Goal: Task Accomplishment & Management: Use online tool/utility

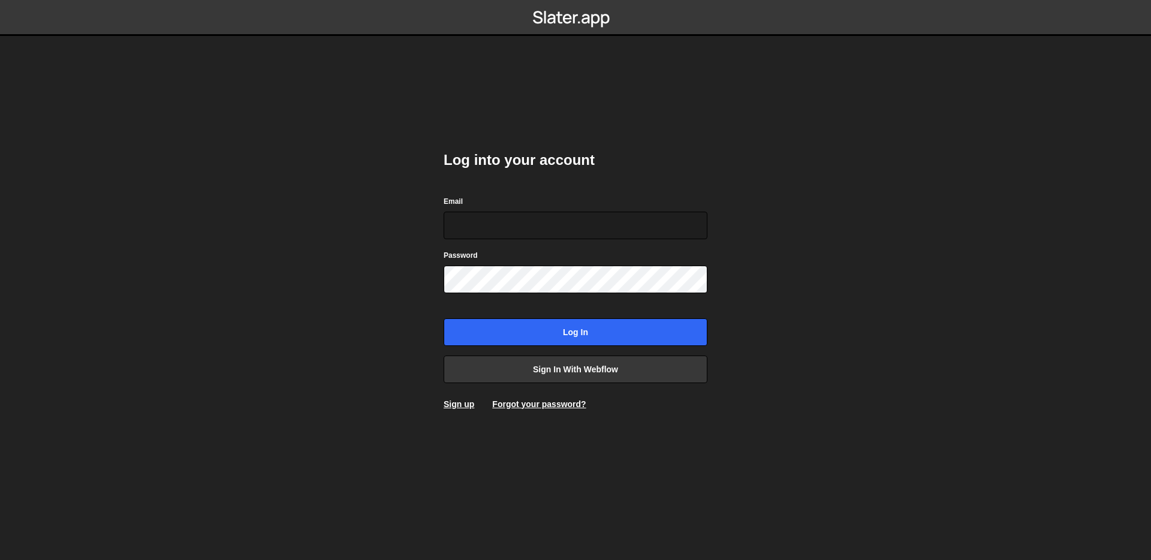
type input "[EMAIL_ADDRESS][DOMAIN_NAME]"
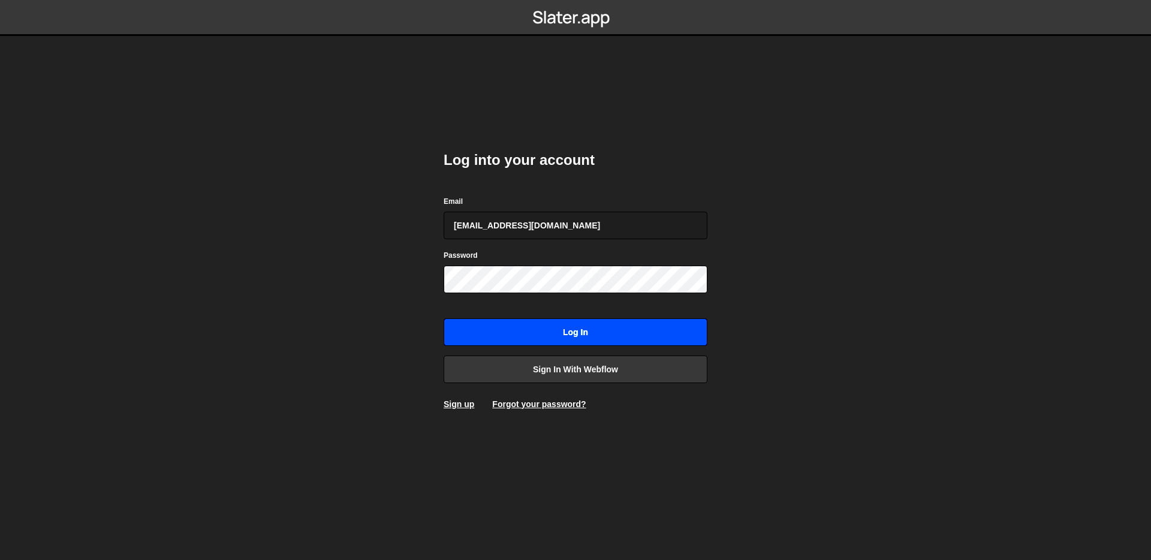
drag, startPoint x: 586, startPoint y: 333, endPoint x: 585, endPoint y: 324, distance: 9.6
click at [586, 333] on input "Log in" at bounding box center [576, 332] width 264 height 28
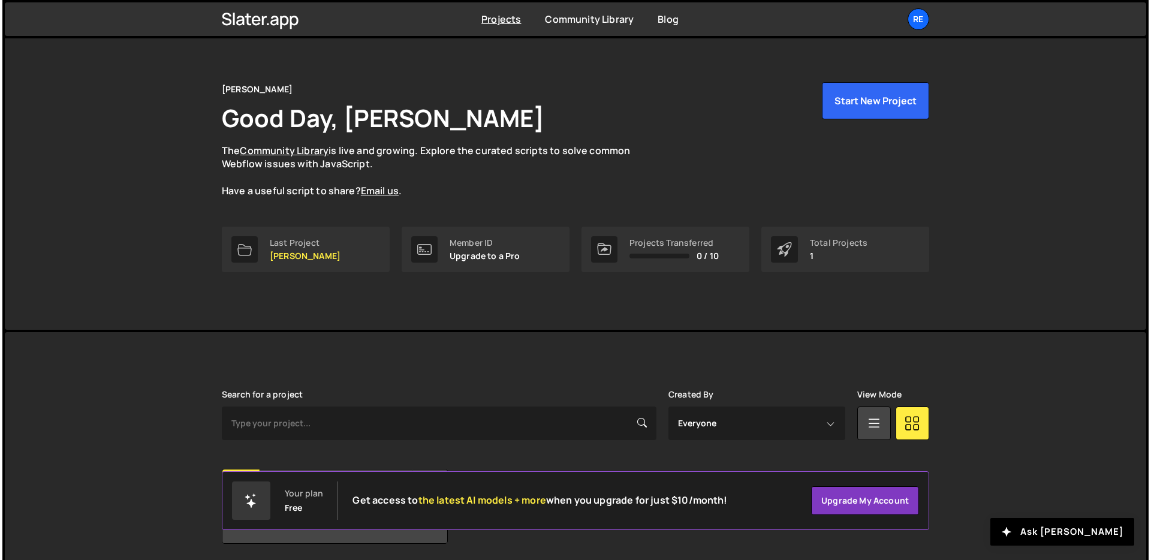
scroll to position [58, 0]
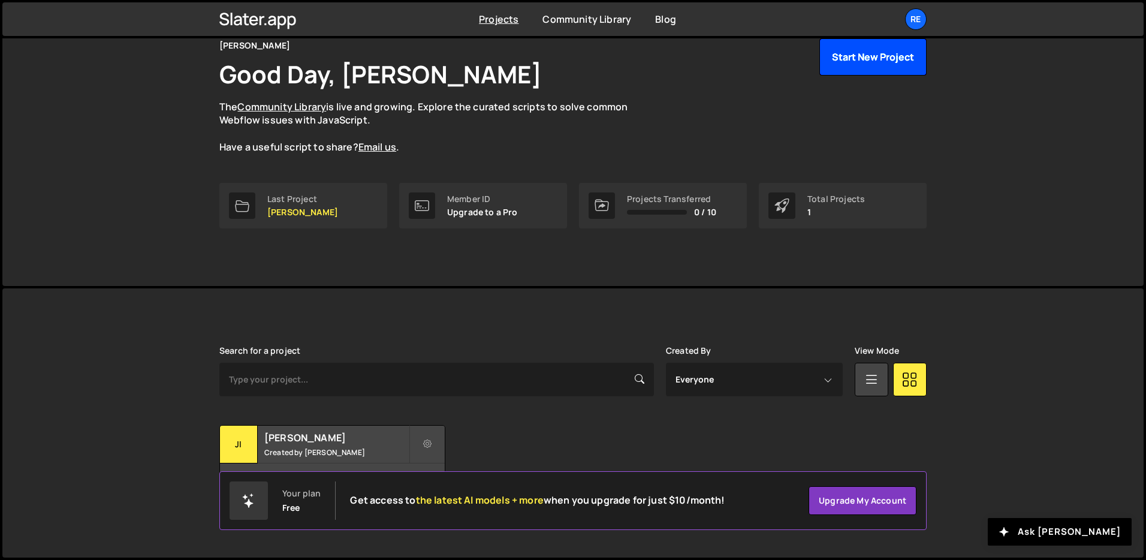
click at [855, 54] on button "Start New Project" at bounding box center [872, 56] width 107 height 37
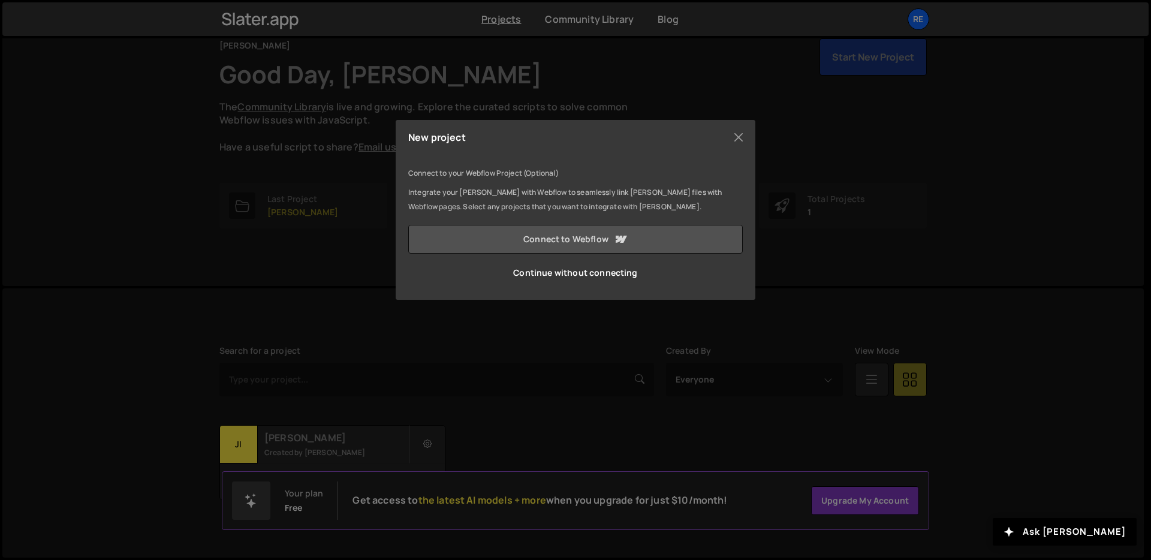
click at [554, 234] on link "Connect to Webflow" at bounding box center [575, 239] width 334 height 29
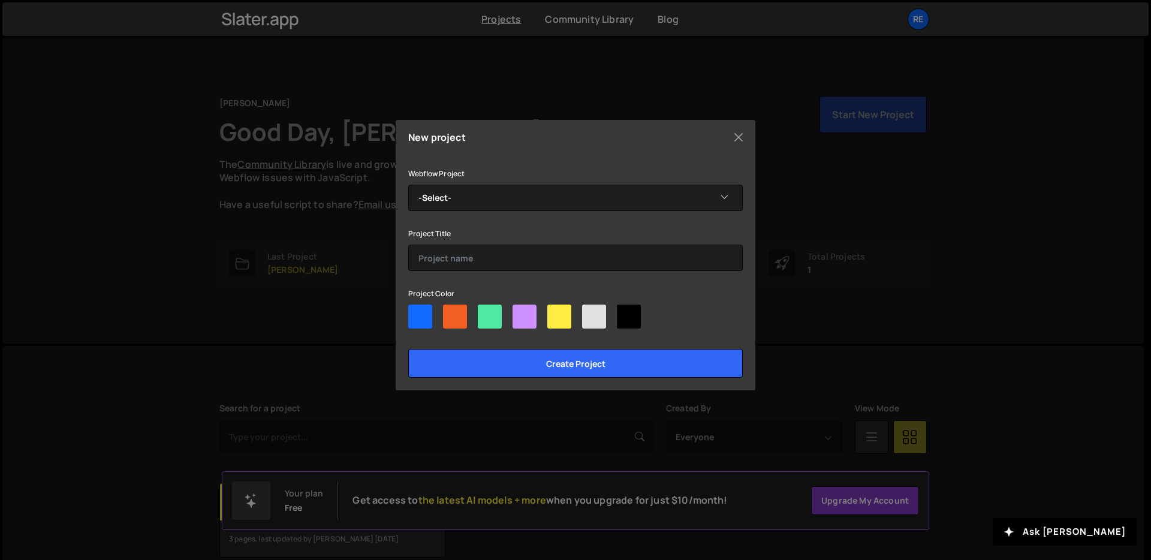
click at [460, 307] on div at bounding box center [455, 317] width 24 height 24
click at [451, 307] on input"] "radio" at bounding box center [447, 309] width 8 height 8
radio input"] "true"
drag, startPoint x: 460, startPoint y: 317, endPoint x: 467, endPoint y: 312, distance: 7.8
click at [460, 317] on div at bounding box center [455, 317] width 24 height 24
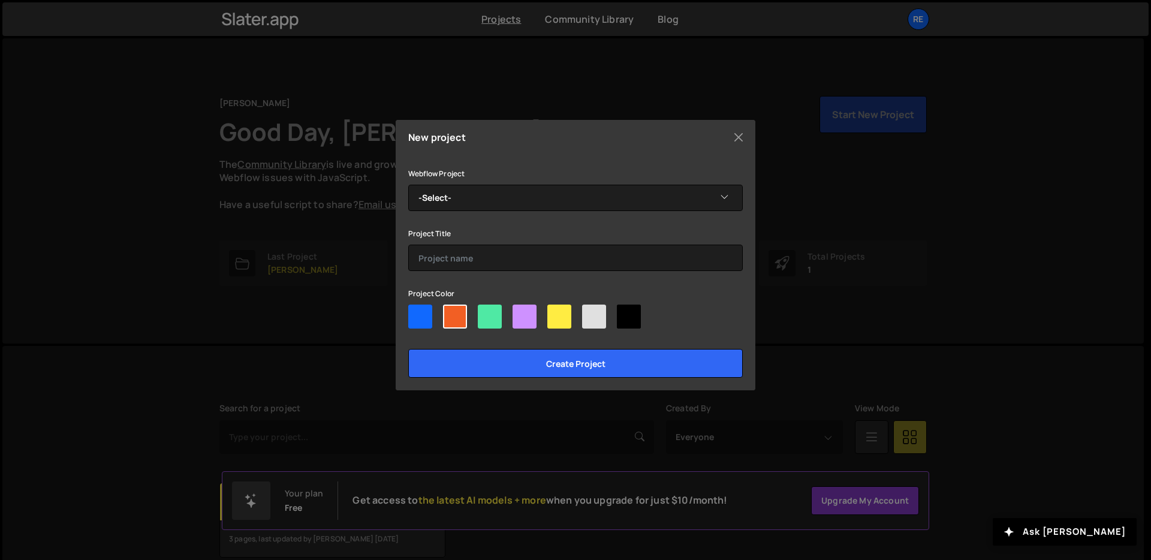
click at [451, 312] on input"] "radio" at bounding box center [447, 309] width 8 height 8
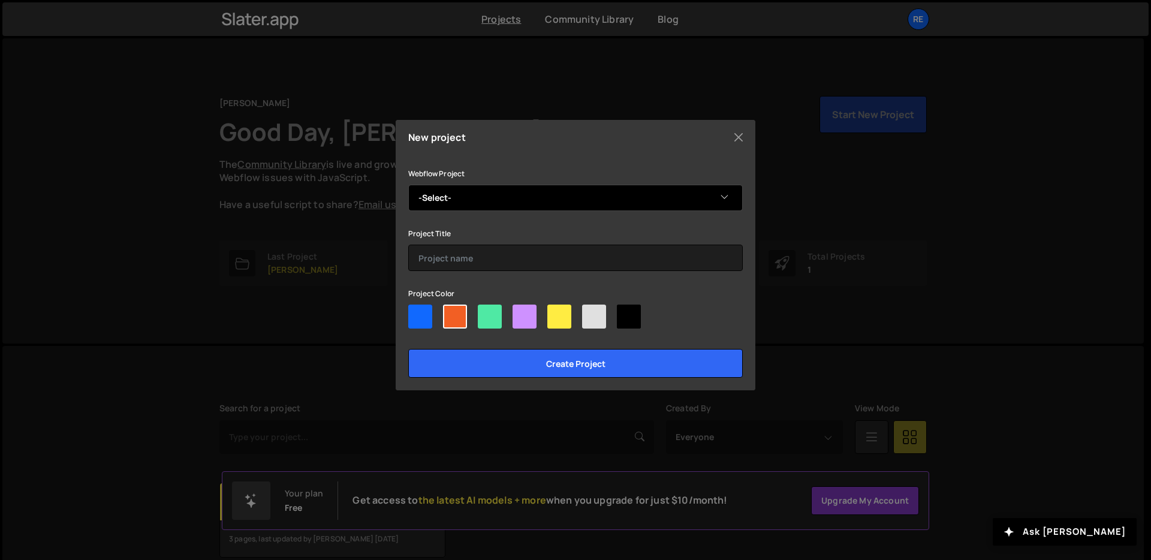
click at [508, 201] on select "-Select- My Fireplace" at bounding box center [575, 198] width 334 height 26
select select "685d8e2102ba801a1a746f3c"
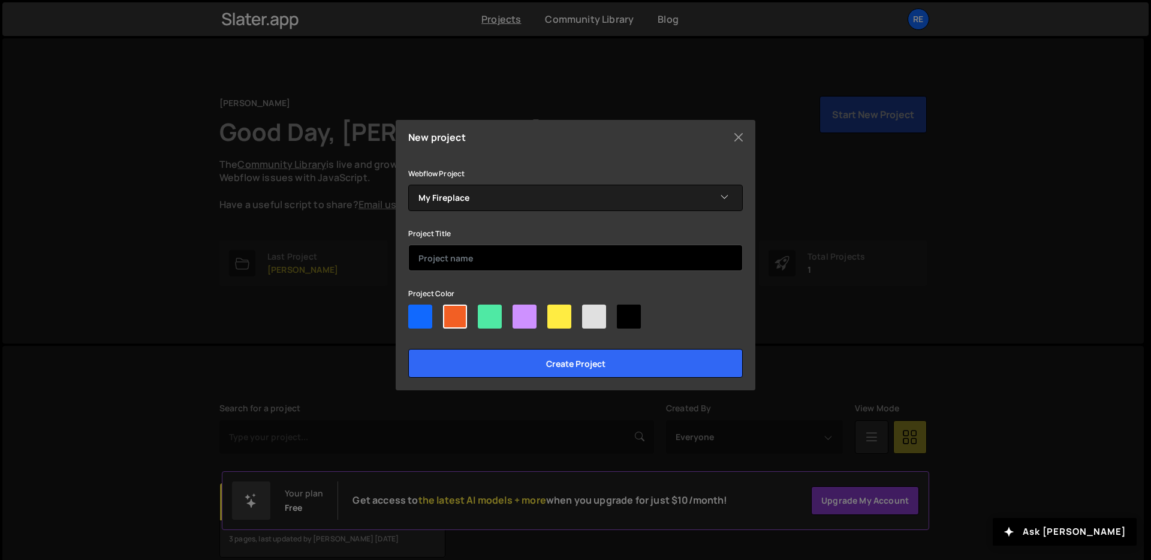
click at [520, 260] on input "text" at bounding box center [575, 258] width 334 height 26
type input "My Fireplace"
click at [408, 349] on input "Create project" at bounding box center [575, 363] width 334 height 29
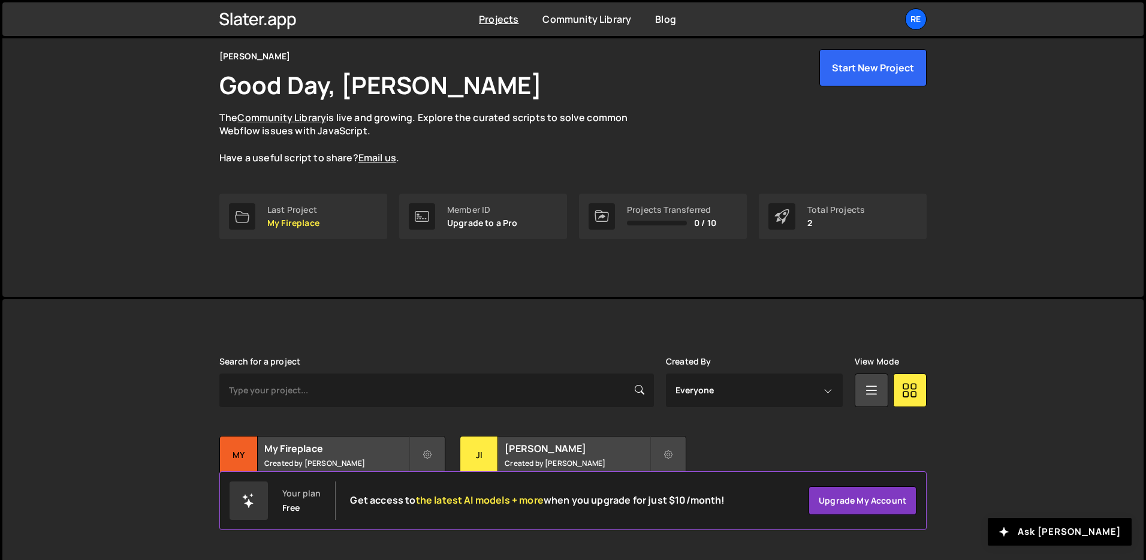
scroll to position [58, 0]
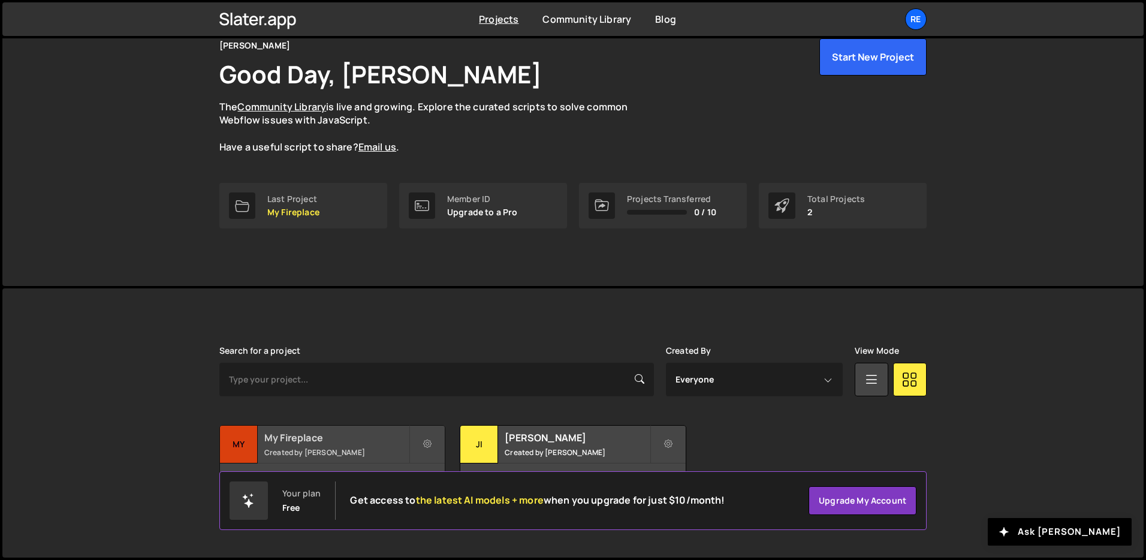
click at [362, 448] on small "Created by Zeyin Lu" at bounding box center [336, 452] width 144 height 10
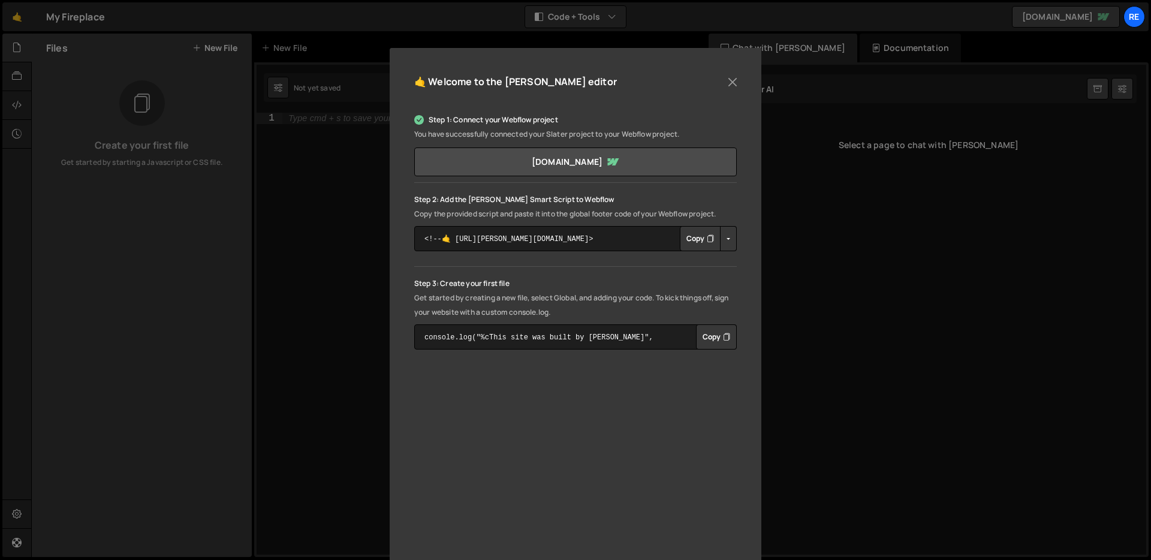
scroll to position [87, 0]
click at [570, 162] on link "[DOMAIN_NAME]" at bounding box center [575, 161] width 323 height 29
click at [690, 240] on button "Copy" at bounding box center [700, 237] width 41 height 25
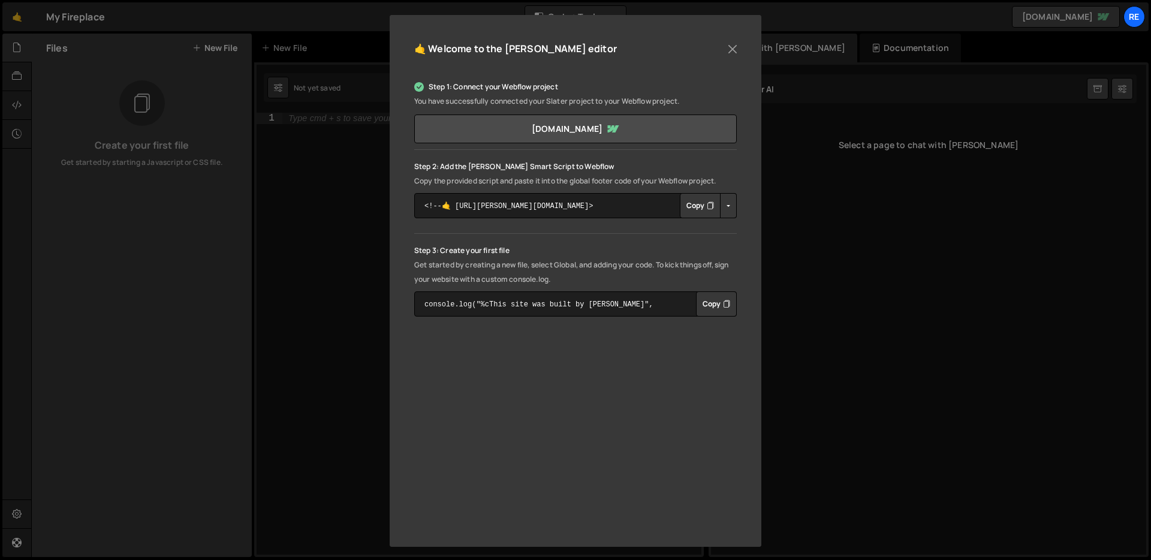
scroll to position [123, 0]
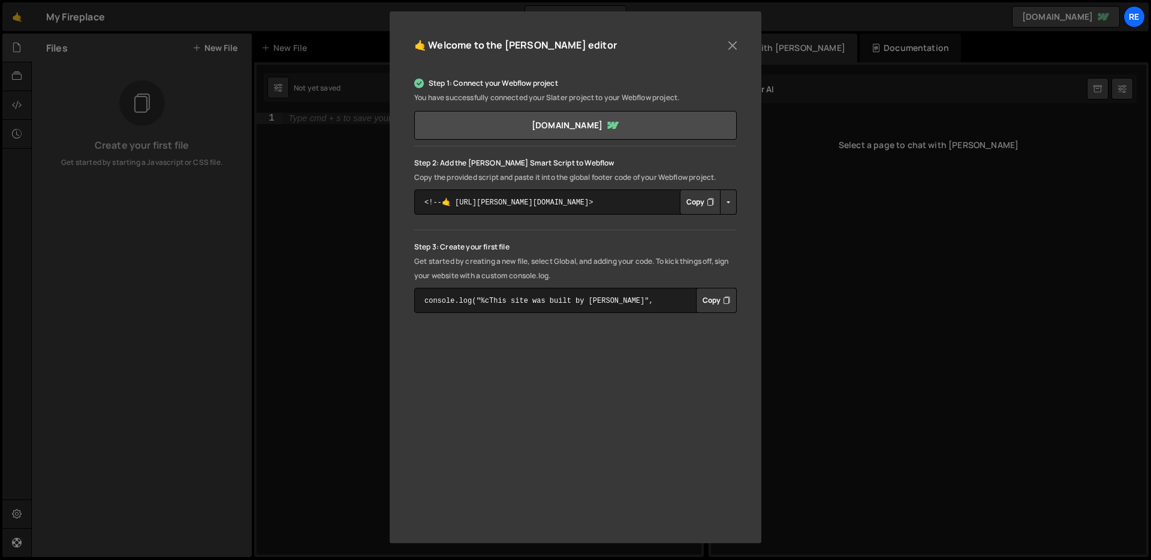
click at [719, 298] on button "Copy" at bounding box center [716, 300] width 41 height 25
click at [329, 246] on div "🤙 Welcome to the [PERSON_NAME] editor Step 1: Connect your Webflow project You …" at bounding box center [575, 280] width 1151 height 560
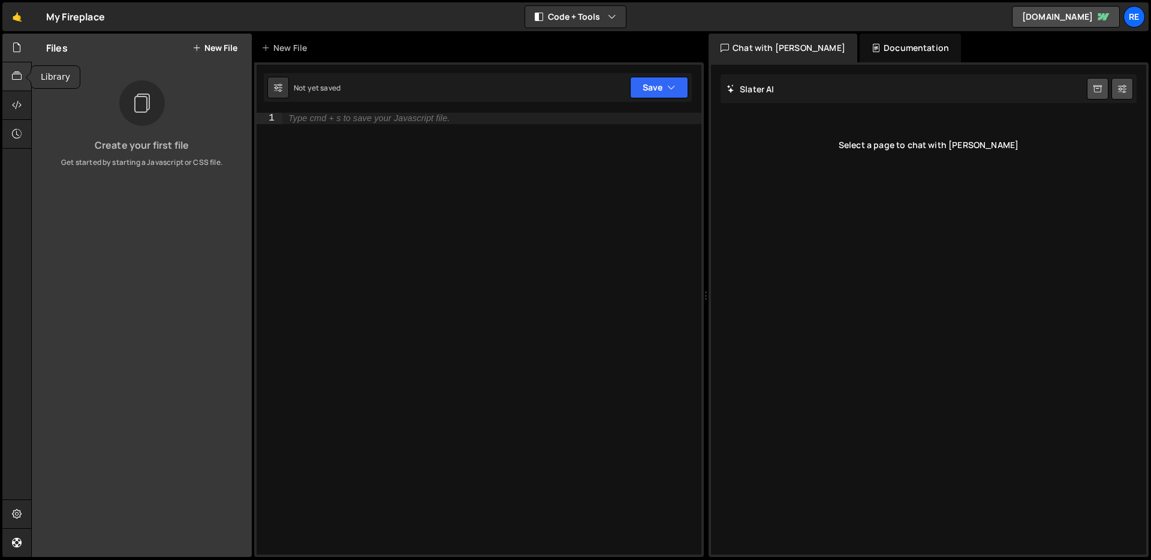
click at [12, 74] on icon at bounding box center [17, 76] width 10 height 13
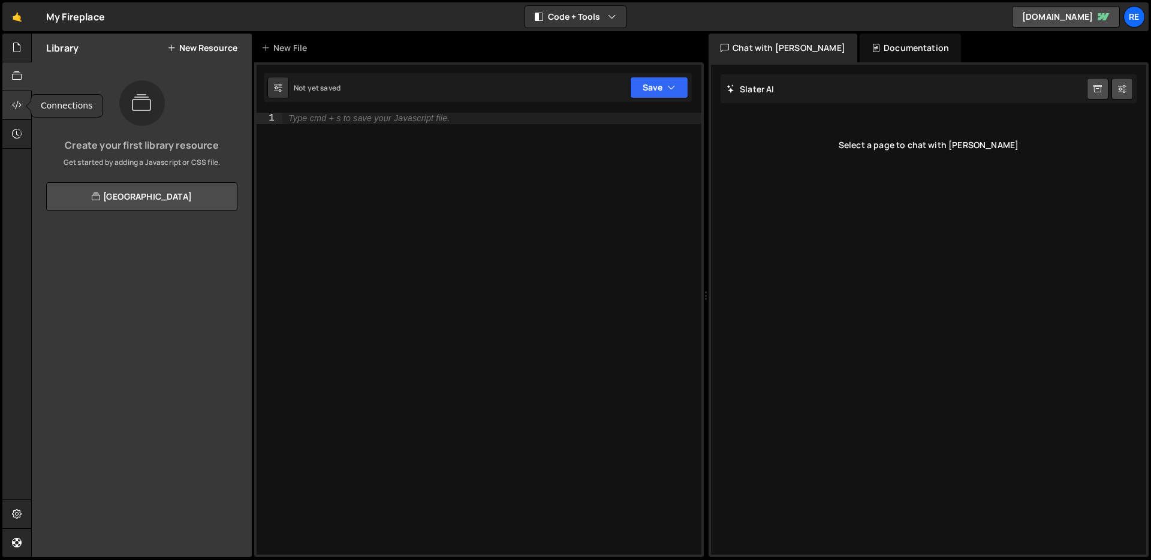
click at [19, 104] on icon at bounding box center [17, 104] width 10 height 13
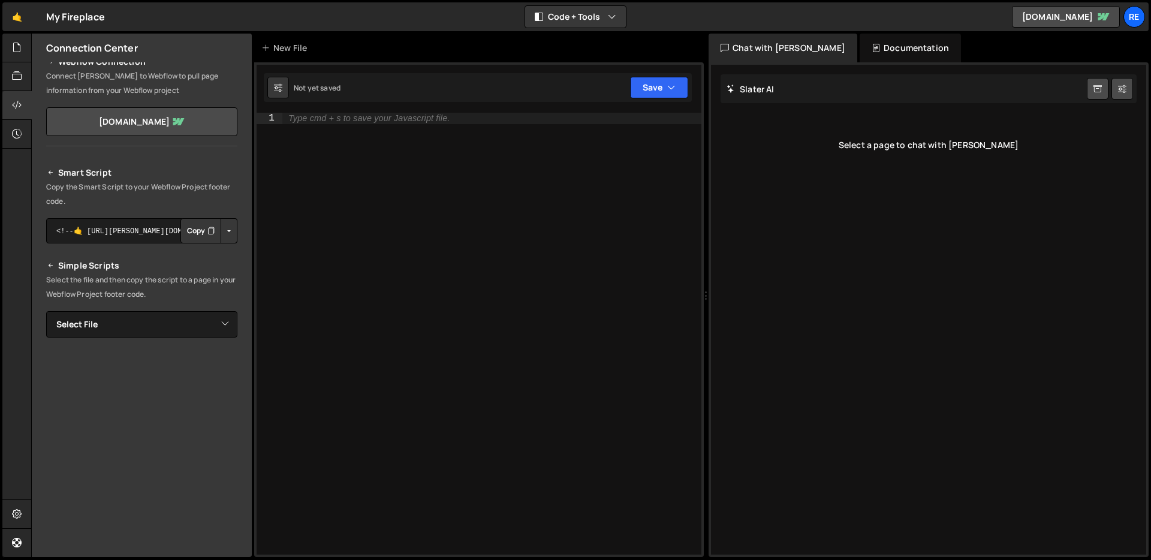
scroll to position [76, 0]
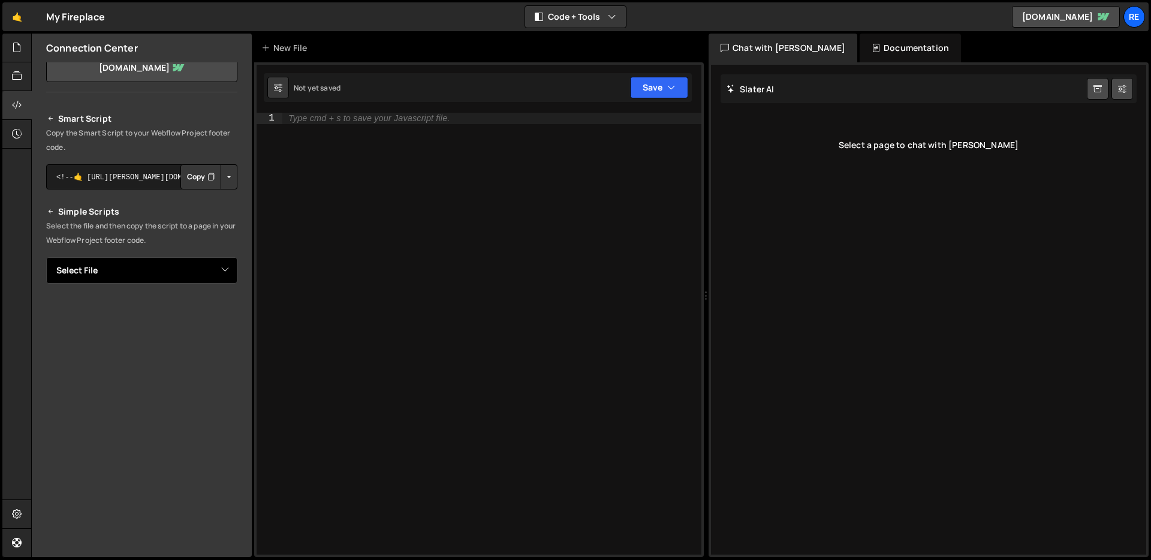
click at [173, 278] on select "Select File" at bounding box center [141, 270] width 191 height 26
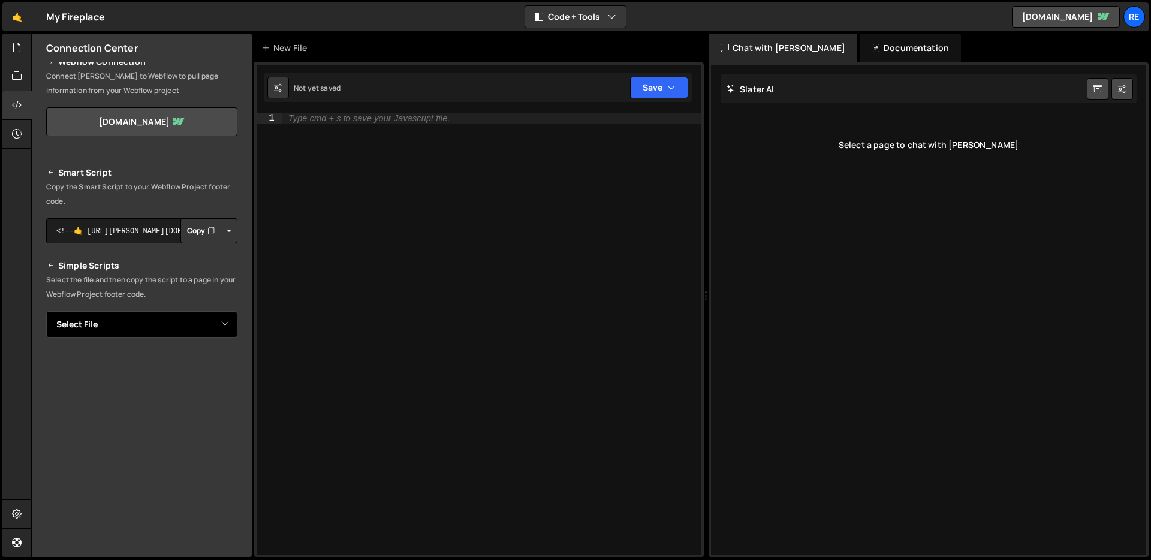
scroll to position [0, 0]
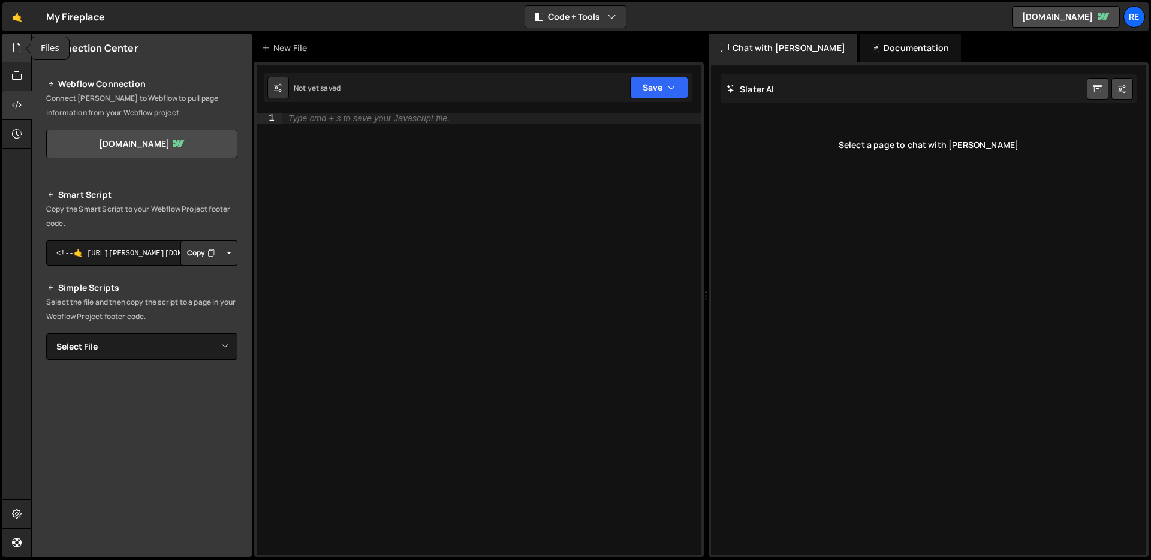
click at [18, 46] on icon at bounding box center [17, 47] width 10 height 13
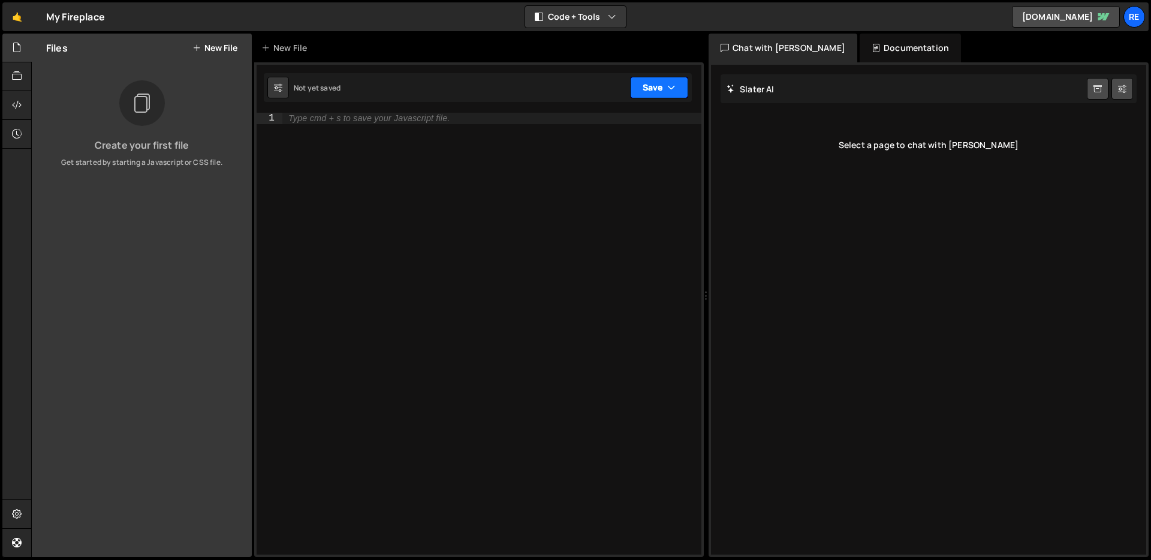
click at [658, 91] on button "Save" at bounding box center [659, 88] width 58 height 22
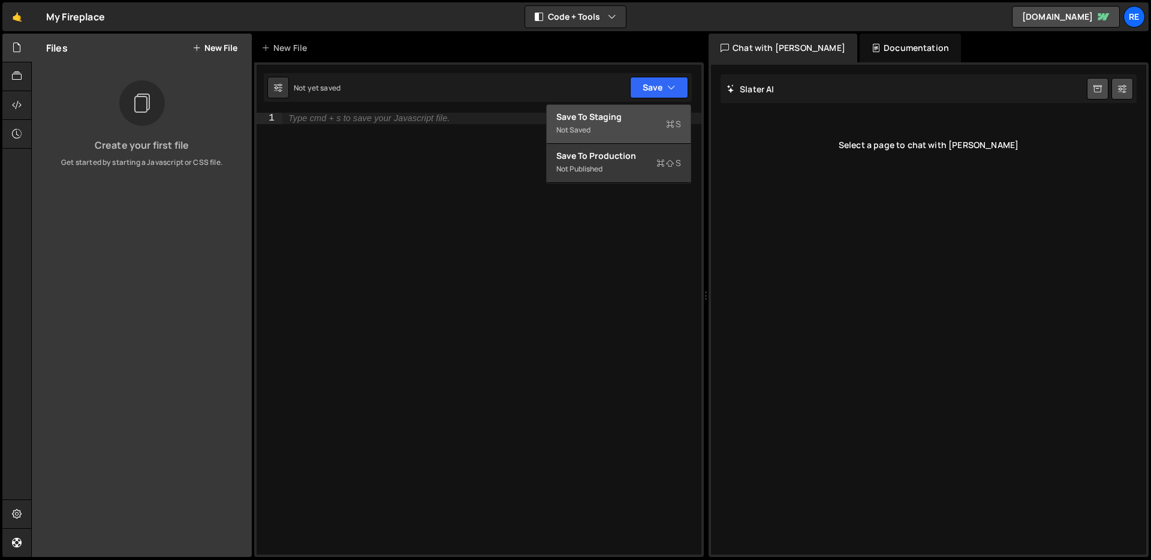
click at [595, 128] on div "Not saved" at bounding box center [618, 130] width 125 height 14
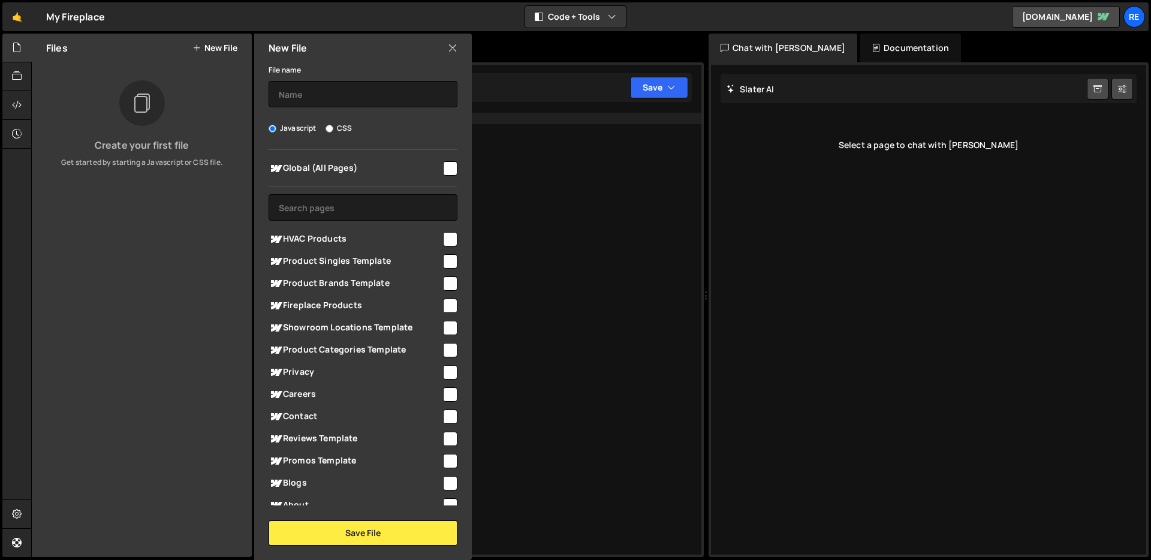
click at [443, 165] on input "checkbox" at bounding box center [450, 168] width 14 height 14
checkbox input "true"
click at [354, 96] on input "text" at bounding box center [363, 94] width 189 height 26
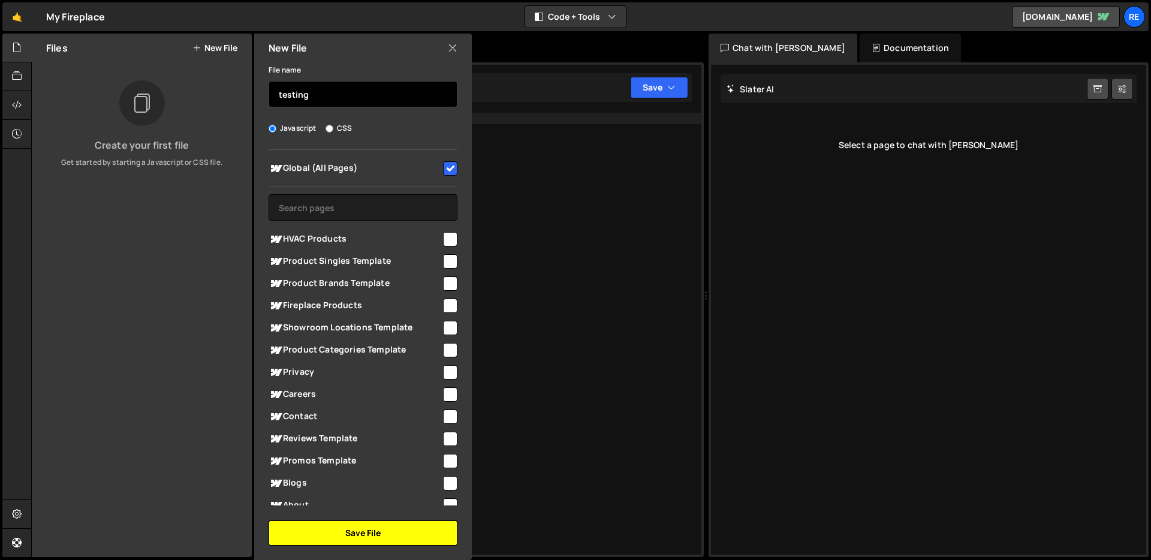
type input "testing"
click at [416, 527] on button "Save File" at bounding box center [363, 532] width 189 height 25
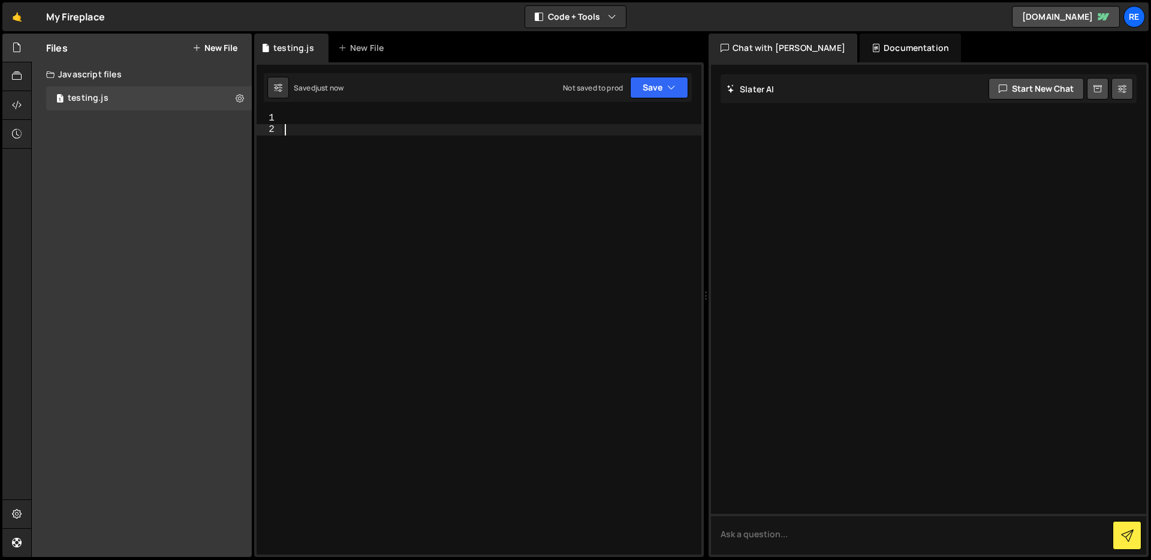
click at [536, 171] on div at bounding box center [491, 345] width 419 height 465
click at [528, 120] on div at bounding box center [491, 345] width 419 height 465
click at [408, 176] on div "console . log ( "%cThis site was built by [PERSON_NAME]" , "background:blue;col…" at bounding box center [491, 351] width 419 height 476
click at [242, 97] on icon at bounding box center [240, 97] width 8 height 11
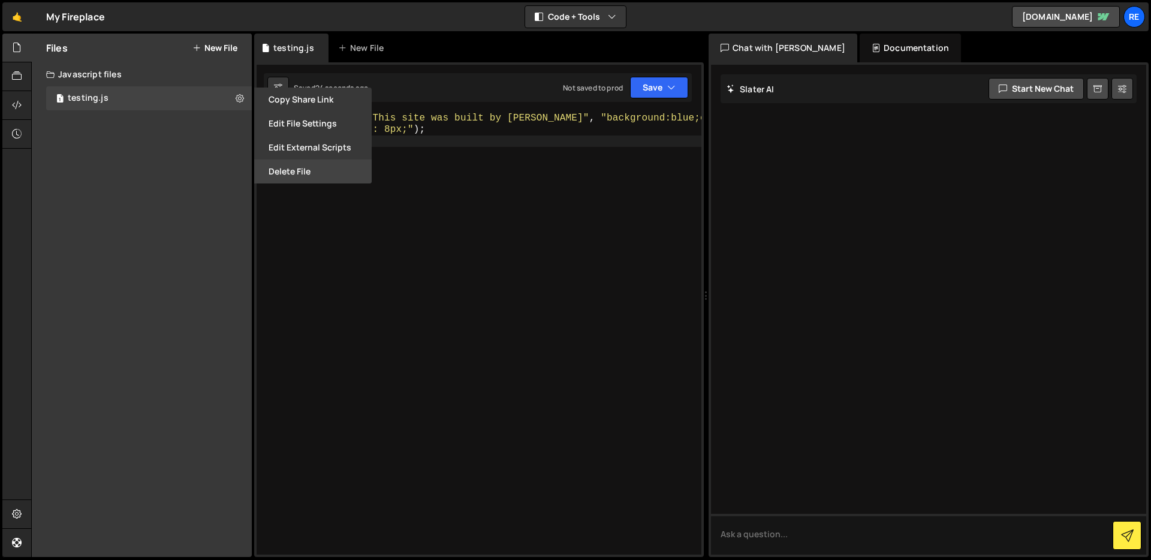
click at [289, 173] on button "Delete File" at bounding box center [312, 171] width 117 height 24
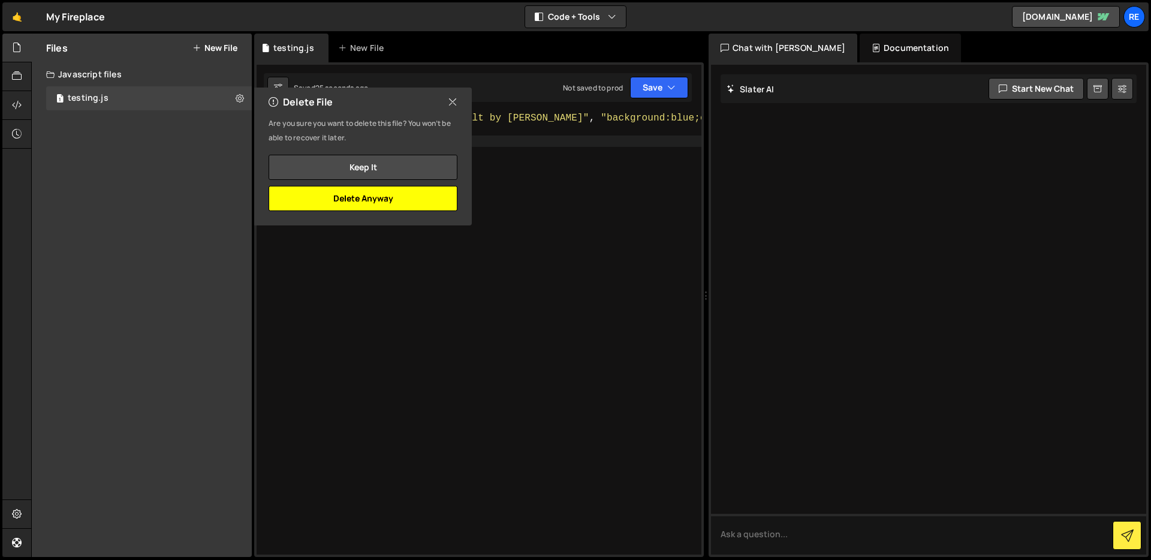
click at [390, 203] on button "Delete Anyway" at bounding box center [363, 198] width 189 height 25
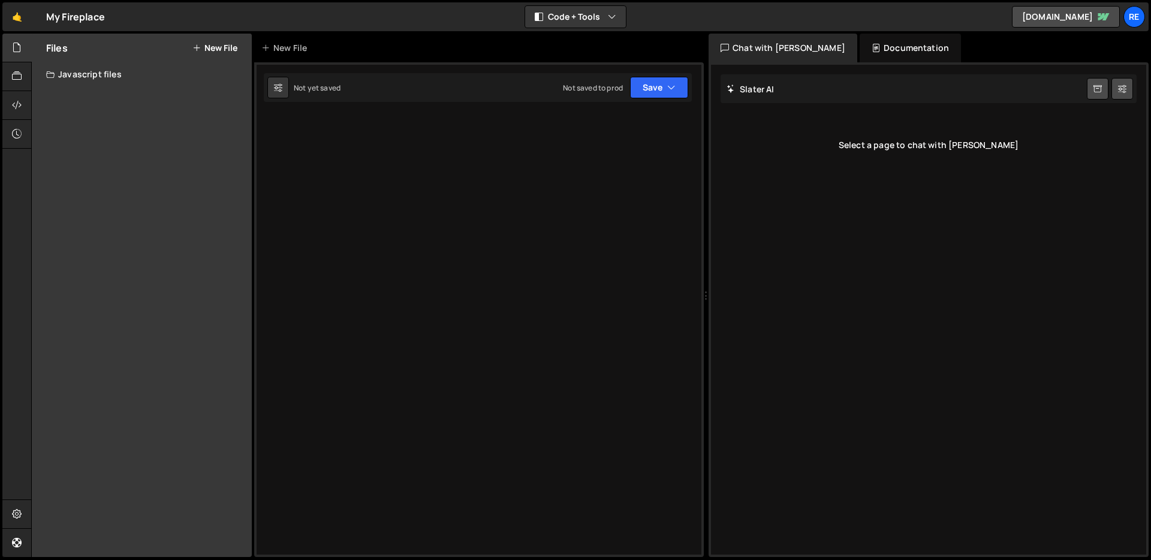
click at [101, 83] on div "Javascript files" at bounding box center [142, 74] width 220 height 24
click at [377, 137] on div "Type cmd + s to save your Javascript file. XXXXXXXXXXXXXXXXXXXXXXXXXXXXXXXXXXXX…" at bounding box center [479, 309] width 450 height 495
drag, startPoint x: 328, startPoint y: 85, endPoint x: 346, endPoint y: 89, distance: 18.3
click at [328, 85] on div "Not yet saved" at bounding box center [317, 88] width 47 height 10
click at [396, 129] on div "Type cmd + s to save your Javascript file. XXXXXXXXXXXXXXXXXXXXXXXXXXXXXXXXXXXX…" at bounding box center [479, 309] width 450 height 495
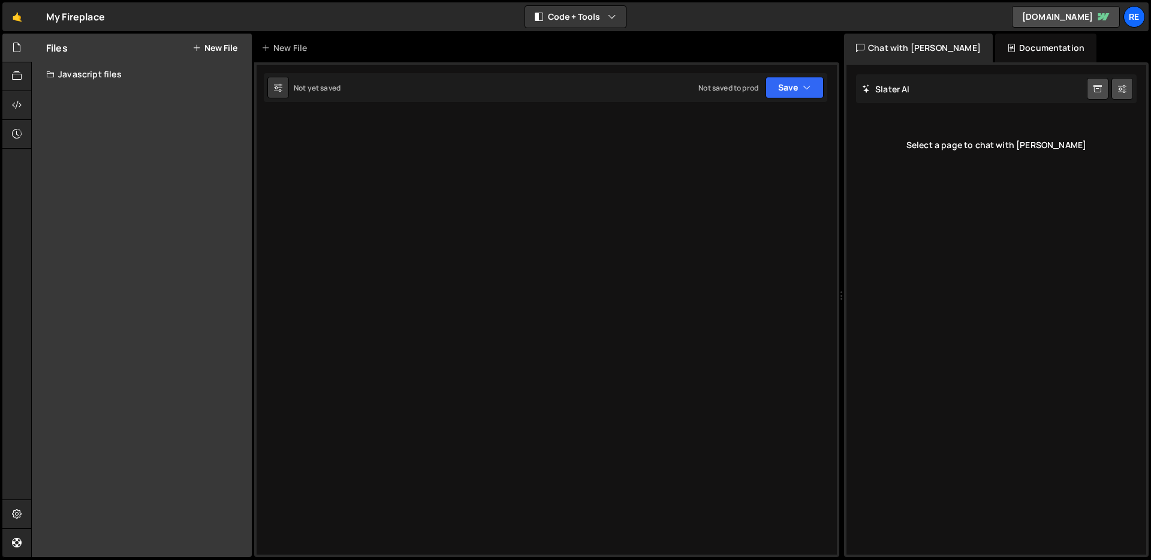
drag, startPoint x: 706, startPoint y: 149, endPoint x: 831, endPoint y: 148, distance: 125.3
click at [831, 148] on div "Files New File Create your first file Get started by starting a Javascript or C…" at bounding box center [591, 296] width 1120 height 524
click at [22, 79] on icon at bounding box center [17, 76] width 10 height 13
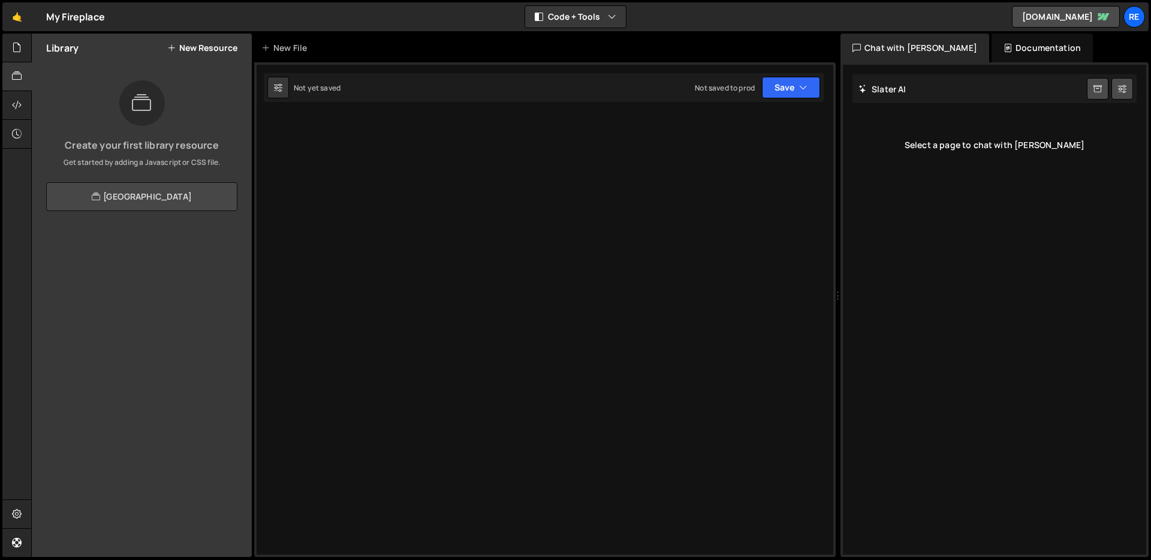
click at [134, 197] on link "[GEOGRAPHIC_DATA]" at bounding box center [141, 196] width 191 height 29
click at [14, 106] on icon at bounding box center [17, 104] width 10 height 13
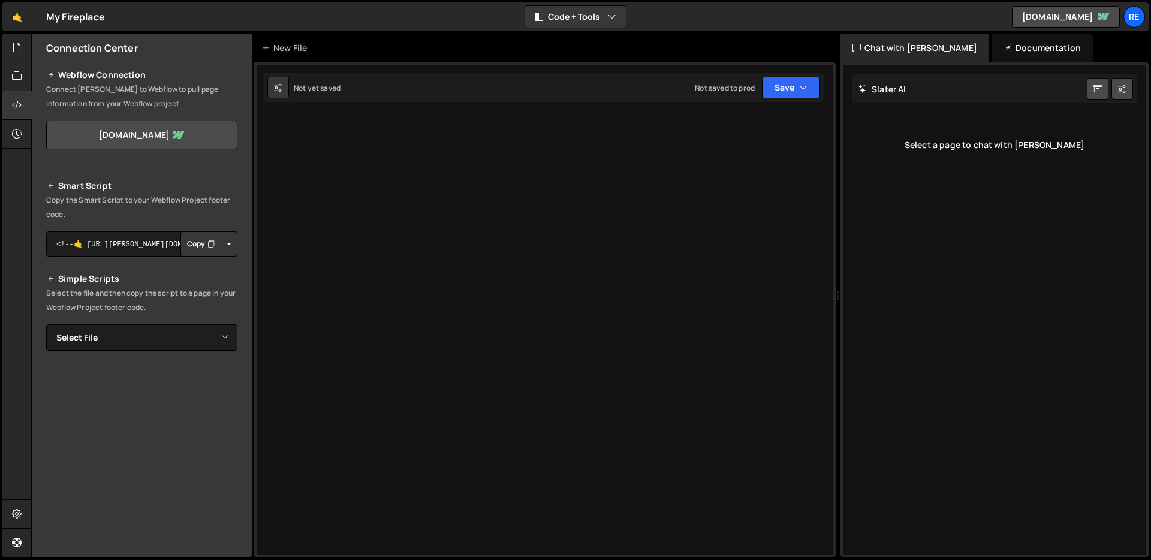
scroll to position [62, 0]
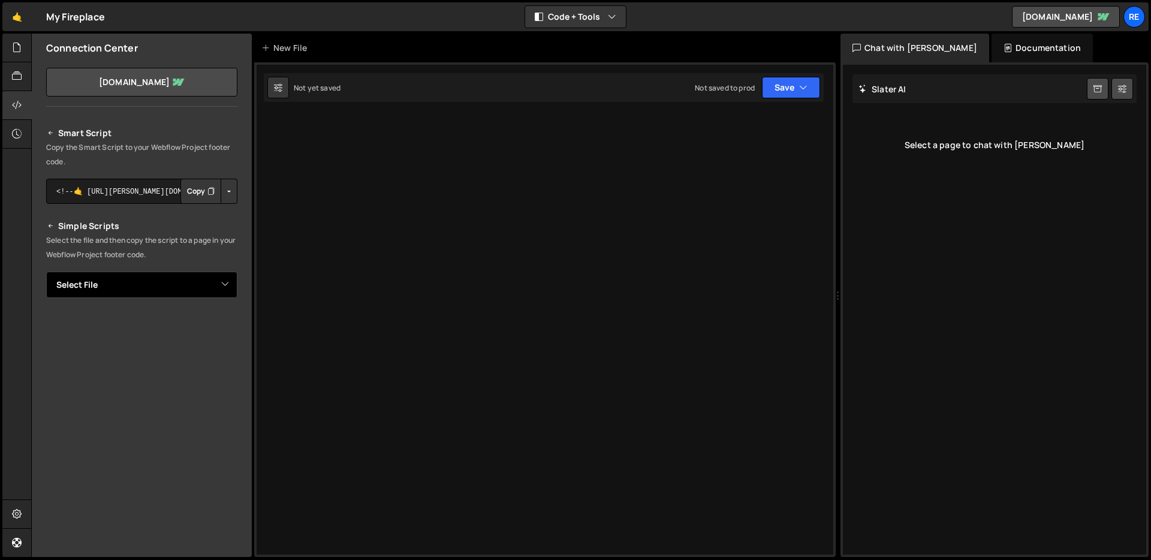
drag, startPoint x: 131, startPoint y: 305, endPoint x: 128, endPoint y: 291, distance: 13.5
click at [131, 303] on div "Smart Script Copy the Smart Script to your Webflow Project footer code. <!--🤙 […" at bounding box center [141, 335] width 191 height 419
click at [560, 197] on div "Type cmd + s to save your Javascript file. XXXXXXXXXXXXXXXXXXXXXXXXXXXXXXXXXXXX…" at bounding box center [544, 309] width 581 height 495
click at [514, 140] on div "Type cmd + s to save your Javascript file. XXXXXXXXXXXXXXXXXXXXXXXXXXXXXXXXXXXX…" at bounding box center [544, 309] width 581 height 495
click at [22, 135] on div at bounding box center [16, 134] width 29 height 29
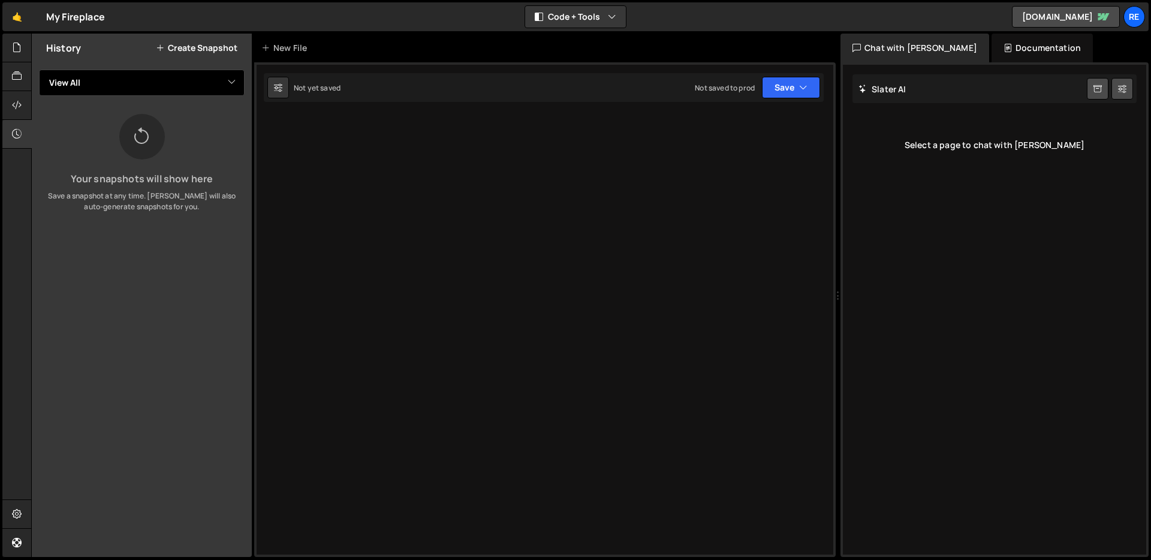
click at [156, 88] on select "View All" at bounding box center [142, 83] width 206 height 26
click at [13, 44] on icon at bounding box center [17, 47] width 10 height 13
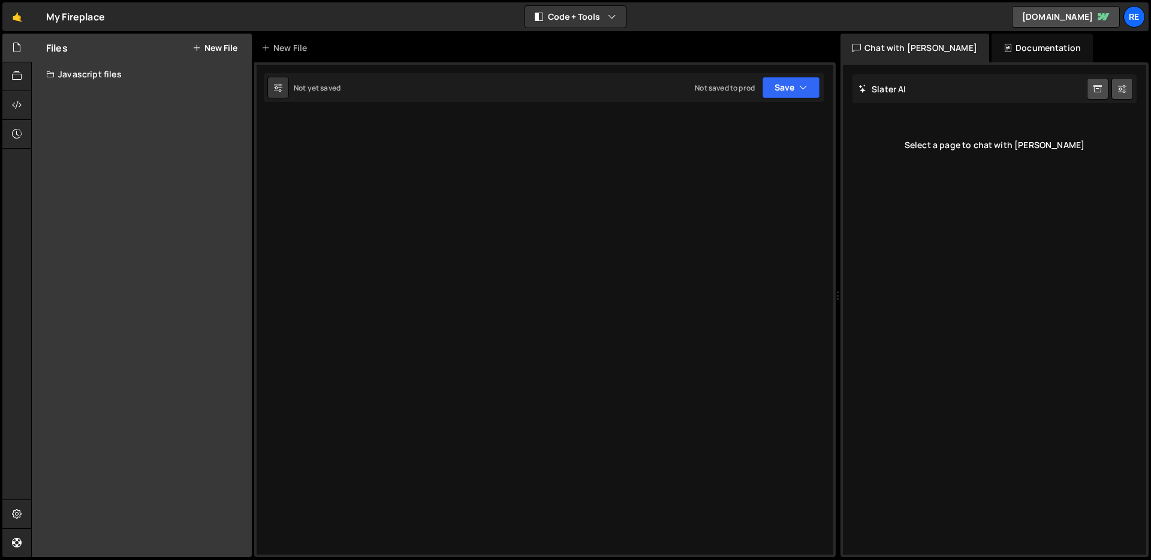
click at [108, 65] on div "Javascript files" at bounding box center [142, 74] width 220 height 24
click at [211, 49] on button "New File" at bounding box center [214, 48] width 45 height 10
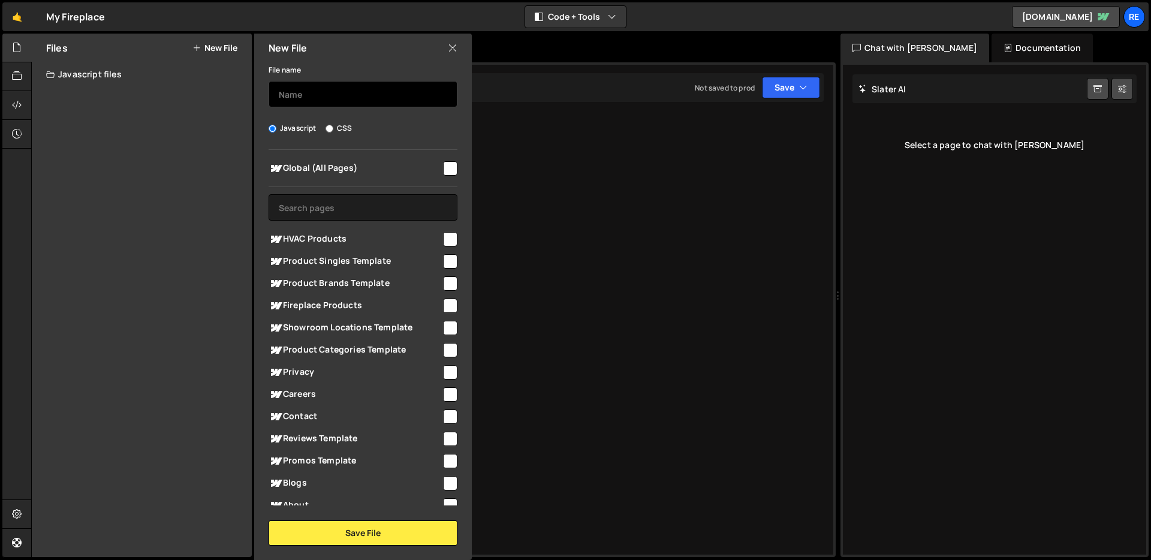
click at [354, 92] on input "text" at bounding box center [363, 94] width 189 height 26
type input "finsweet"
click at [435, 168] on span "Global (All Pages)" at bounding box center [355, 168] width 173 height 14
checkbox input "true"
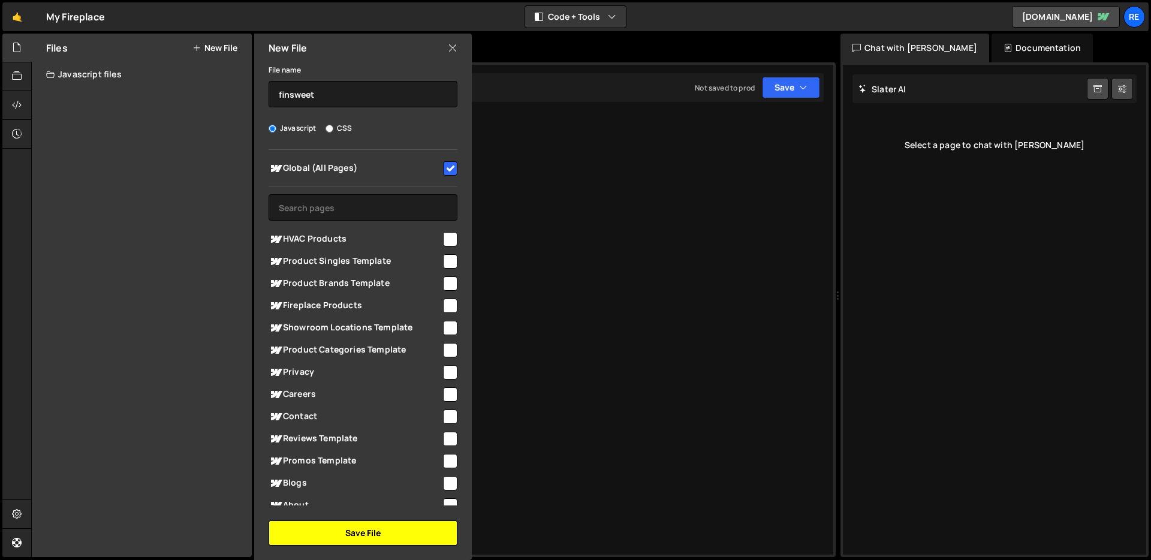
click at [397, 527] on button "Save File" at bounding box center [363, 532] width 189 height 25
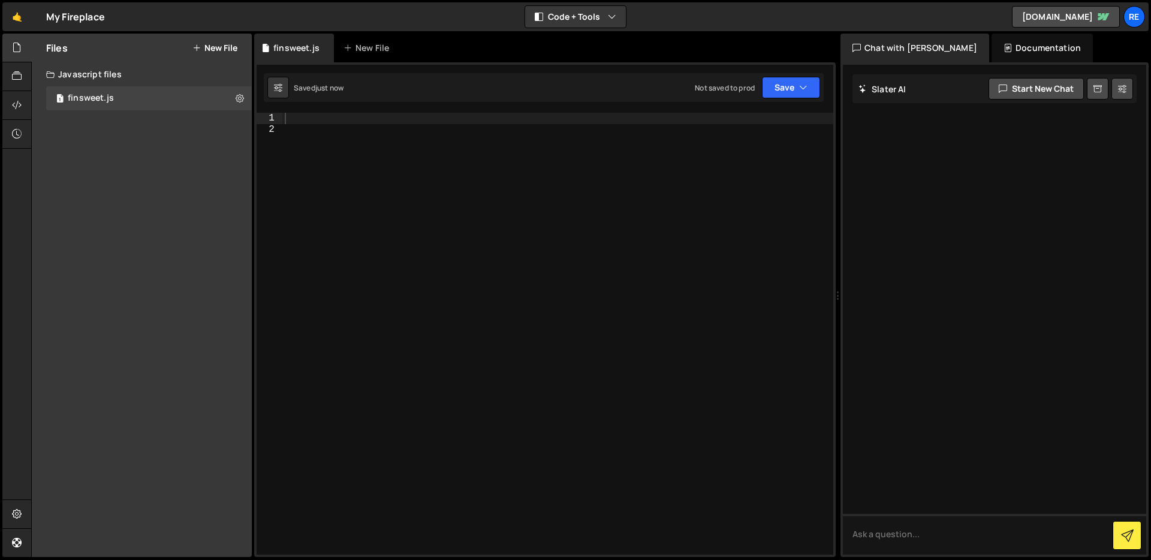
click at [354, 126] on div at bounding box center [557, 345] width 551 height 465
click at [379, 119] on div at bounding box center [557, 345] width 551 height 465
click at [491, 146] on div at bounding box center [557, 345] width 551 height 465
paste textarea "></script>"
type textarea "></script>"
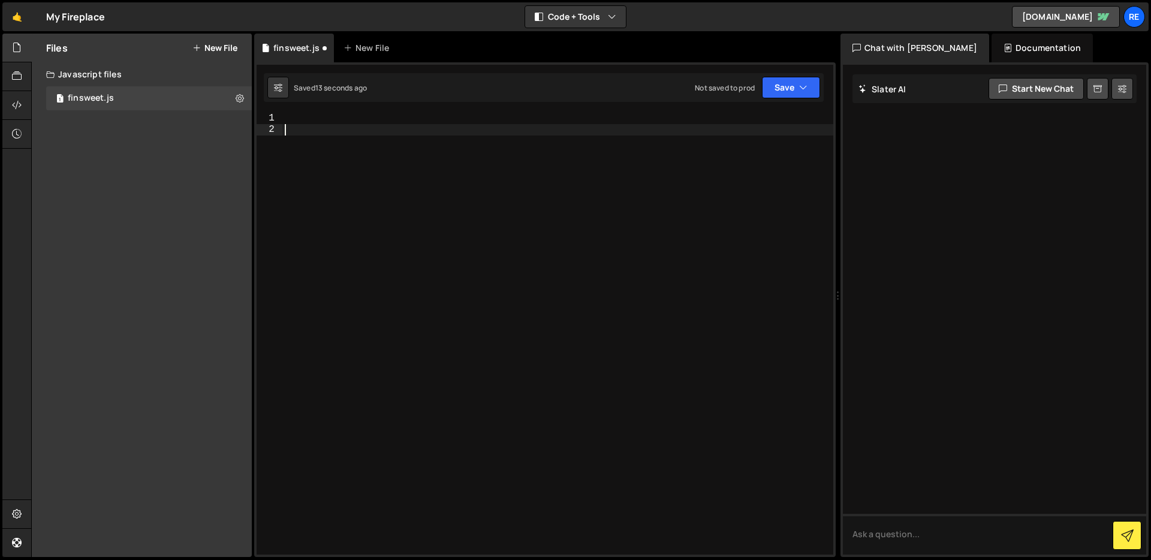
click at [418, 116] on div at bounding box center [557, 345] width 551 height 465
paste textarea "></script>"
type textarea "></script>"
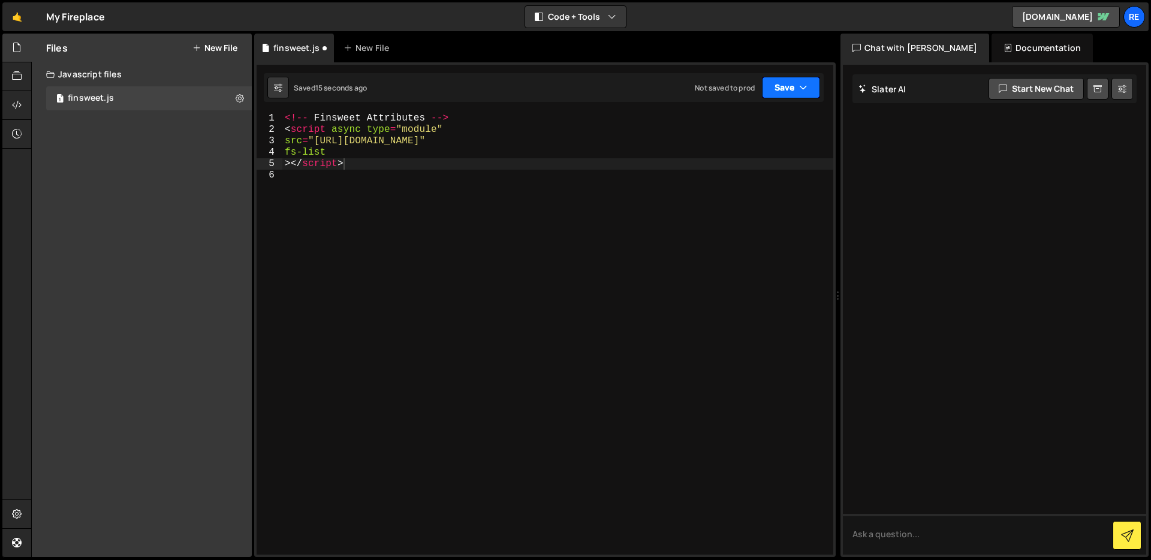
click at [770, 85] on button "Save" at bounding box center [791, 88] width 58 height 22
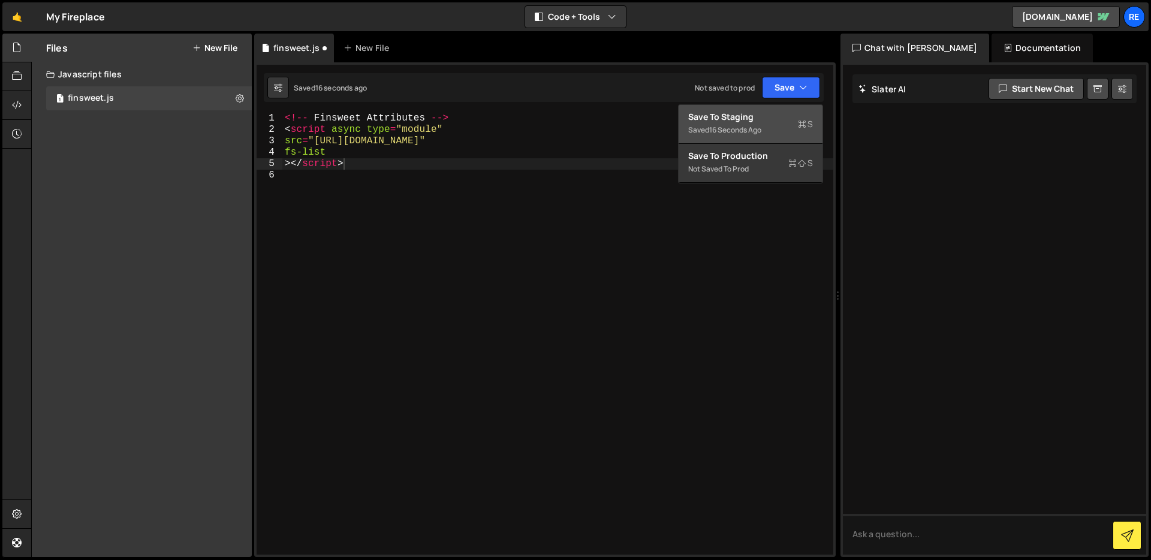
click at [758, 126] on div "16 seconds ago" at bounding box center [735, 130] width 52 height 10
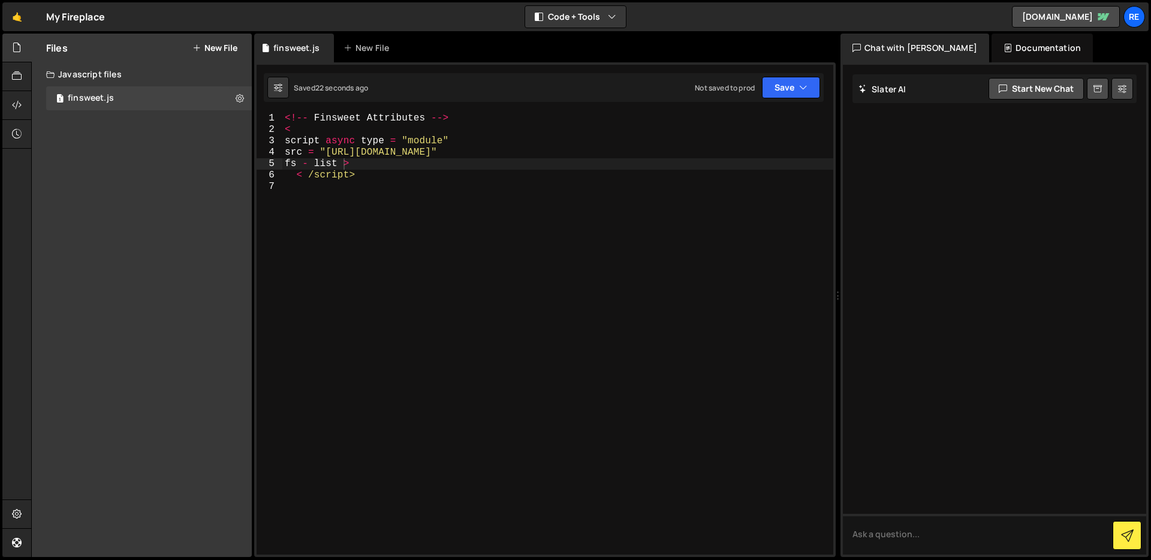
click at [439, 203] on div "<!-- Finsweet Attributes --> < script async type = "module" src = "[URL][DOMAIN…" at bounding box center [557, 345] width 551 height 465
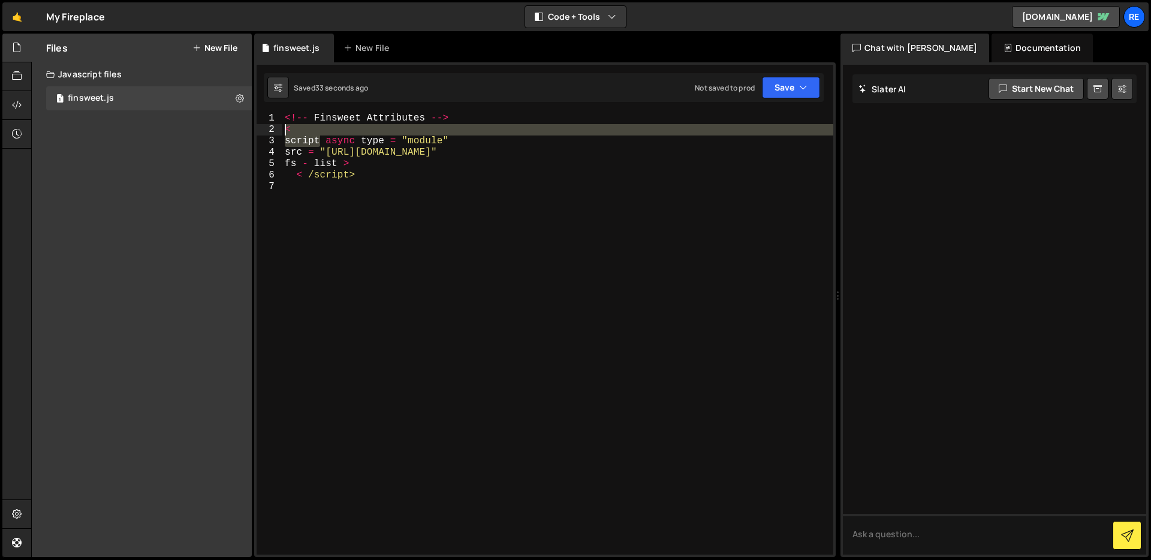
drag, startPoint x: 317, startPoint y: 137, endPoint x: 282, endPoint y: 132, distance: 35.1
click at [282, 132] on div "1 2 3 4 5 6 7 <!-- Finsweet Attributes --> < script async type = "module" src =…" at bounding box center [545, 334] width 577 height 442
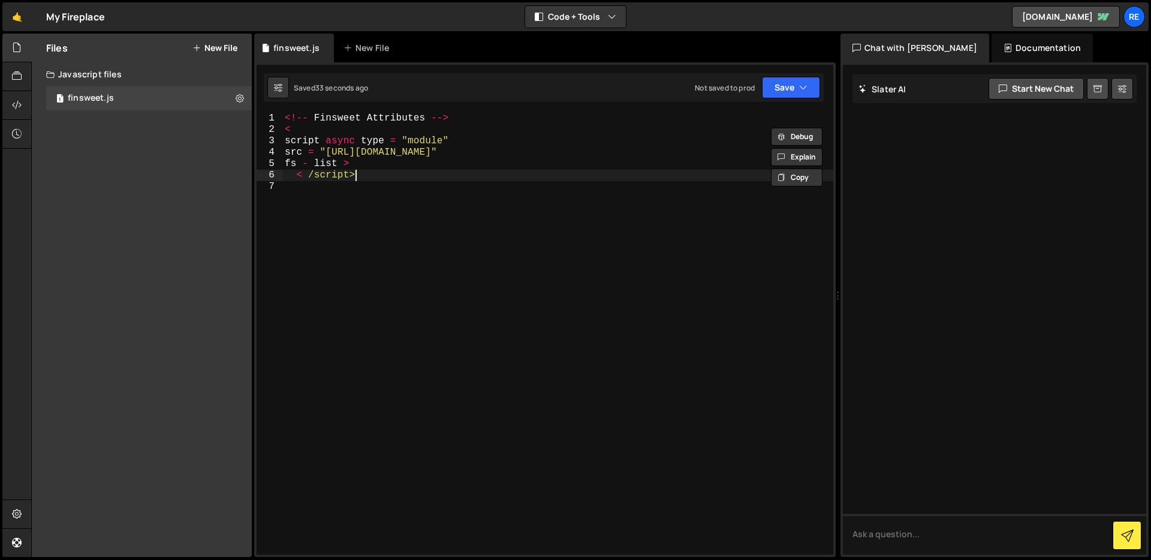
click at [376, 176] on div "<!-- Finsweet Attributes --> < script async type = "module" src = "[URL][DOMAIN…" at bounding box center [557, 345] width 551 height 465
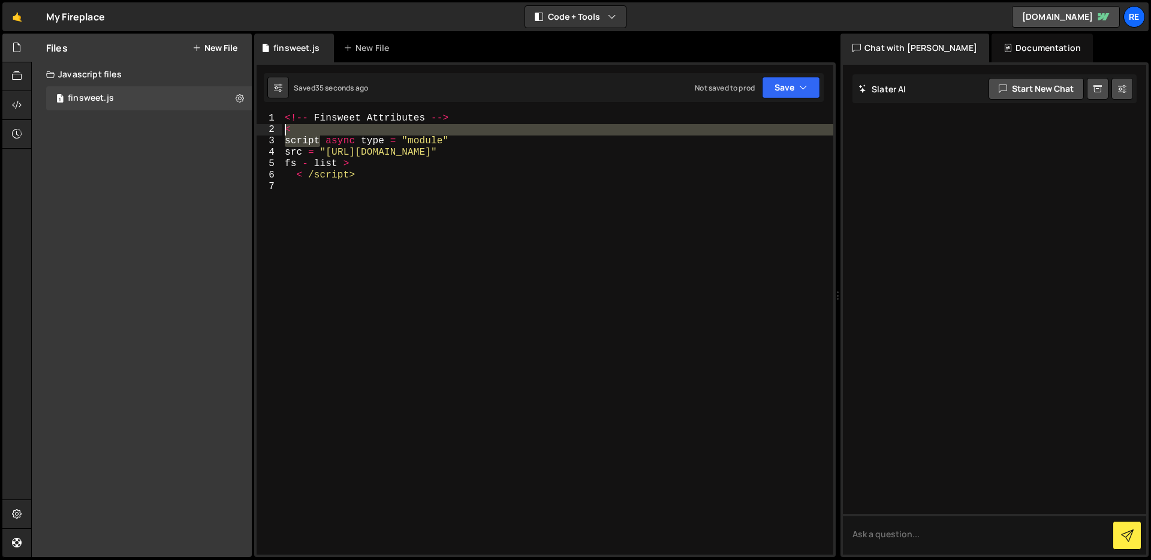
drag, startPoint x: 320, startPoint y: 138, endPoint x: 277, endPoint y: 132, distance: 43.7
click at [277, 132] on div "< /script> 1 2 3 4 5 6 7 <!-- Finsweet Attributes --> < script async type = "mo…" at bounding box center [545, 334] width 577 height 442
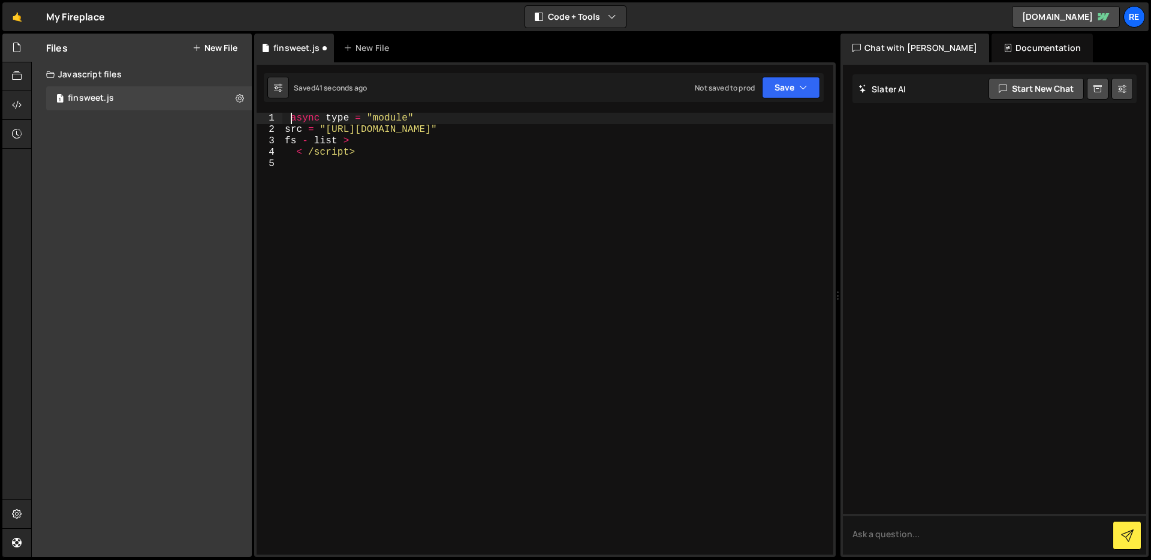
type textarea "async type = "module""
click at [377, 159] on div "async type = "module" src = "[URL][DOMAIN_NAME]" fs - list > < /script>" at bounding box center [557, 345] width 551 height 465
type textarea "< /"
type textarea "fs - list >"
click at [536, 181] on div "async type = "module" src = "[URL][DOMAIN_NAME]" fs - list >" at bounding box center [557, 345] width 551 height 465
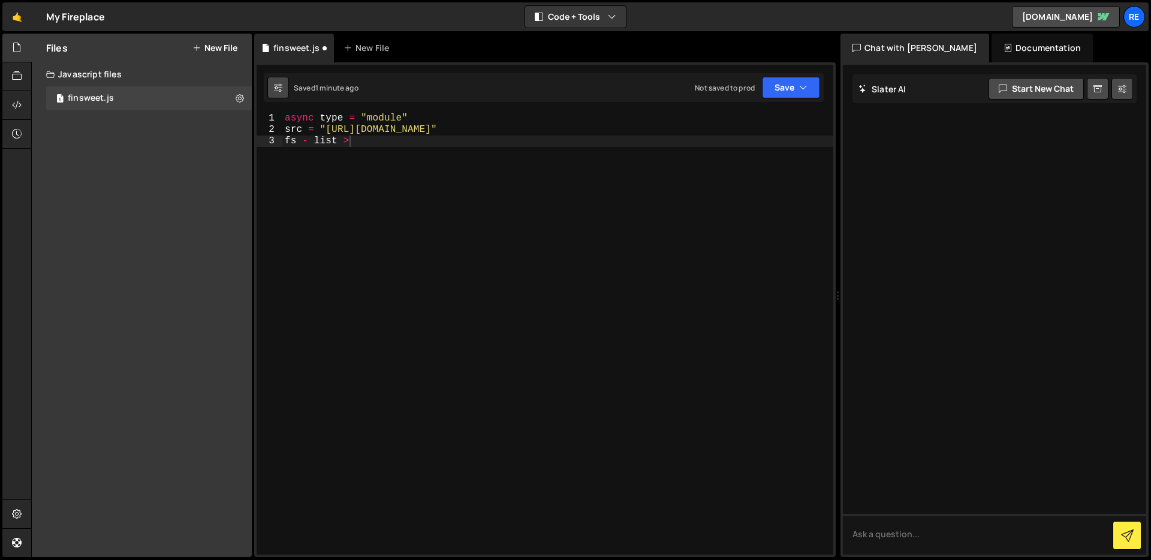
click at [274, 85] on icon at bounding box center [278, 88] width 8 height 12
select select "editor"
select select "ace/theme/monokai"
type input "16"
checkbox input "true"
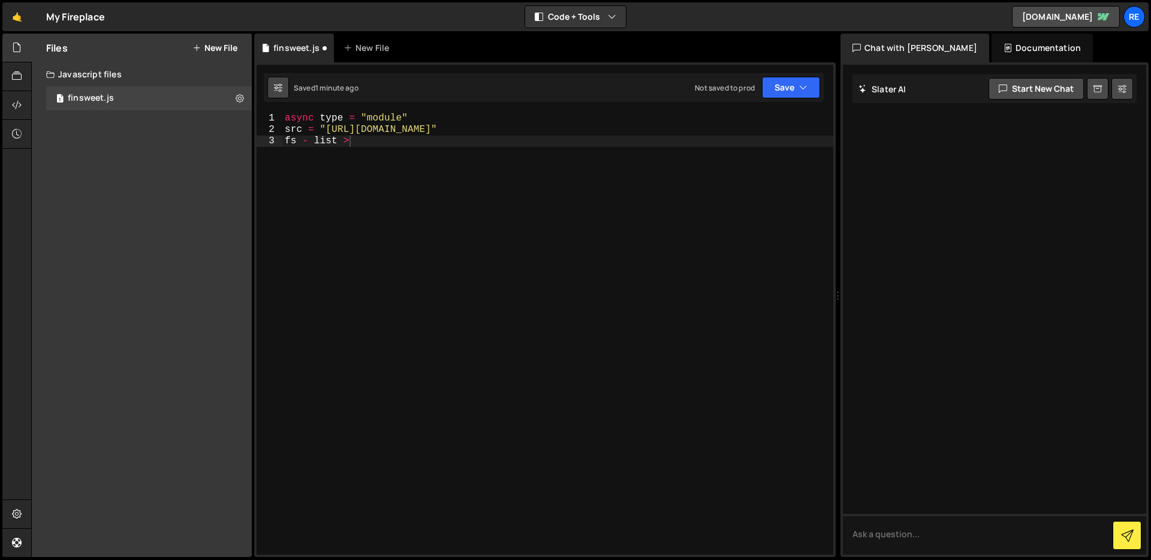
checkbox input "true"
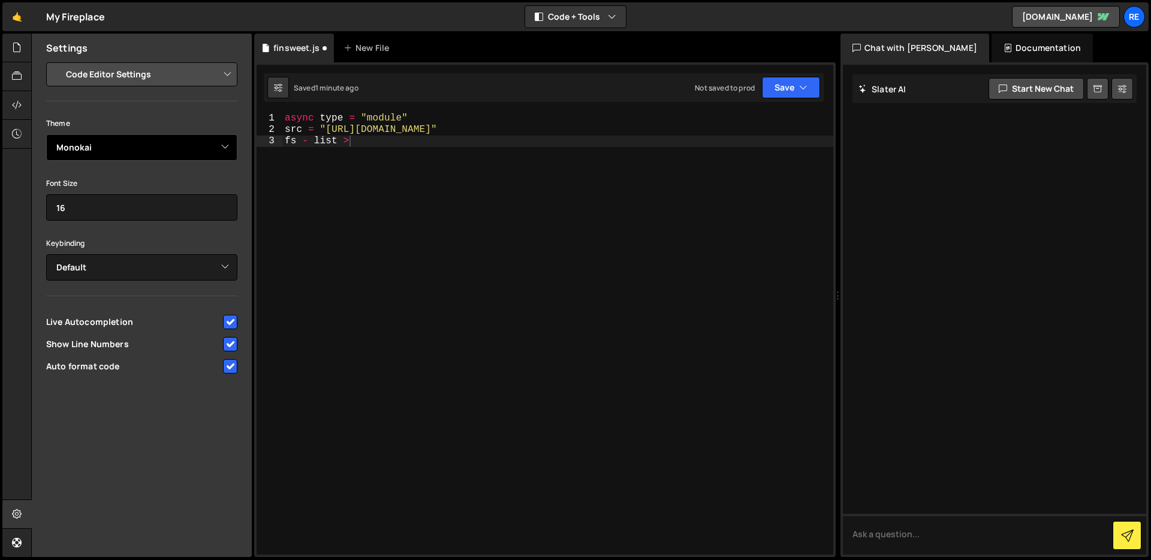
click at [159, 143] on select "Ambiance Chaos Clouds Midnight Dracula Cobalt Gruvbox Green on Black idle Finge…" at bounding box center [141, 147] width 191 height 26
click at [194, 78] on select "Project Settings Code Editor Settings Chat Settings" at bounding box center [144, 74] width 176 height 26
select select "project"
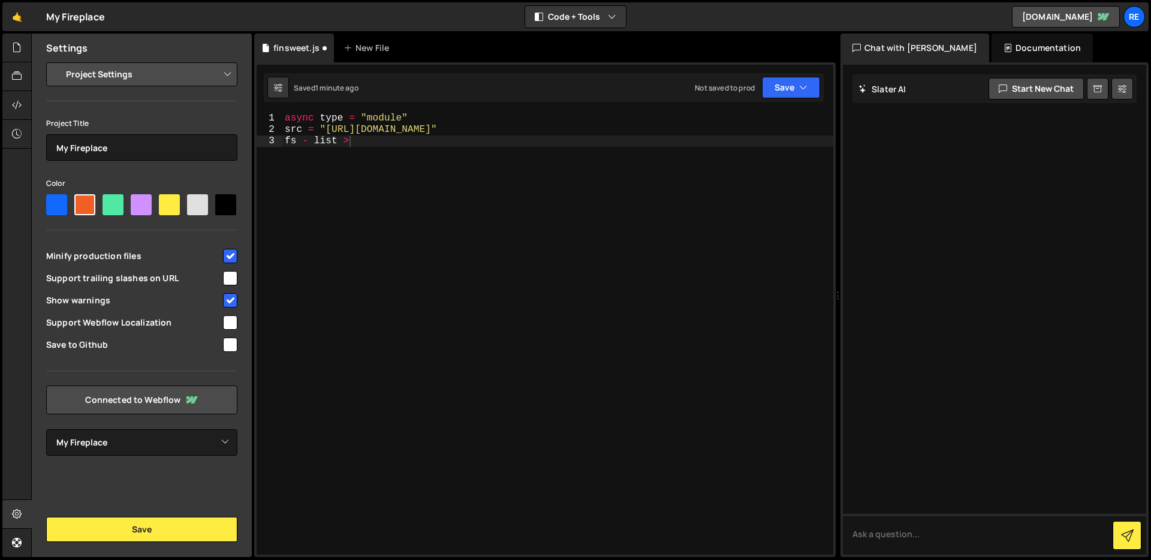
drag, startPoint x: 326, startPoint y: 201, endPoint x: 321, endPoint y: 192, distance: 10.7
click at [326, 201] on div "async type = "module" src = "[URL][DOMAIN_NAME]" fs - list >" at bounding box center [557, 345] width 551 height 465
click at [22, 50] on icon at bounding box center [17, 47] width 10 height 13
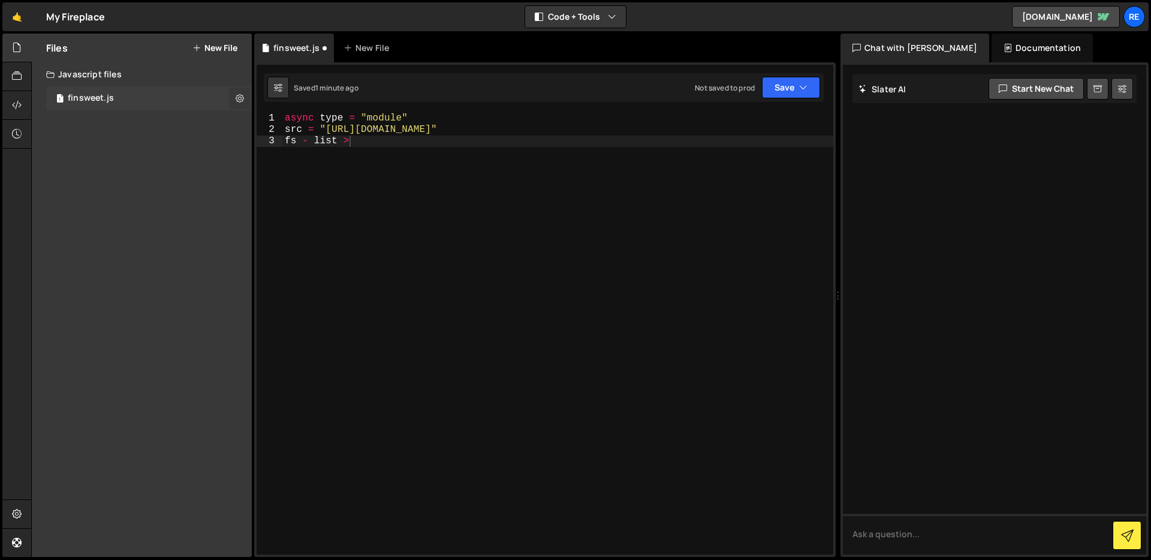
click at [236, 100] on icon at bounding box center [240, 97] width 8 height 11
type input "finsweet"
radio input "true"
checkbox input "true"
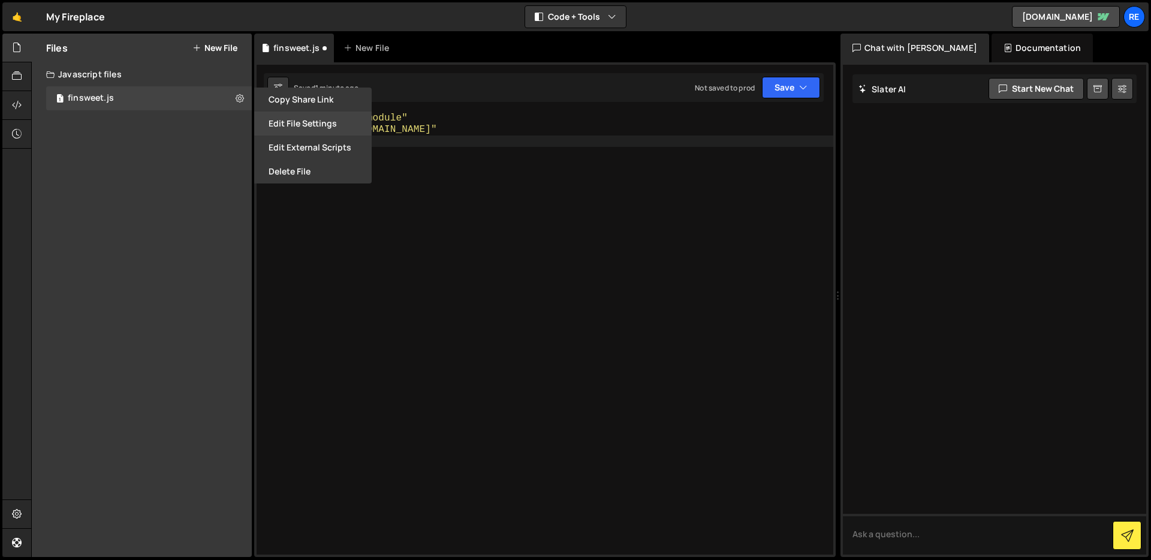
click at [342, 128] on button "Edit File Settings" at bounding box center [312, 123] width 117 height 24
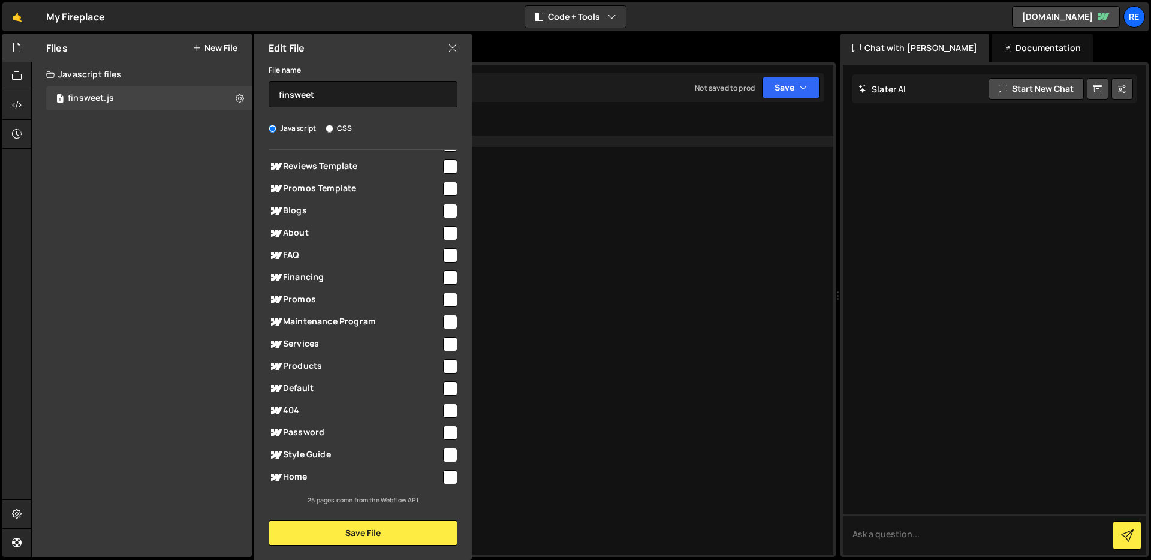
scroll to position [0, 0]
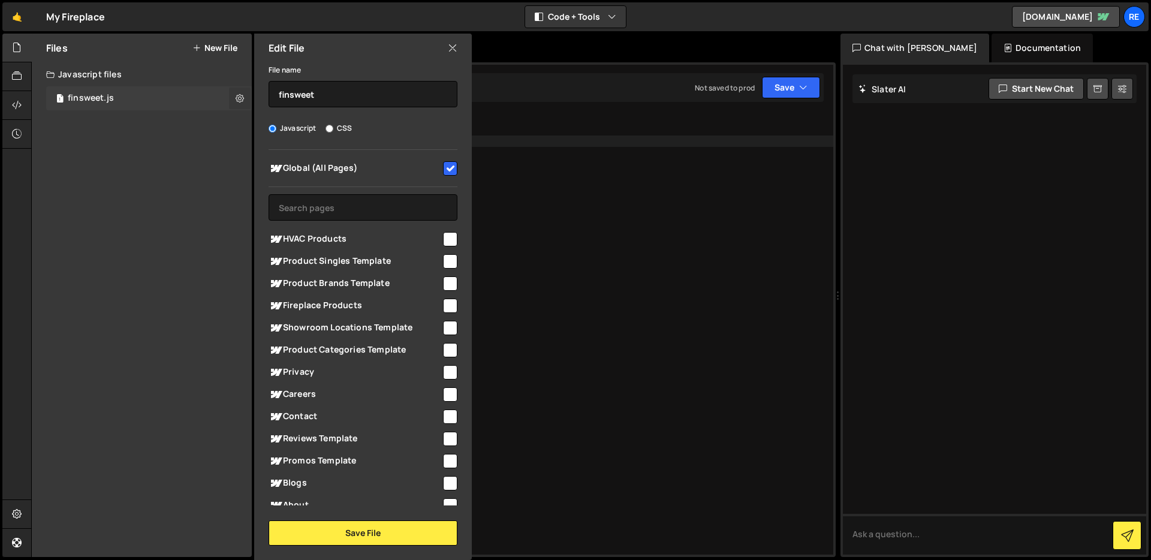
click at [240, 98] on icon at bounding box center [240, 97] width 8 height 11
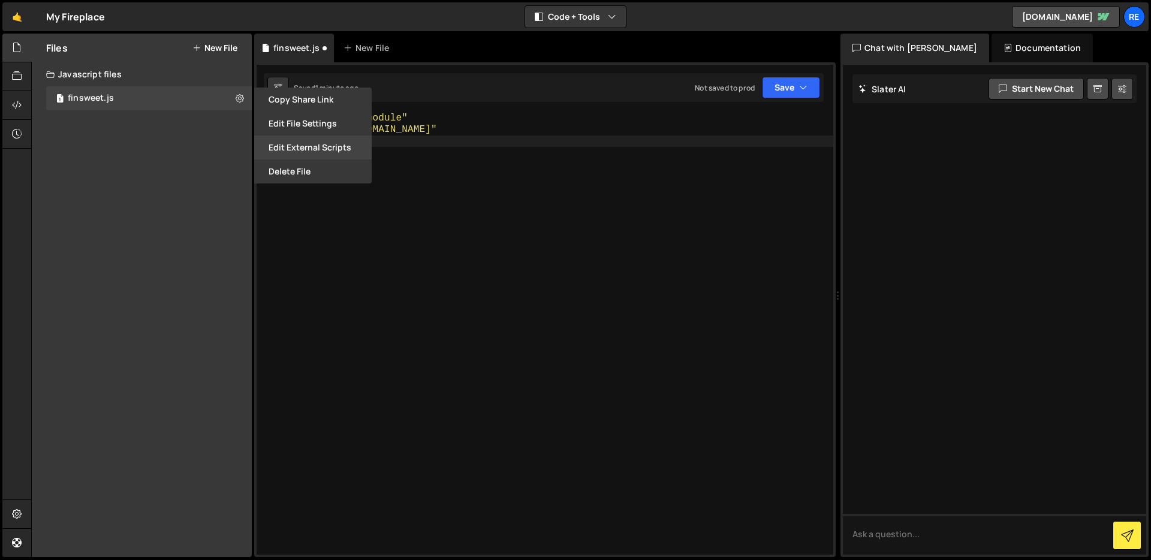
click at [320, 153] on button "Edit External Scripts" at bounding box center [312, 147] width 117 height 24
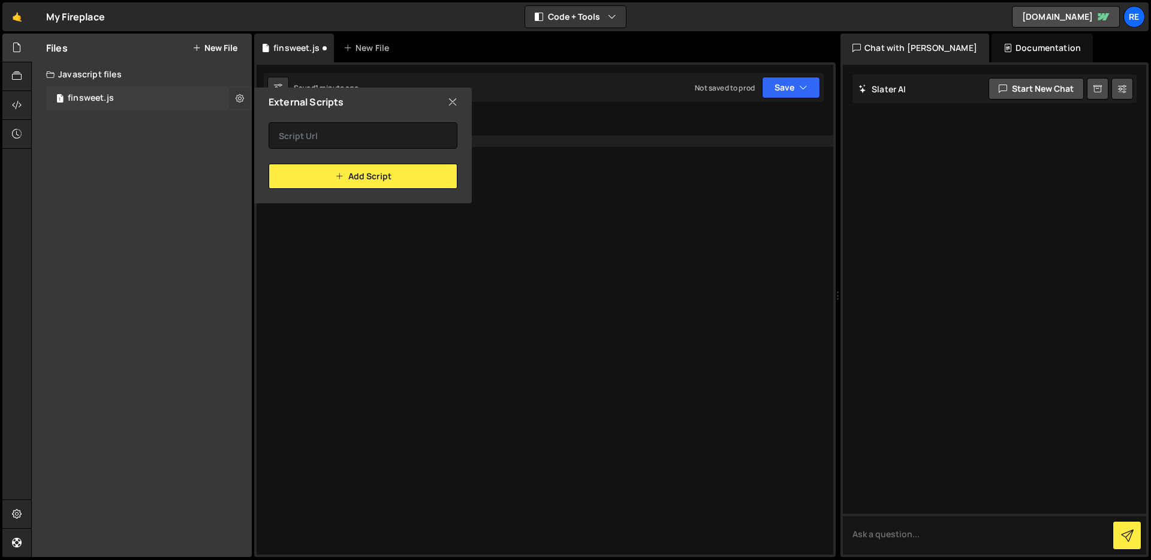
click at [242, 95] on icon at bounding box center [240, 97] width 8 height 11
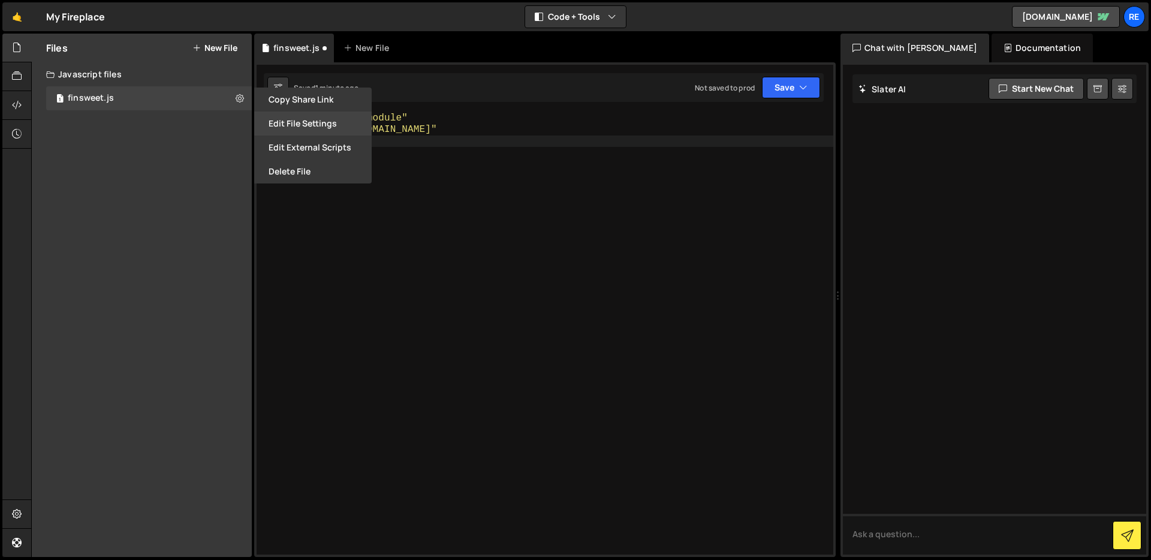
click at [311, 123] on button "Edit File Settings" at bounding box center [312, 123] width 117 height 24
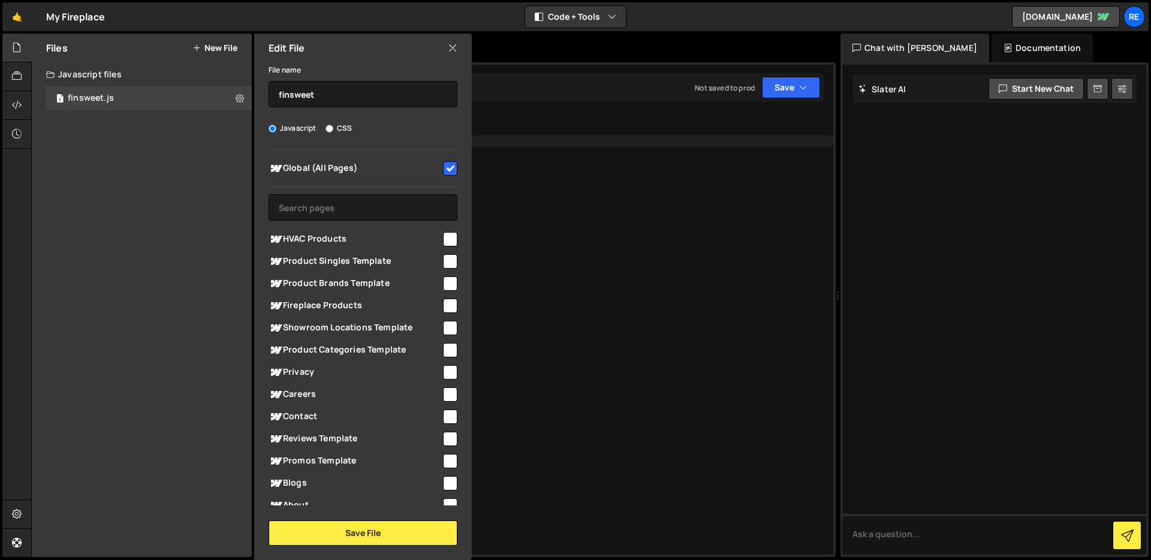
click at [452, 55] on div "Edit File" at bounding box center [363, 48] width 218 height 29
click at [449, 47] on icon at bounding box center [453, 47] width 10 height 13
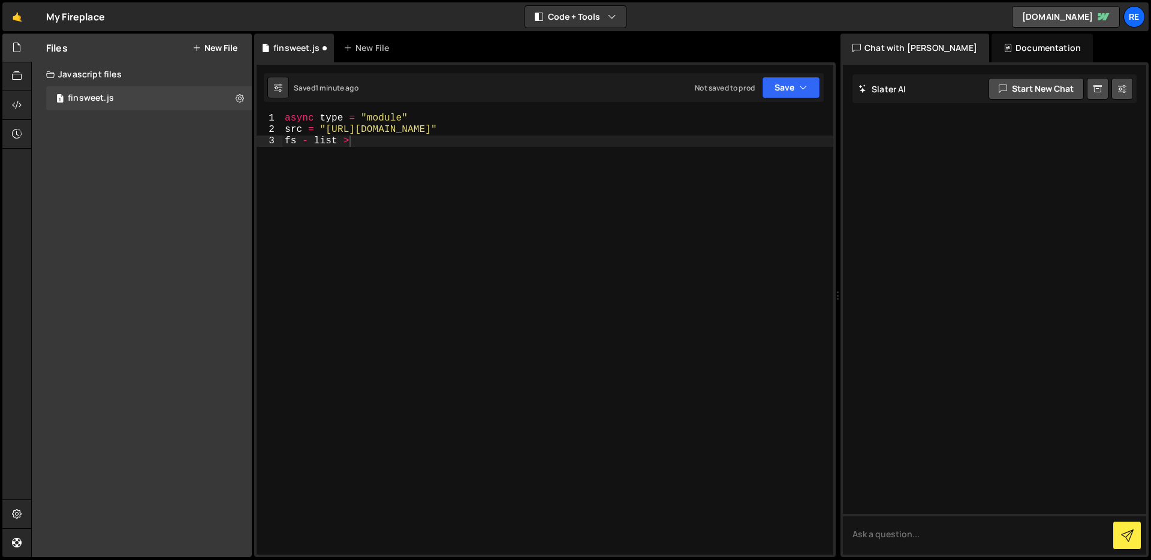
click at [507, 164] on div "async type = "module" src = "[URL][DOMAIN_NAME]" fs - list >" at bounding box center [557, 345] width 551 height 465
type textarea "fs - list > < /"
paste textarea "></script>"
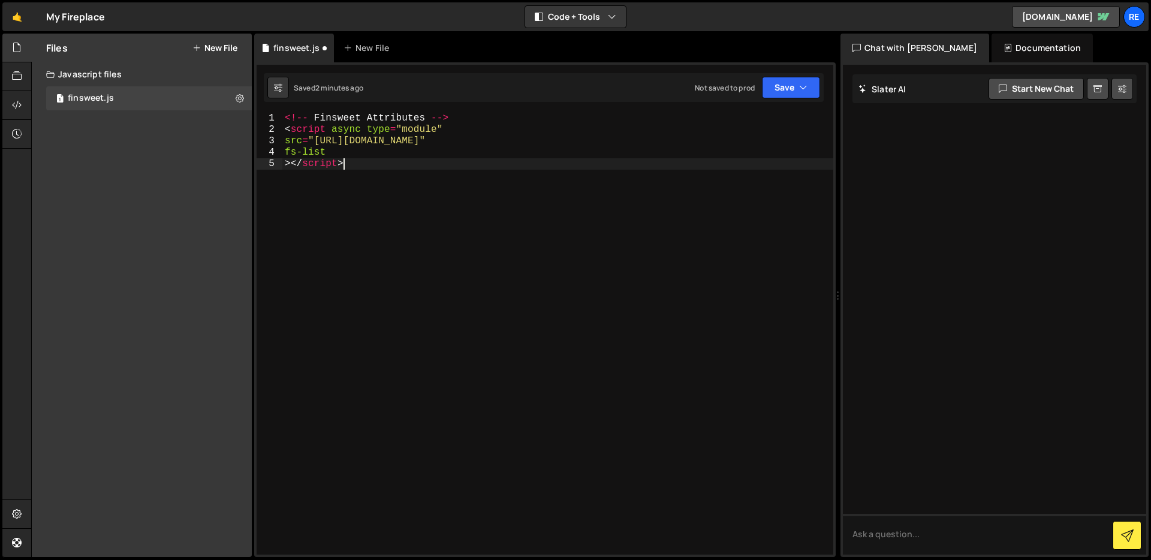
type textarea "fs - list >"
click at [242, 97] on icon at bounding box center [240, 97] width 8 height 11
type input "finsweet"
radio input "true"
checkbox input "true"
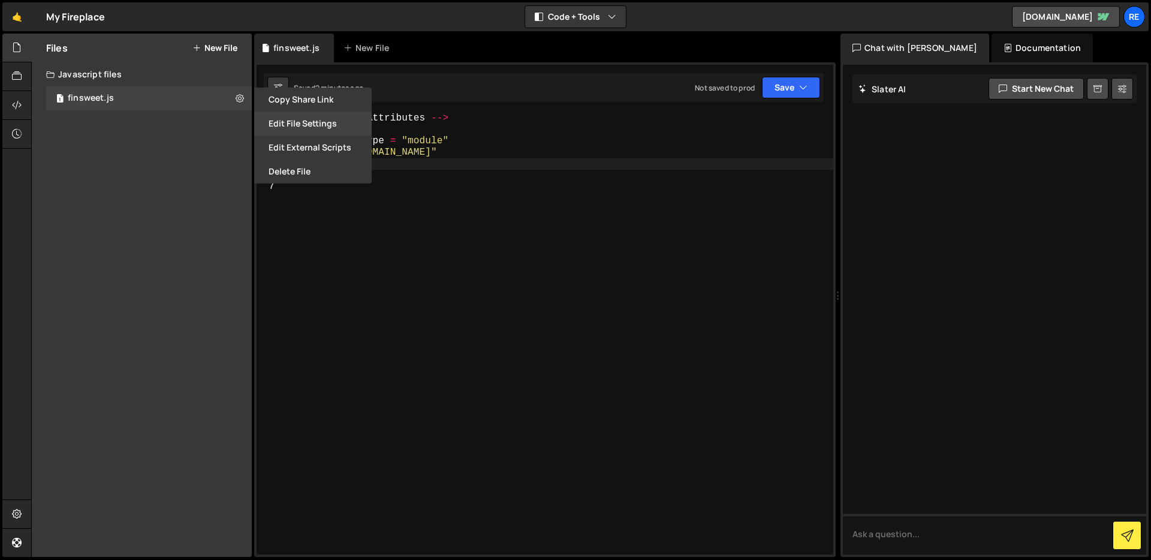
click at [331, 124] on button "Edit File Settings" at bounding box center [312, 123] width 117 height 24
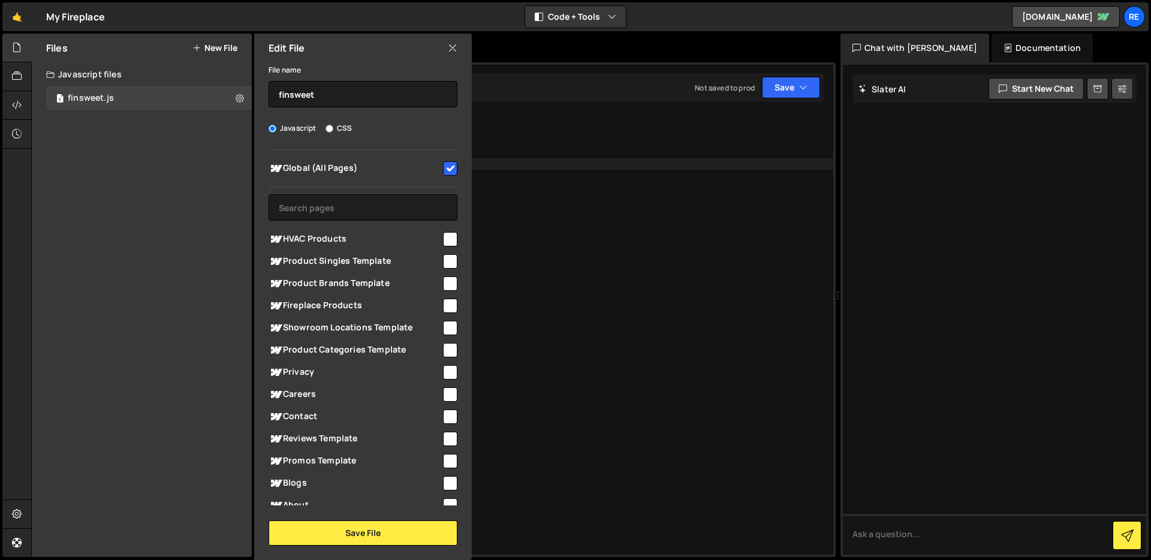
click at [445, 49] on div "Edit File" at bounding box center [363, 48] width 218 height 29
click at [10, 139] on div at bounding box center [16, 134] width 29 height 29
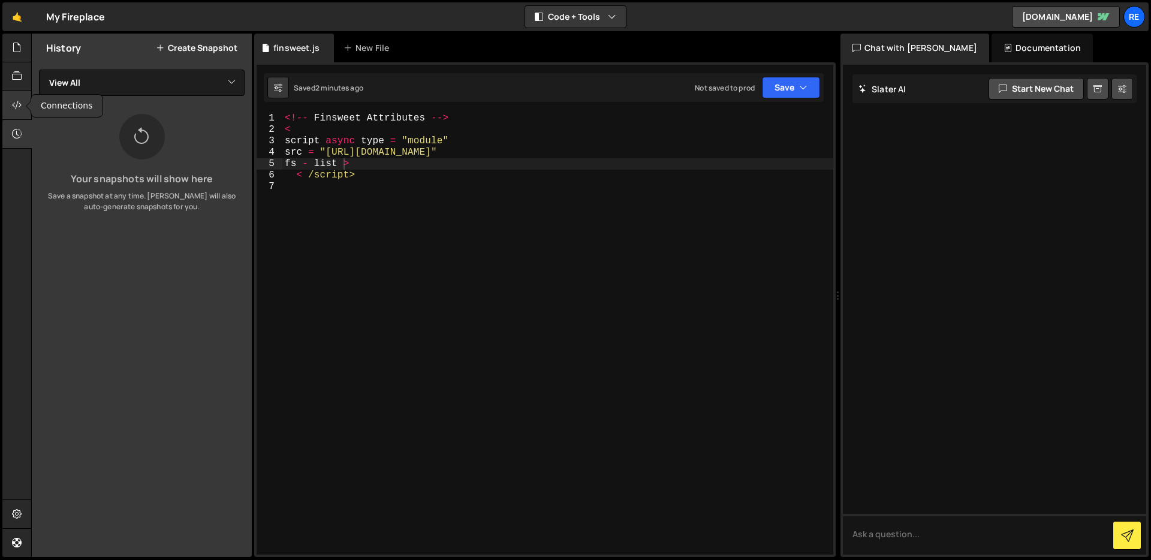
click at [13, 113] on div at bounding box center [16, 105] width 29 height 29
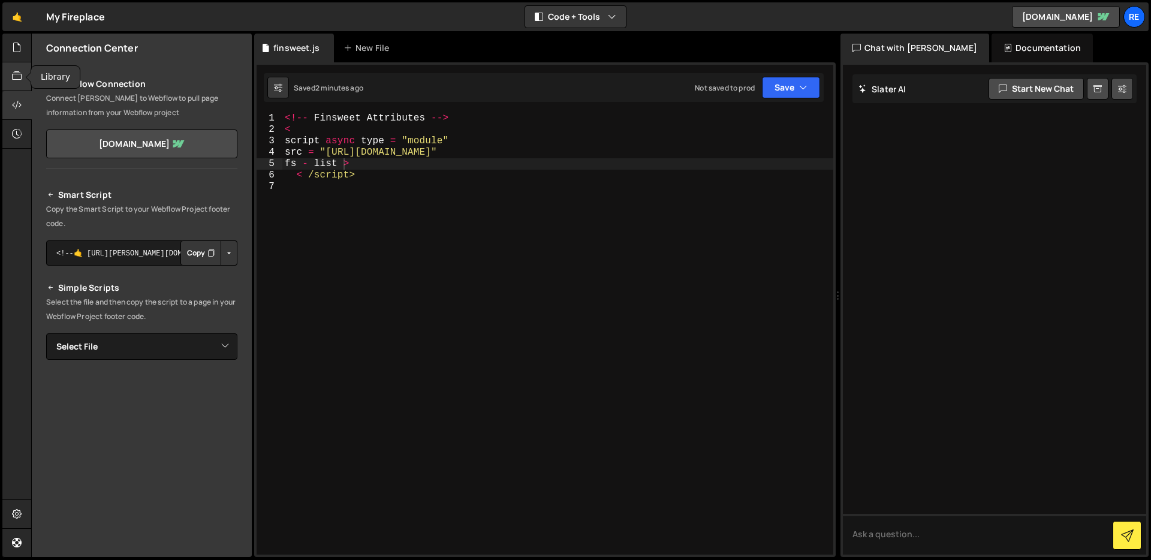
click at [19, 76] on icon at bounding box center [17, 76] width 10 height 13
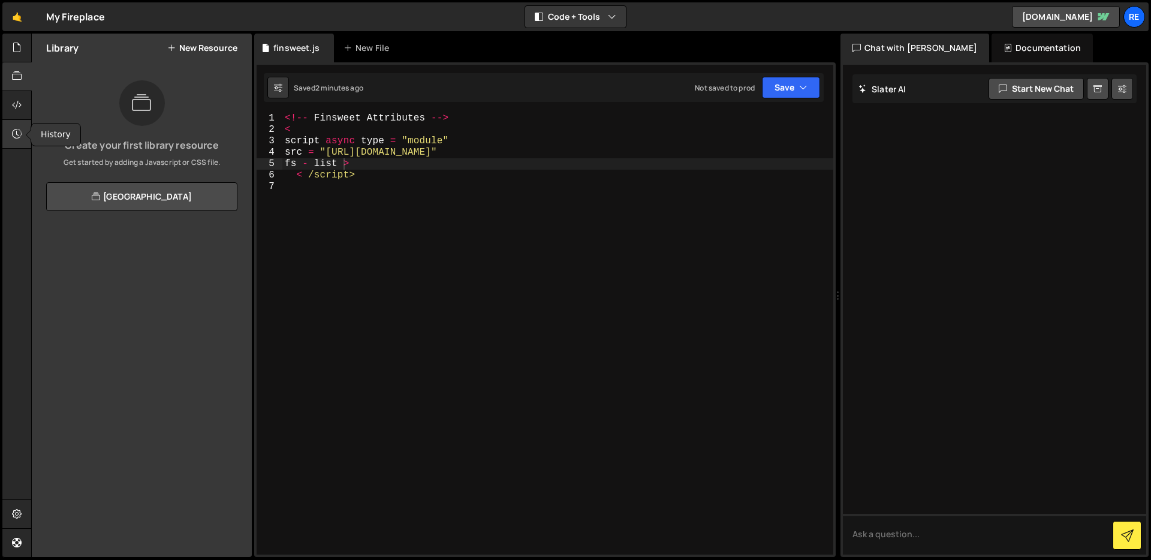
click at [24, 128] on div at bounding box center [16, 134] width 29 height 29
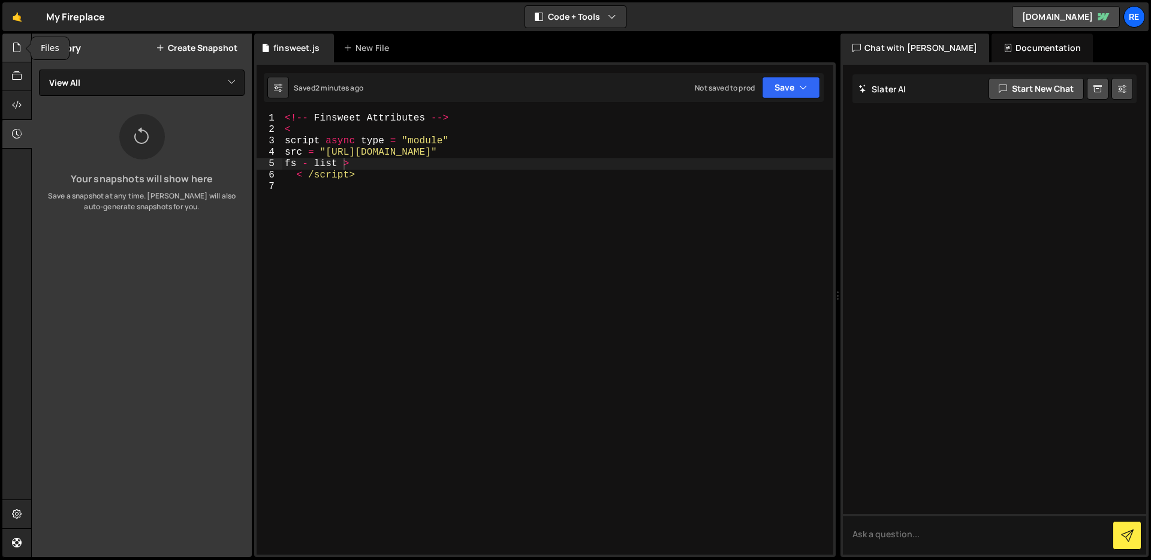
click at [14, 36] on div at bounding box center [16, 48] width 29 height 29
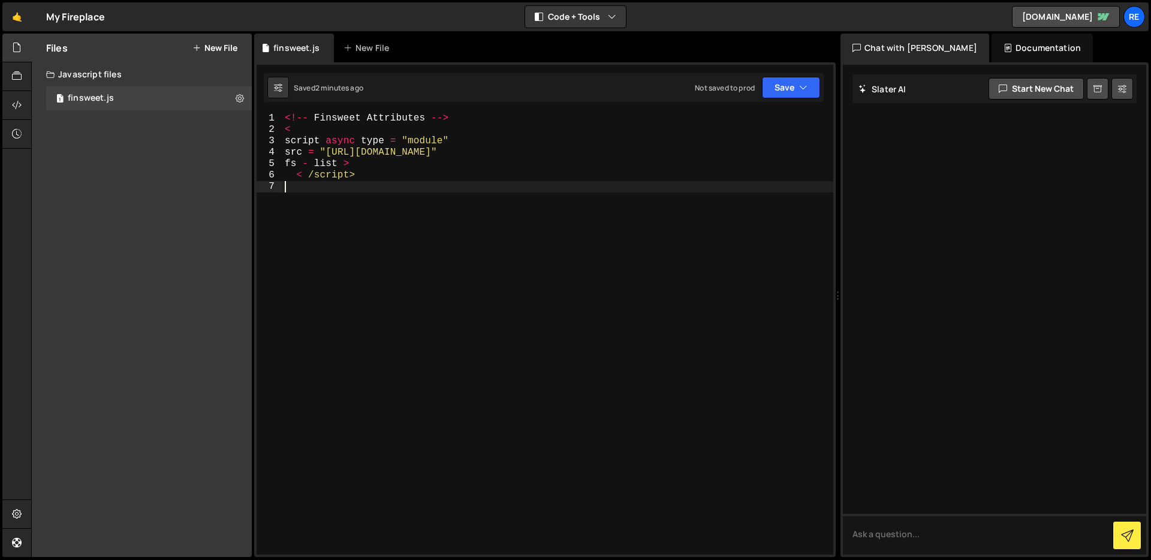
click at [614, 221] on div "<!-- Finsweet Attributes --> < script async type = "module" src = "[URL][DOMAIN…" at bounding box center [557, 345] width 551 height 465
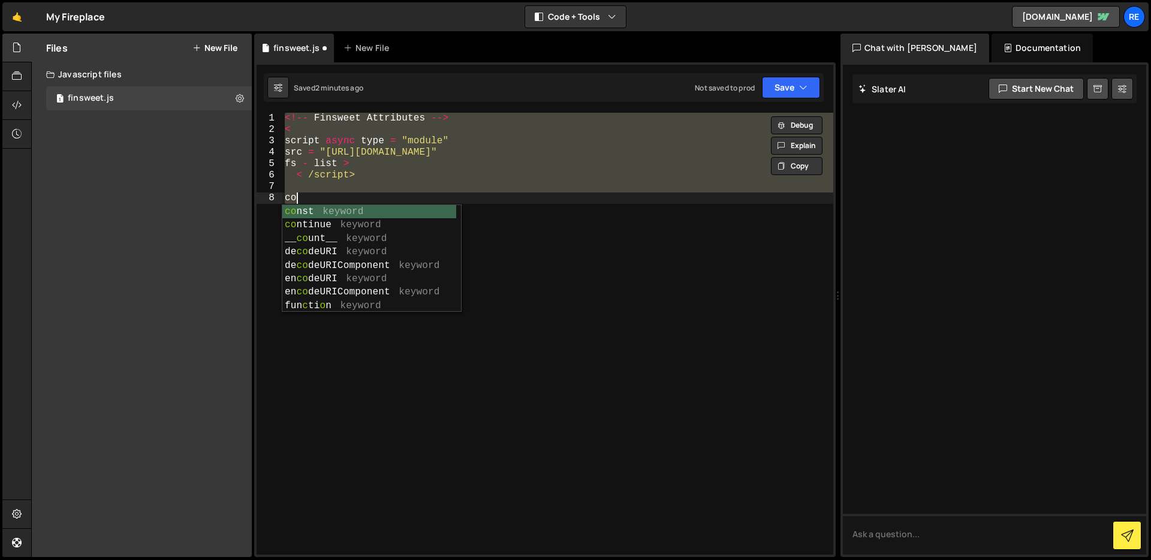
type textarea "co"
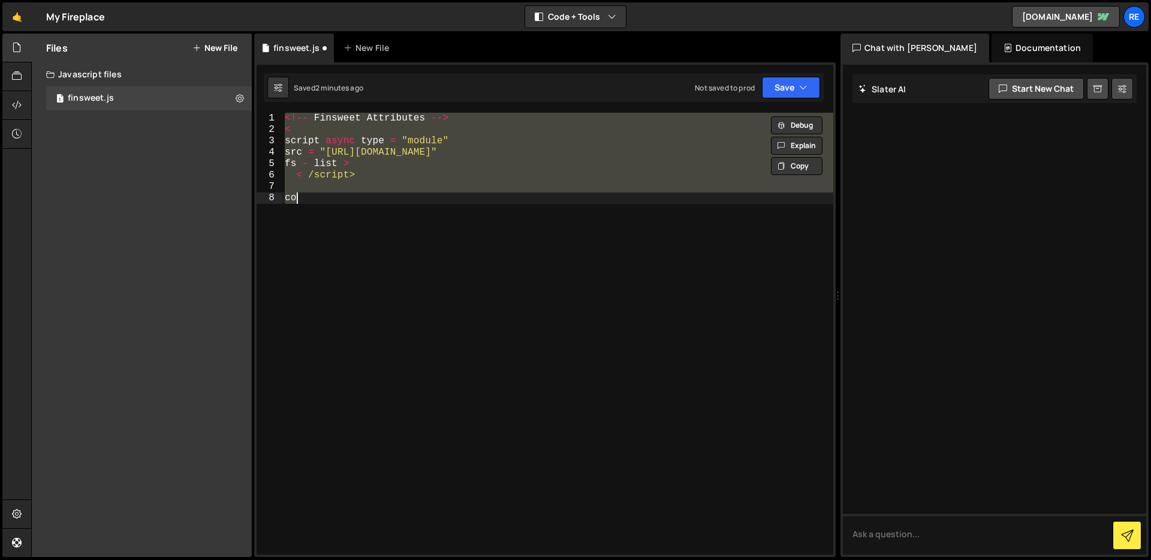
click at [393, 185] on div "<!-- Finsweet Attributes --> < script async type = "module" src = "[URL][DOMAIN…" at bounding box center [557, 334] width 551 height 442
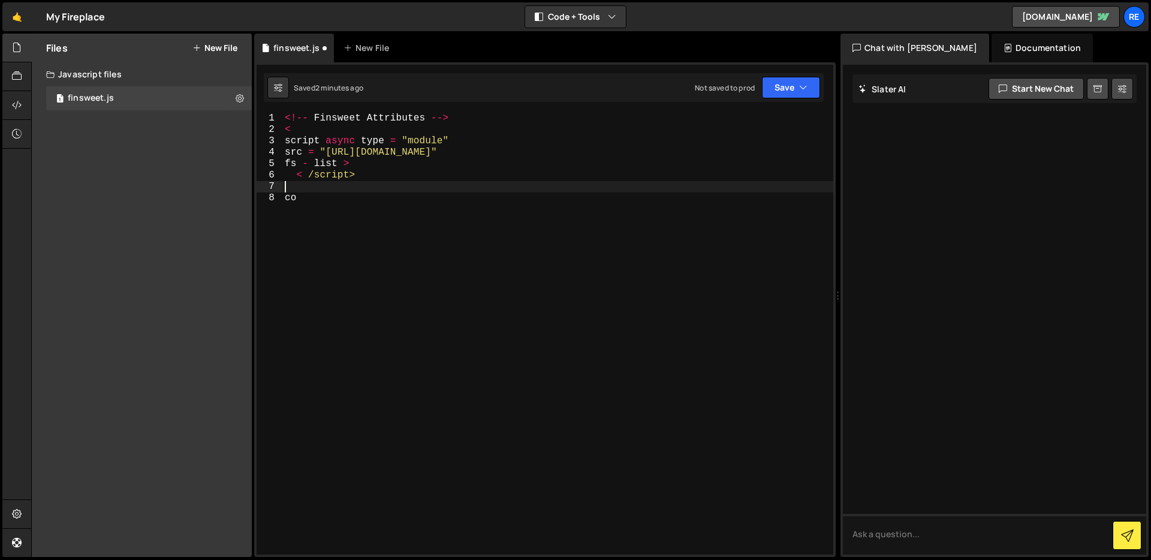
click at [384, 178] on div "<!-- Finsweet Attributes --> < script async type = "module" src = "[URL][DOMAIN…" at bounding box center [557, 345] width 551 height 465
type textarea "< /"
type textarea "co"
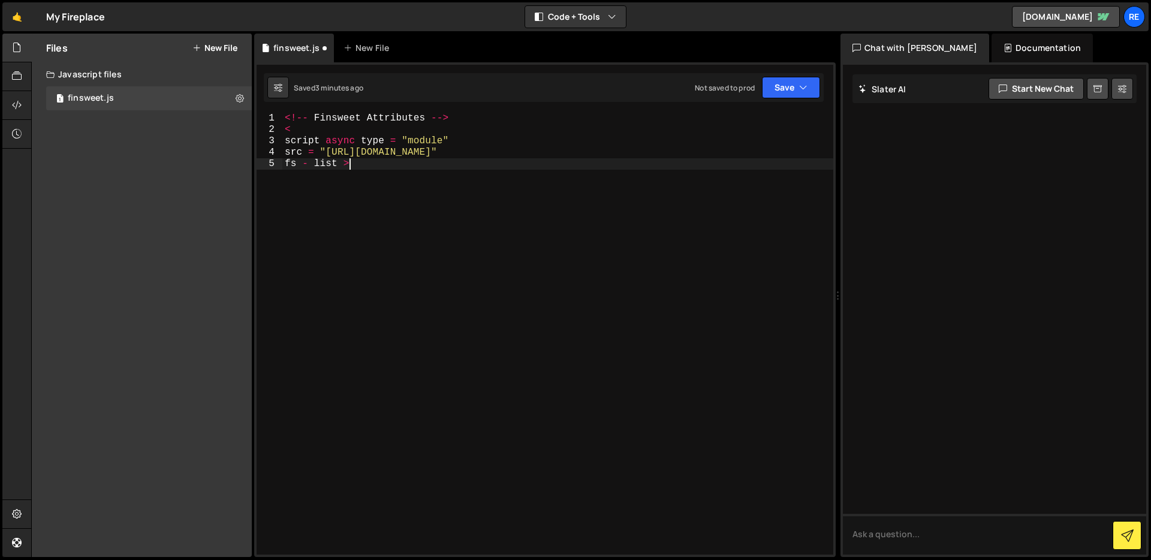
click at [320, 125] on div "<!-- Finsweet Attributes --> < script async type = "module" src = "[URL][DOMAIN…" at bounding box center [557, 345] width 551 height 465
type textarea "<"
type textarea "< /script>"
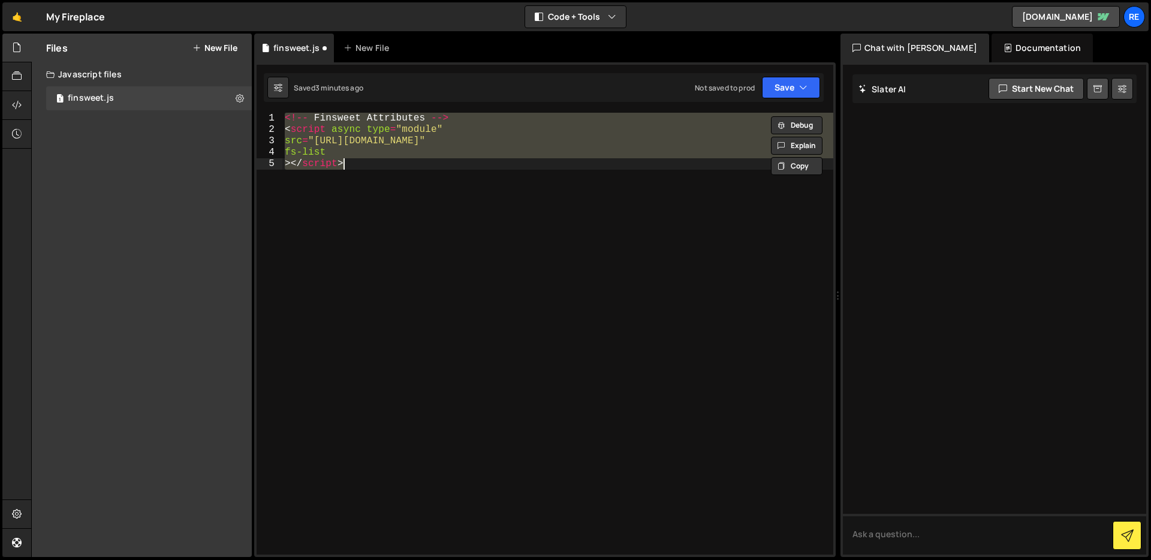
drag, startPoint x: 466, startPoint y: 177, endPoint x: 459, endPoint y: 177, distance: 6.6
click at [466, 177] on div "<!-- Finsweet Attributes --> < script async type = "module" src = "[URL][DOMAIN…" at bounding box center [557, 334] width 551 height 442
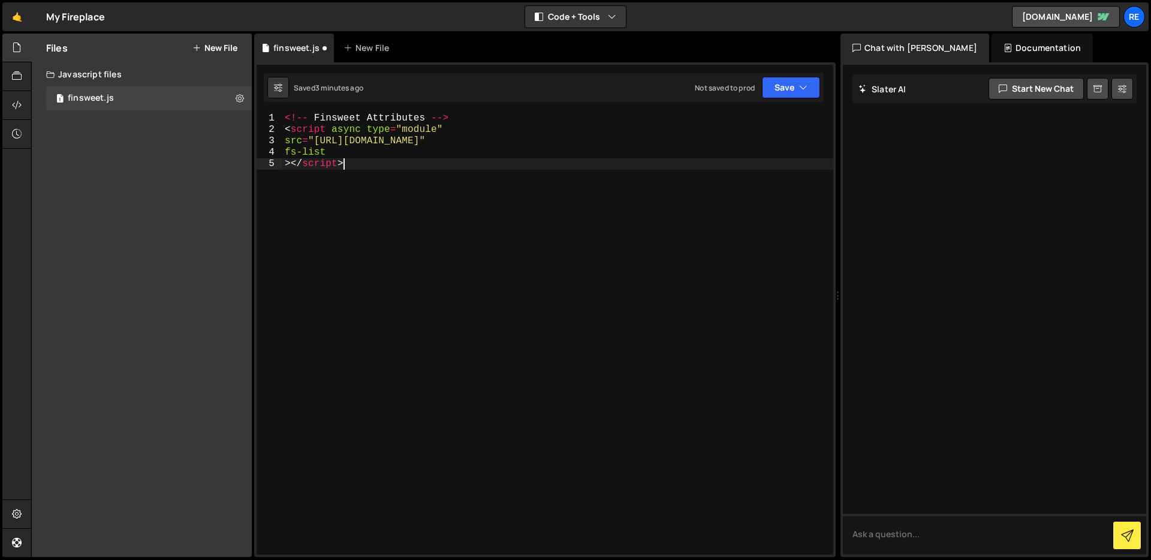
type textarea "fs-list ></script>"
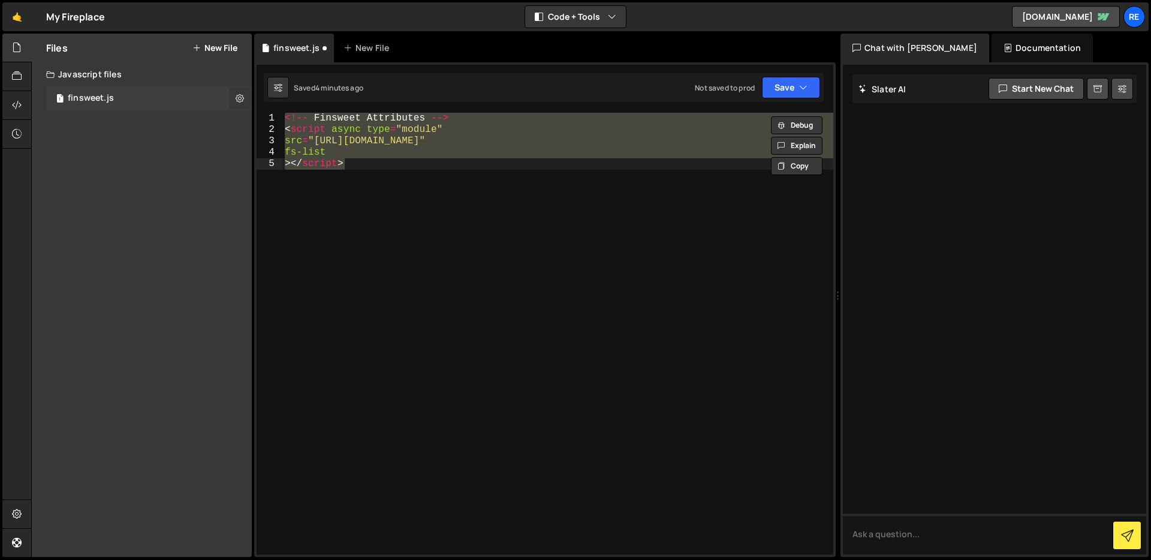
click at [238, 95] on icon at bounding box center [240, 97] width 8 height 11
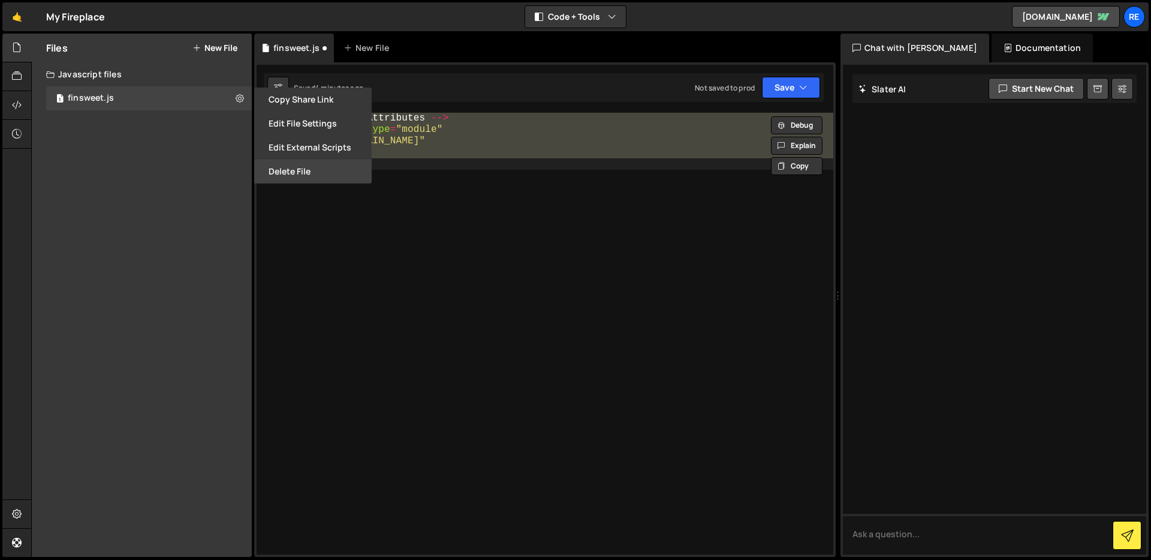
click at [302, 171] on button "Delete File" at bounding box center [312, 171] width 117 height 24
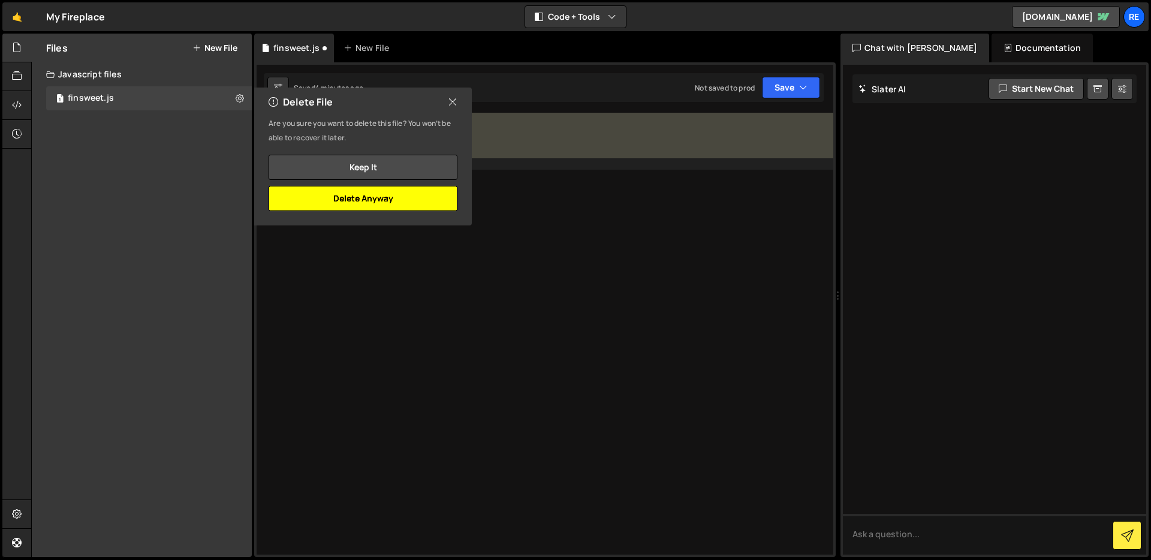
click at [390, 203] on button "Delete Anyway" at bounding box center [363, 198] width 189 height 25
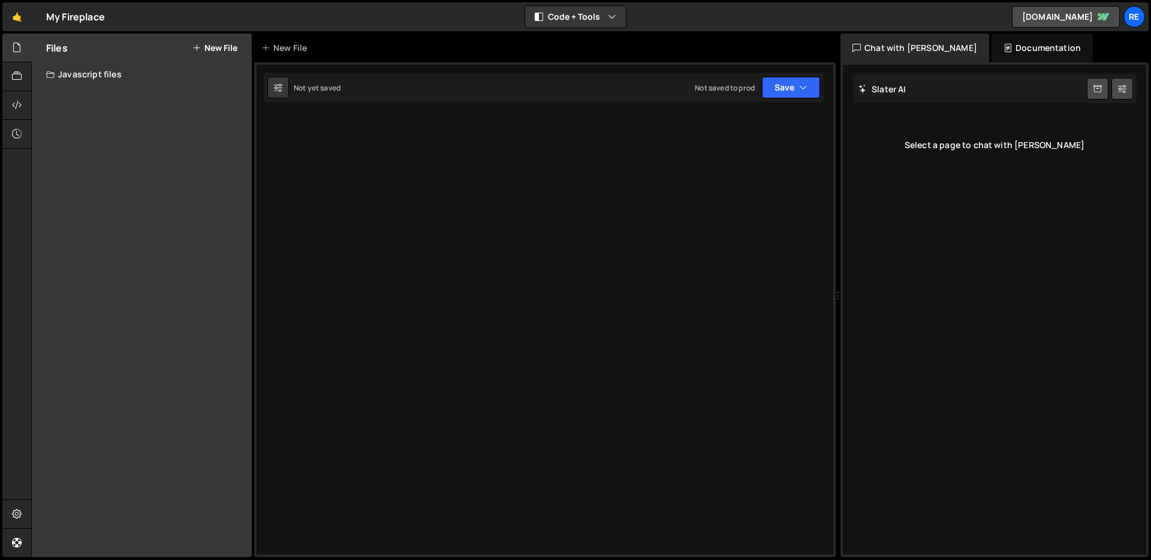
click at [146, 76] on div "Javascript files" at bounding box center [142, 74] width 220 height 24
click at [213, 49] on button "New File" at bounding box center [214, 48] width 45 height 10
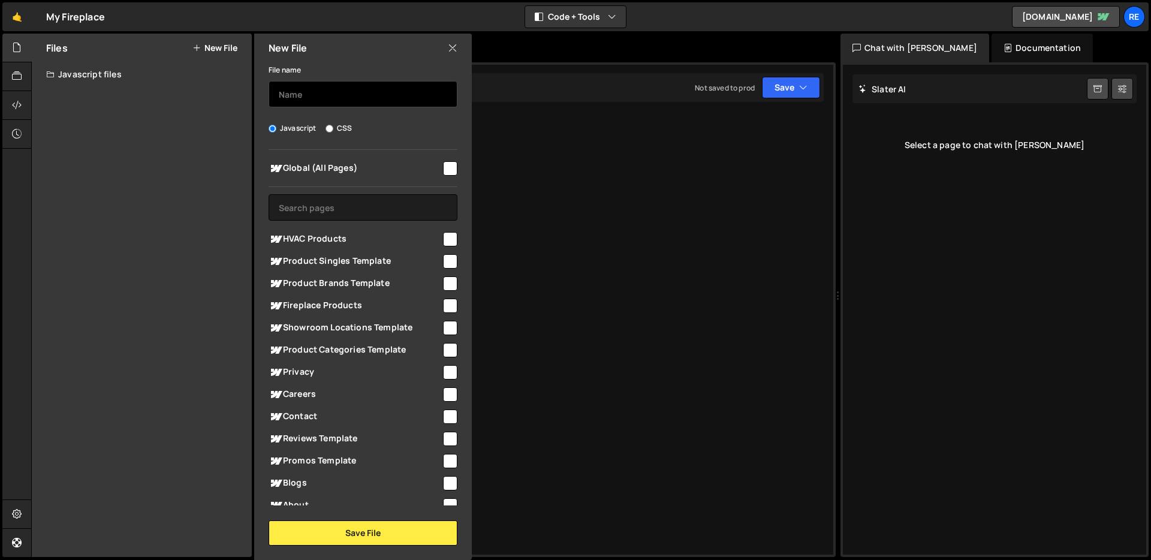
click at [334, 96] on input "text" at bounding box center [363, 94] width 189 height 26
type input "product"
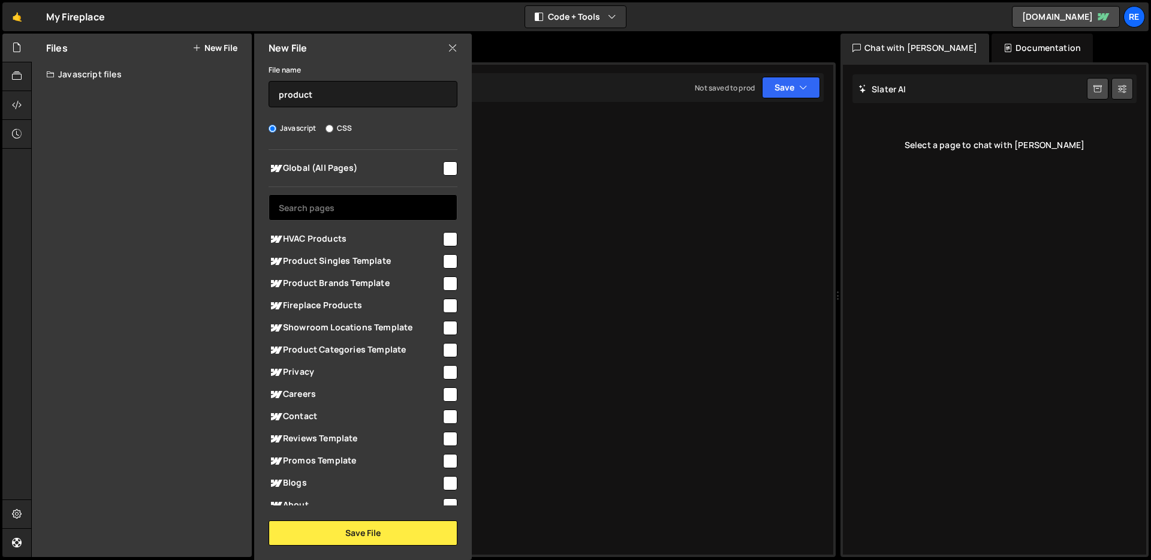
drag, startPoint x: 353, startPoint y: 197, endPoint x: 362, endPoint y: 214, distance: 19.6
click at [353, 197] on input "text" at bounding box center [363, 207] width 189 height 26
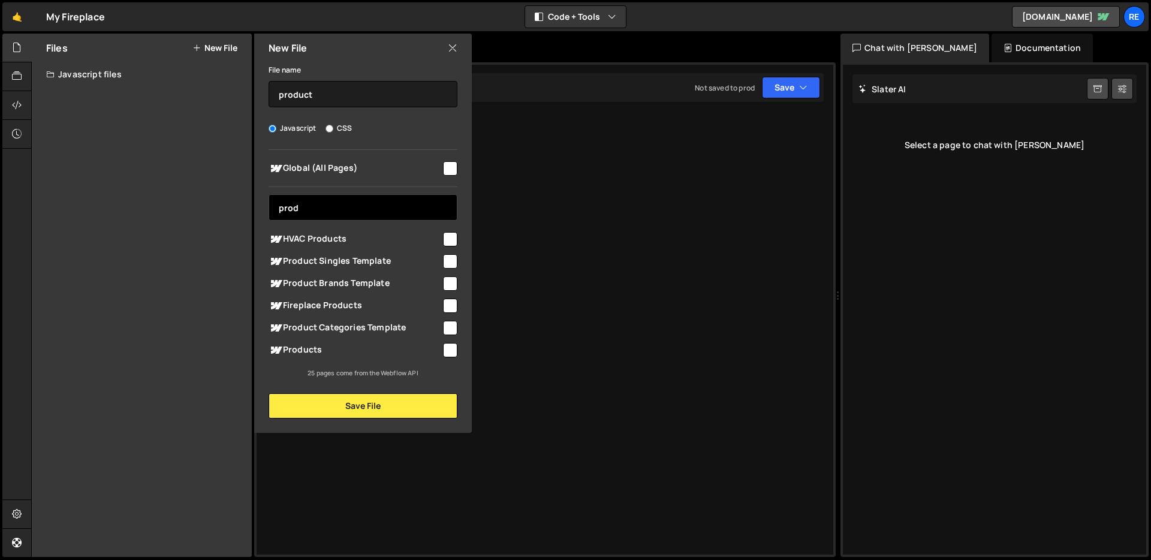
type input "prod"
click at [440, 349] on span "Products" at bounding box center [355, 350] width 173 height 14
checkbox input "true"
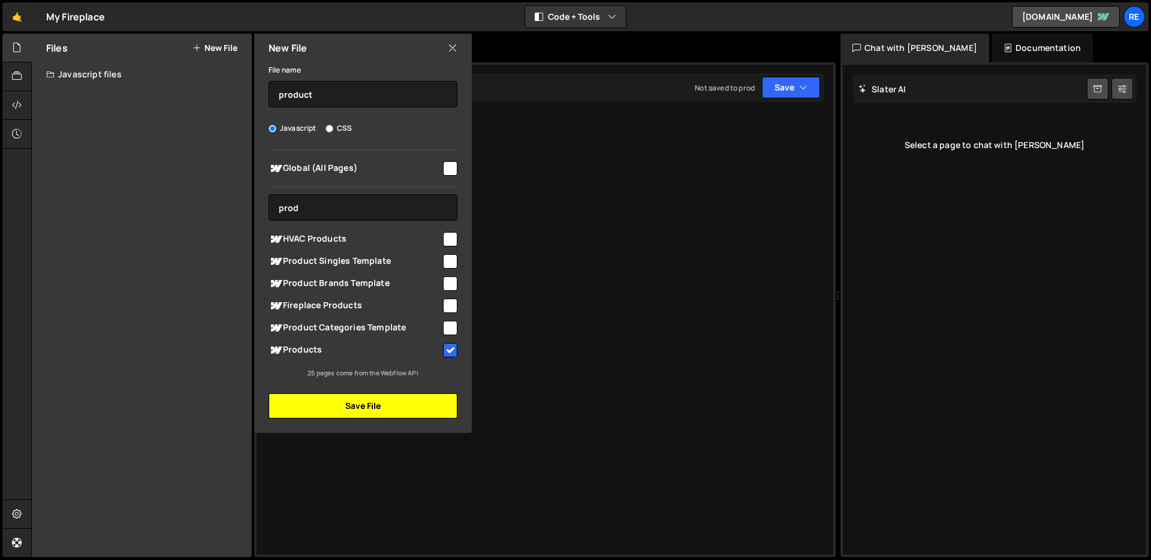
click at [433, 408] on button "Save File" at bounding box center [363, 405] width 189 height 25
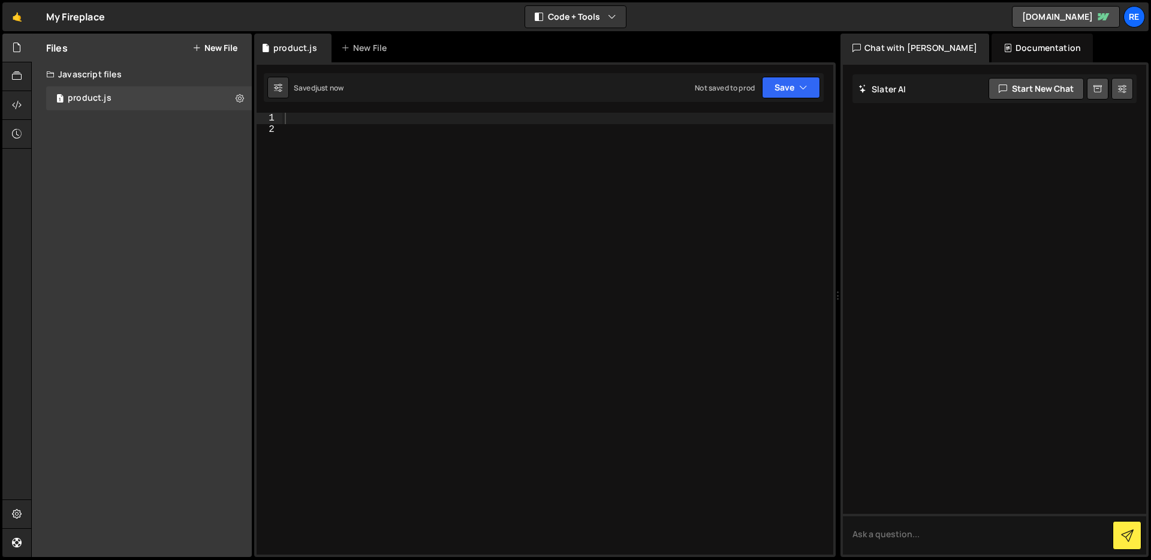
click at [560, 234] on div at bounding box center [557, 345] width 551 height 465
click at [525, 121] on div at bounding box center [557, 345] width 551 height 465
paste textarea "</script>"
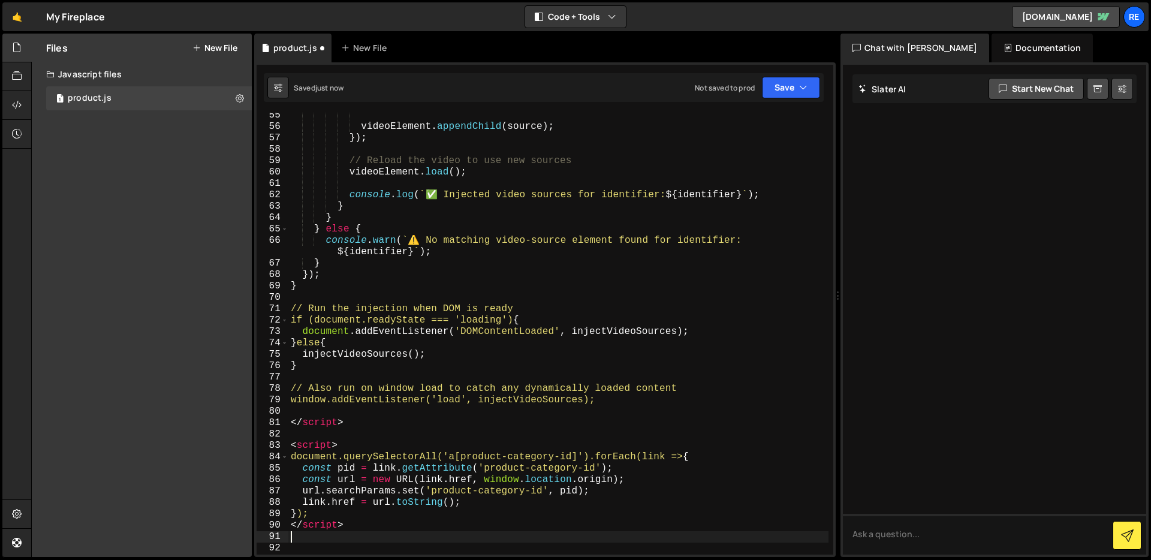
scroll to position [778, 0]
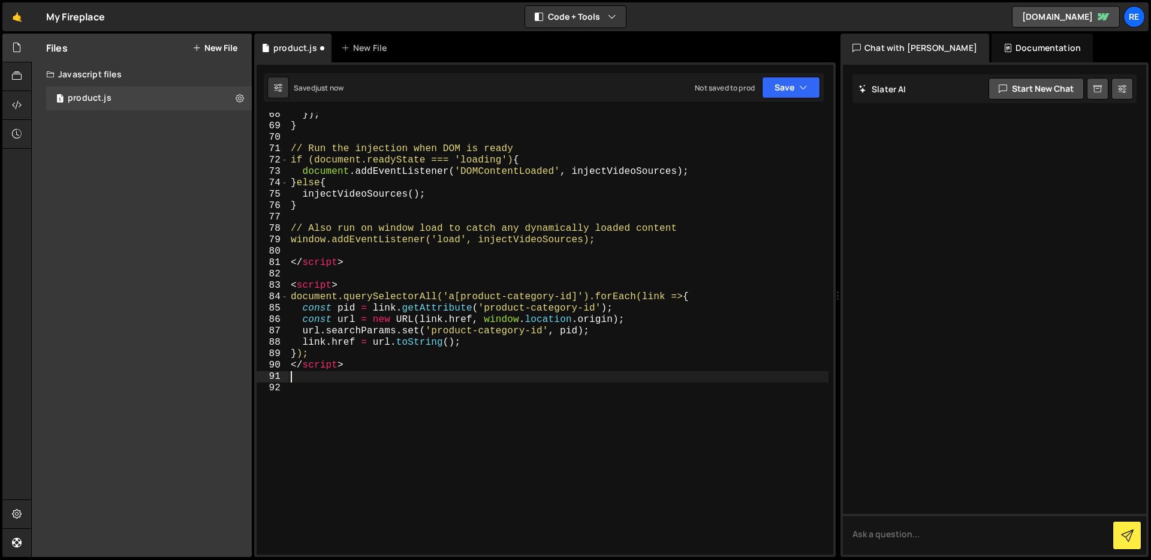
click at [337, 363] on div "}) ; } // Run the injection when DOM is ready if (document.readyState === 'load…" at bounding box center [558, 341] width 540 height 465
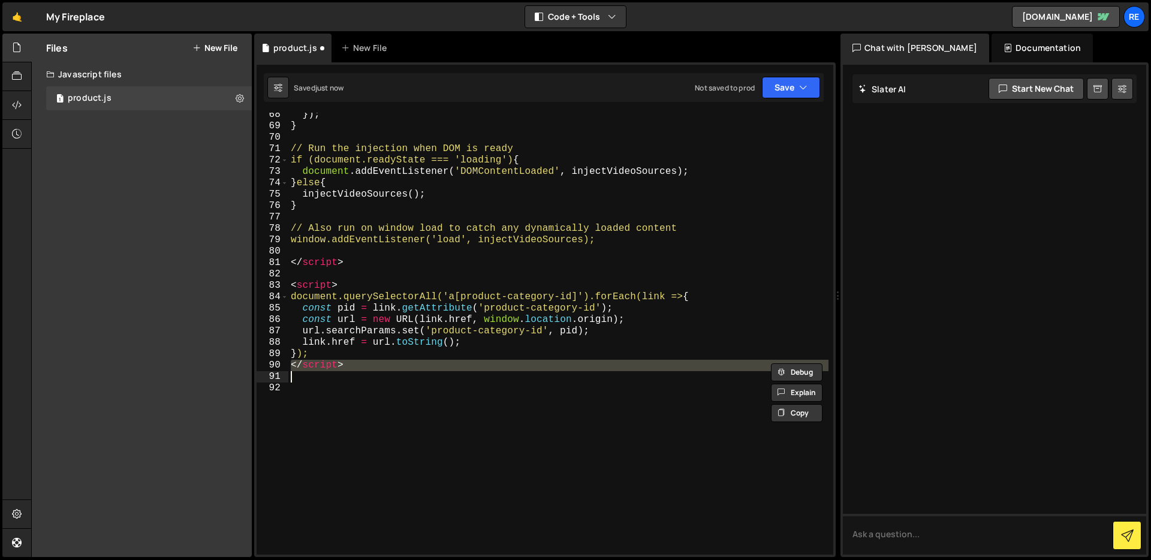
click at [337, 363] on div "}) ; } // Run the injection when DOM is ready if (document.readyState === 'load…" at bounding box center [558, 341] width 540 height 465
type textarea "</script>"
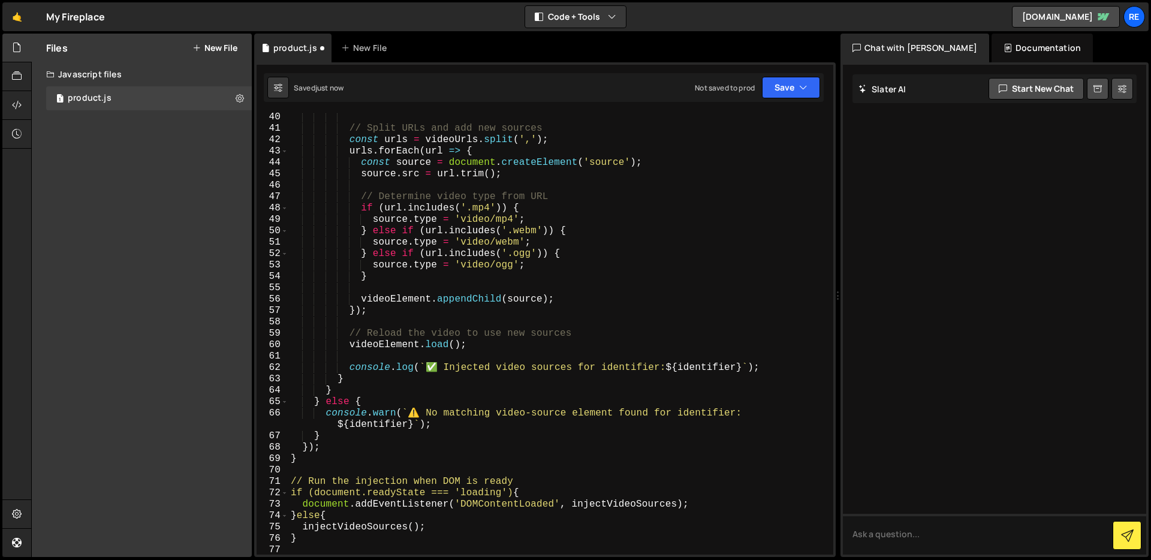
scroll to position [698, 0]
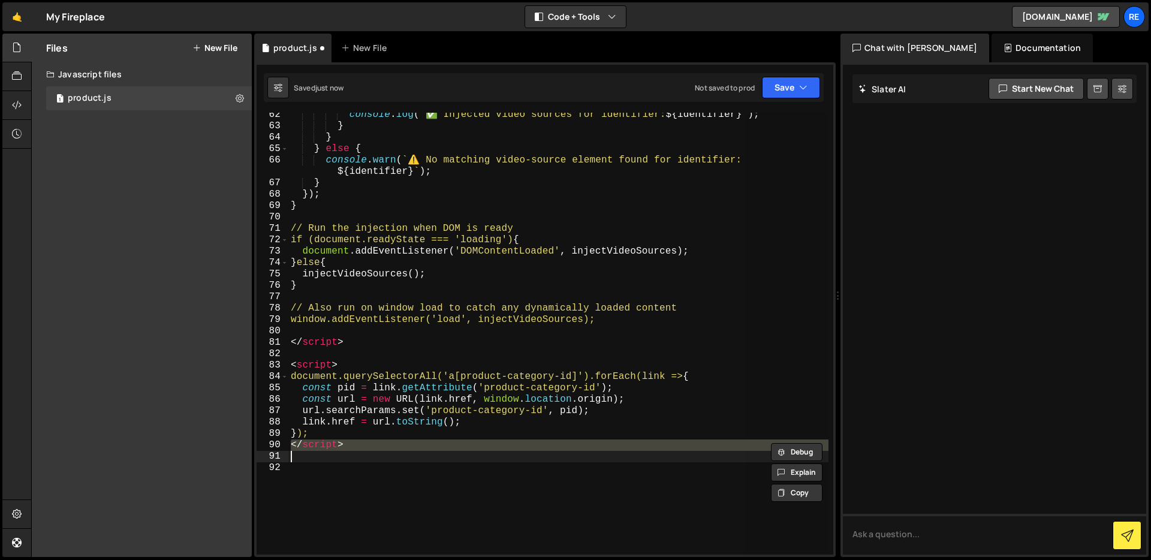
click at [346, 444] on div "console . log ( ` ✅ Injected video sources for identifier: ${ identifier } ` ) …" at bounding box center [558, 334] width 540 height 442
type textarea "</script>"
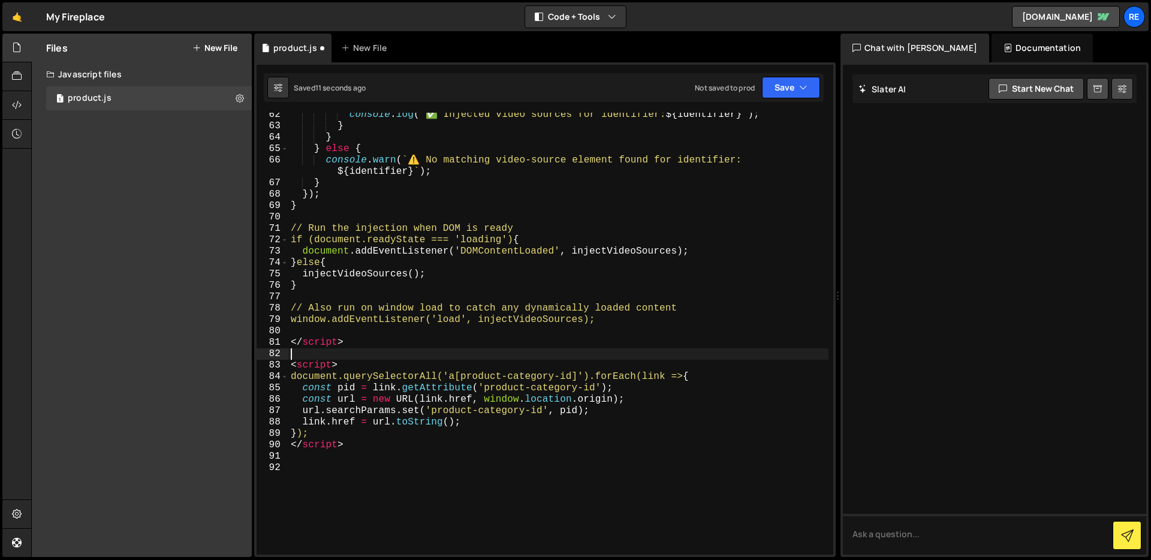
drag, startPoint x: 352, startPoint y: 354, endPoint x: 296, endPoint y: 350, distance: 56.5
click at [295, 349] on div "console . log ( ` ✅ Injected video sources for identifier: ${ identifier } ` ) …" at bounding box center [558, 341] width 540 height 465
click at [354, 355] on div "console . log ( ` ✅ Injected video sources for identifier: ${ identifier } ` ) …" at bounding box center [558, 341] width 540 height 465
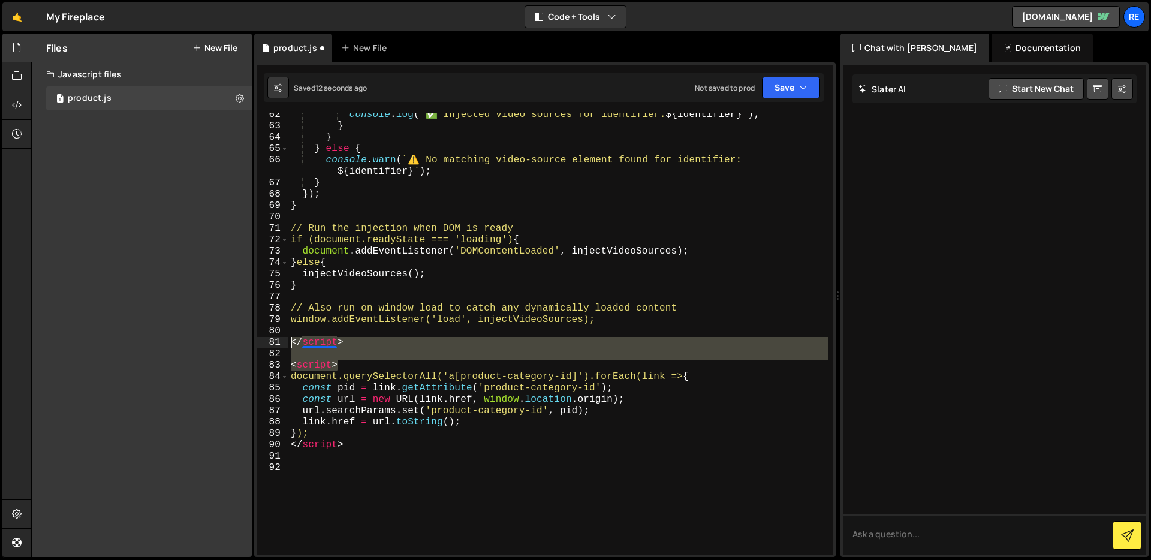
drag, startPoint x: 355, startPoint y: 365, endPoint x: 263, endPoint y: 344, distance: 95.3
click at [263, 344] on div "62 63 64 65 66 67 68 69 70 71 72 73 74 75 76 77 78 79 80 81 82 83 84 85 86 87 8…" at bounding box center [545, 334] width 577 height 442
type textarea "</script>"
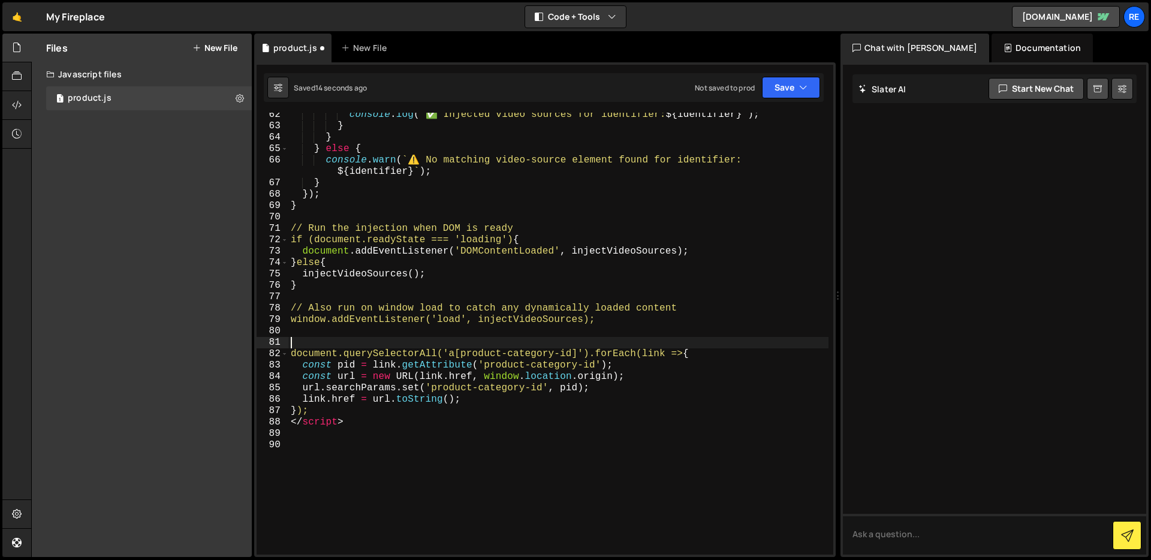
click at [327, 426] on div "console . log ( ` ✅ Injected video sources for identifier: ${ identifier } ` ) …" at bounding box center [558, 341] width 540 height 465
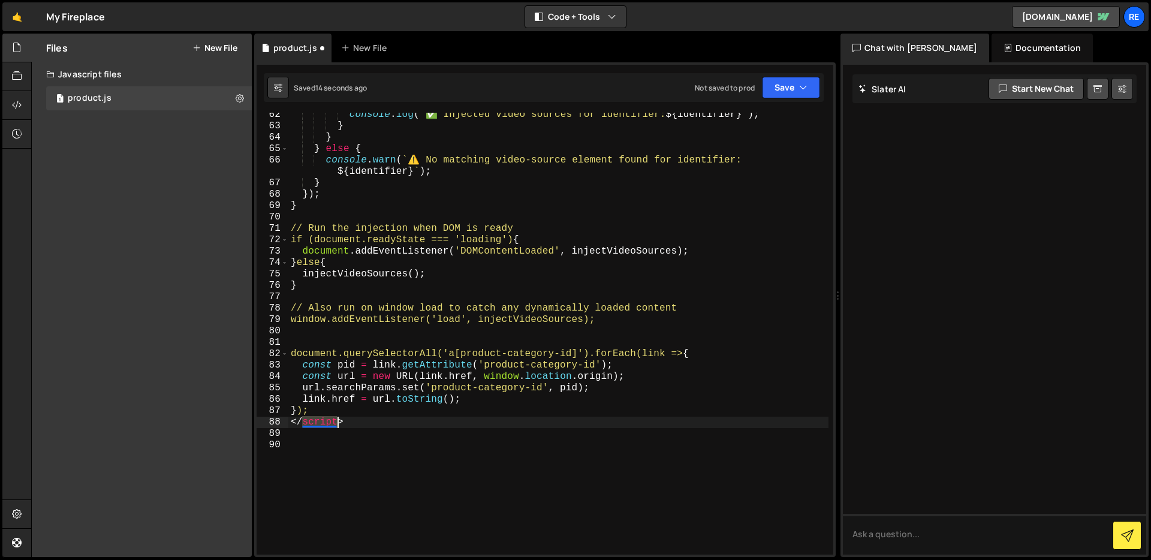
click at [327, 426] on div "console . log ( ` ✅ Injected video sources for identifier: ${ identifier } ` ) …" at bounding box center [558, 341] width 540 height 465
type textarea "</script>"
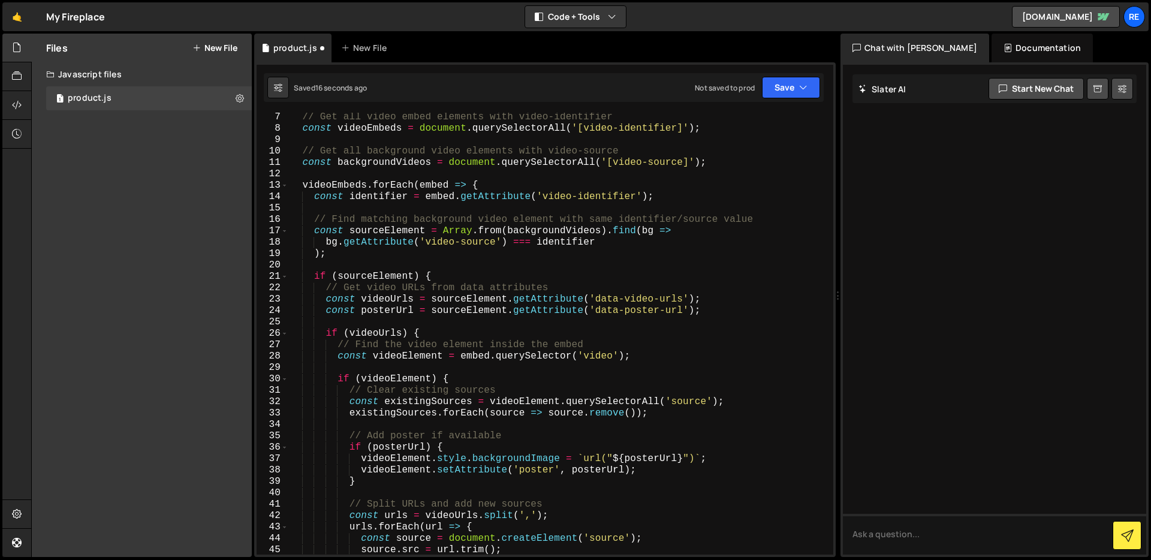
scroll to position [0, 0]
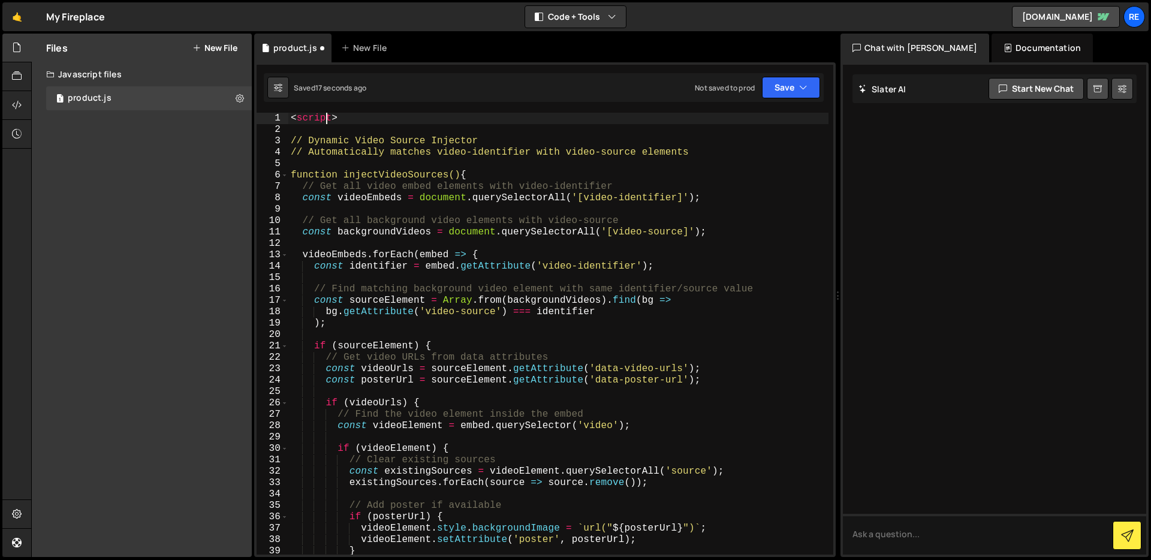
click at [325, 120] on div "< script > // Dynamic Video Source Injector // Automatically matches video-iden…" at bounding box center [558, 345] width 540 height 465
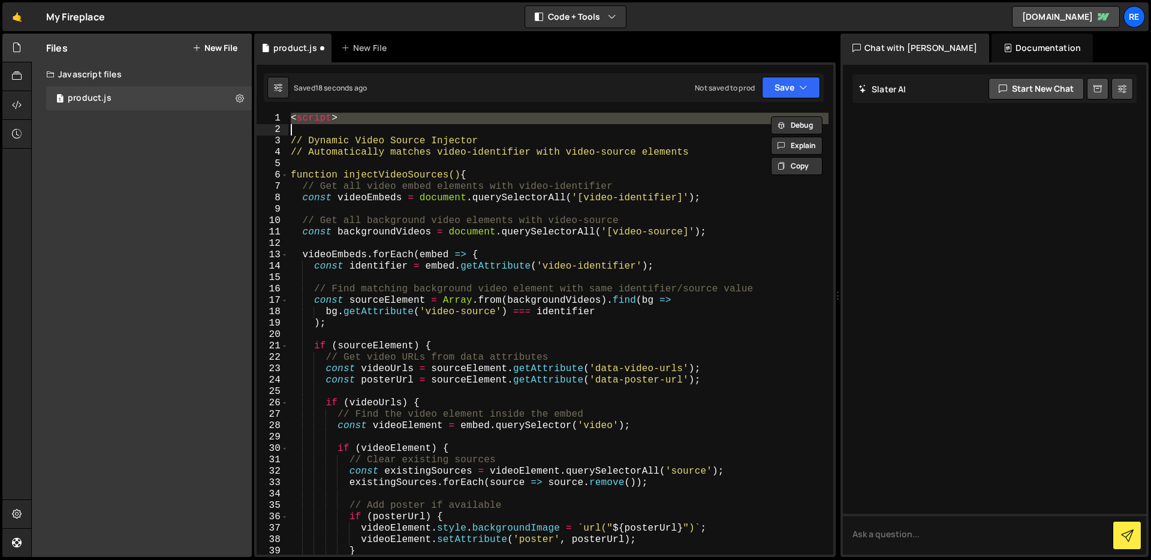
click at [325, 120] on div "< script > // Dynamic Video Source Injector // Automatically matches video-iden…" at bounding box center [558, 345] width 540 height 465
type textarea "<script>"
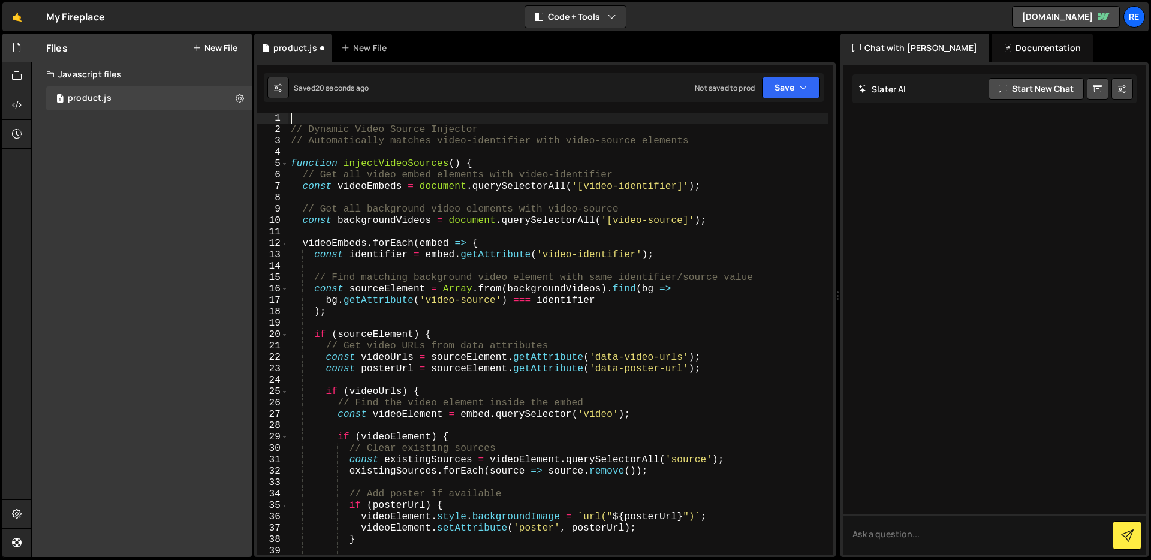
type textarea "// Dynamic Video Source Injector"
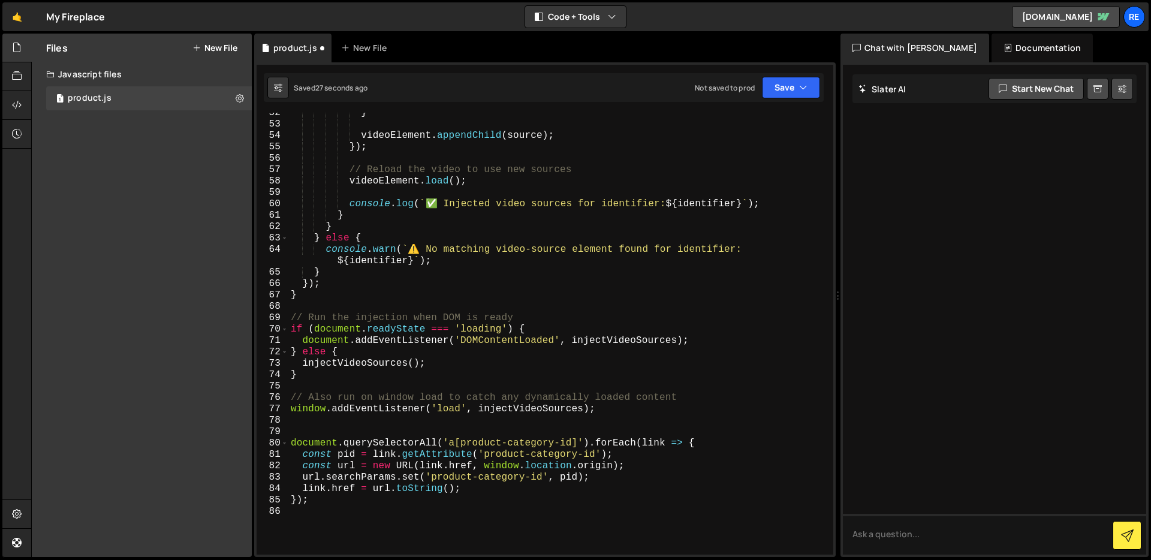
scroll to position [635, 0]
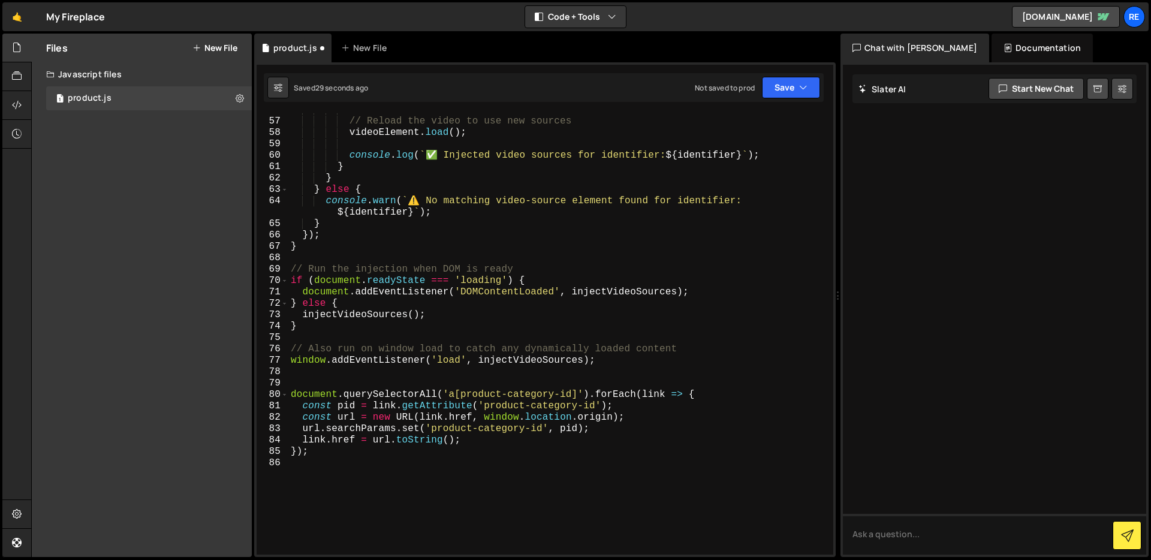
click at [337, 374] on div "// Reload the video to use new sources videoElement . load ( ) ; console . log …" at bounding box center [558, 336] width 540 height 465
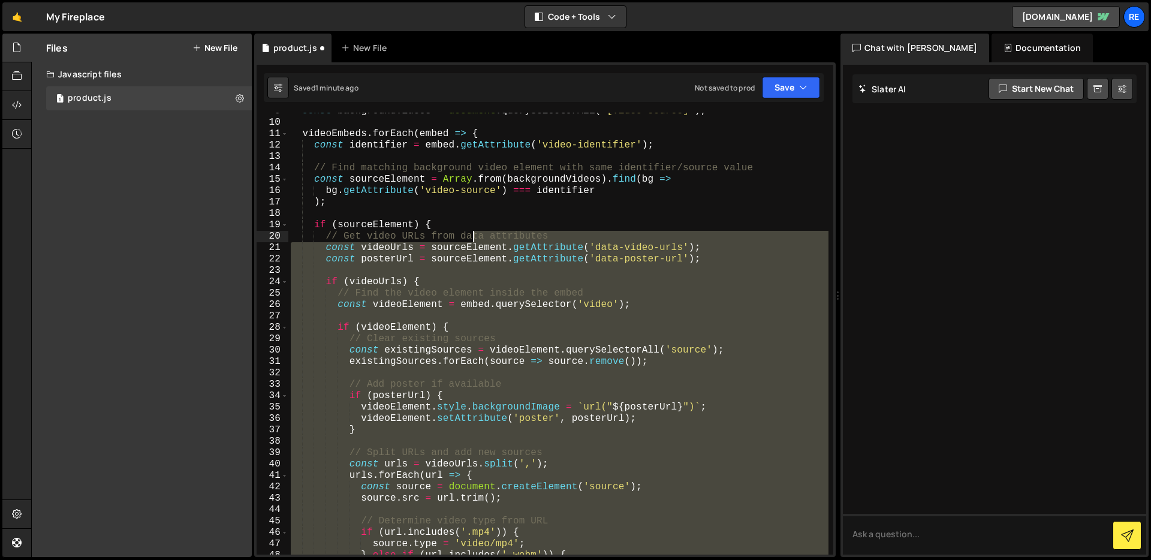
scroll to position [0, 0]
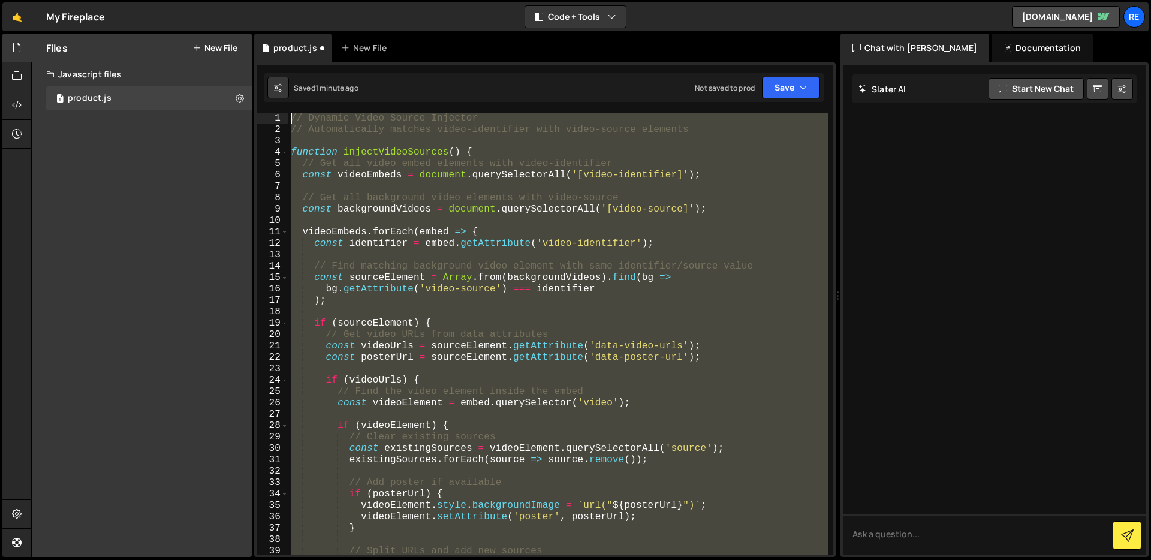
drag, startPoint x: 648, startPoint y: 388, endPoint x: 288, endPoint y: 116, distance: 451.9
click at [287, 116] on div "//product-category-id capture 1 2 3 4 5 6 7 8 9 10 11 12 13 14 15 16 17 18 19 2…" at bounding box center [545, 334] width 577 height 442
click at [195, 121] on div "Files New File Create your first file Get started by starting a Javascript or C…" at bounding box center [142, 295] width 220 height 523
click at [794, 90] on button "Save" at bounding box center [791, 88] width 58 height 22
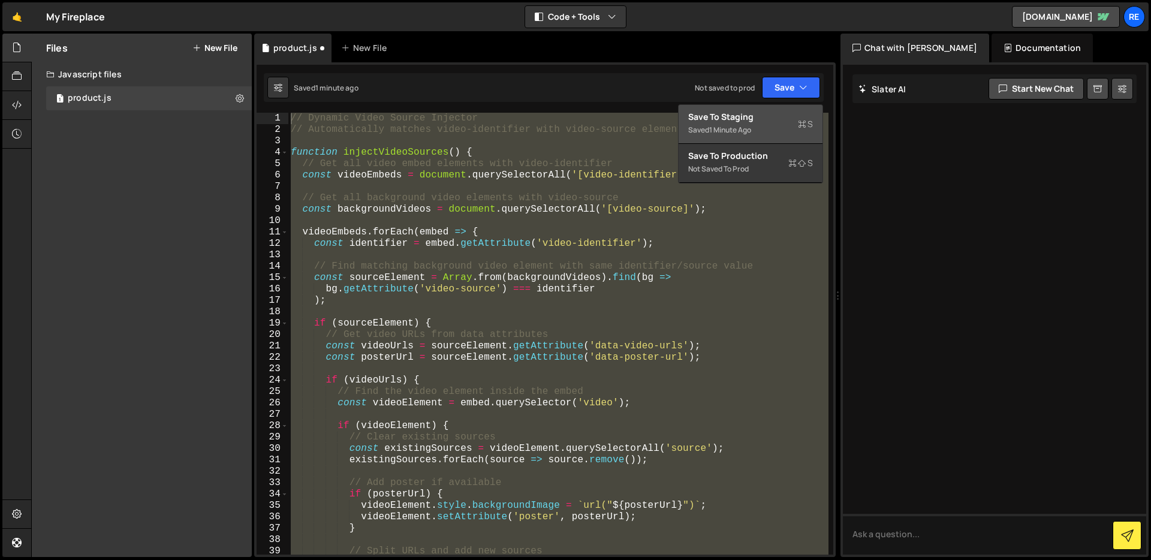
click at [733, 123] on div "Saved 1 minute ago" at bounding box center [750, 130] width 125 height 14
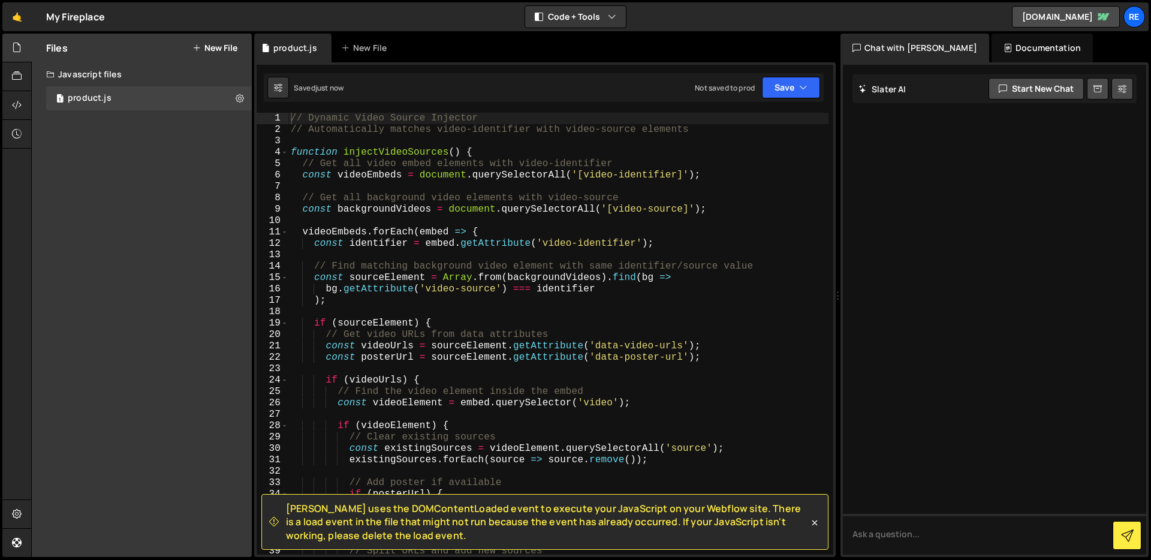
type textarea "// Get all video embed elements with video-identifier"
click at [761, 167] on div "// Dynamic Video Source Injector // Automatically matches video-identifier with…" at bounding box center [558, 345] width 540 height 465
click at [210, 50] on button "New File" at bounding box center [214, 48] width 45 height 10
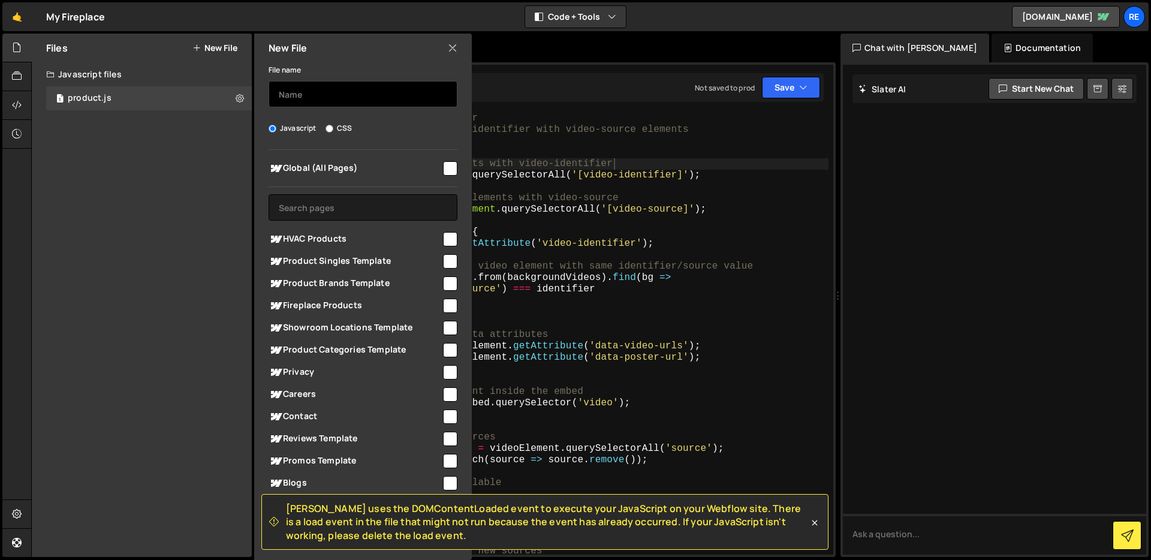
click at [324, 83] on input "text" at bounding box center [363, 94] width 189 height 26
type input "video-custom"
drag, startPoint x: 813, startPoint y: 523, endPoint x: 809, endPoint y: 517, distance: 6.8
click at [813, 523] on icon at bounding box center [815, 523] width 12 height 12
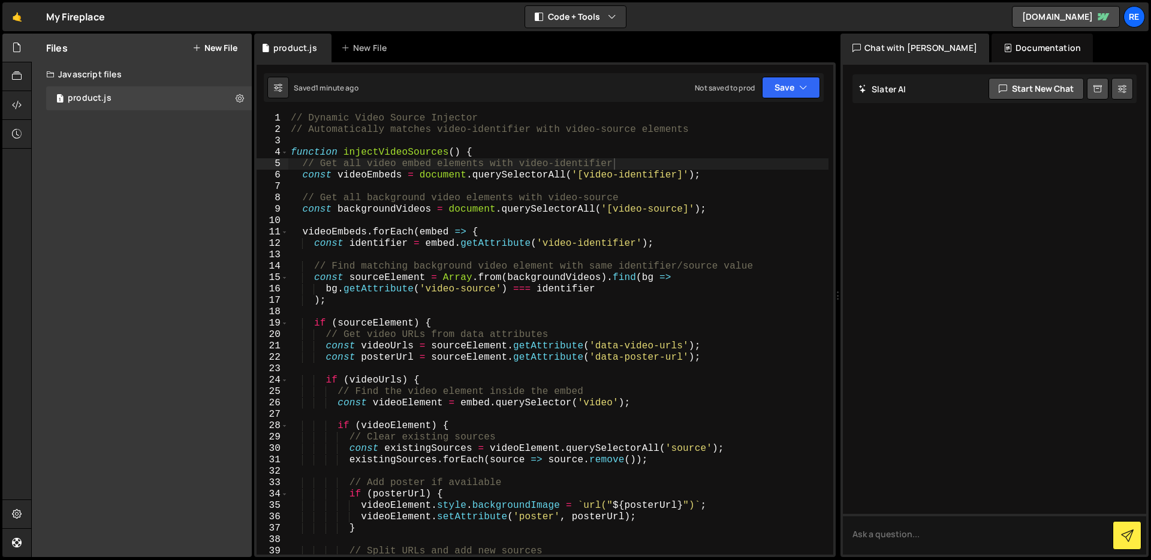
click at [219, 43] on button "New File" at bounding box center [214, 48] width 45 height 10
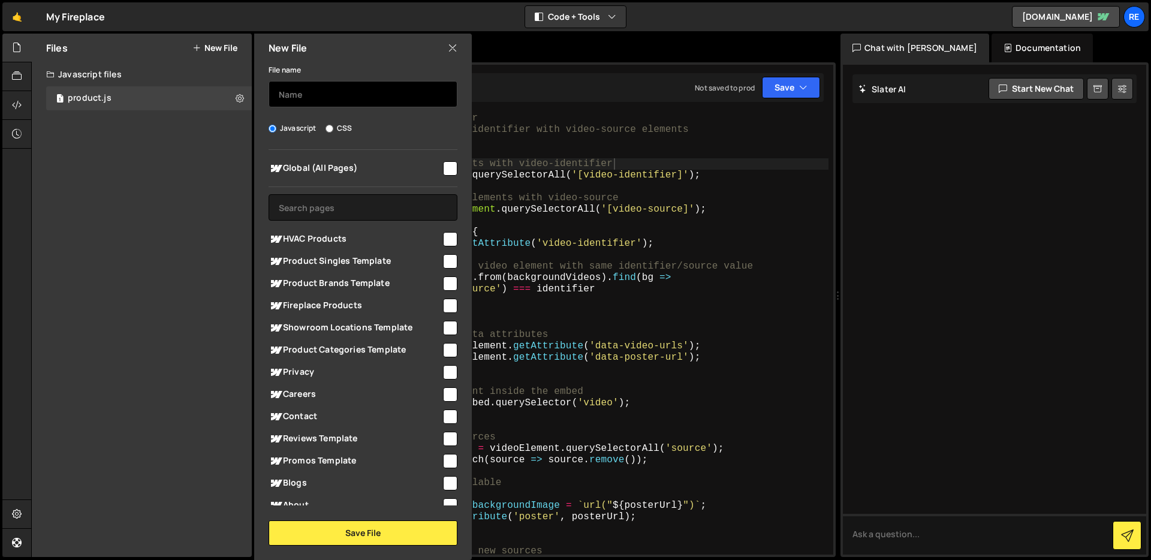
click at [323, 104] on input "text" at bounding box center [363, 94] width 189 height 26
type input "video-custom"
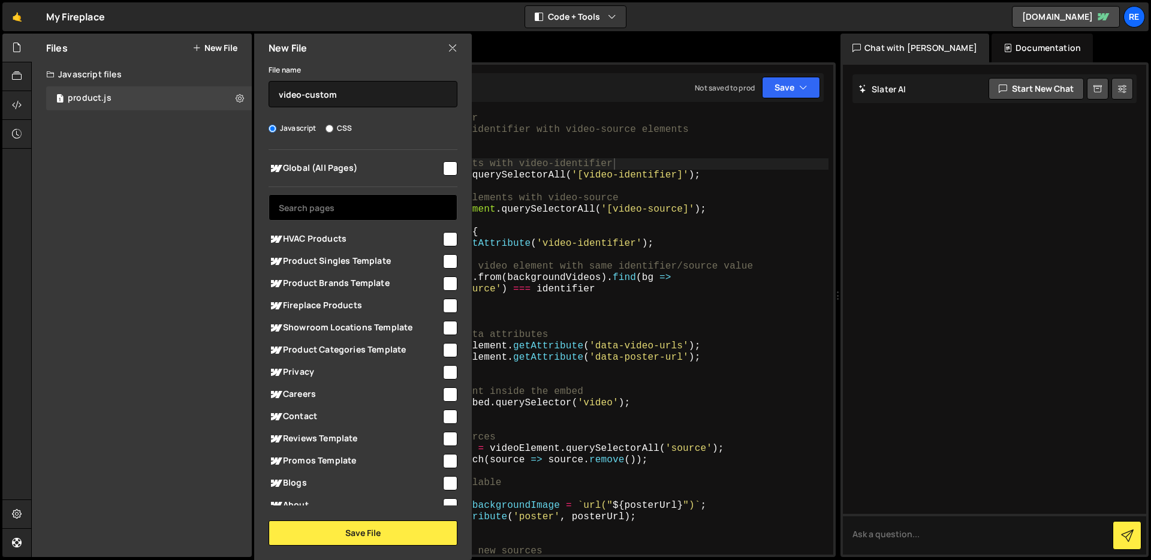
click at [362, 200] on input "text" at bounding box center [363, 207] width 189 height 26
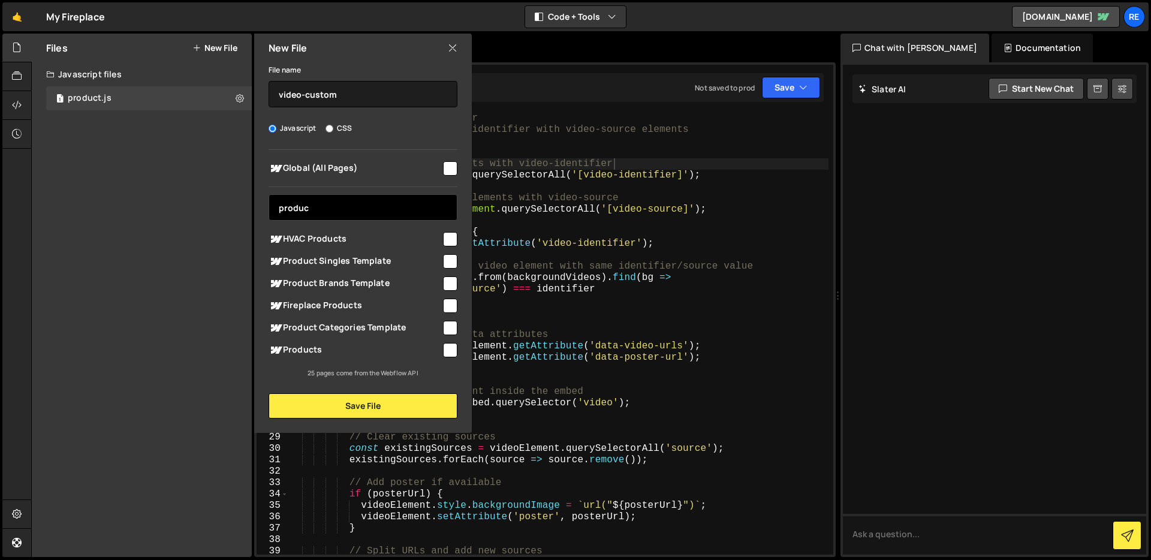
type input "produc"
click at [448, 349] on input "checkbox" at bounding box center [450, 350] width 14 height 14
checkbox input "true"
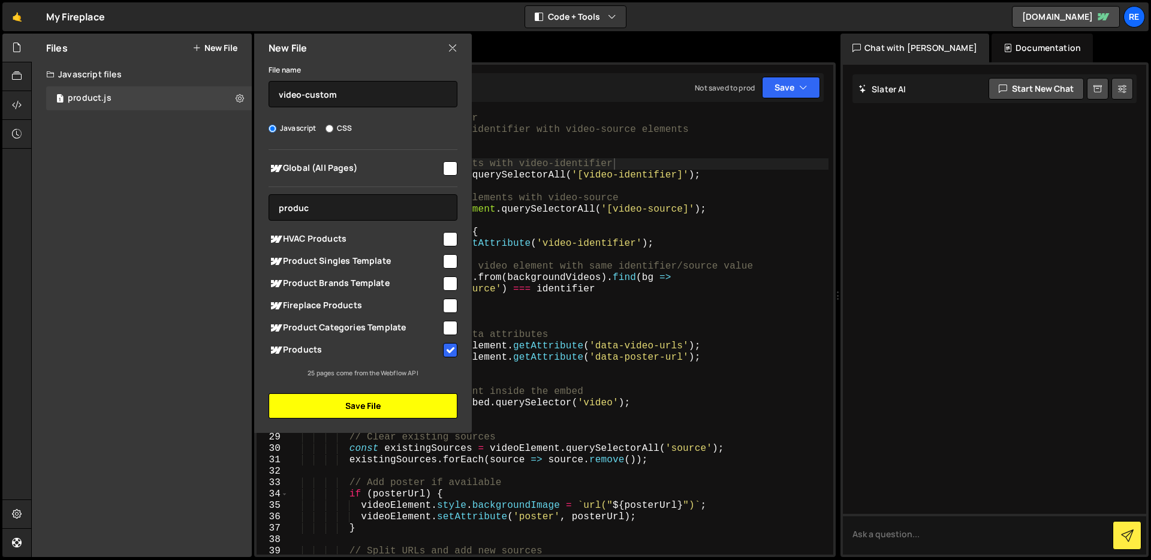
click at [432, 406] on button "Save File" at bounding box center [363, 405] width 189 height 25
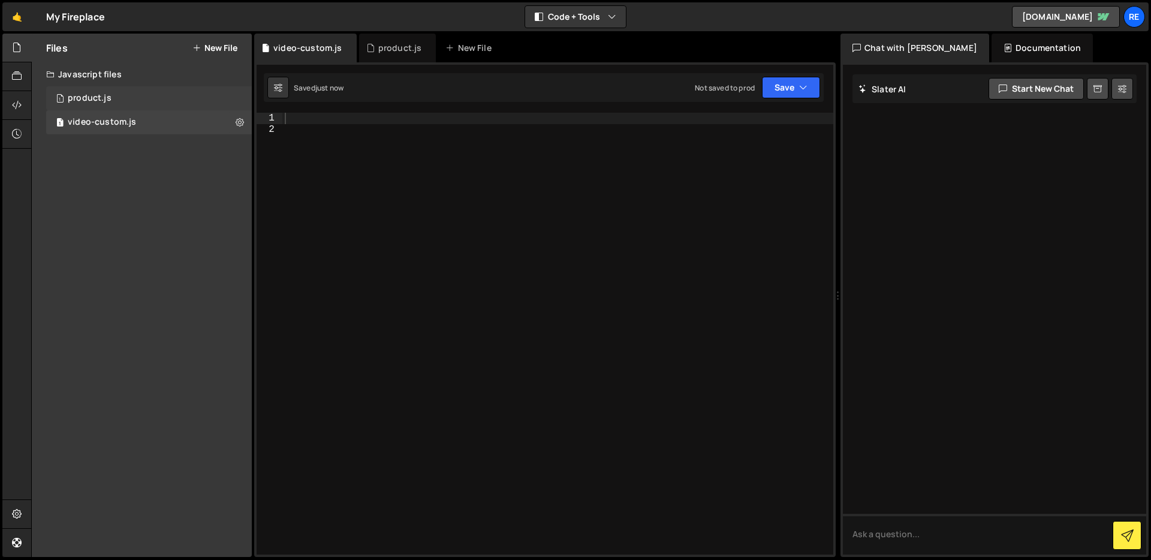
click at [203, 97] on div "1 product.js 0" at bounding box center [149, 98] width 206 height 24
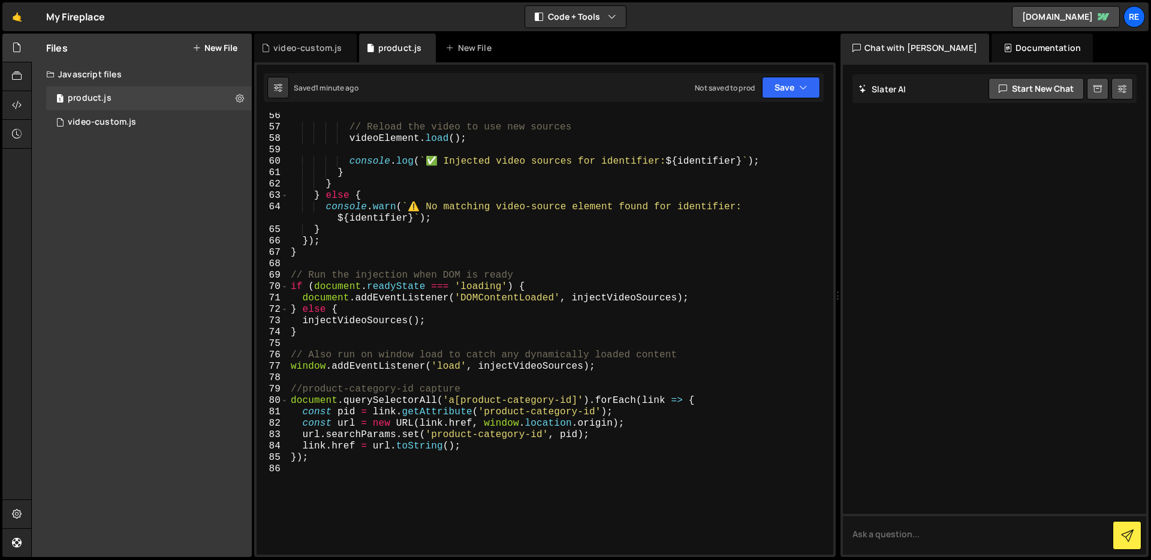
scroll to position [698, 0]
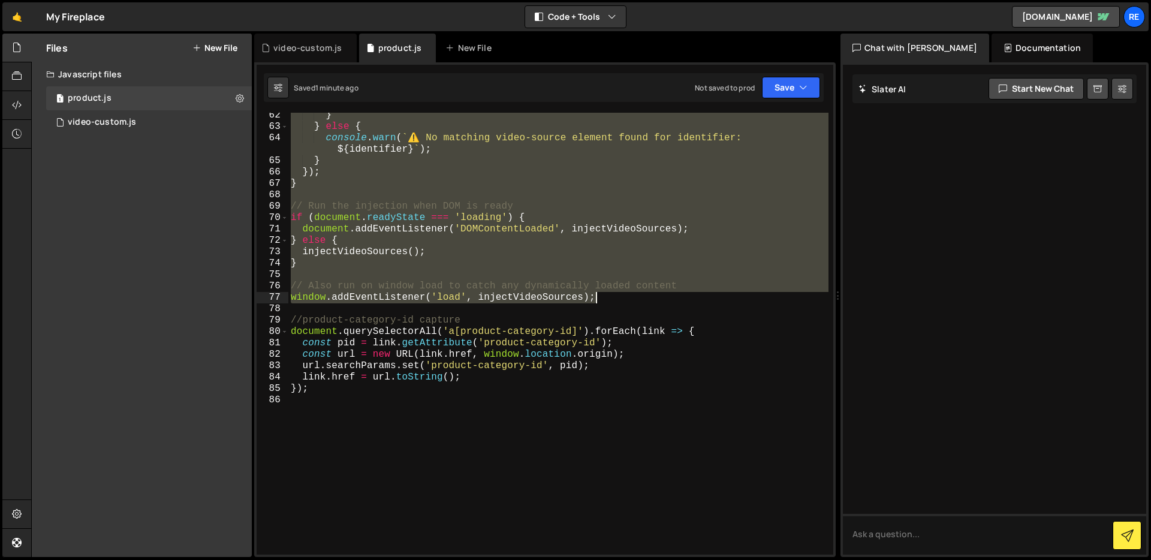
drag, startPoint x: 291, startPoint y: 118, endPoint x: 650, endPoint y: 299, distance: 402.7
click at [650, 299] on div "} } else { console . warn ( ` ⚠️ No matching video-source element found for ide…" at bounding box center [558, 342] width 540 height 465
type textarea "// Also run on window load to catch any dynamically loaded content window.addEv…"
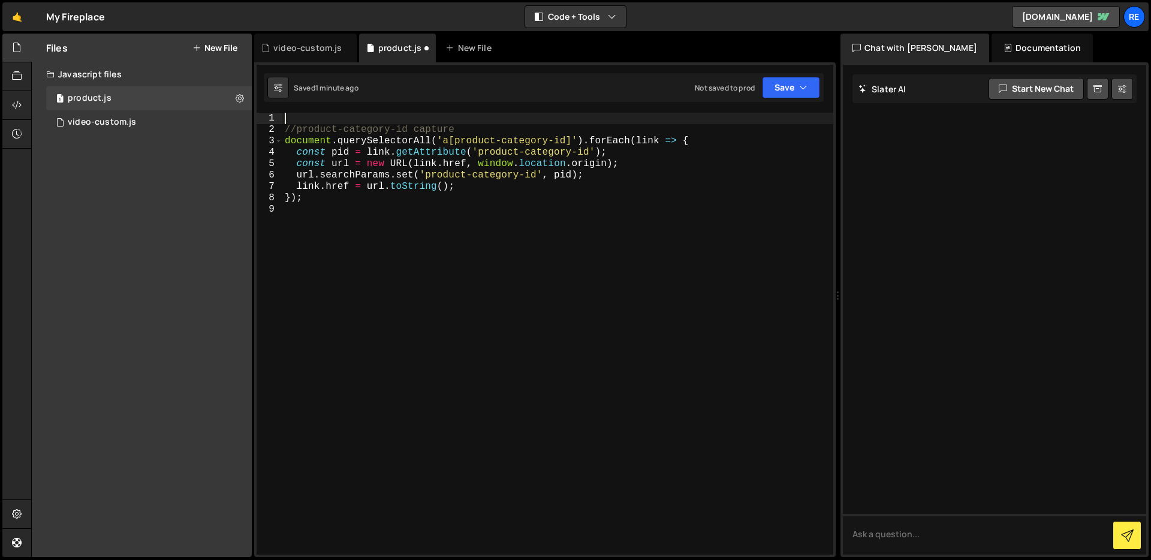
type textarea "//product-category-id capture"
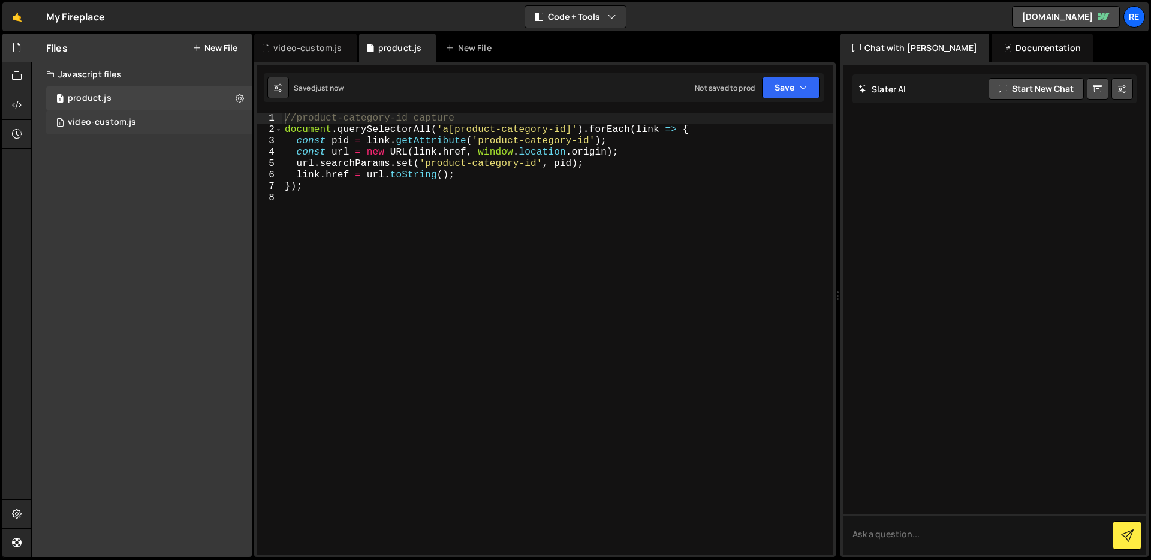
click at [161, 128] on div "1 video-custom.js 0" at bounding box center [149, 122] width 206 height 24
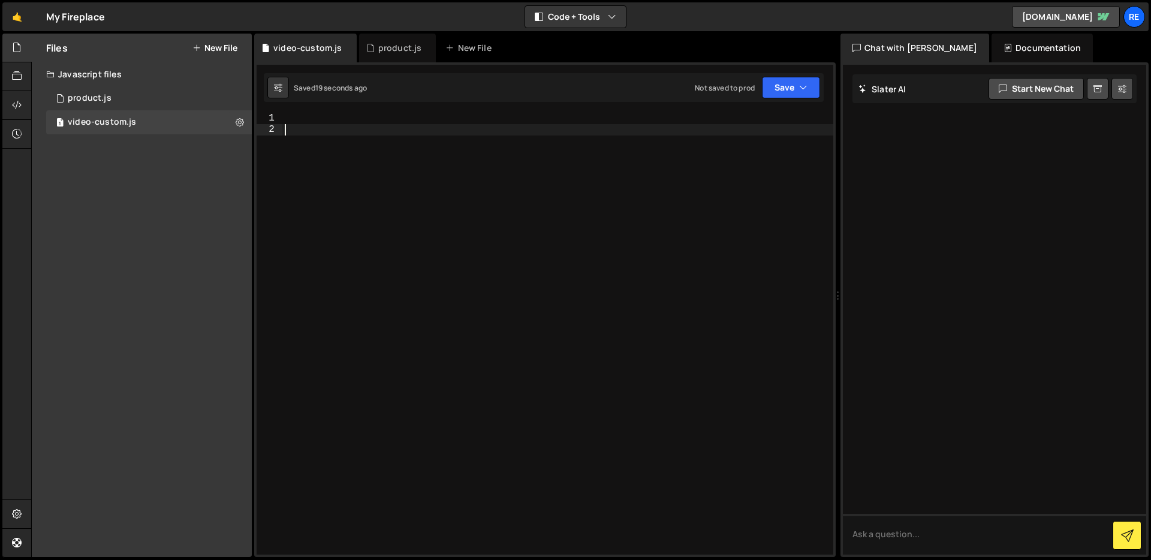
drag, startPoint x: 456, startPoint y: 182, endPoint x: 425, endPoint y: 156, distance: 40.1
click at [456, 180] on div at bounding box center [557, 345] width 551 height 465
click at [360, 116] on div at bounding box center [557, 345] width 551 height 465
paste textarea "window.addEventListener('load', injectVideoSources);"
type textarea "window.addEventListener('load', injectVideoSources);"
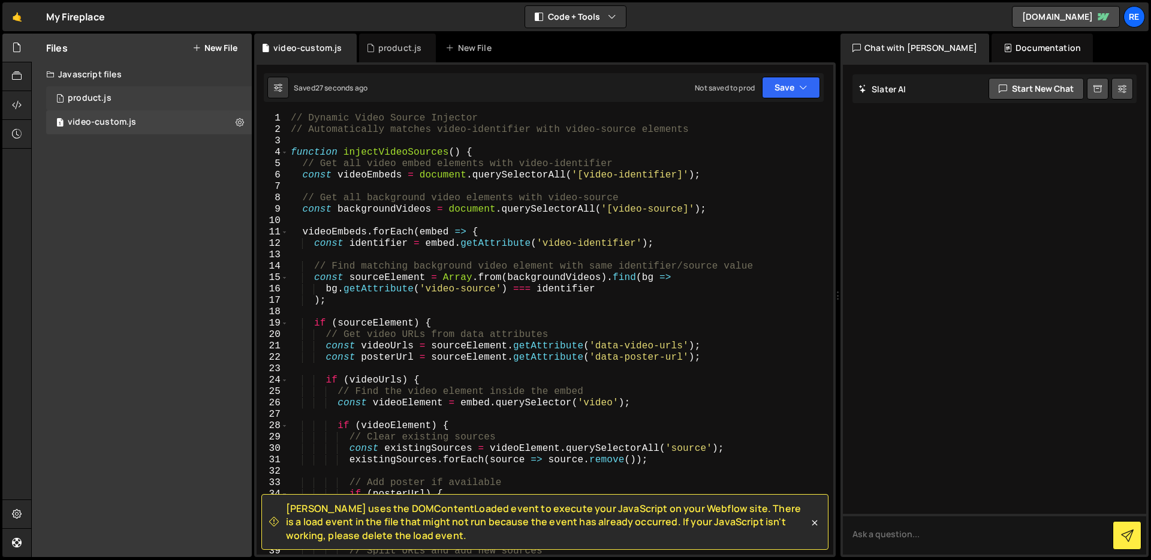
click at [140, 99] on div "1 product.js 0" at bounding box center [149, 98] width 206 height 24
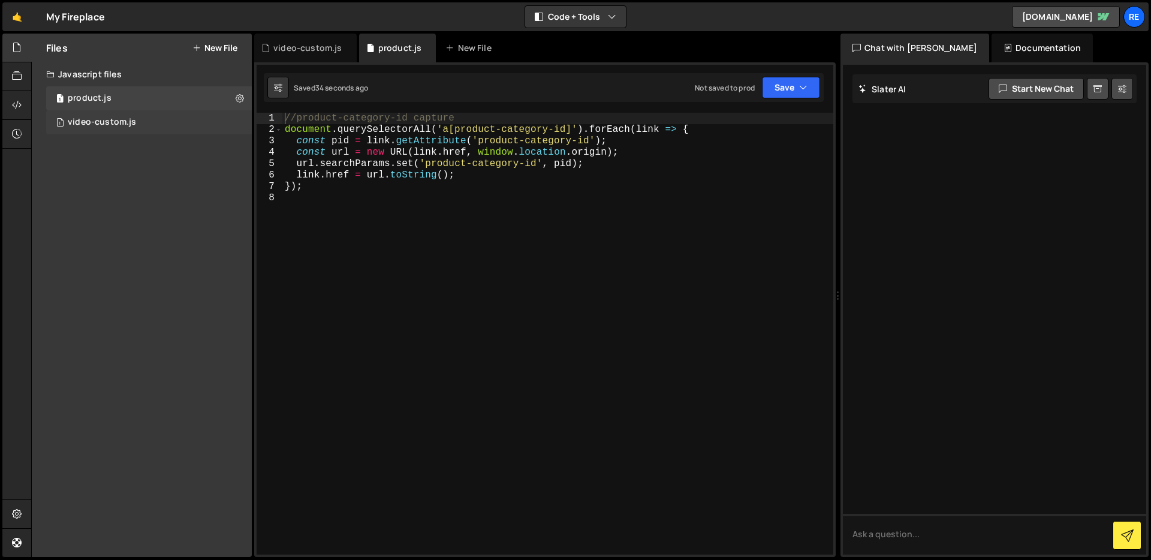
click at [146, 118] on div "1 video-custom.js 0" at bounding box center [149, 122] width 206 height 24
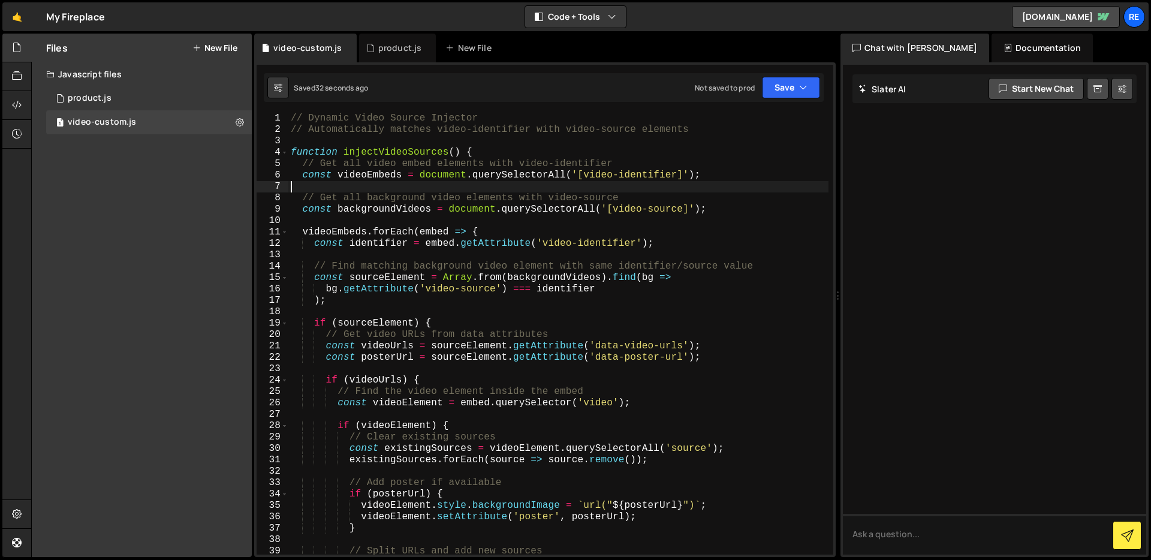
click at [415, 183] on div "// Dynamic Video Source Injector // Automatically matches video-identifier with…" at bounding box center [558, 345] width 540 height 465
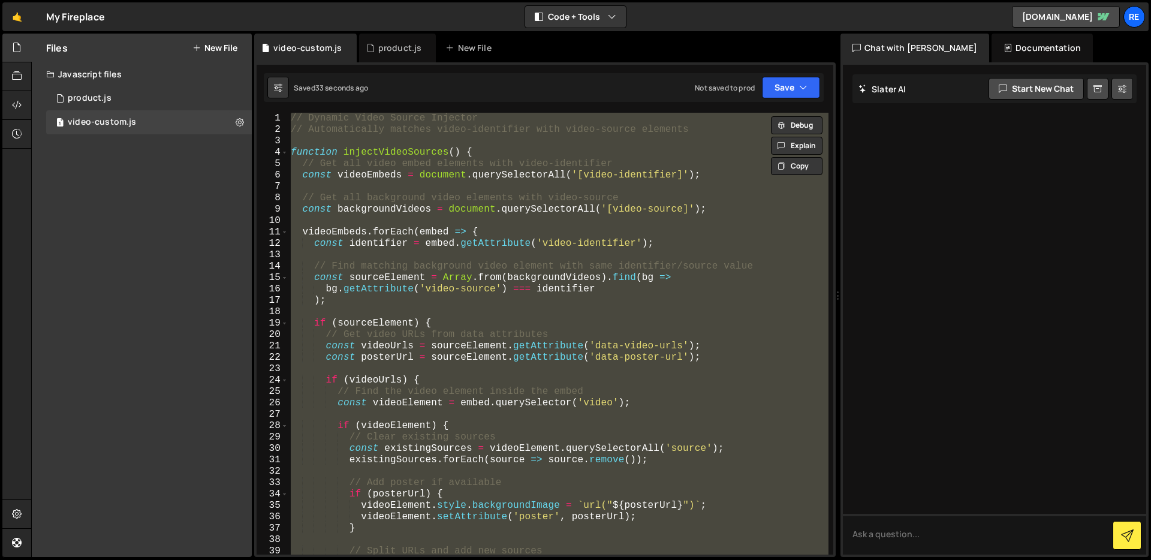
type textarea "// window.addEventListener('load', injectVideoSources);"
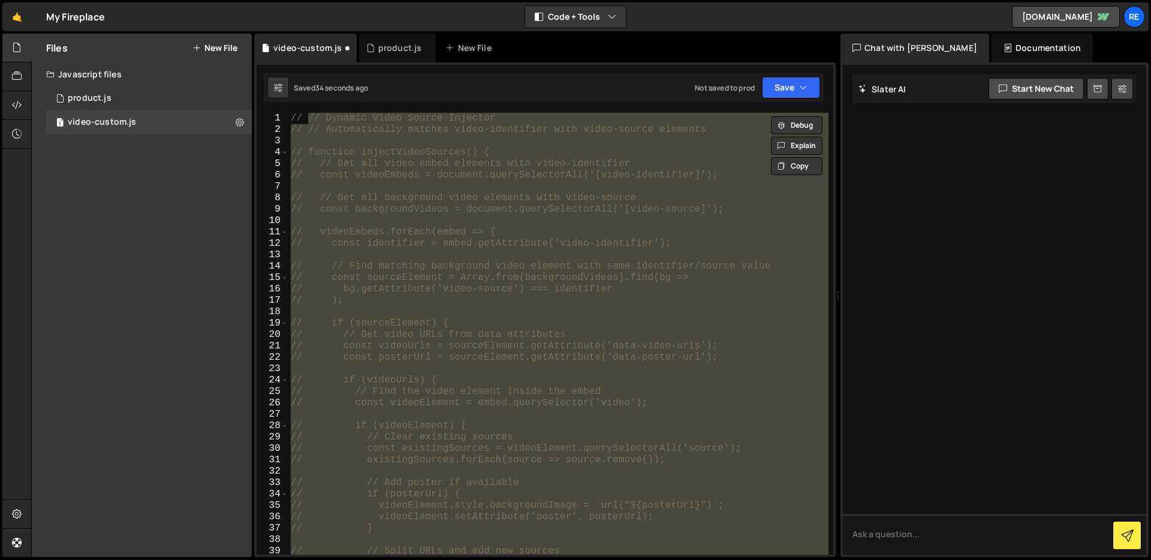
scroll to position [668, 0]
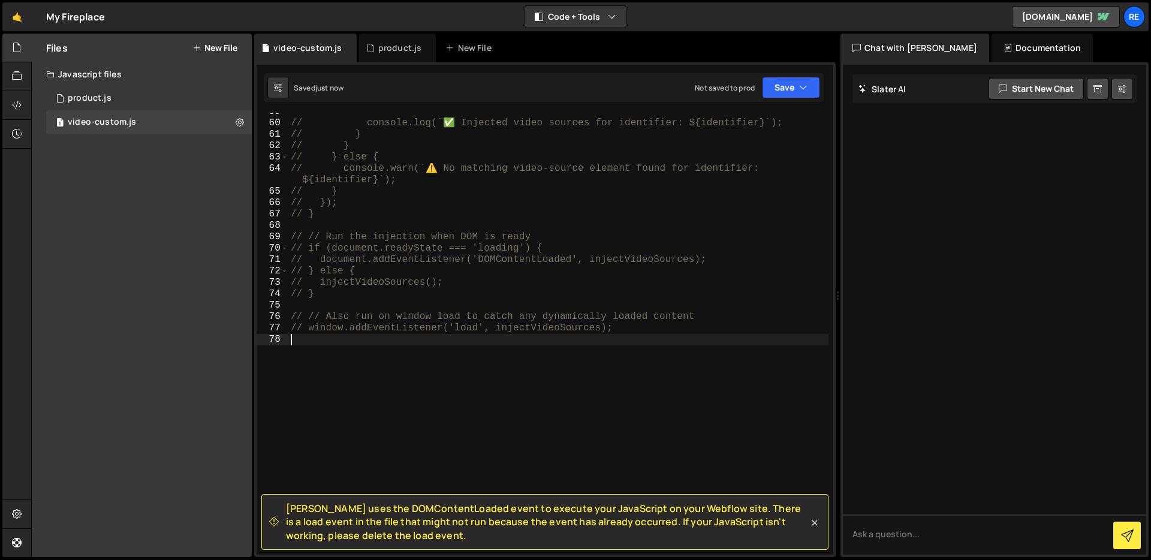
click at [620, 239] on div "// console.log(`✅ Injected video sources for identifier: ${identifier}`); // } …" at bounding box center [558, 338] width 540 height 465
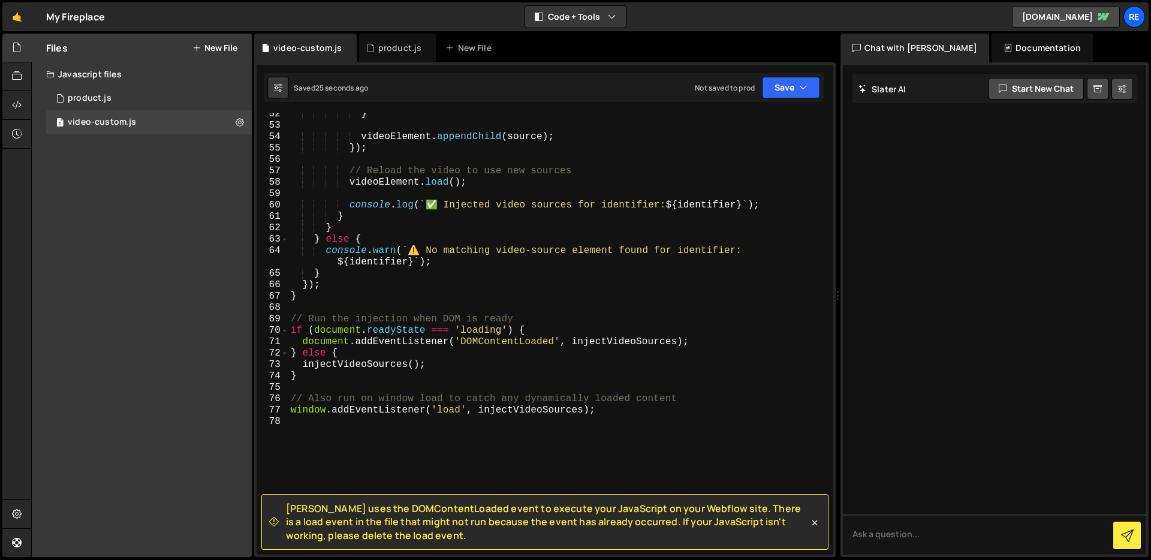
scroll to position [673, 0]
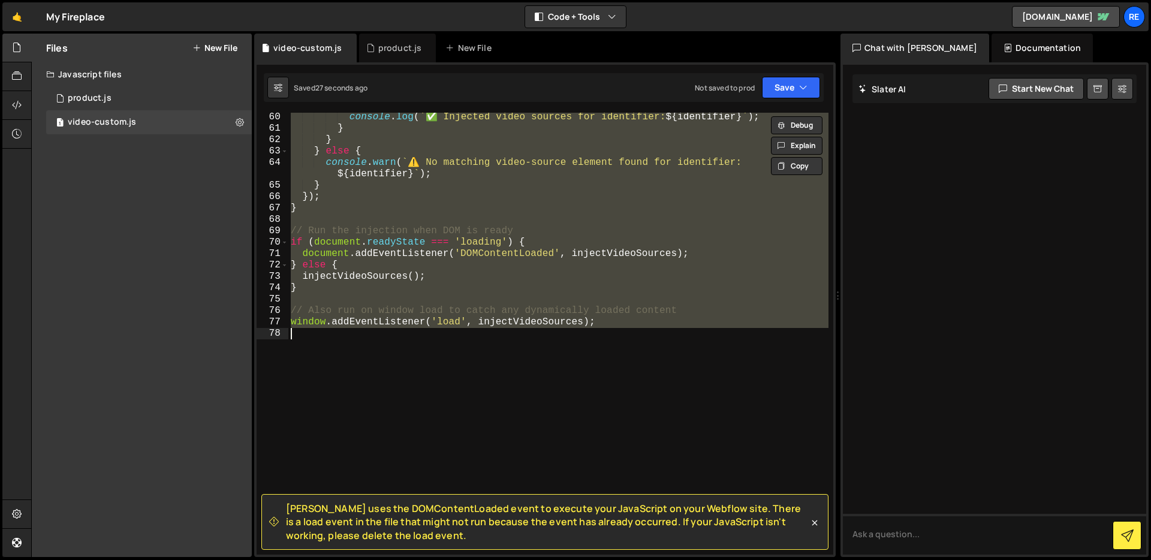
type textarea "// window.addEventListener('load', injectVideoSources);"
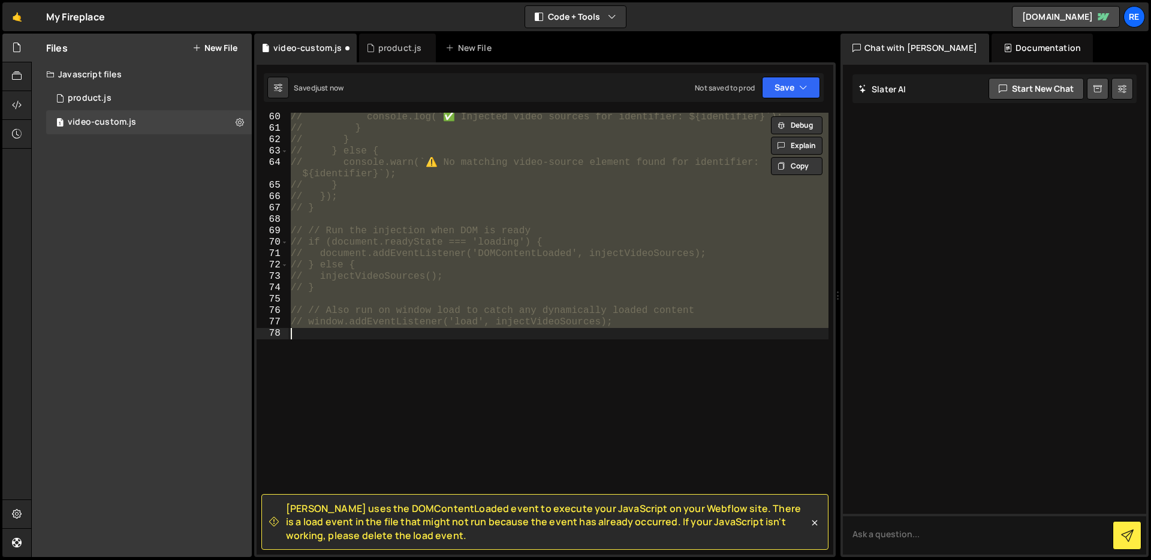
type textarea "// Dynamic Video Source Injector"
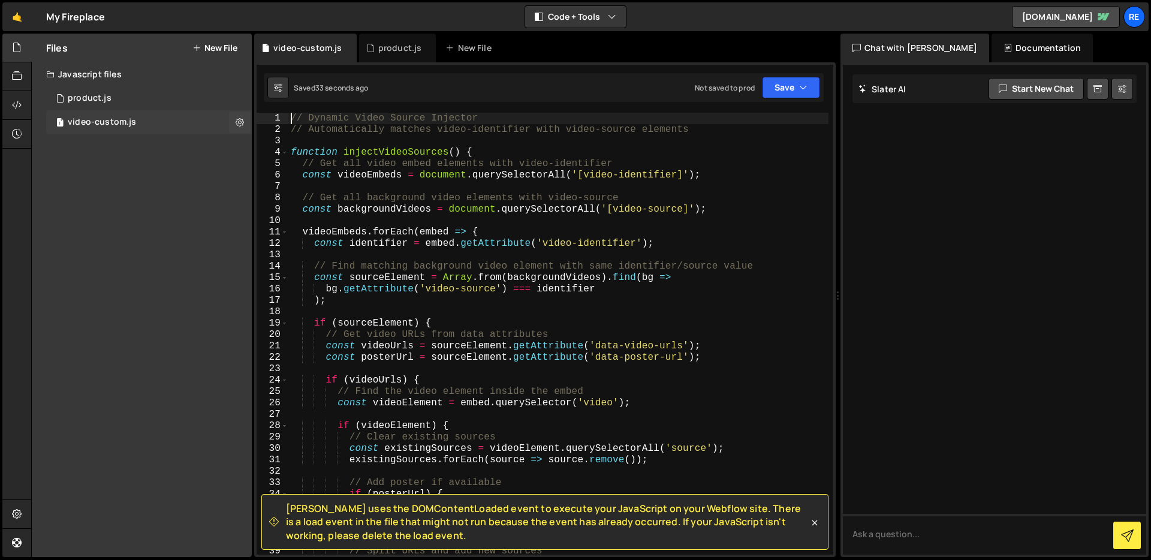
drag, startPoint x: 140, startPoint y: 174, endPoint x: 201, endPoint y: 110, distance: 89.0
click at [139, 175] on div "Files New File Create your first file Get started by starting a Javascript or C…" at bounding box center [142, 295] width 220 height 523
click at [149, 95] on div "1 product.js 0" at bounding box center [149, 98] width 206 height 24
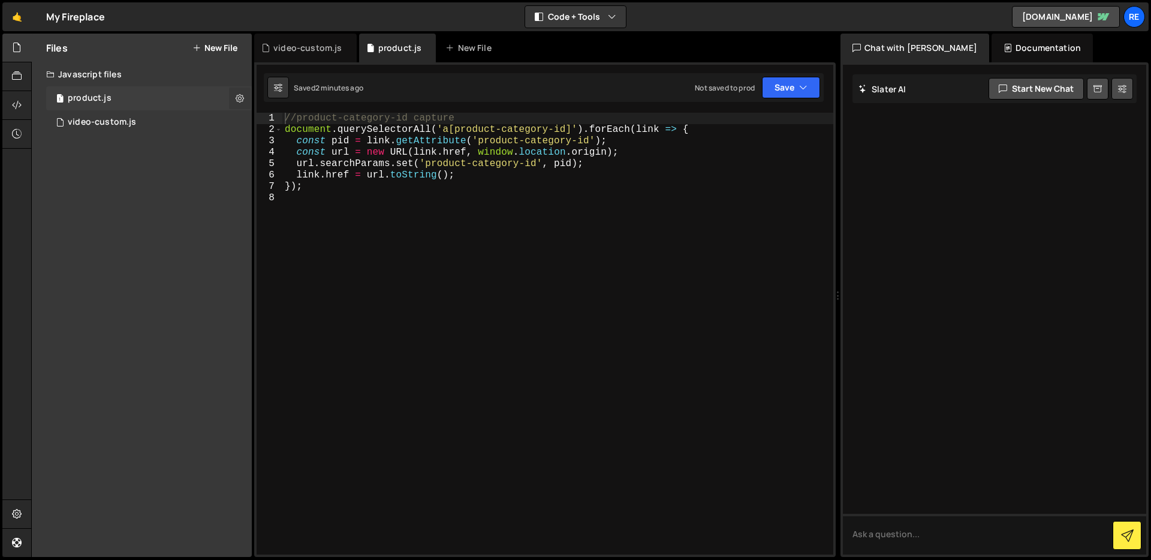
click at [237, 96] on icon at bounding box center [240, 97] width 8 height 11
type input "product"
radio input "true"
checkbox input "true"
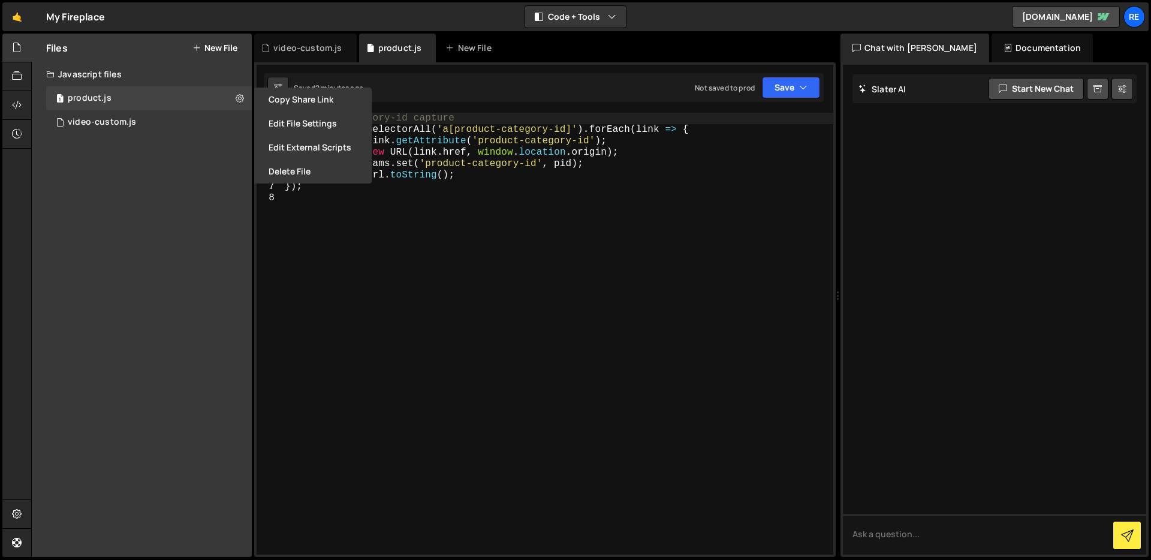
click at [332, 121] on button "Edit File Settings" at bounding box center [312, 123] width 117 height 24
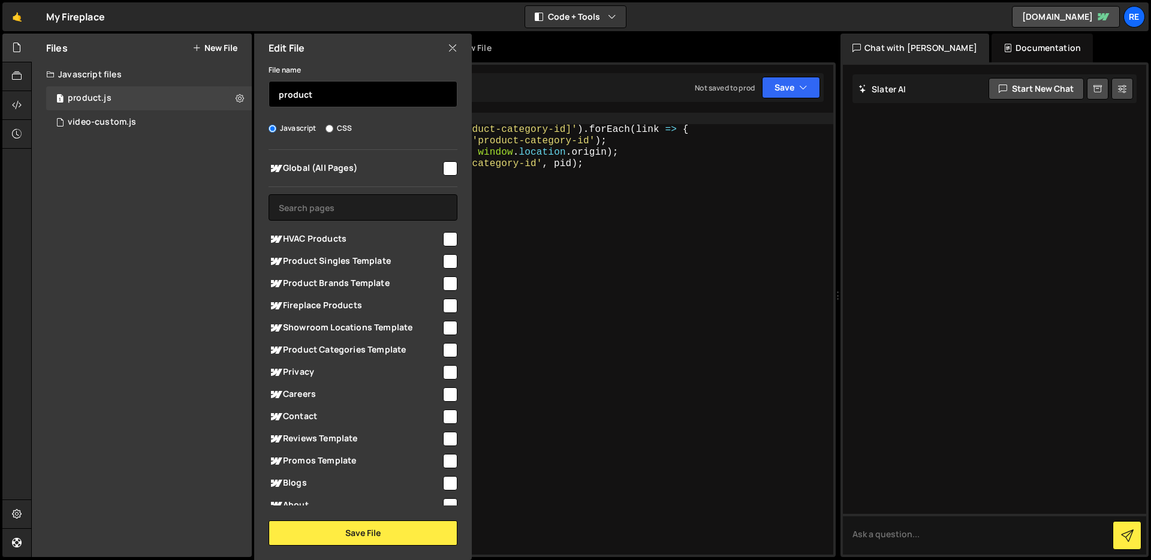
click at [370, 97] on input "product" at bounding box center [363, 94] width 189 height 26
type input "product-catch"
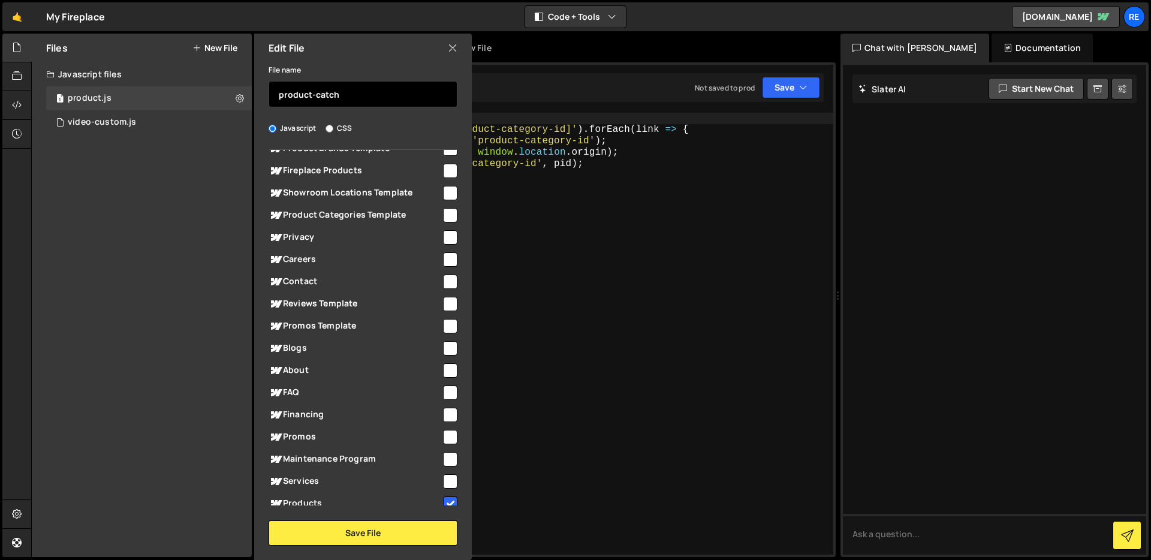
scroll to position [272, 0]
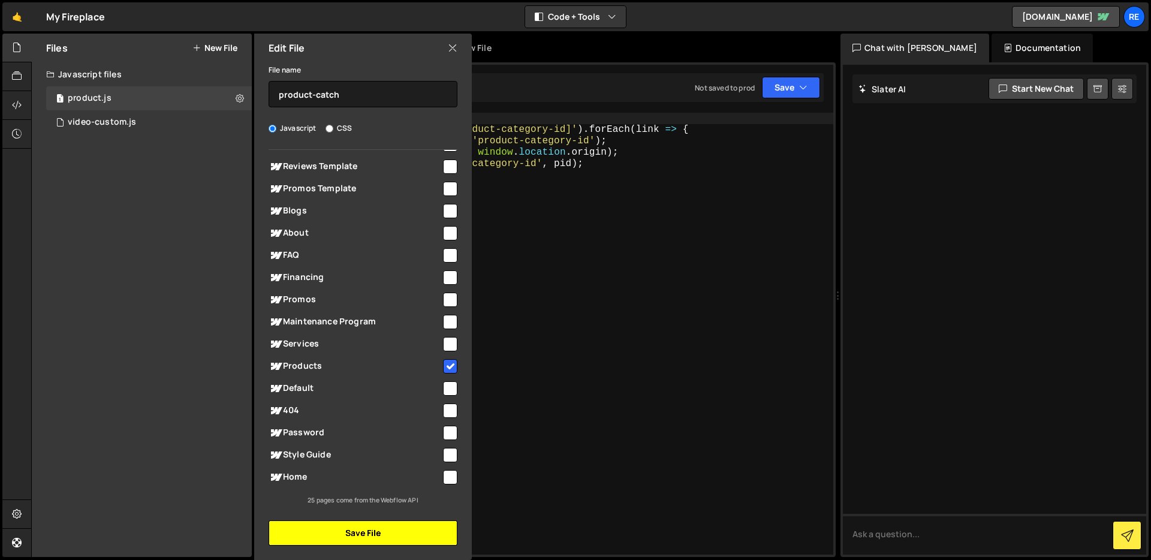
click at [373, 537] on button "Save File" at bounding box center [363, 532] width 189 height 25
checkbox input "false"
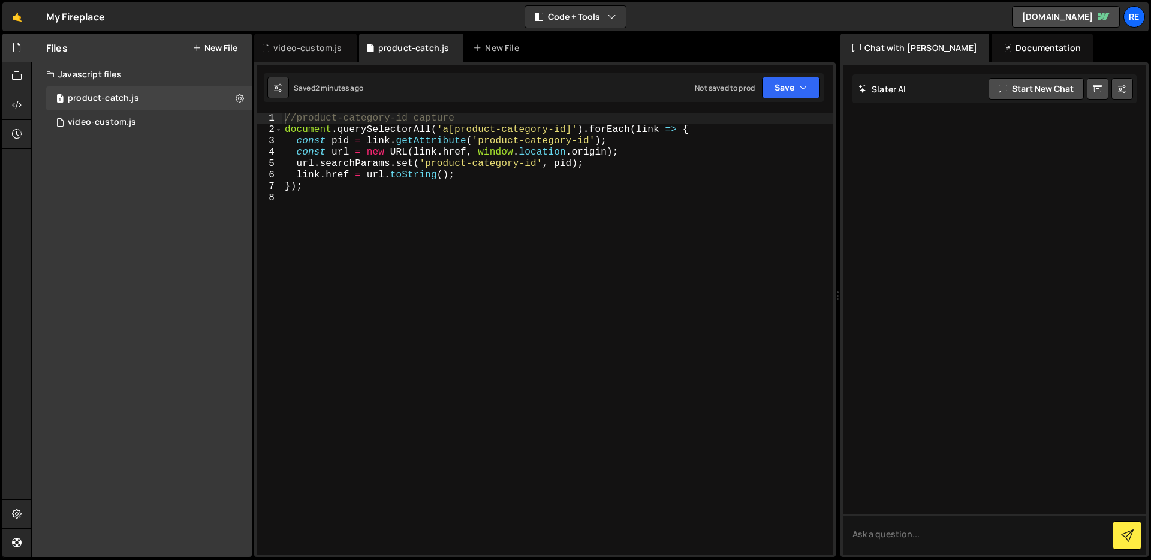
click at [221, 50] on button "New File" at bounding box center [214, 48] width 45 height 10
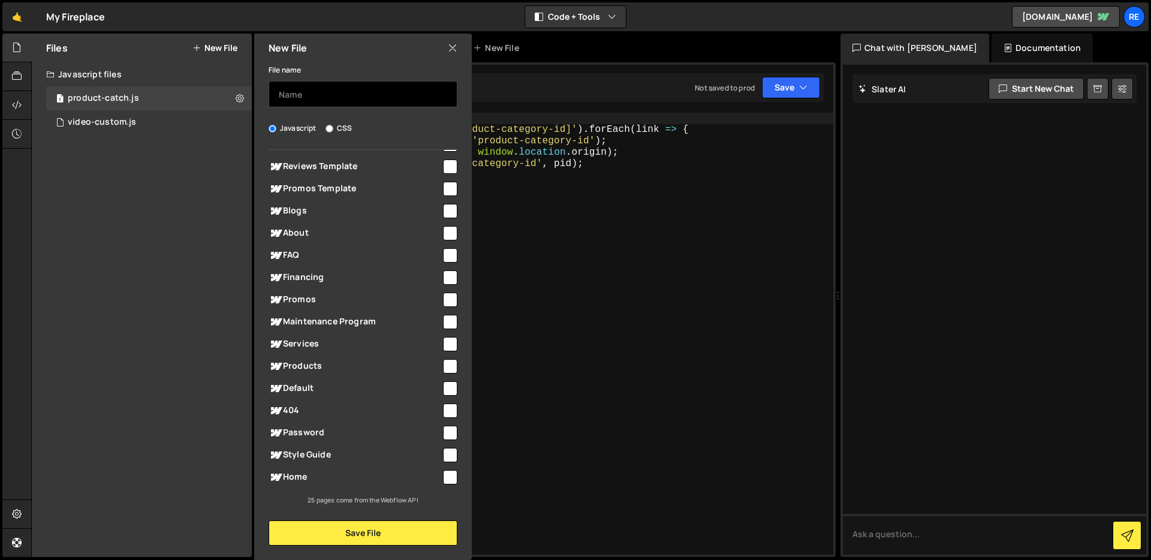
click at [301, 93] on input "text" at bounding box center [363, 94] width 189 height 26
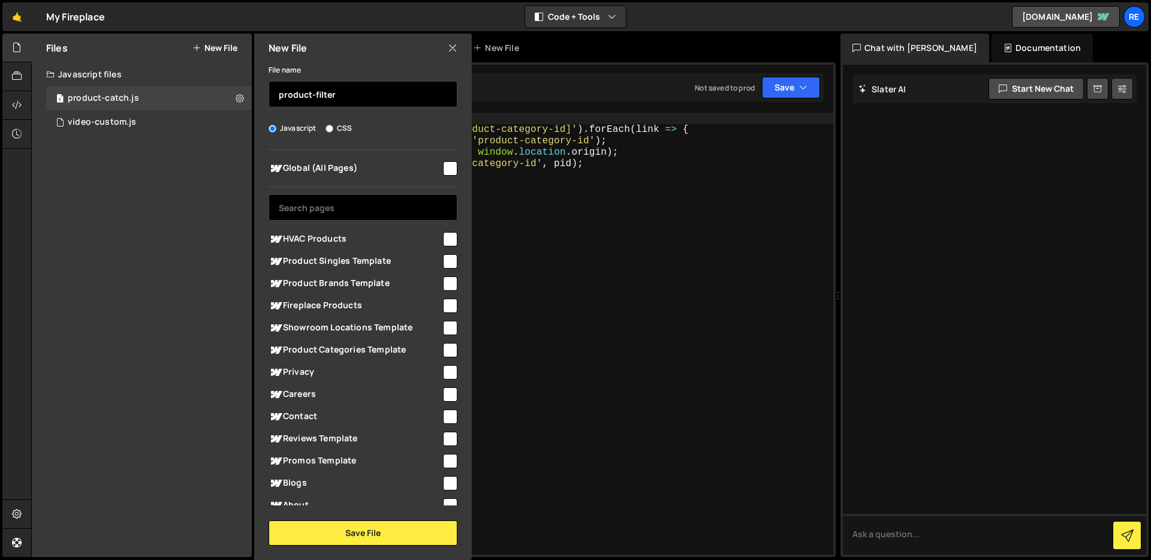
type input "product-filter"
click at [361, 211] on input "text" at bounding box center [363, 207] width 189 height 26
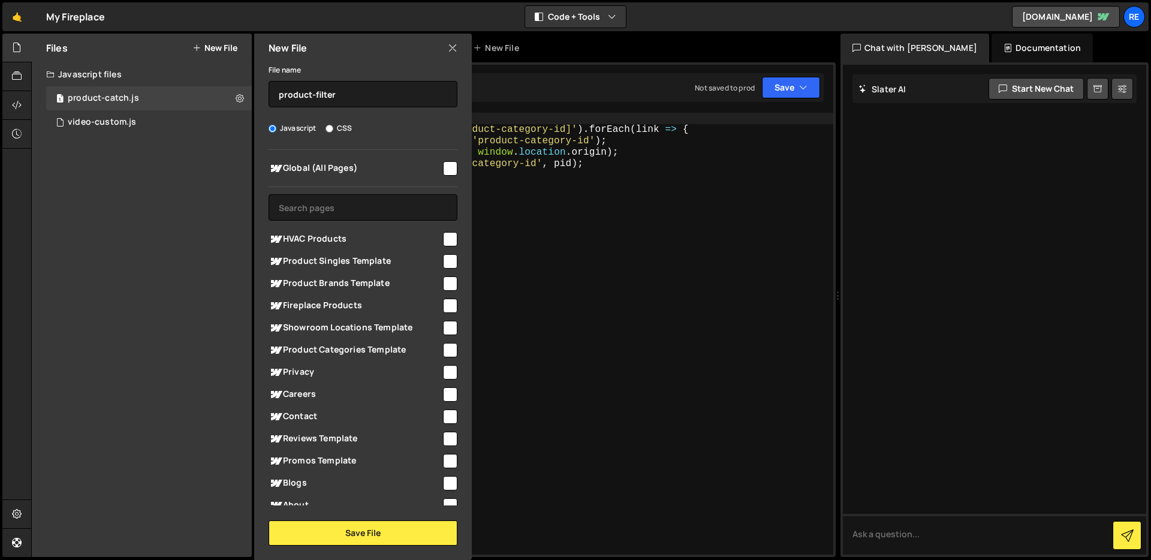
click at [443, 349] on input "checkbox" at bounding box center [450, 350] width 14 height 14
checkbox input "true"
click at [423, 540] on button "Save File" at bounding box center [363, 532] width 189 height 25
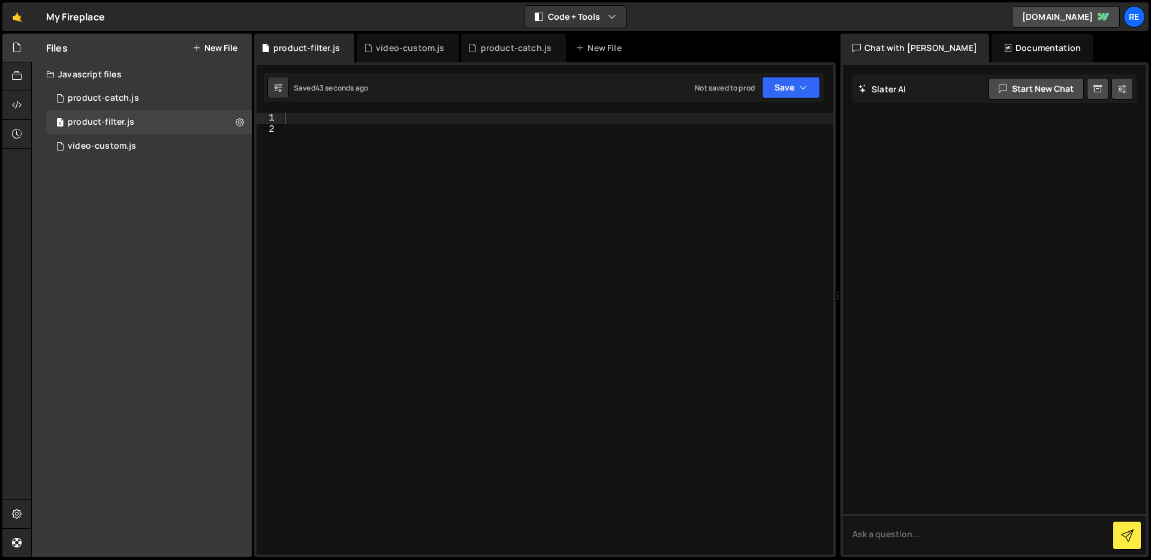
click at [468, 173] on div at bounding box center [557, 345] width 551 height 465
click at [459, 117] on div at bounding box center [557, 345] width 551 height 465
paste textarea "}"
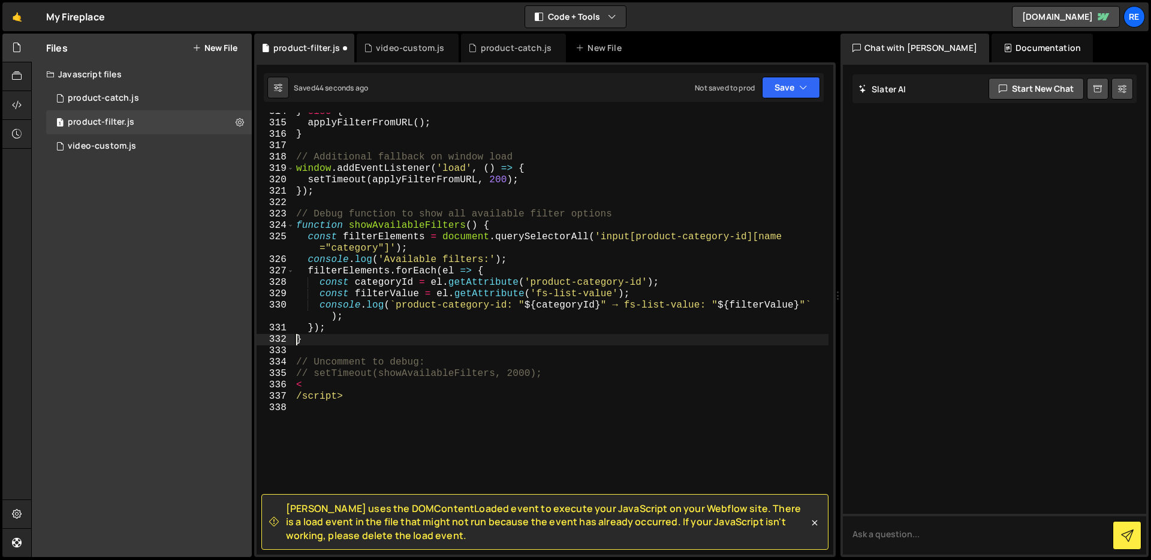
scroll to position [3629, 0]
click at [361, 401] on div "} else { applyFilterFromURL ( ) ; } // Additional fallback on window load windo…" at bounding box center [561, 338] width 535 height 465
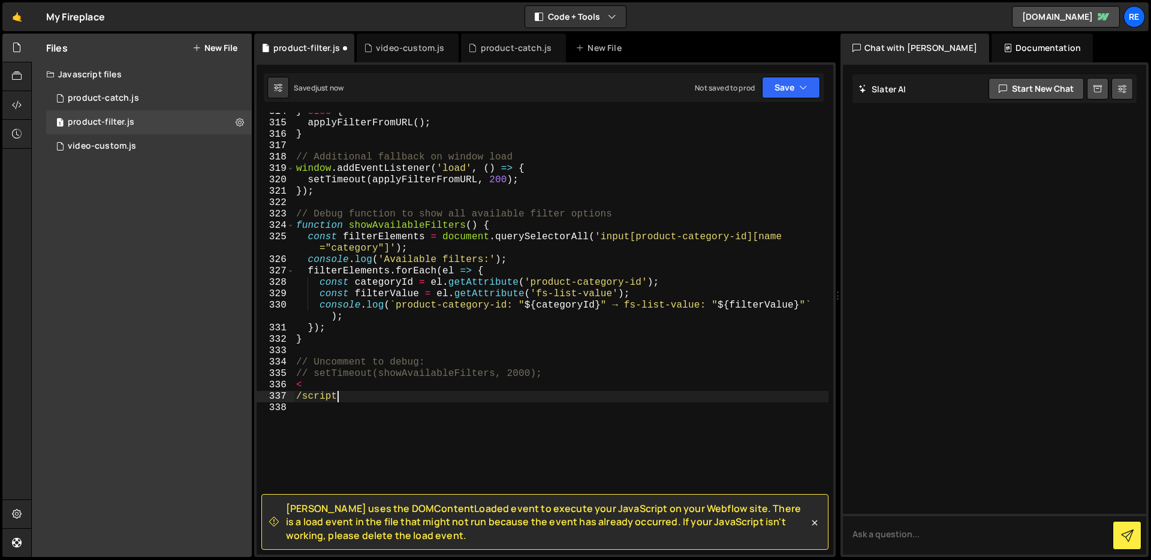
type textarea "/"
type textarea "<"
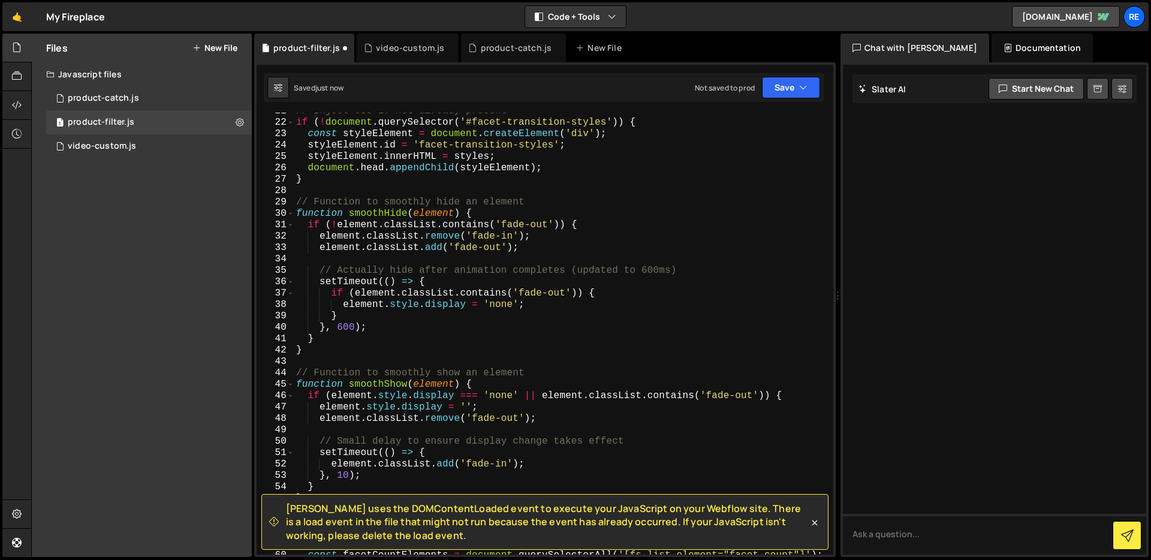
scroll to position [0, 0]
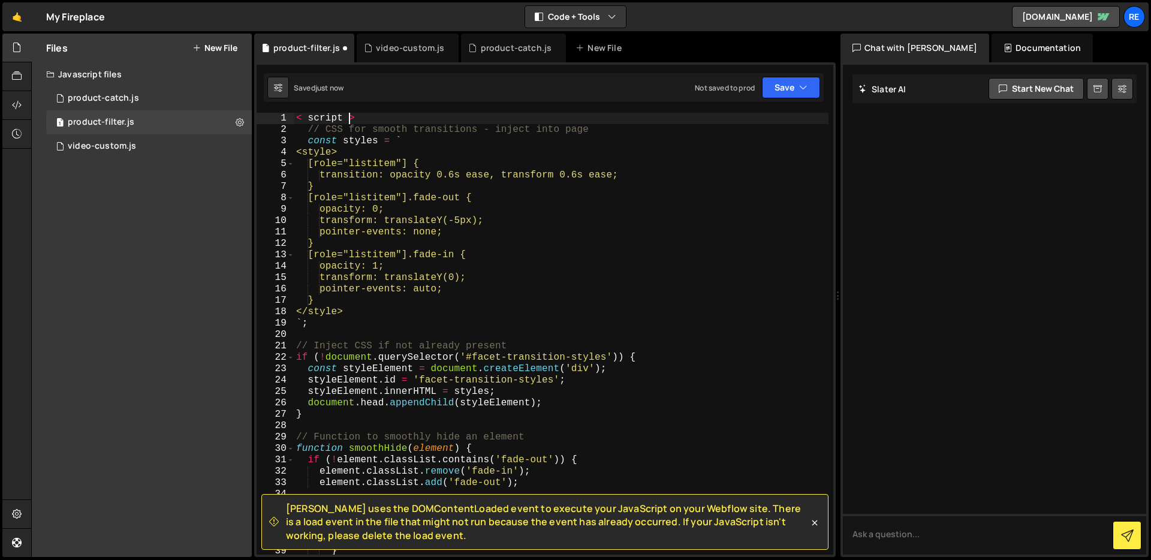
click at [348, 113] on div "< script > // CSS for smooth transitions - inject into page const styles = ` <s…" at bounding box center [561, 345] width 535 height 465
click at [351, 115] on div "< script > // CSS for smooth transitions - inject into page const styles = ` <s…" at bounding box center [561, 345] width 535 height 465
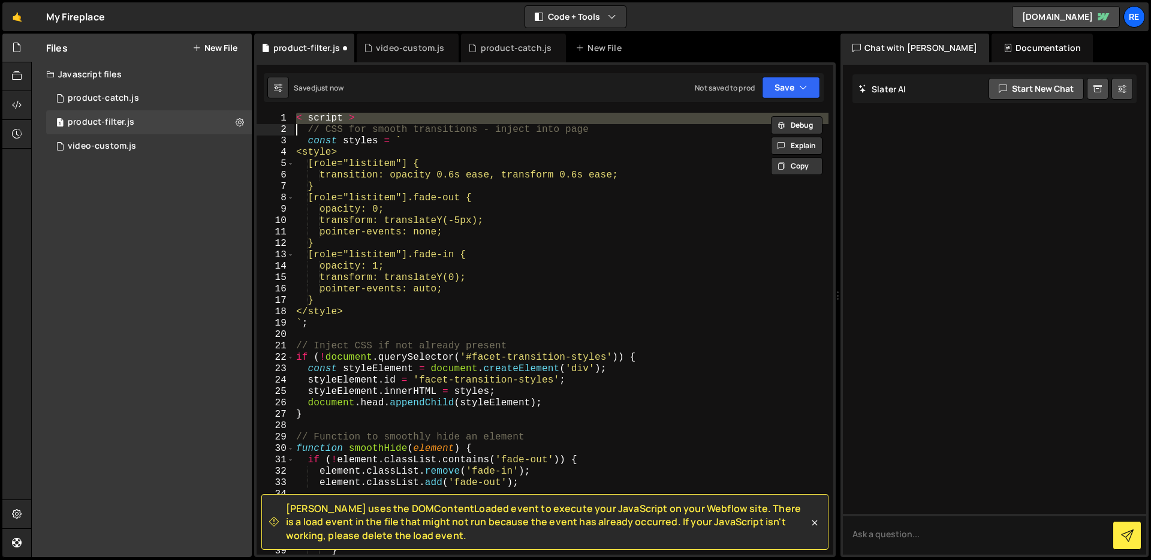
click at [351, 115] on div "< script > // CSS for smooth transitions - inject into page const styles = ` <s…" at bounding box center [561, 345] width 535 height 465
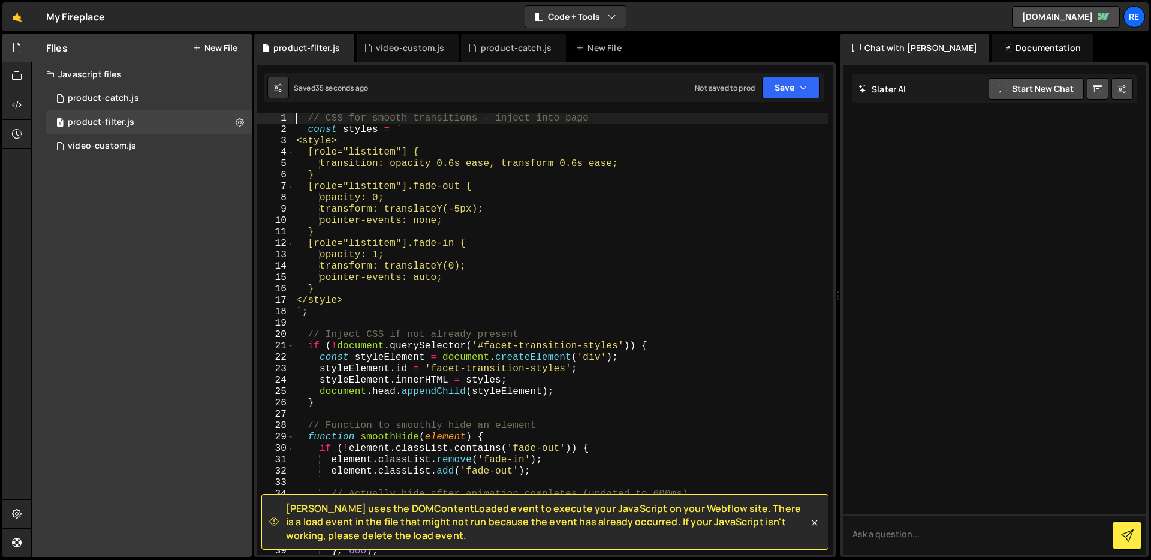
click at [481, 251] on div "// CSS for smooth transitions - inject into page const styles = ` <style> [role…" at bounding box center [561, 345] width 535 height 465
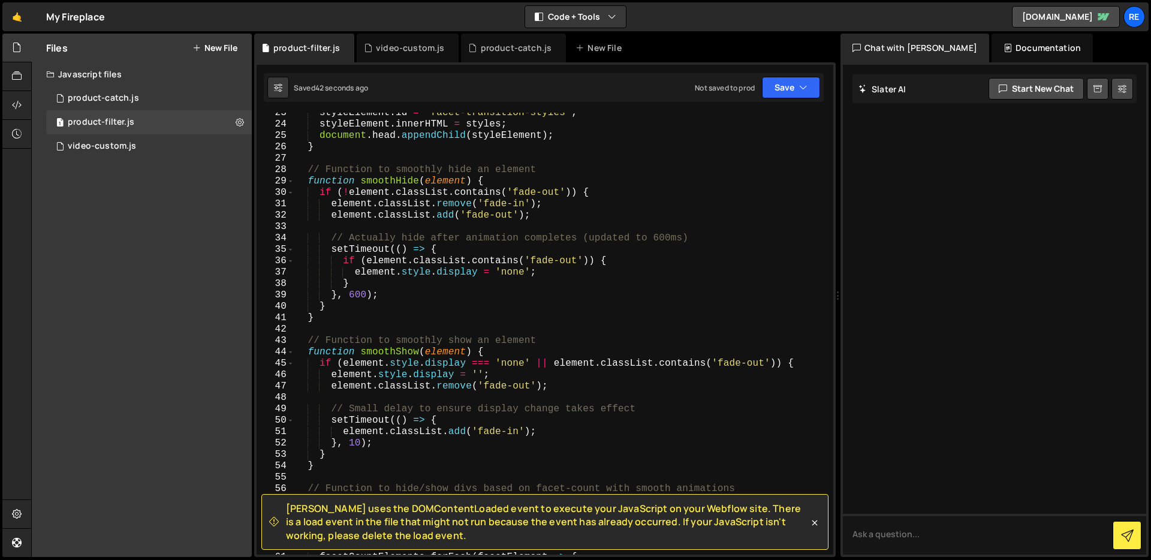
scroll to position [377, 0]
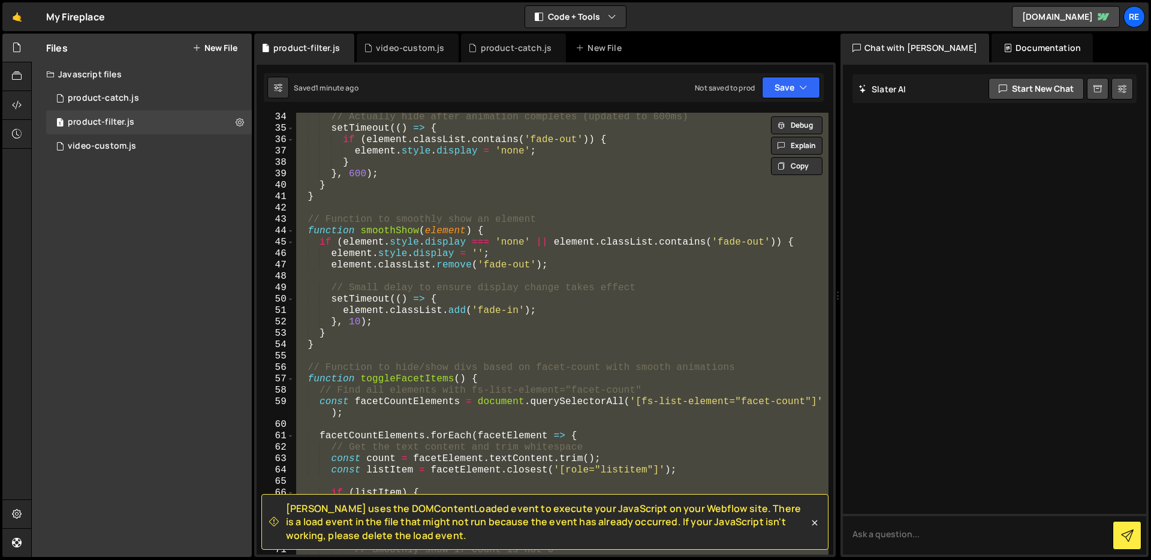
click at [366, 523] on span "[PERSON_NAME] uses the DOMContentLoaded event to execute your JavaScript on you…" at bounding box center [547, 522] width 523 height 40
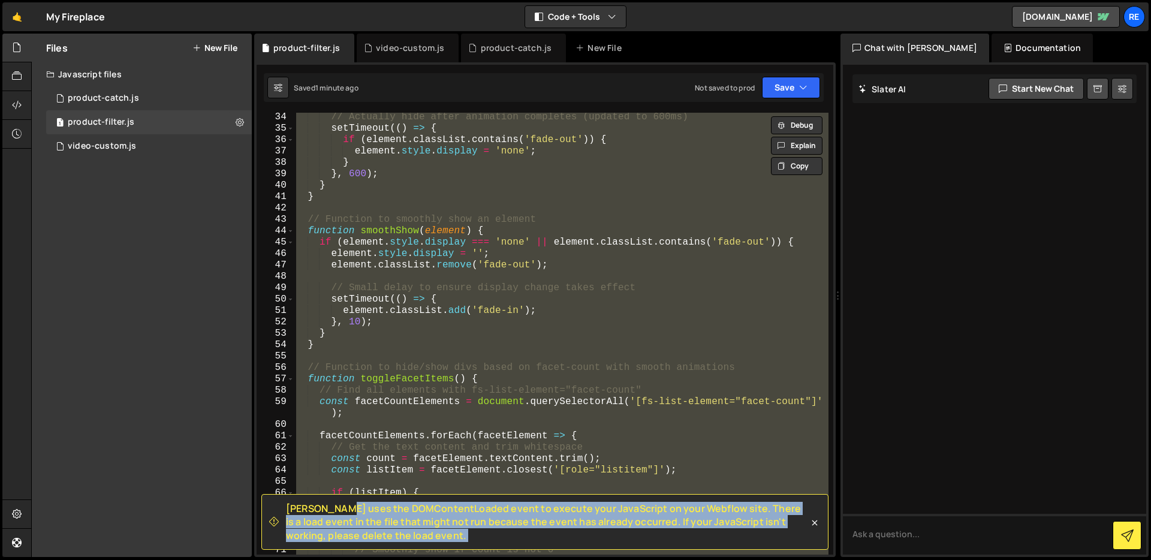
click at [366, 523] on span "[PERSON_NAME] uses the DOMContentLoaded event to execute your JavaScript on you…" at bounding box center [547, 522] width 523 height 40
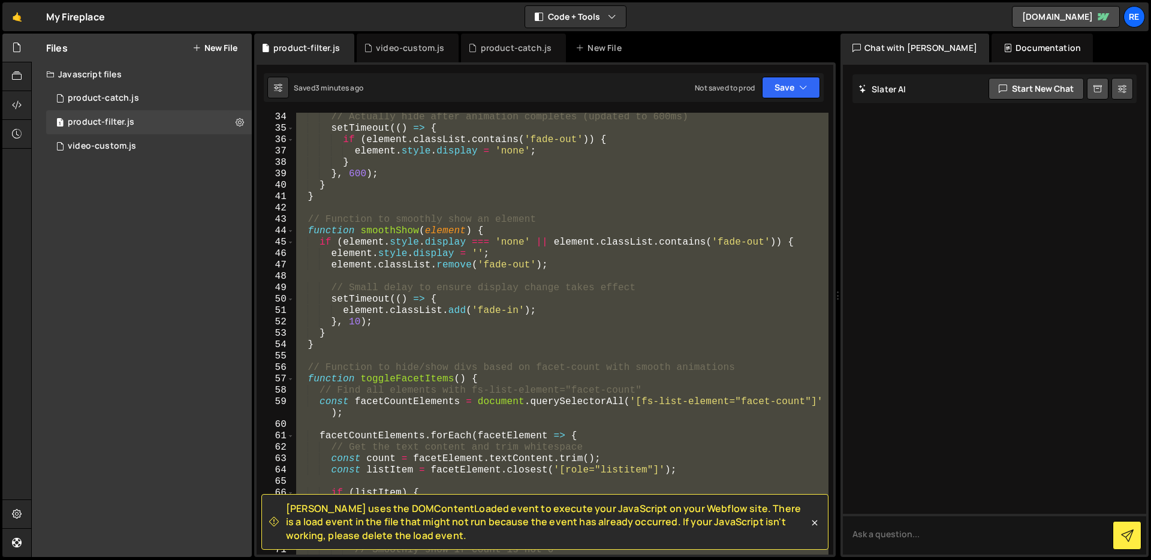
click at [465, 292] on div "// Actually hide after animation completes (updated to 600ms) setTimeout (( ) =…" at bounding box center [561, 343] width 535 height 465
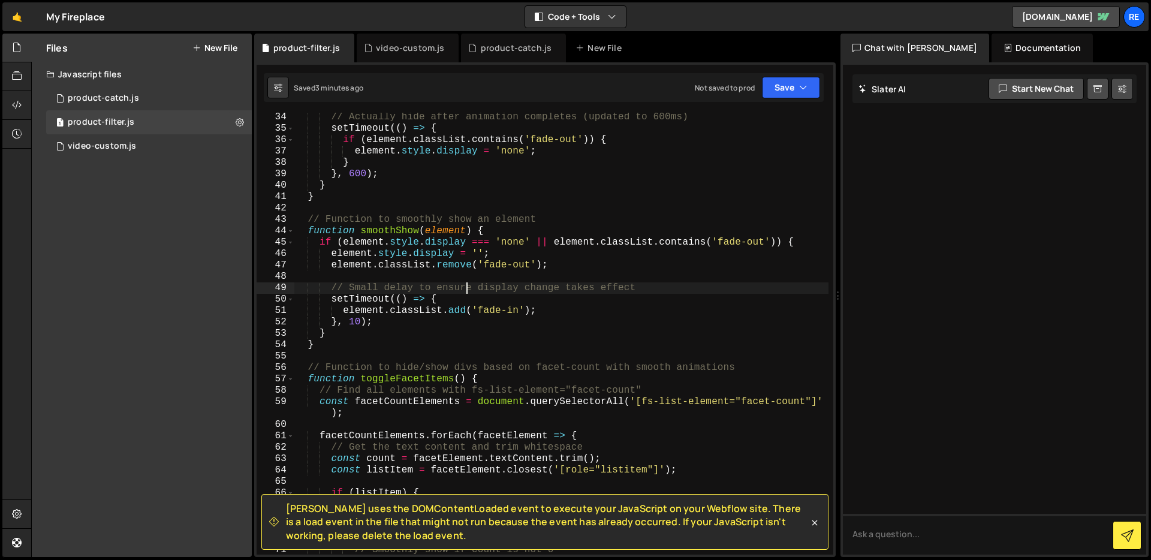
scroll to position [486, 0]
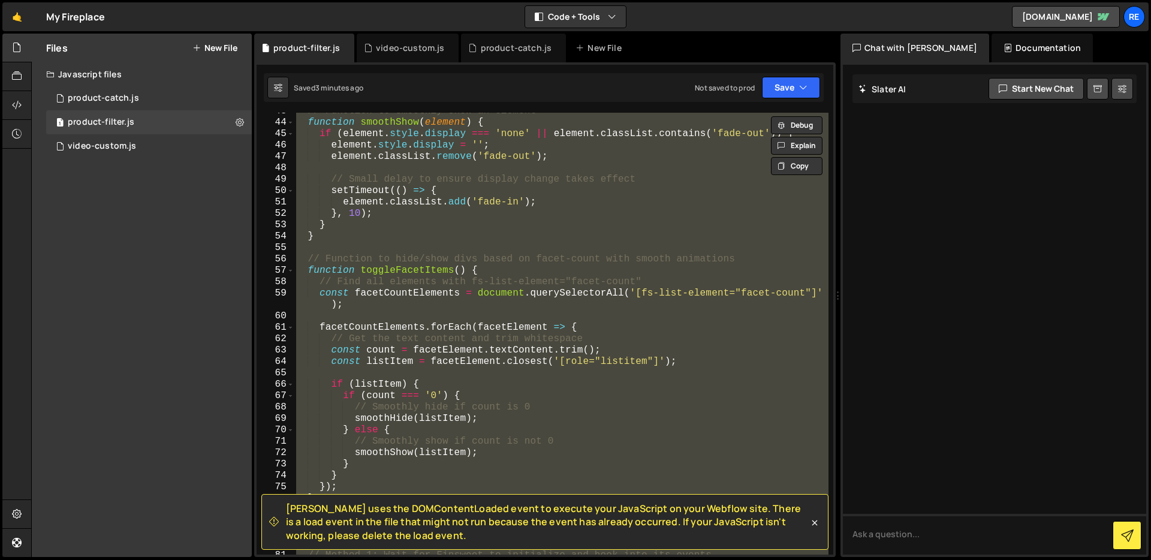
type textarea "// // setTimeout(showAvailableFilters, 2000);"
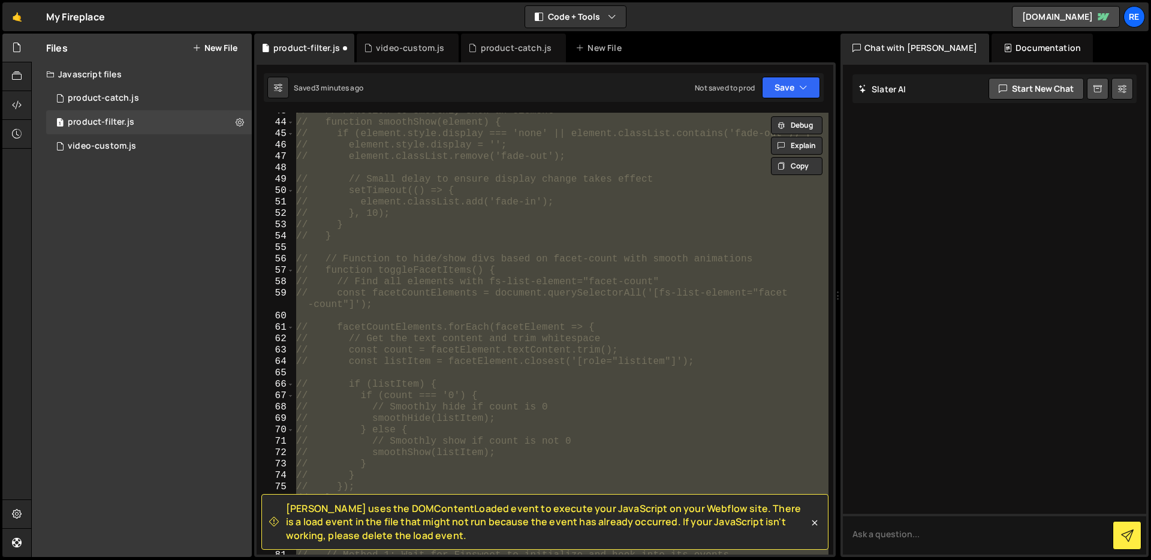
click at [635, 314] on div "// // Function to smoothly show an element // function smoothShow(element) { //…" at bounding box center [561, 334] width 535 height 442
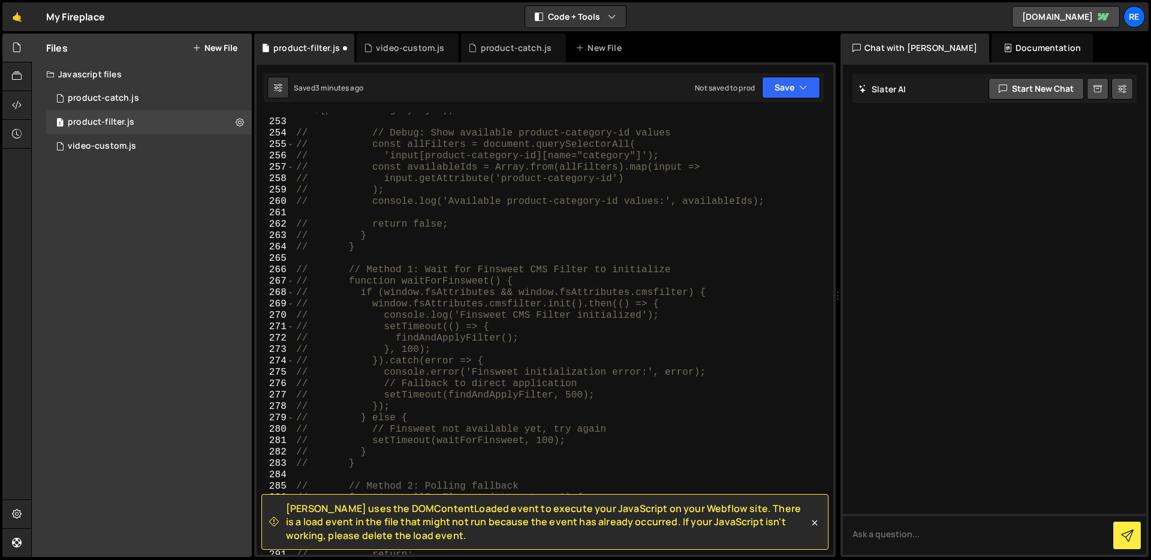
scroll to position [3268, 0]
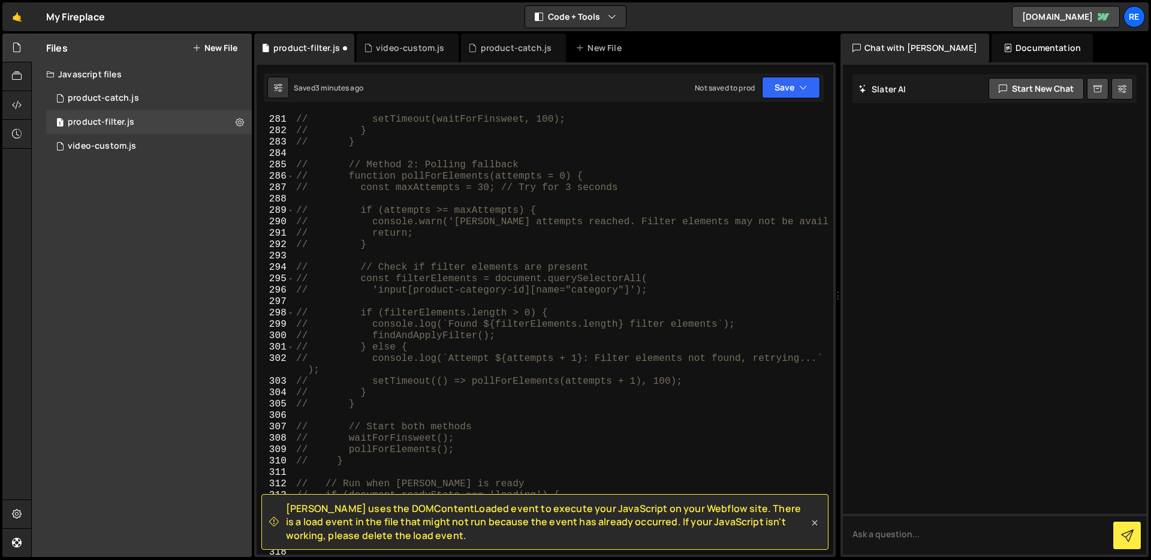
click at [811, 523] on icon at bounding box center [815, 523] width 12 height 12
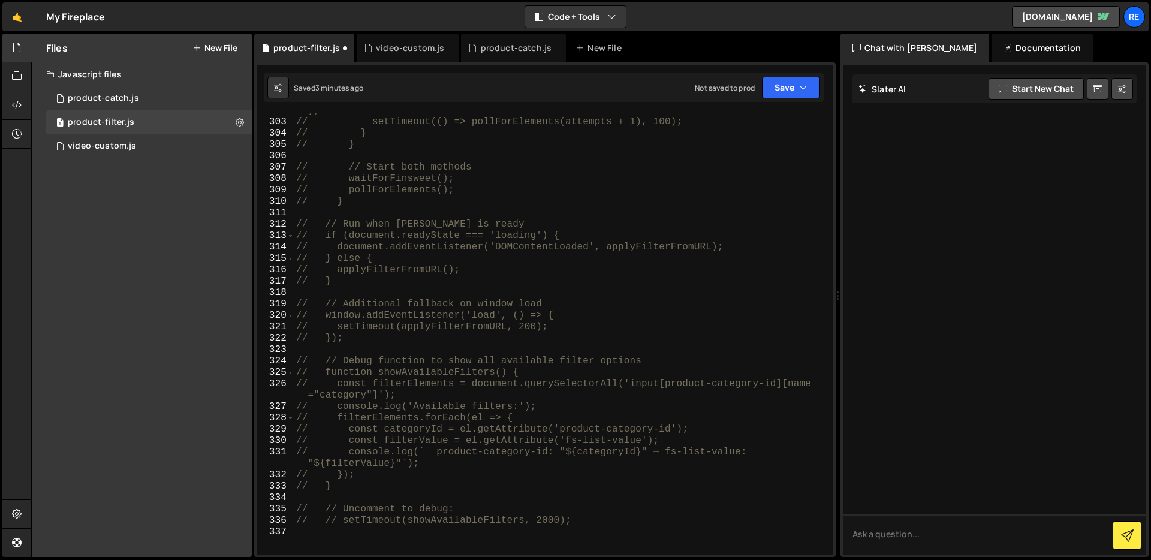
scroll to position [3726, 0]
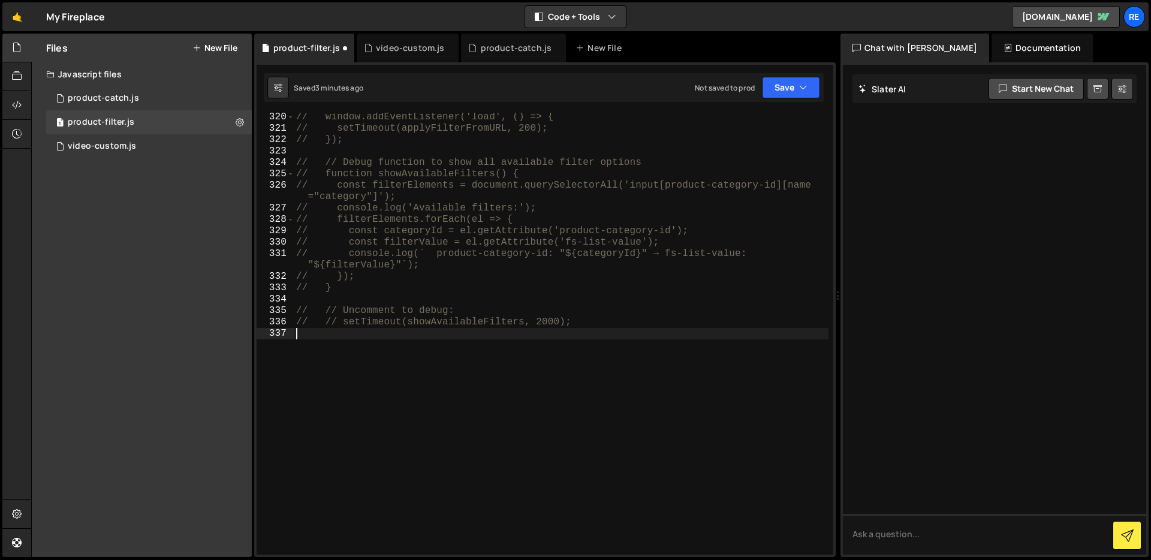
click at [402, 414] on div "// window.addEventListener('load', () => { // setTimeout(applyFilterFromURL, 20…" at bounding box center [561, 343] width 535 height 465
paste textarea "// setTimeout(showAvailableFilters, 2000);"
type textarea "// setTimeout(showAvailableFilters, 2000);"
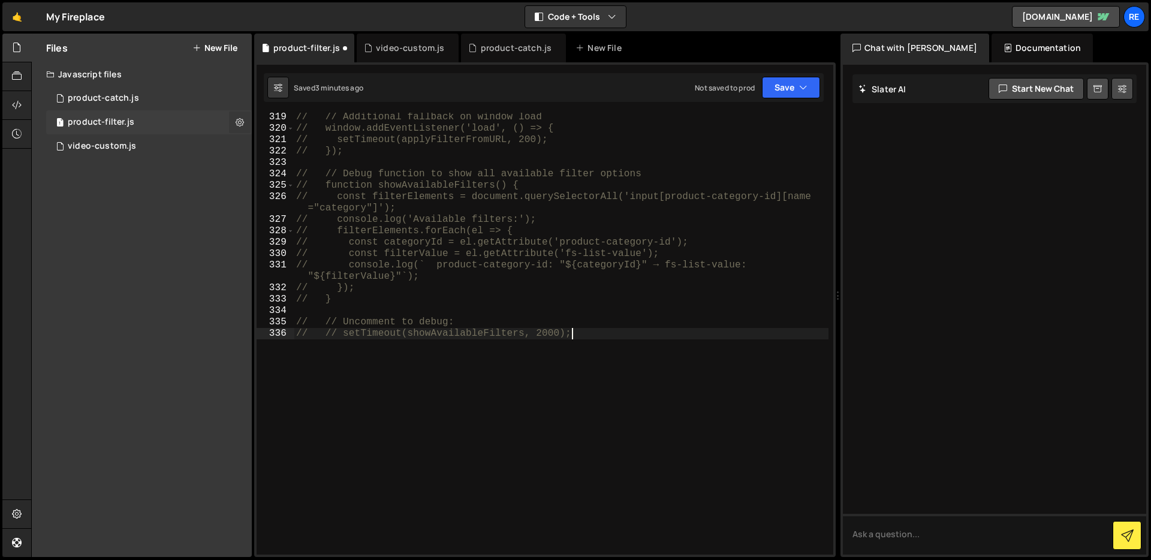
type textarea "// // setTimeout(showAvailableFilters, 2000);"
click at [234, 125] on button at bounding box center [240, 122] width 22 height 22
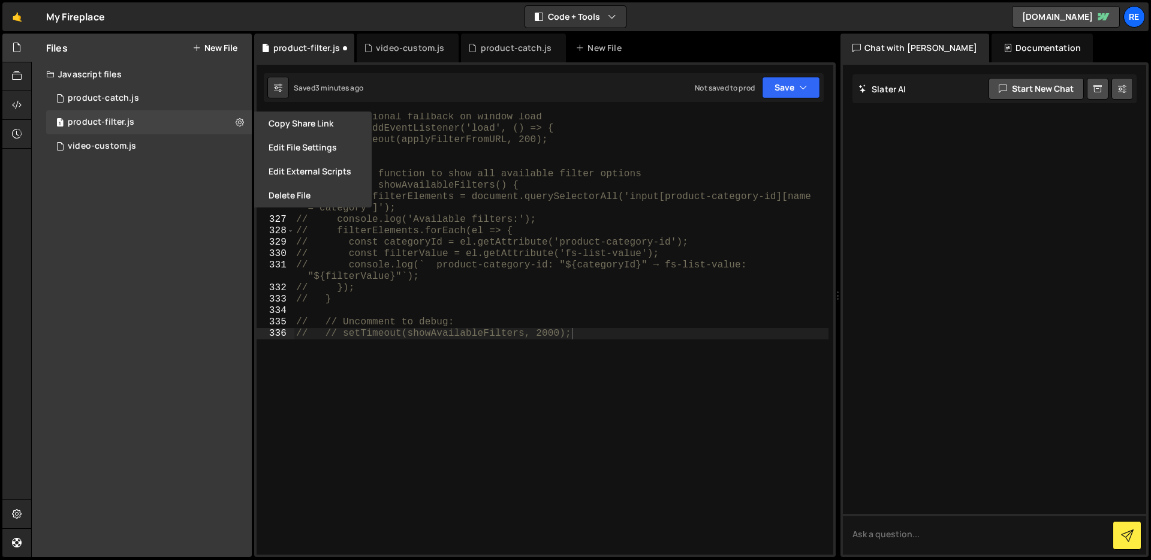
click at [212, 52] on button "New File" at bounding box center [214, 48] width 45 height 10
checkbox input "false"
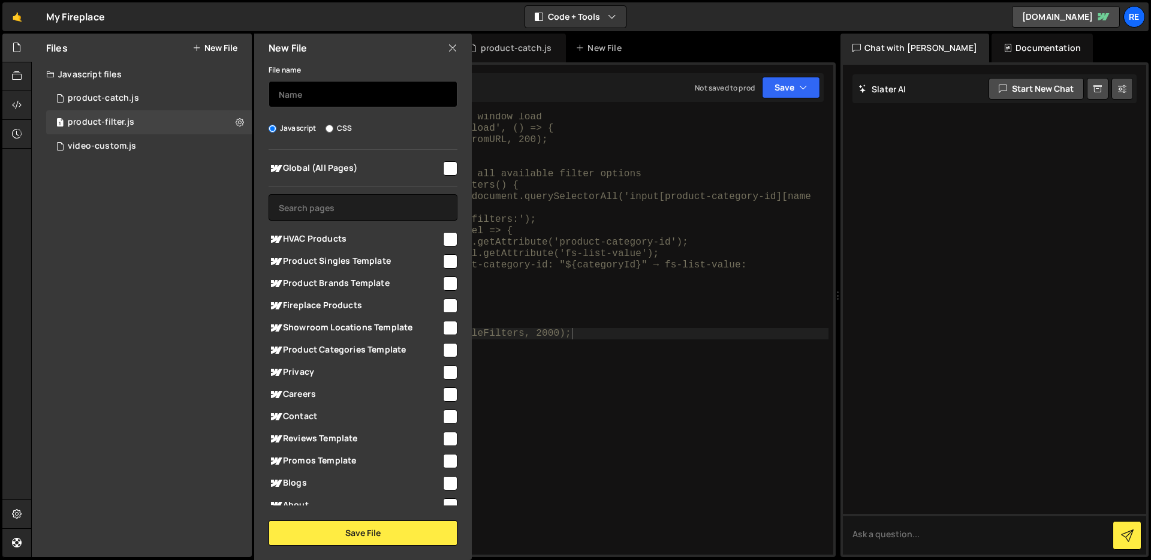
click at [312, 99] on input "text" at bounding box center [363, 94] width 189 height 26
type input "product-filter-fix"
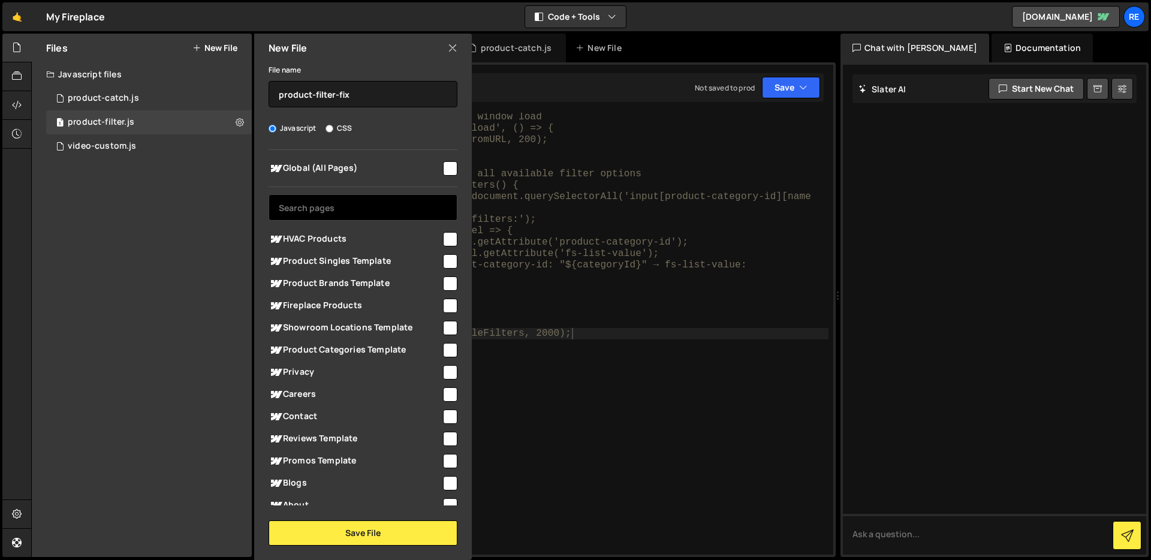
click at [321, 203] on input "text" at bounding box center [363, 207] width 189 height 26
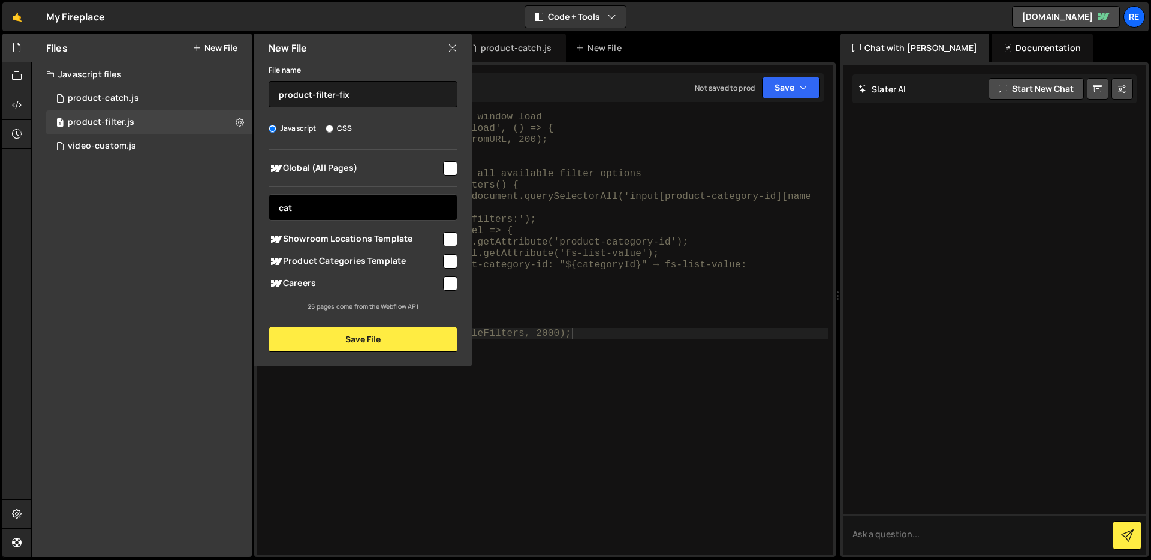
type input "cate"
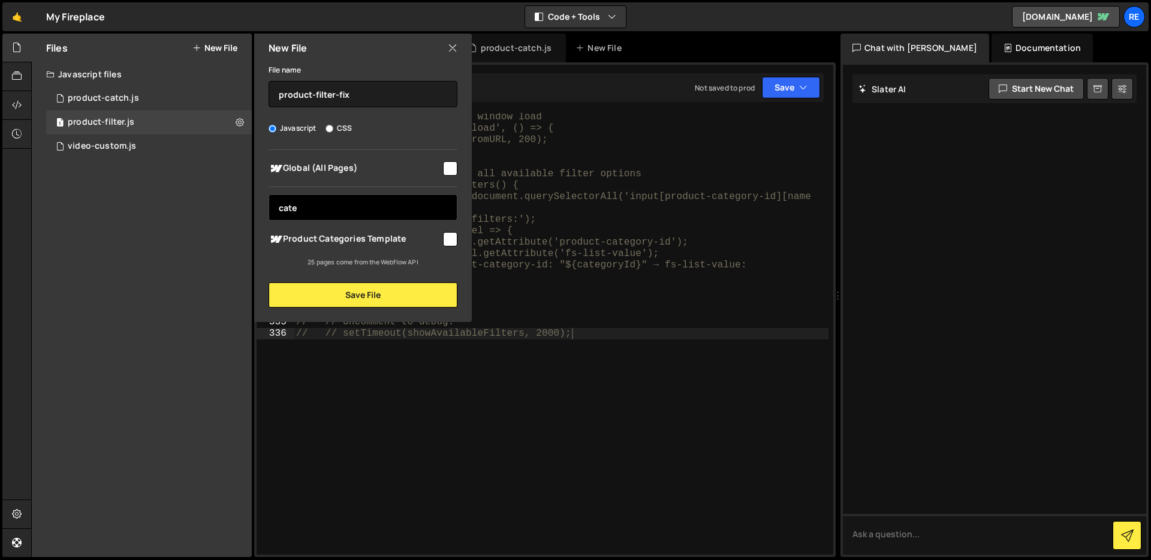
click at [333, 203] on input "cate" at bounding box center [363, 207] width 189 height 26
type input "fire"
click at [452, 50] on icon at bounding box center [453, 47] width 10 height 13
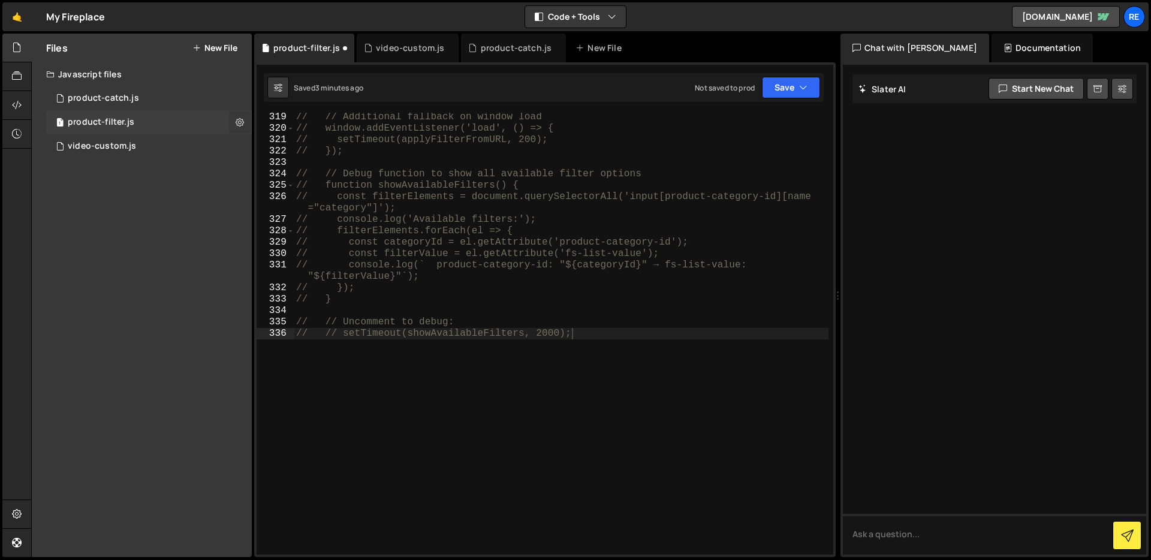
click at [237, 120] on icon at bounding box center [240, 121] width 8 height 11
type input "product-filter"
radio input "true"
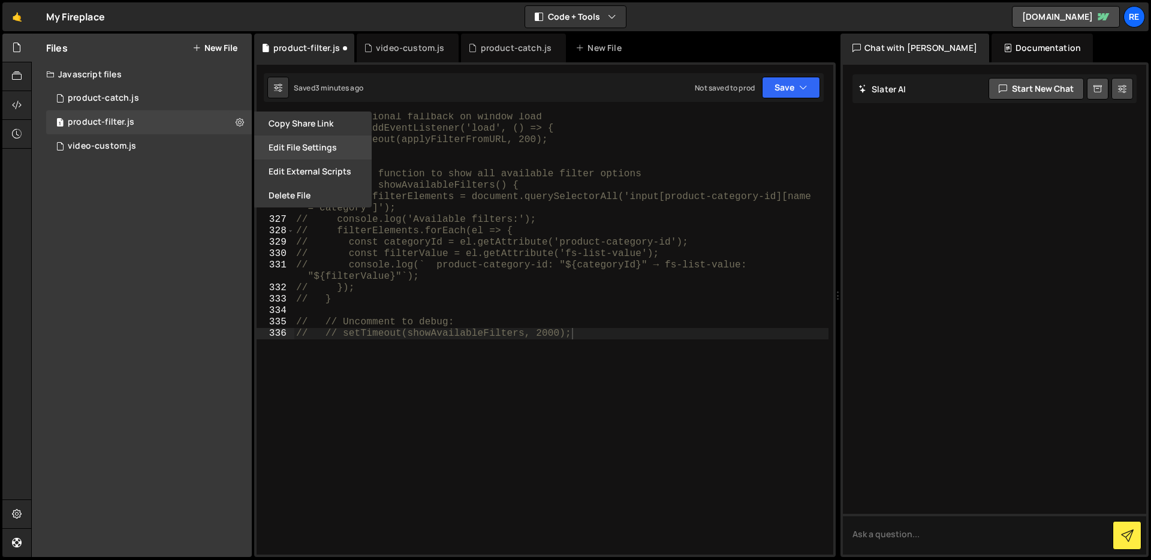
click at [325, 153] on button "Edit File Settings" at bounding box center [312, 147] width 117 height 24
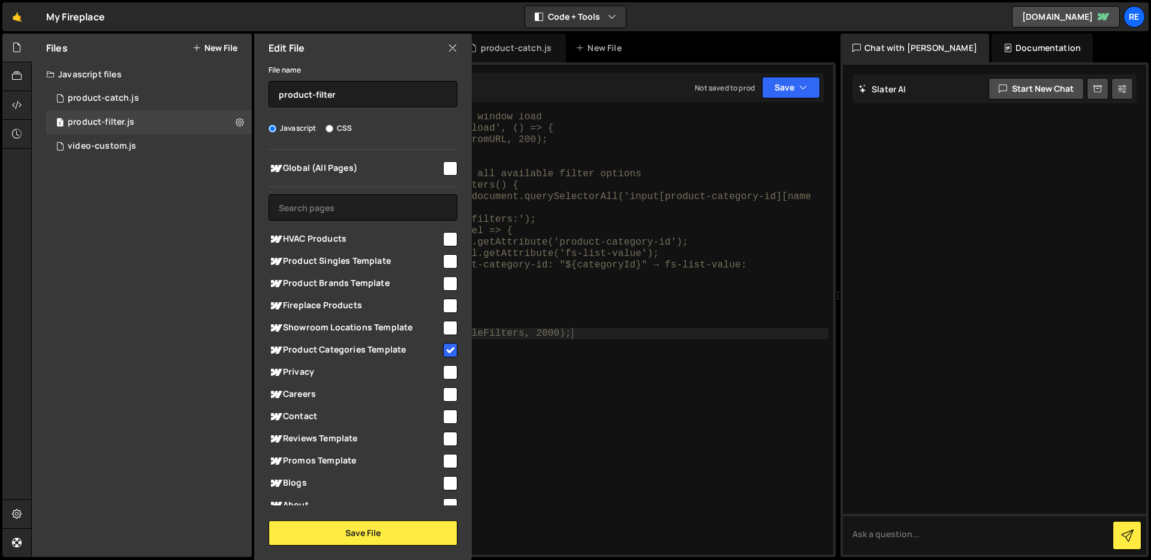
click at [443, 348] on input "checkbox" at bounding box center [450, 350] width 14 height 14
checkbox input "false"
click at [358, 209] on input "text" at bounding box center [363, 207] width 189 height 26
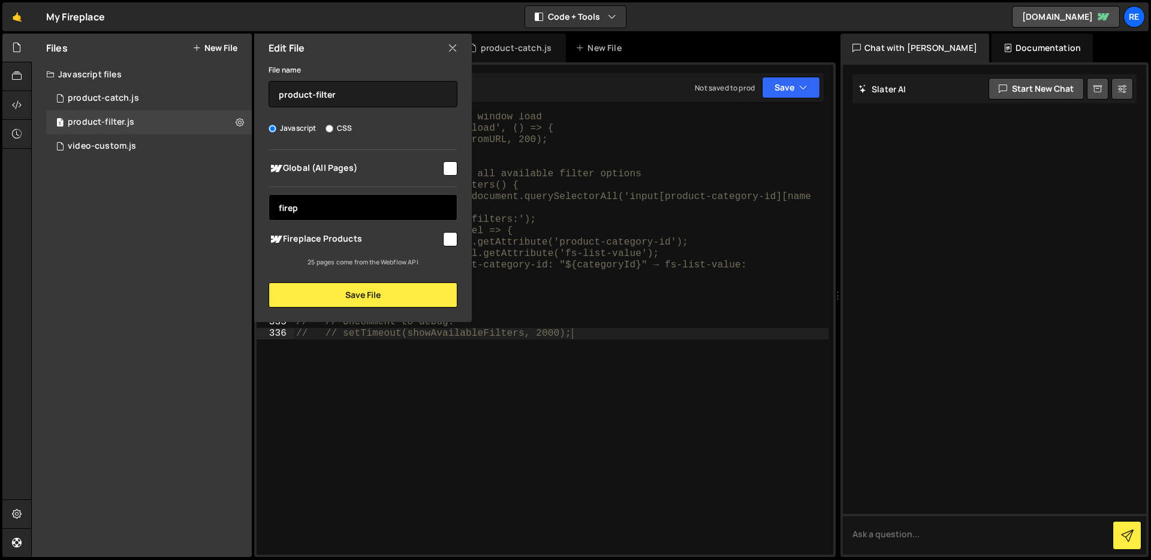
type input "firep"
click at [418, 245] on span "Fireplace Products" at bounding box center [355, 239] width 173 height 14
checkbox input "true"
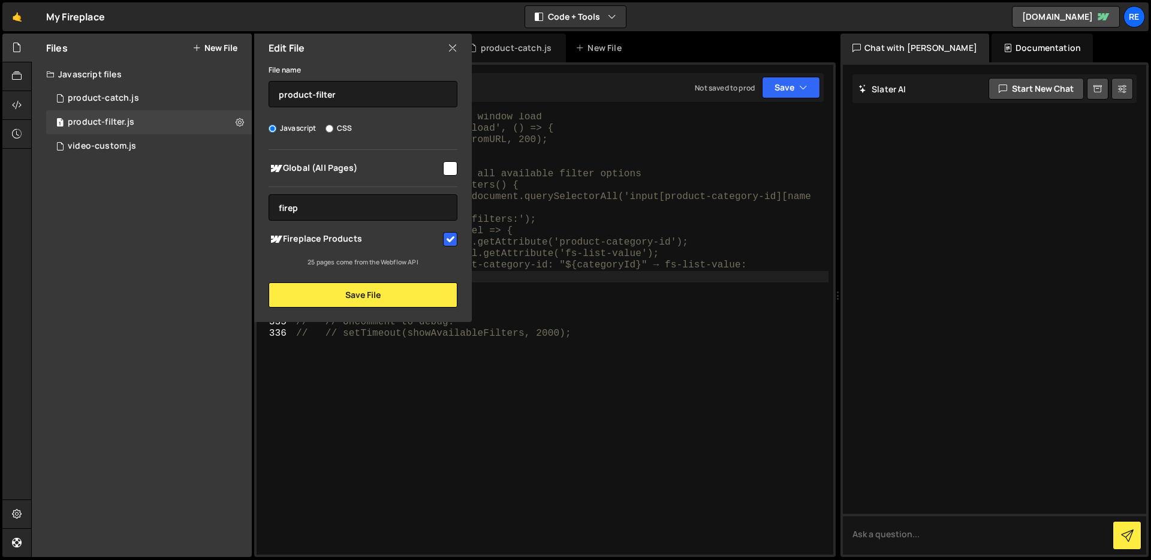
click at [749, 280] on div "// // Additional fallback on window load // window.addEventListener('load', () …" at bounding box center [561, 343] width 535 height 465
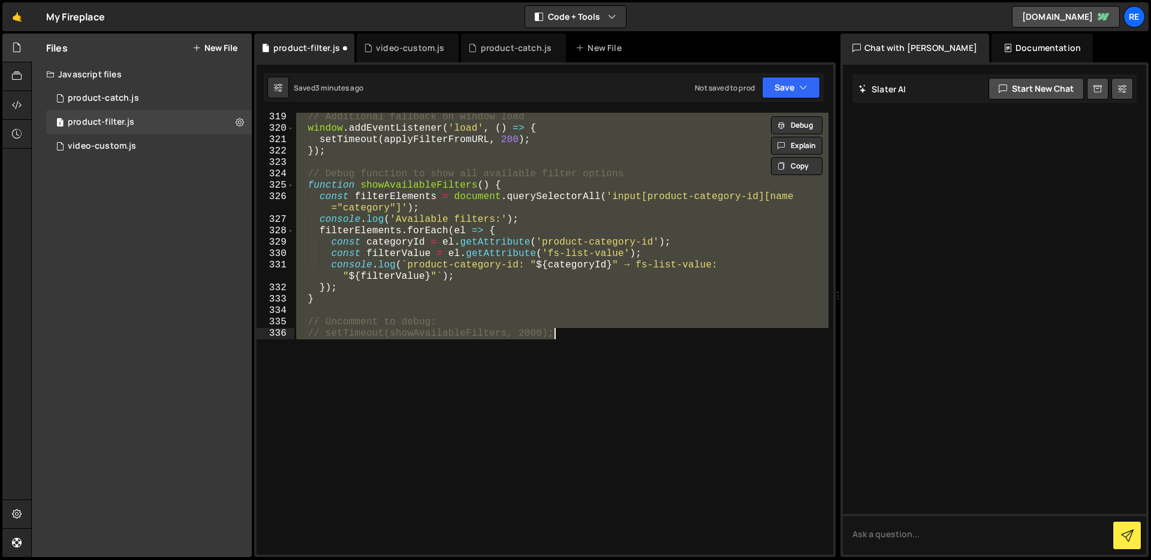
scroll to position [3691, 0]
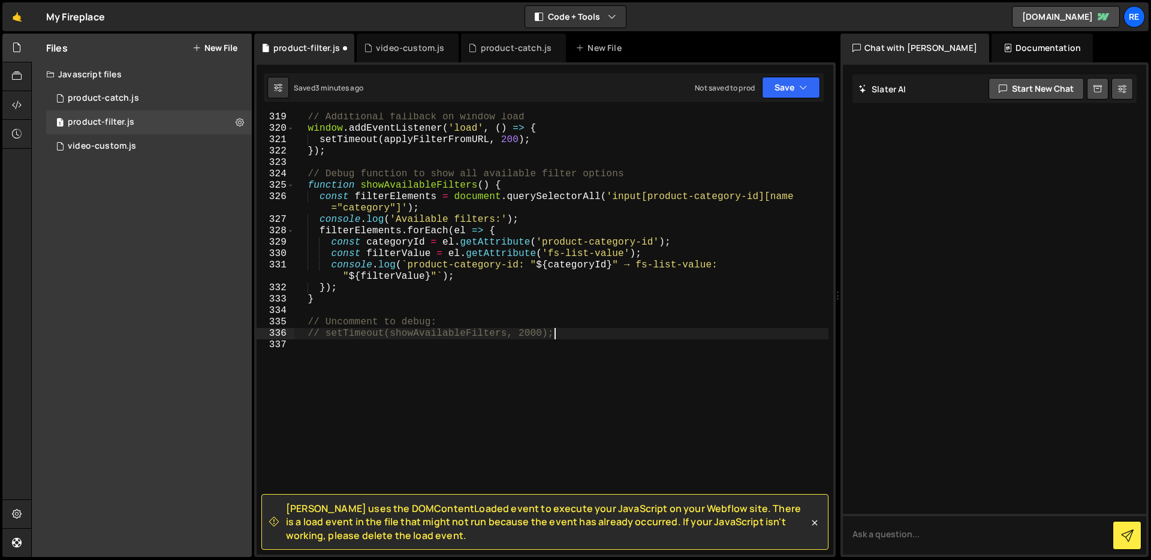
type textarea "// setTimeout(showAvailableFilters, 2000);"
click at [236, 121] on icon at bounding box center [240, 121] width 8 height 11
type input "product-filter"
radio input "true"
checkbox input "true"
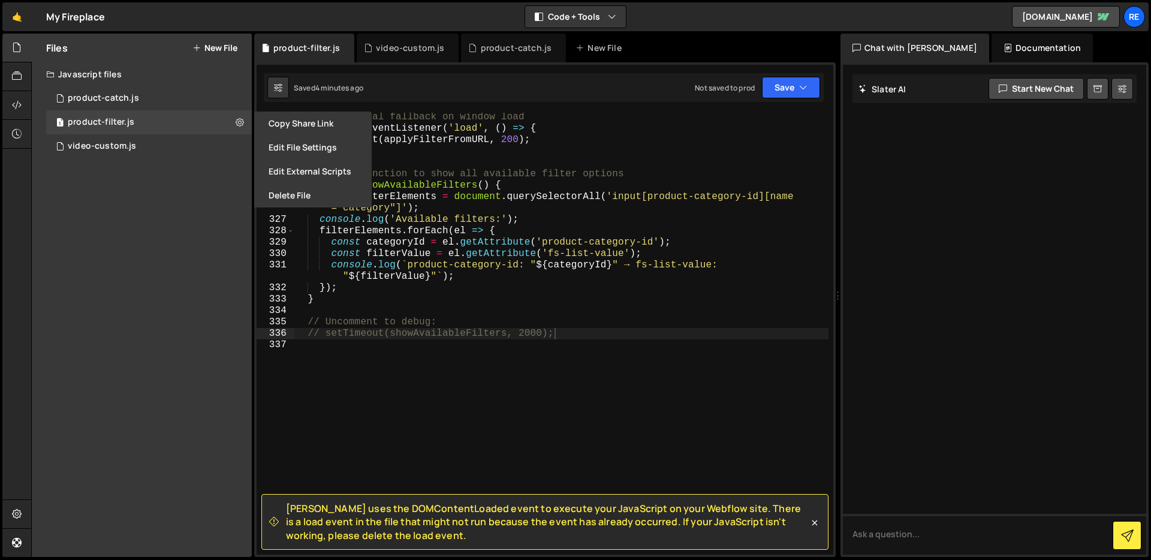
click at [221, 45] on button "New File" at bounding box center [214, 48] width 45 height 10
checkbox input "false"
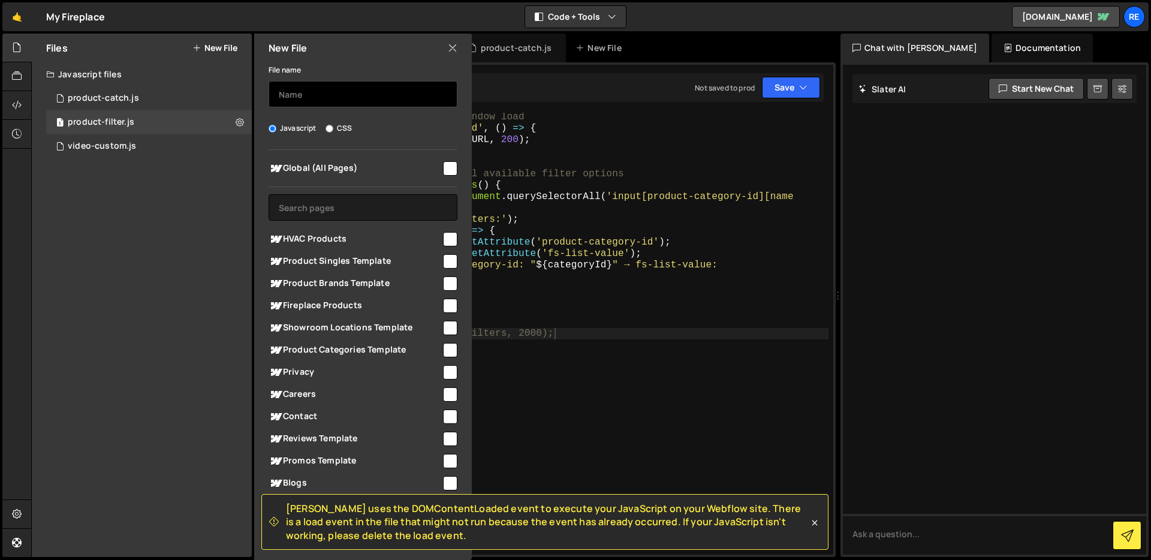
click at [298, 92] on input "text" at bounding box center [363, 94] width 189 height 26
type input "product-fliter-fix"
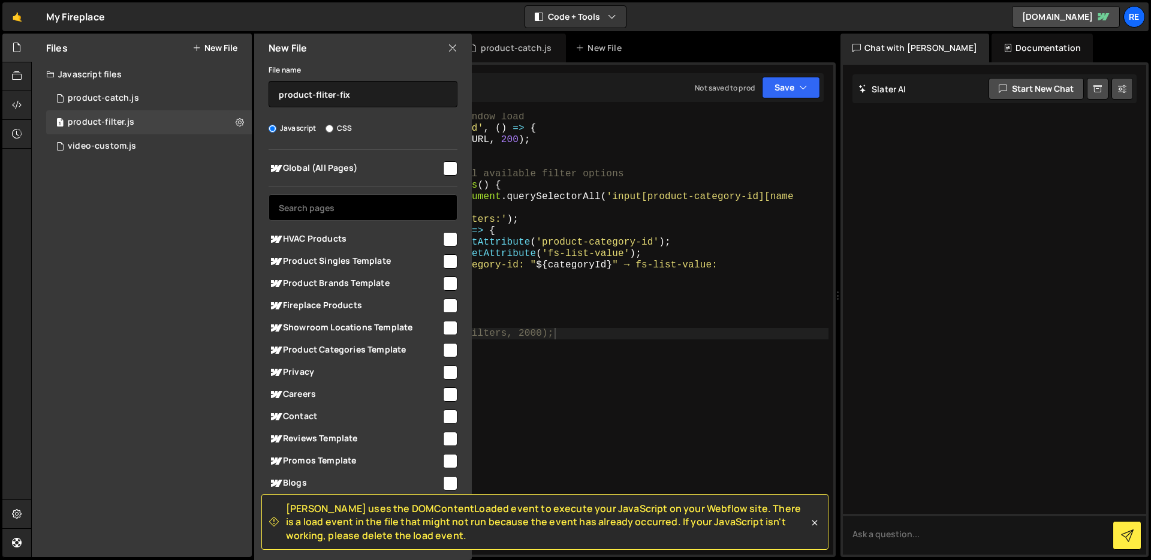
click at [361, 197] on input "text" at bounding box center [363, 207] width 189 height 26
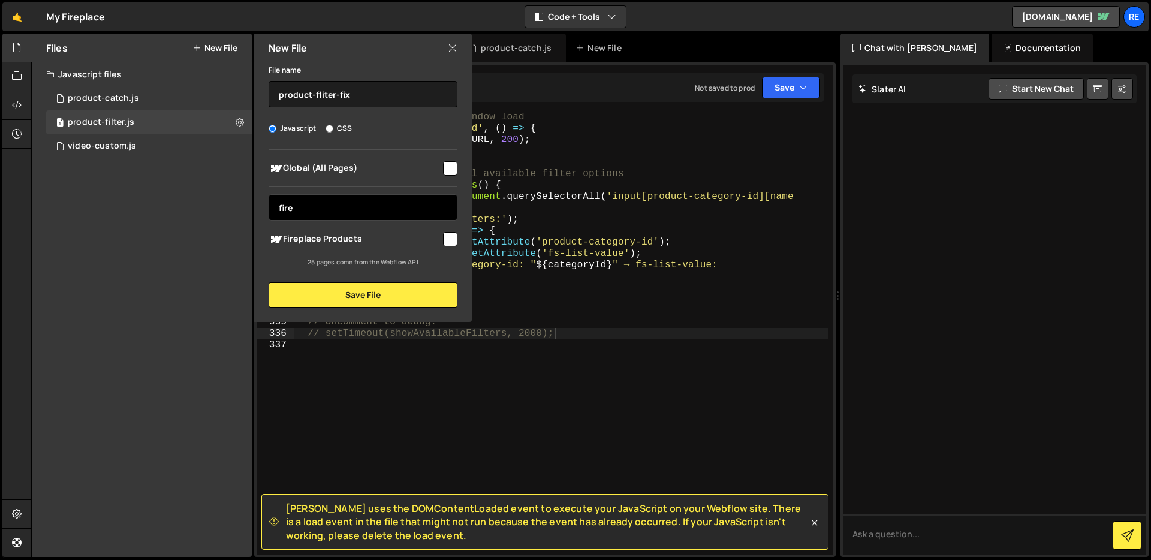
type input "fire"
click at [460, 237] on div "Global (All Pages) fire HVAC Products" at bounding box center [363, 208] width 218 height 117
click at [455, 240] on input "checkbox" at bounding box center [450, 239] width 14 height 14
checkbox input "true"
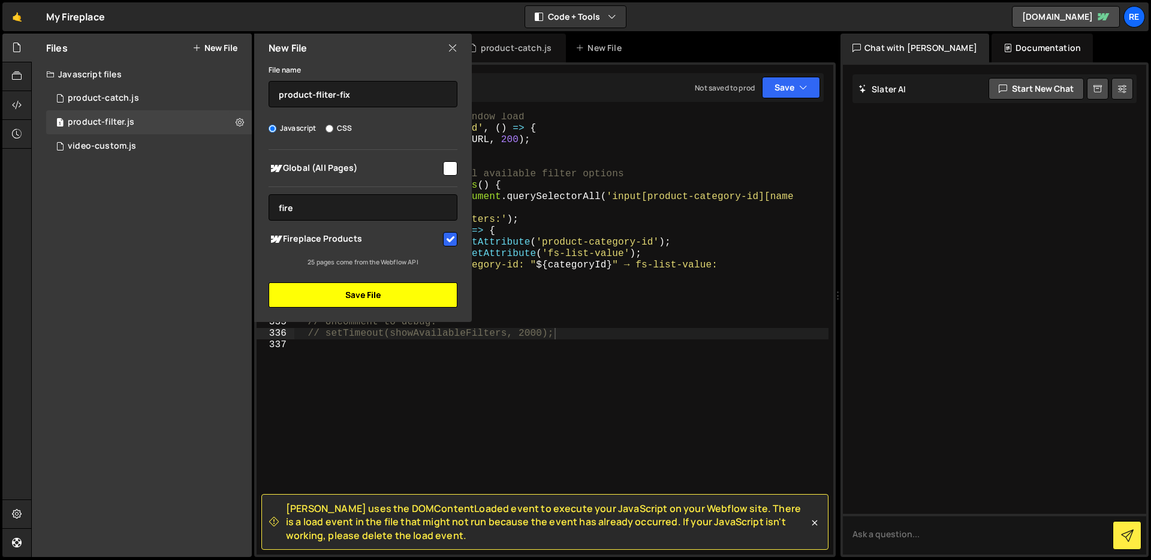
click at [433, 300] on button "Save File" at bounding box center [363, 294] width 189 height 25
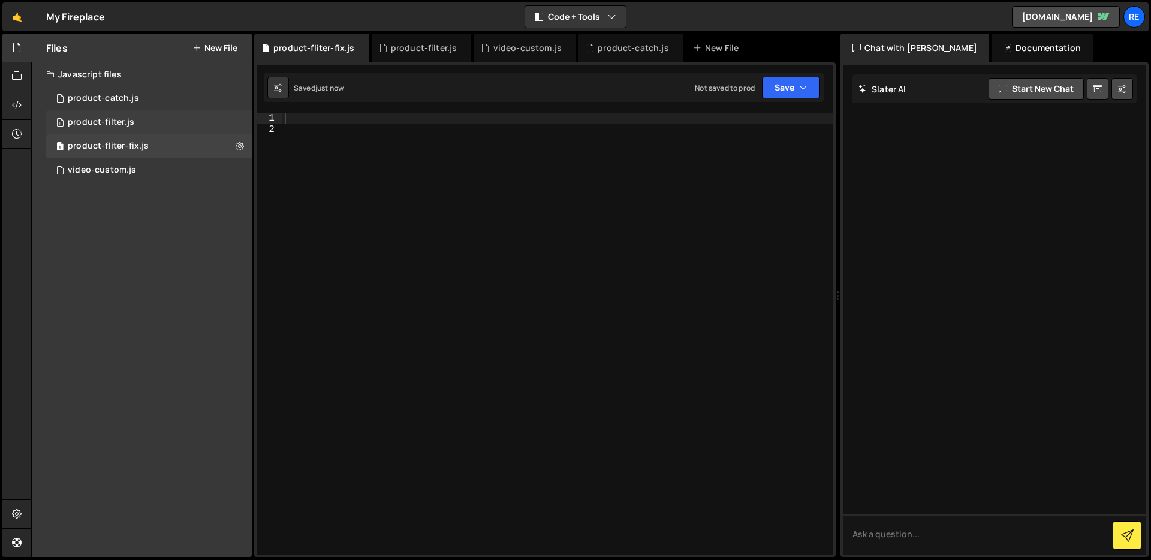
click at [191, 117] on div "1 product-filter.js 0" at bounding box center [149, 122] width 206 height 24
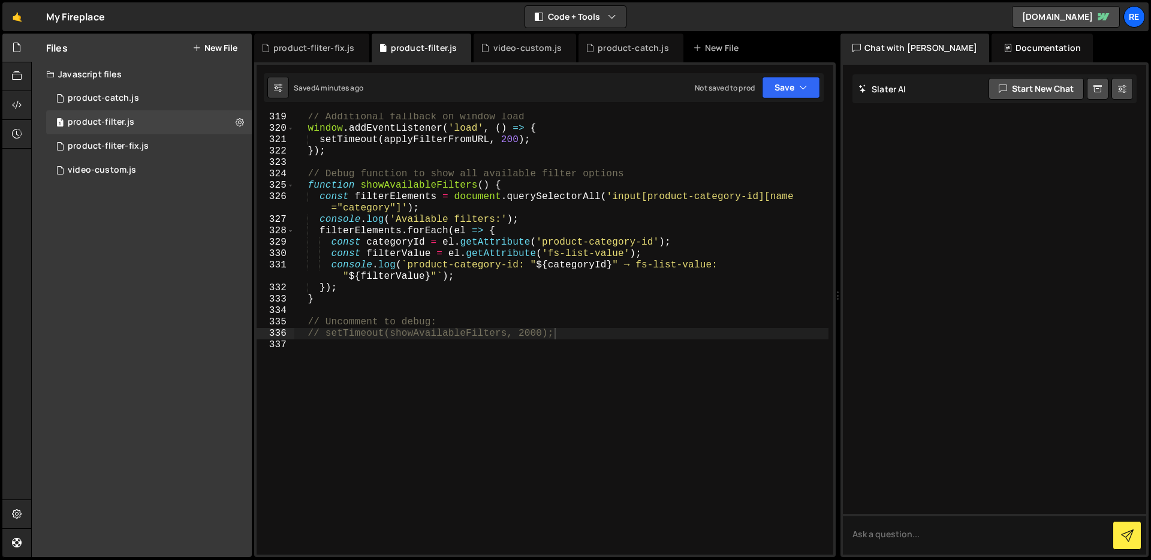
click at [523, 232] on div "// Additional fallback on window load window . addEventListener ( 'load' , ( ) …" at bounding box center [561, 343] width 535 height 465
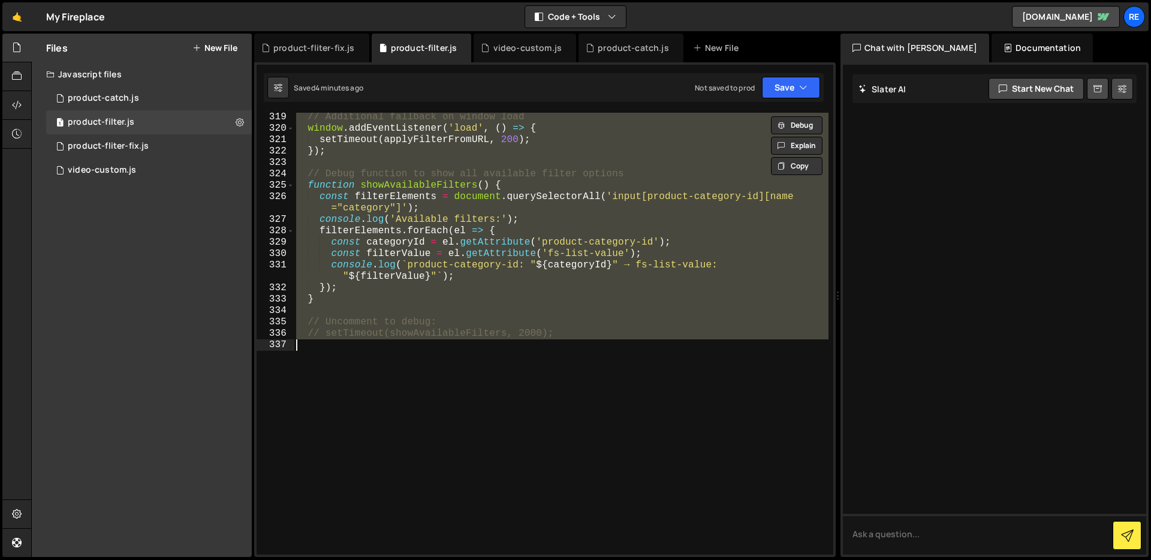
type textarea "// // setTimeout(showAvailableFilters, 2000);"
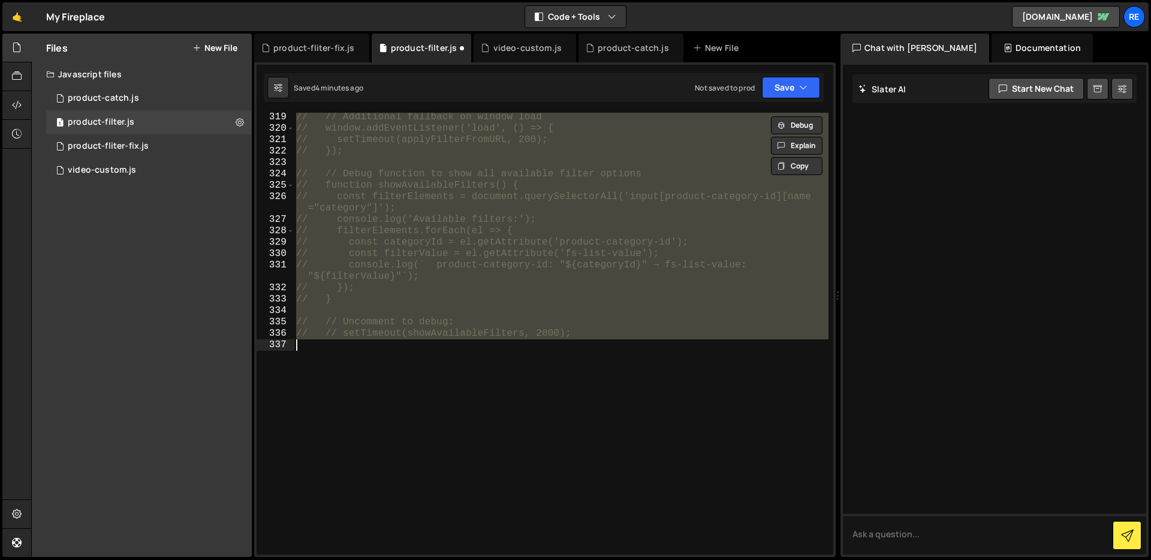
scroll to position [3714, 0]
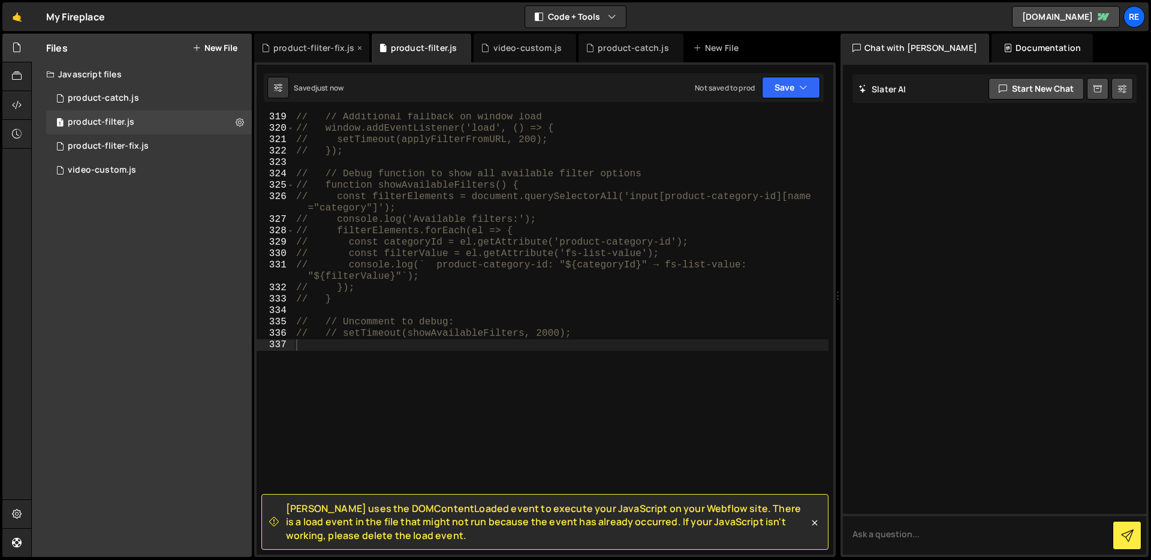
click at [362, 49] on div "product-fliter-fix.js" at bounding box center [311, 48] width 115 height 29
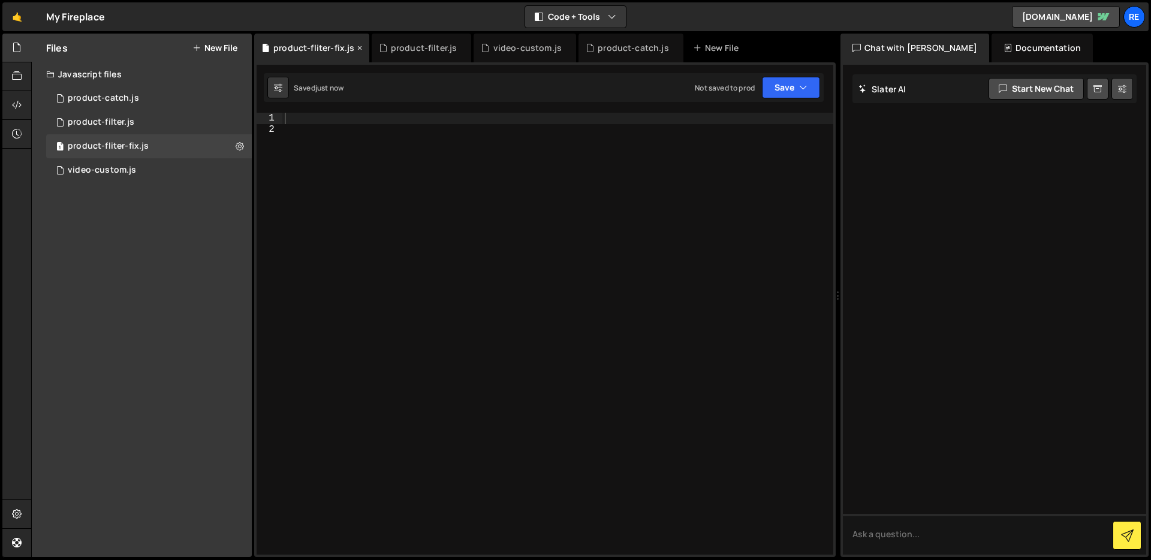
click at [358, 47] on icon at bounding box center [359, 48] width 8 height 12
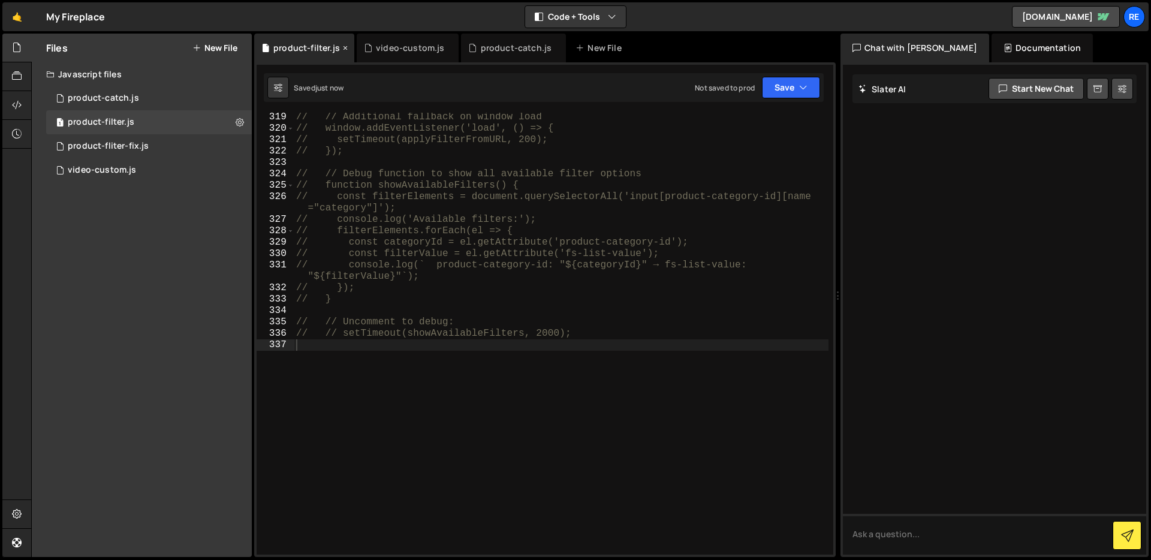
click at [341, 53] on icon at bounding box center [345, 48] width 8 height 12
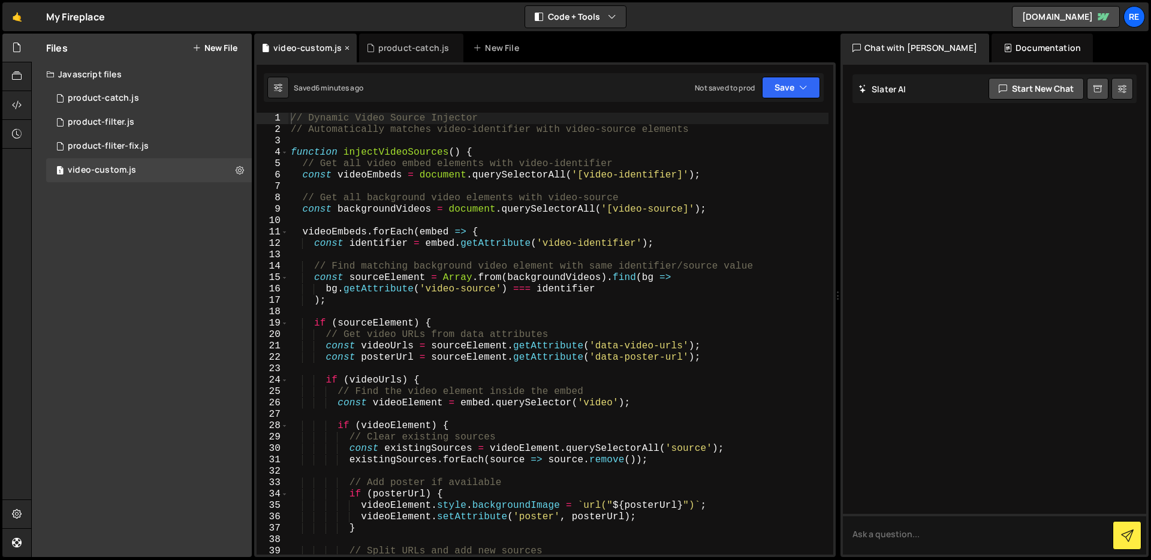
click at [343, 50] on icon at bounding box center [347, 48] width 8 height 12
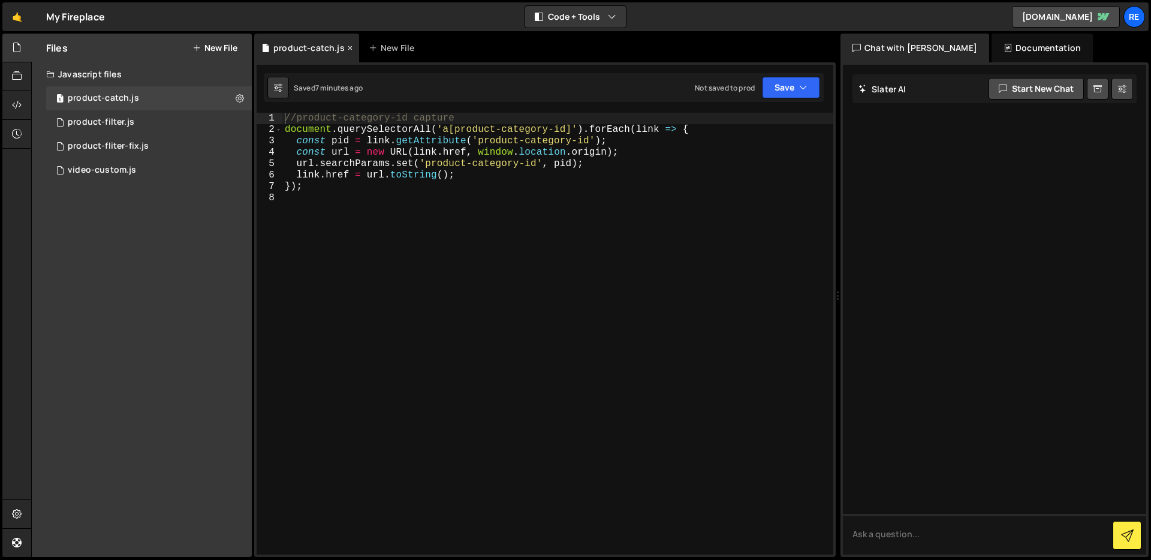
click at [346, 50] on icon at bounding box center [350, 48] width 8 height 12
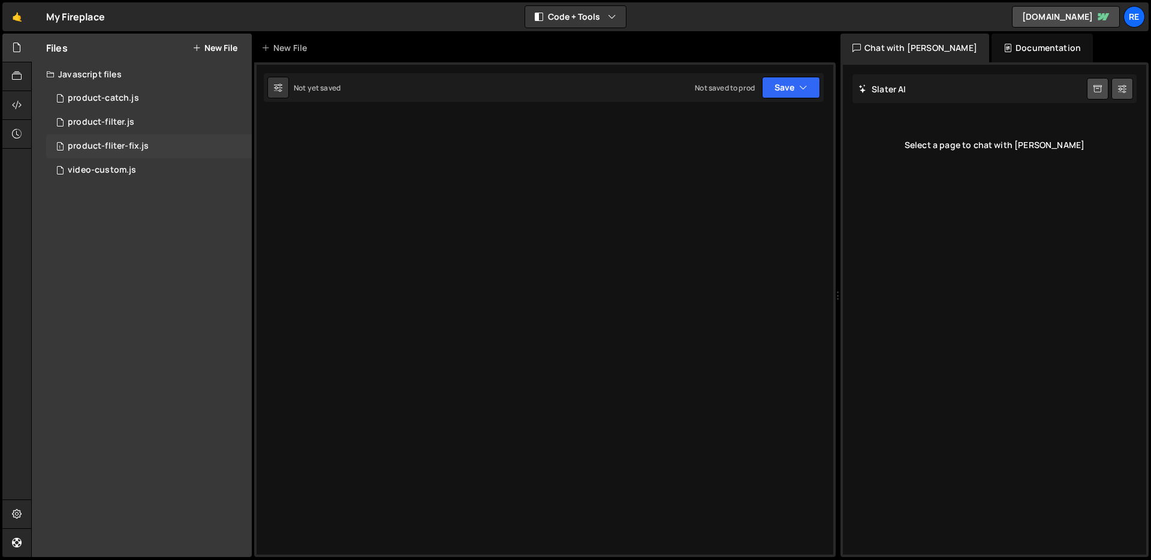
drag, startPoint x: 158, startPoint y: 144, endPoint x: 177, endPoint y: 147, distance: 19.4
click at [158, 144] on div "1 product-fliter-fix.js 0" at bounding box center [149, 146] width 206 height 24
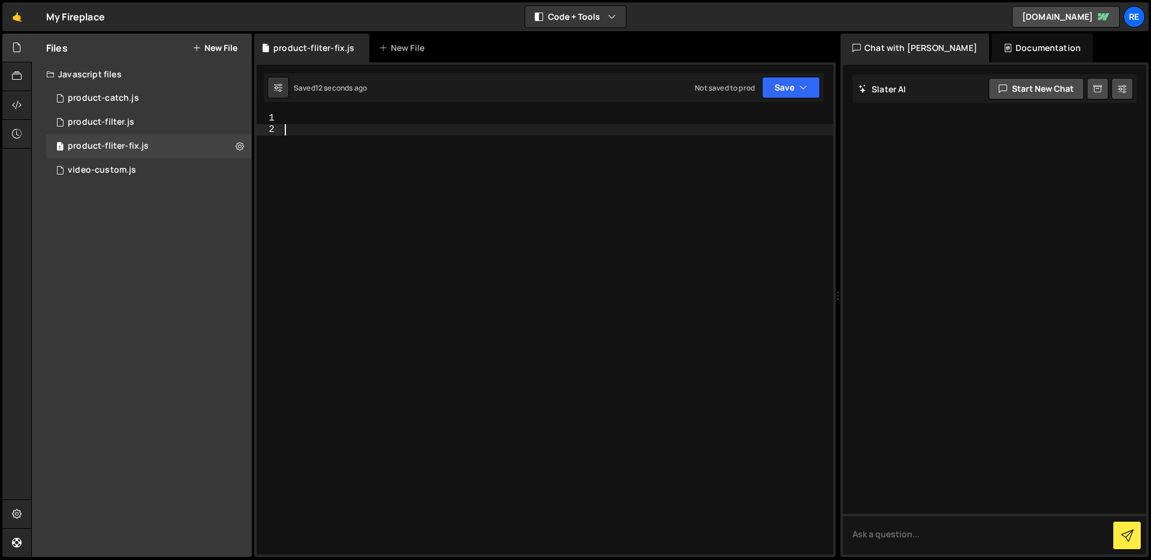
click at [390, 141] on div at bounding box center [557, 345] width 551 height 465
click at [366, 113] on div at bounding box center [557, 345] width 551 height 465
paste textarea "// setTimeout(showAvailableFilters, 2000);"
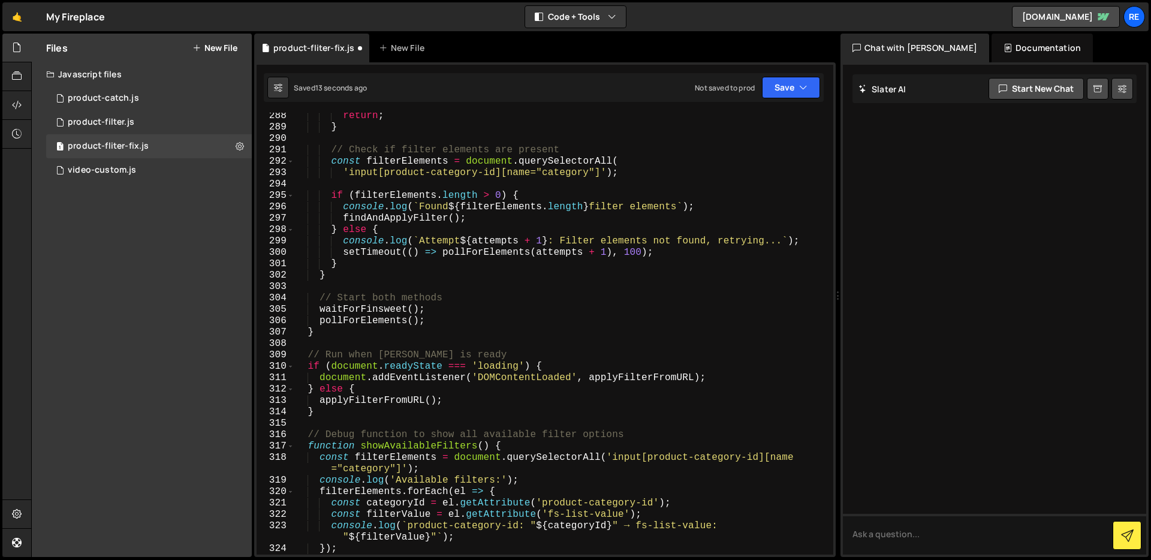
scroll to position [3339, 0]
type textarea "// setTimeout(showAvailableFilters, 2000);"
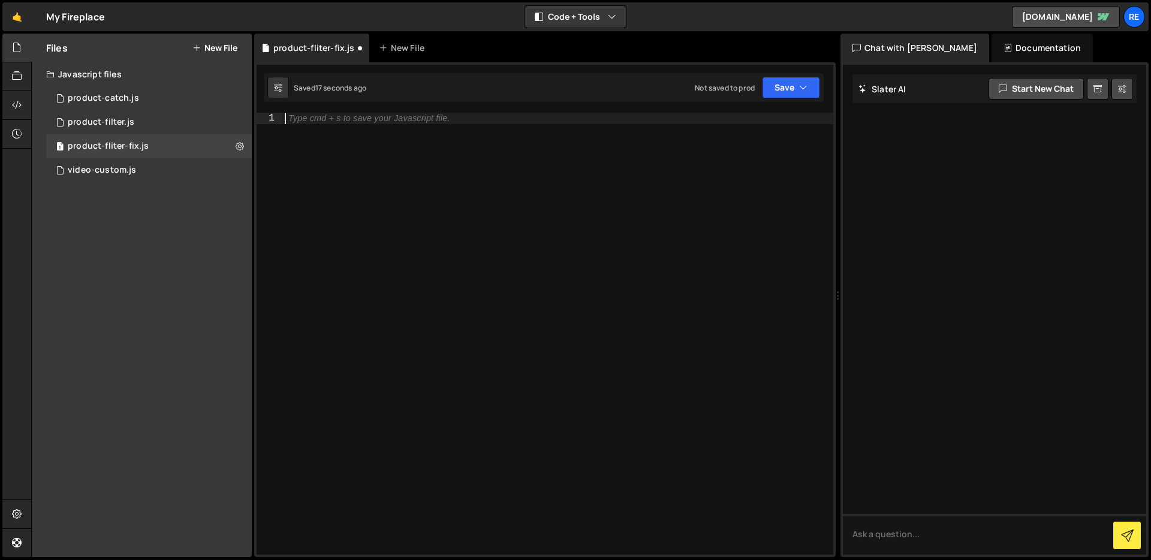
paste textarea "// setTimeout(showAvailableFilters, 2000);"
type textarea "// setTimeout(showAvailableFilters, 2000);"
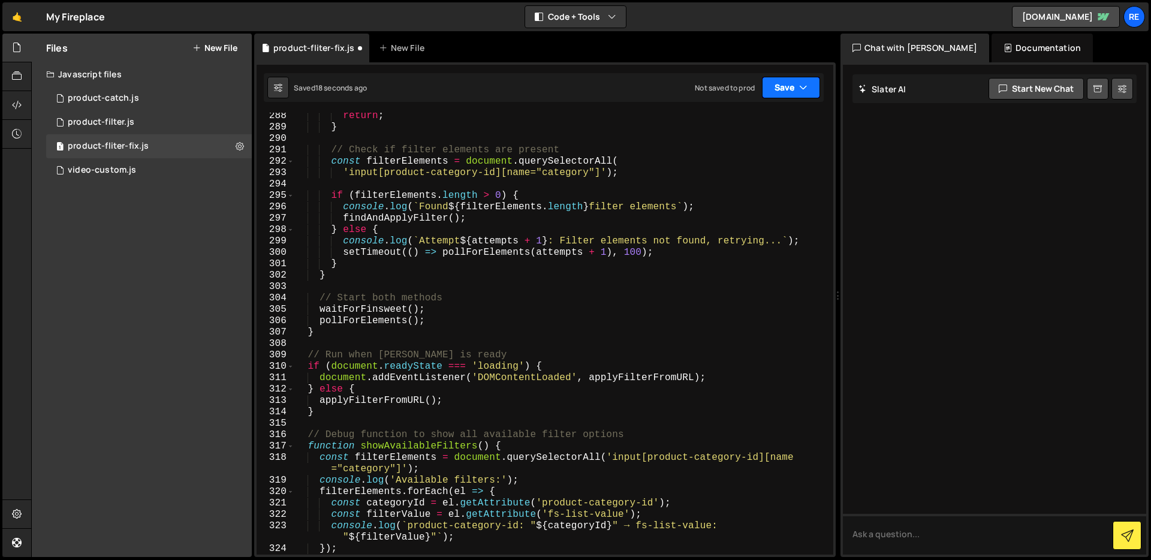
click at [777, 92] on button "Save" at bounding box center [791, 88] width 58 height 22
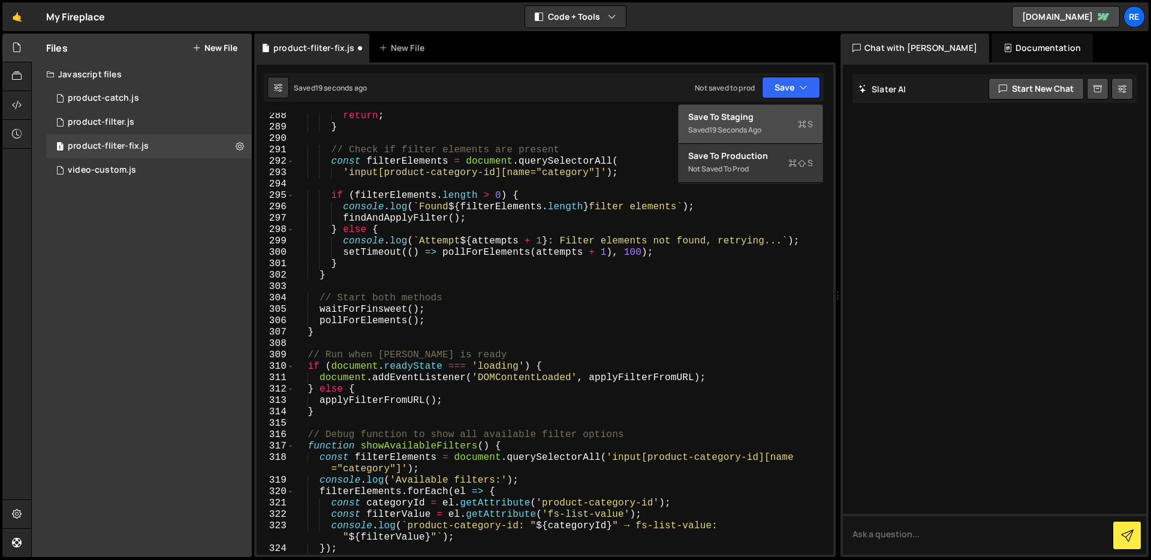
click at [735, 125] on div "19 seconds ago" at bounding box center [735, 130] width 52 height 10
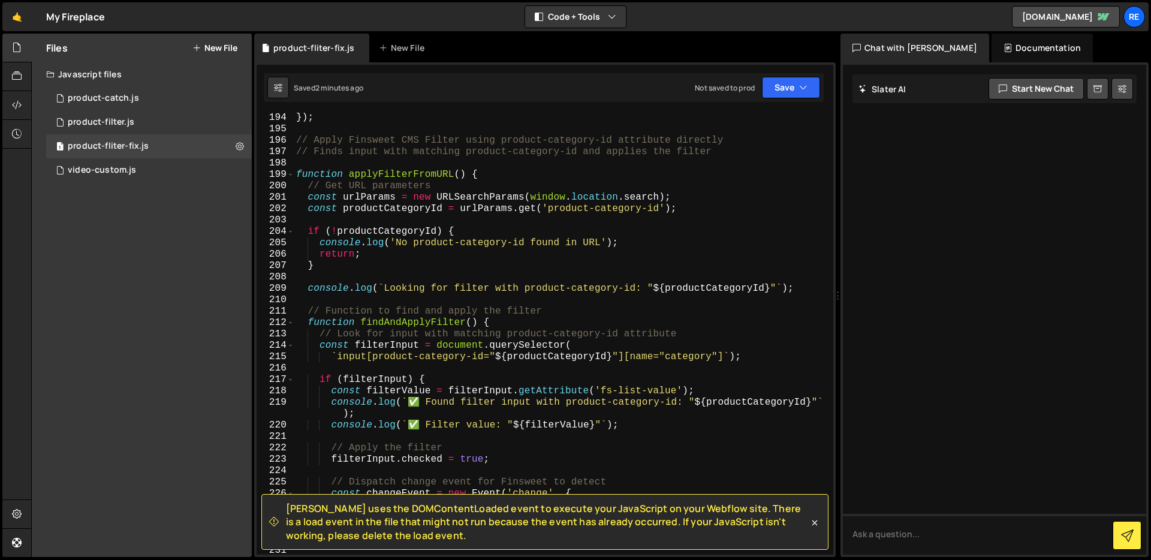
scroll to position [2765, 0]
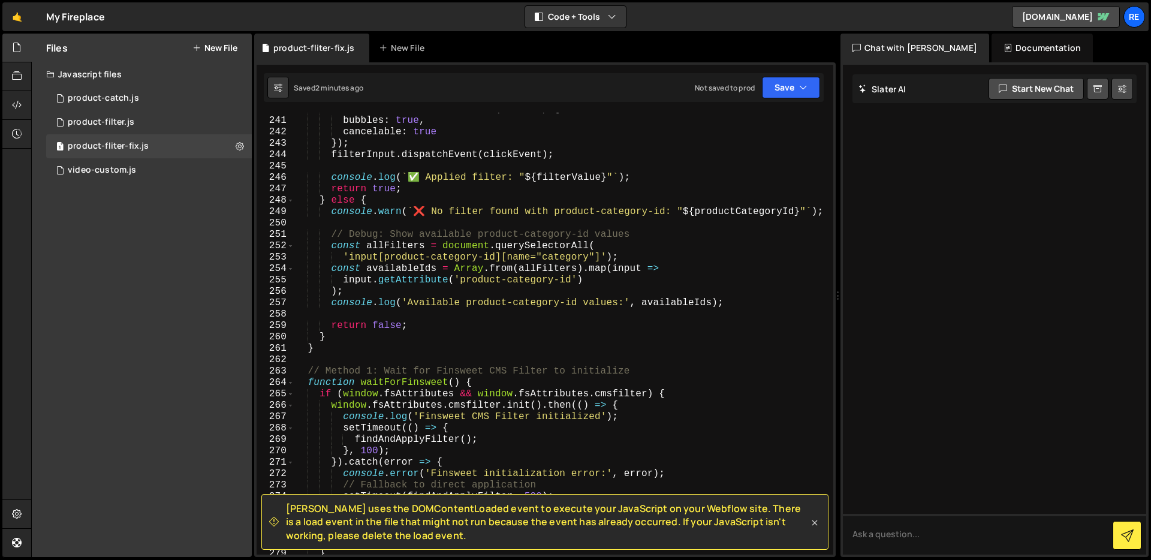
click at [815, 525] on icon at bounding box center [815, 523] width 12 height 12
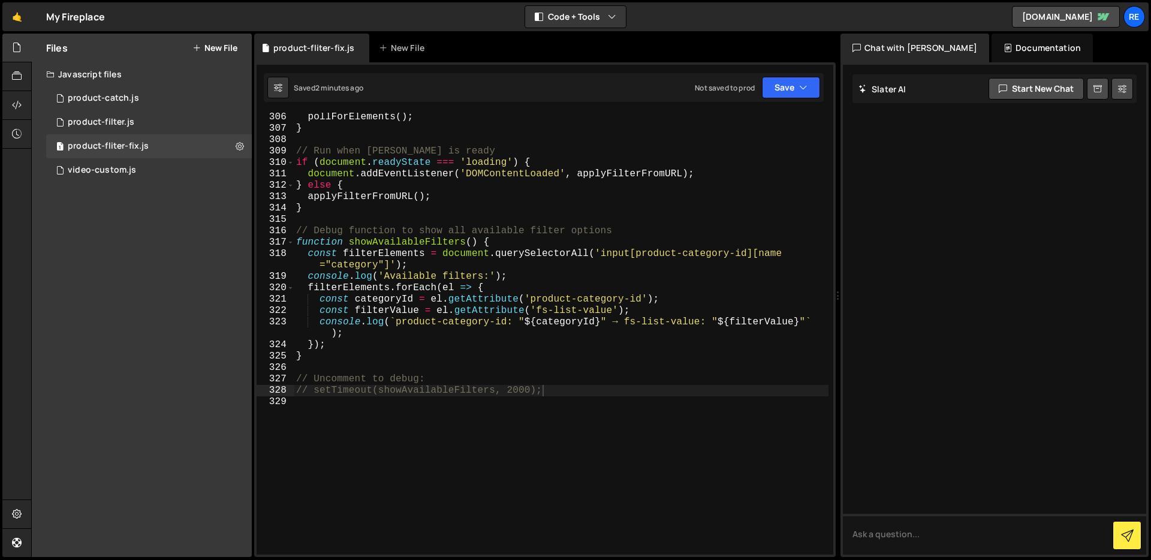
scroll to position [3494, 0]
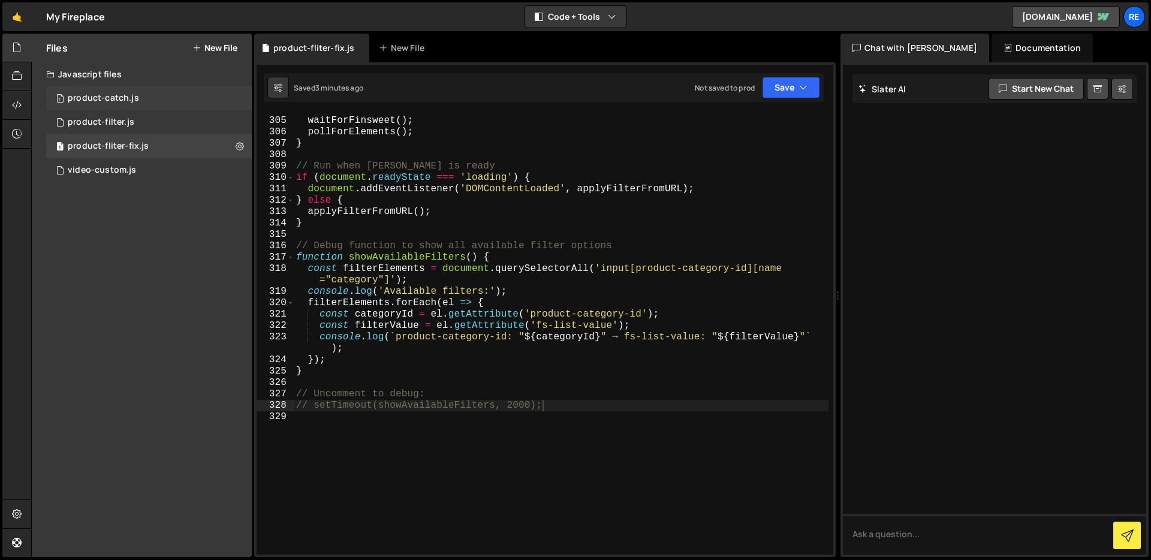
click at [225, 94] on div "1 product-catch.js 0" at bounding box center [149, 98] width 206 height 24
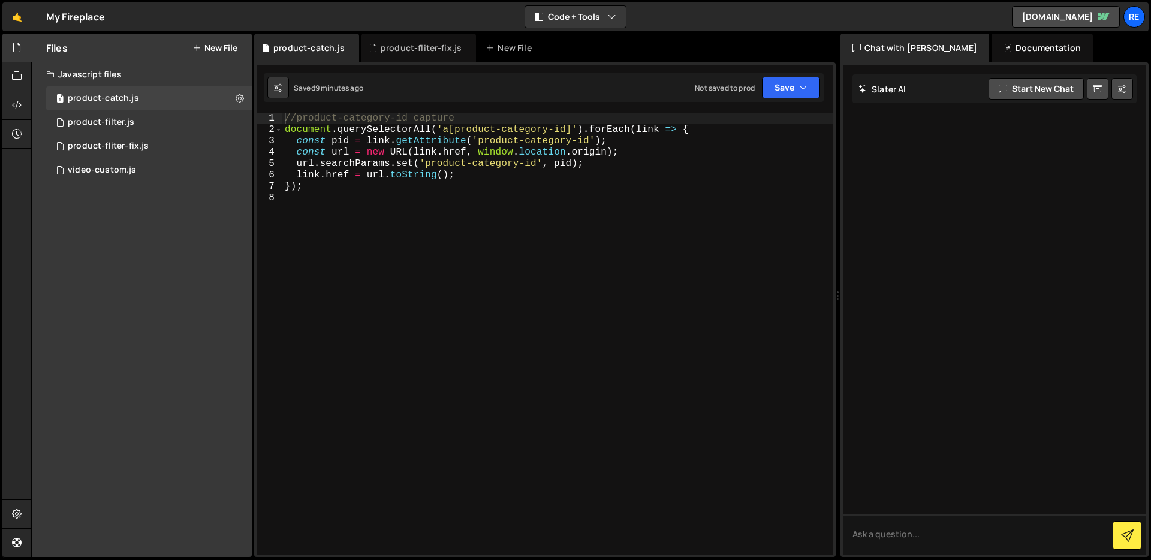
click at [207, 43] on button "New File" at bounding box center [214, 48] width 45 height 10
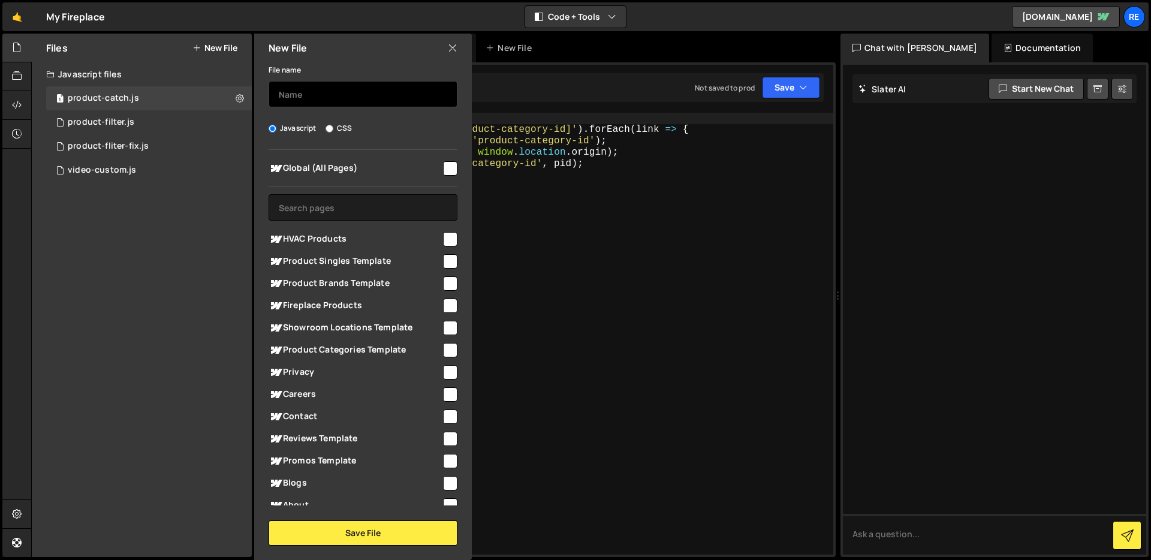
click at [304, 91] on input "text" at bounding box center [363, 94] width 189 height 26
type input "product-cat-load"
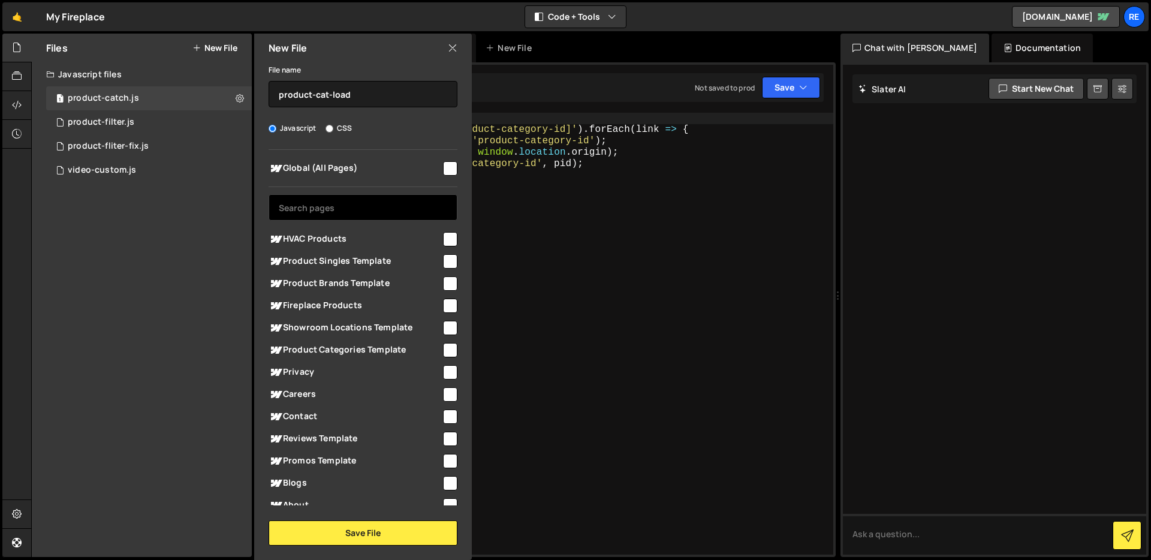
click at [373, 199] on input "text" at bounding box center [363, 207] width 189 height 26
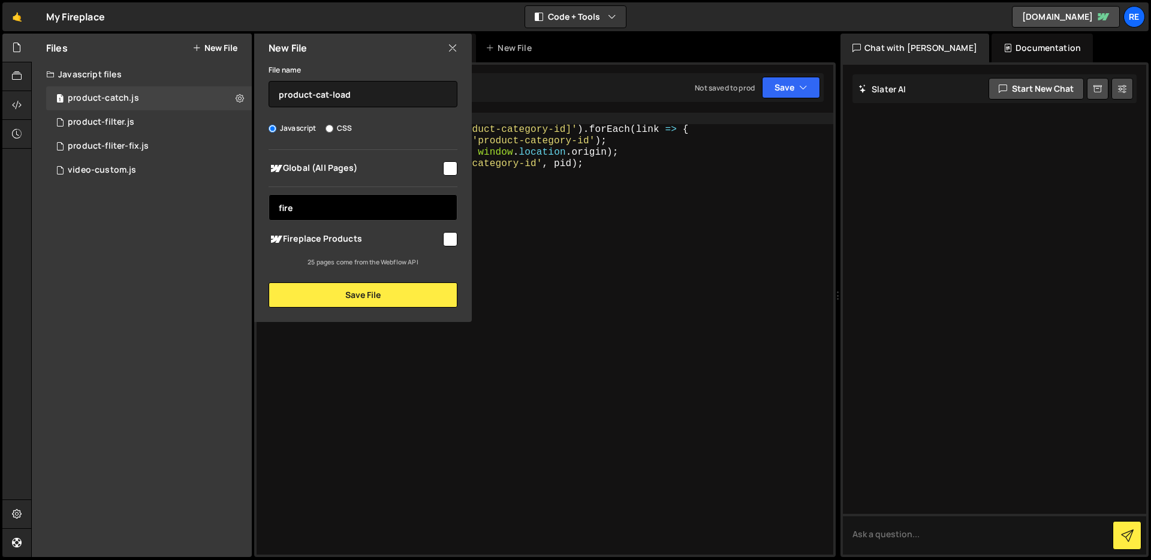
type input "fire"
click at [434, 237] on span "Fireplace Products" at bounding box center [355, 239] width 173 height 14
checkbox input "true"
click at [382, 207] on input "fire" at bounding box center [363, 207] width 189 height 26
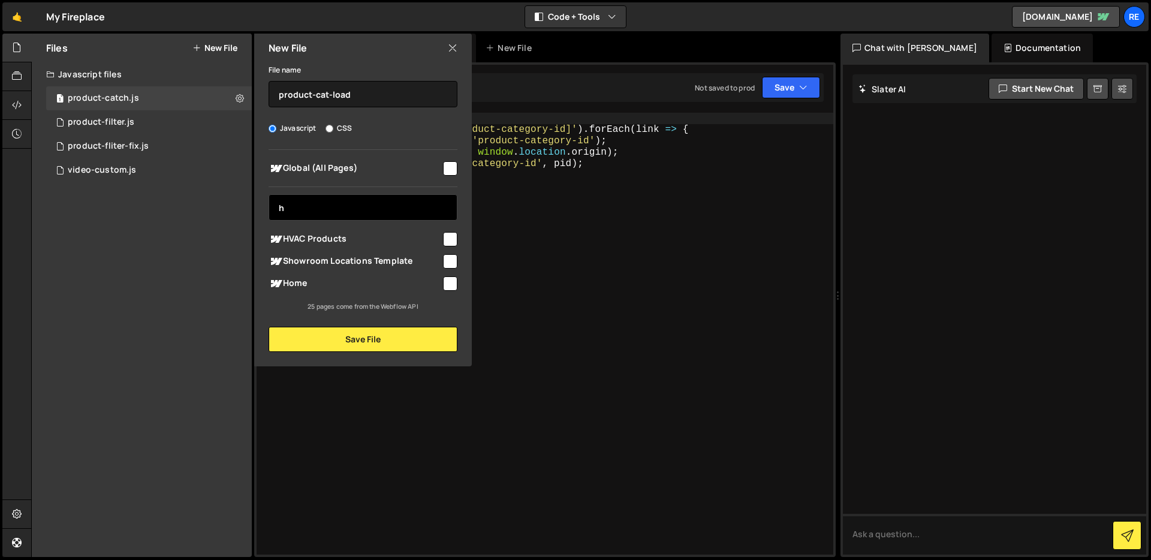
type input "h"
click at [418, 233] on span "HVAC Products" at bounding box center [355, 239] width 173 height 14
checkbox input "true"
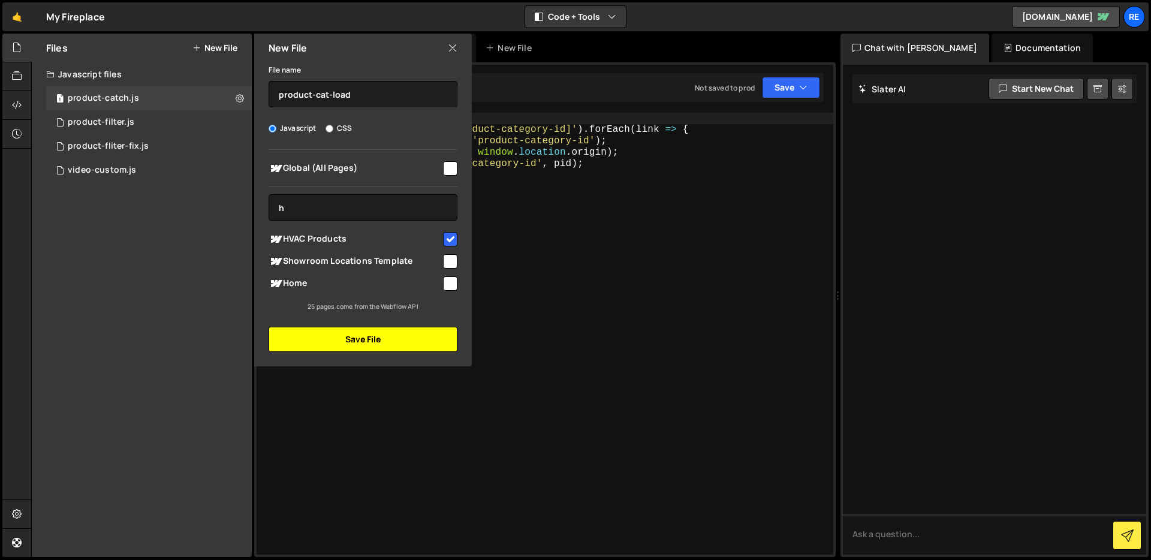
click at [394, 340] on button "Save File" at bounding box center [363, 339] width 189 height 25
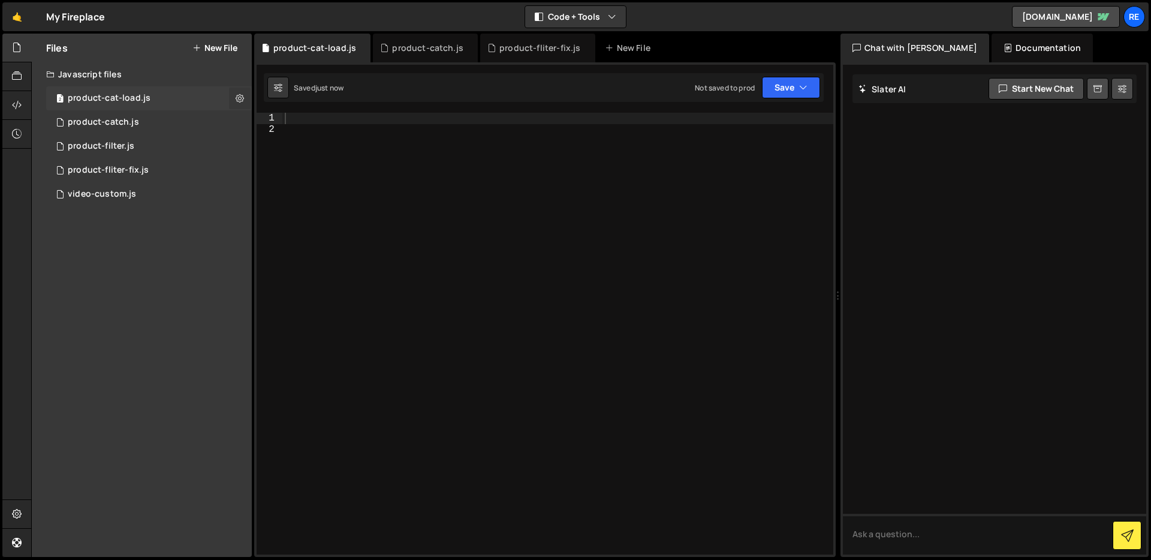
click at [240, 99] on icon at bounding box center [240, 97] width 8 height 11
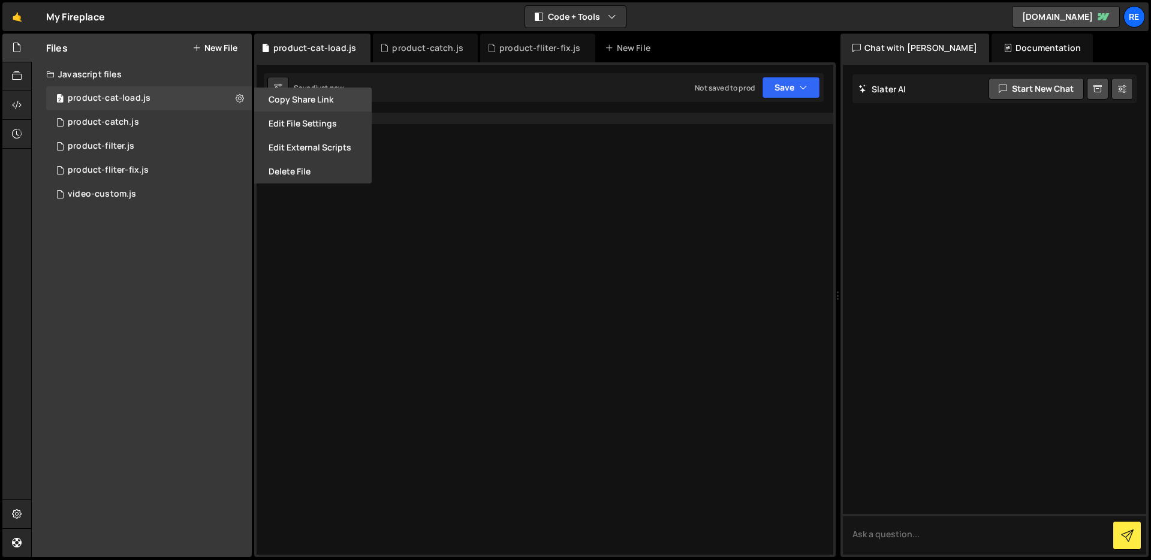
click at [302, 103] on button "Copy share link" at bounding box center [312, 100] width 117 height 24
click at [315, 120] on button "Edit File Settings" at bounding box center [312, 123] width 117 height 24
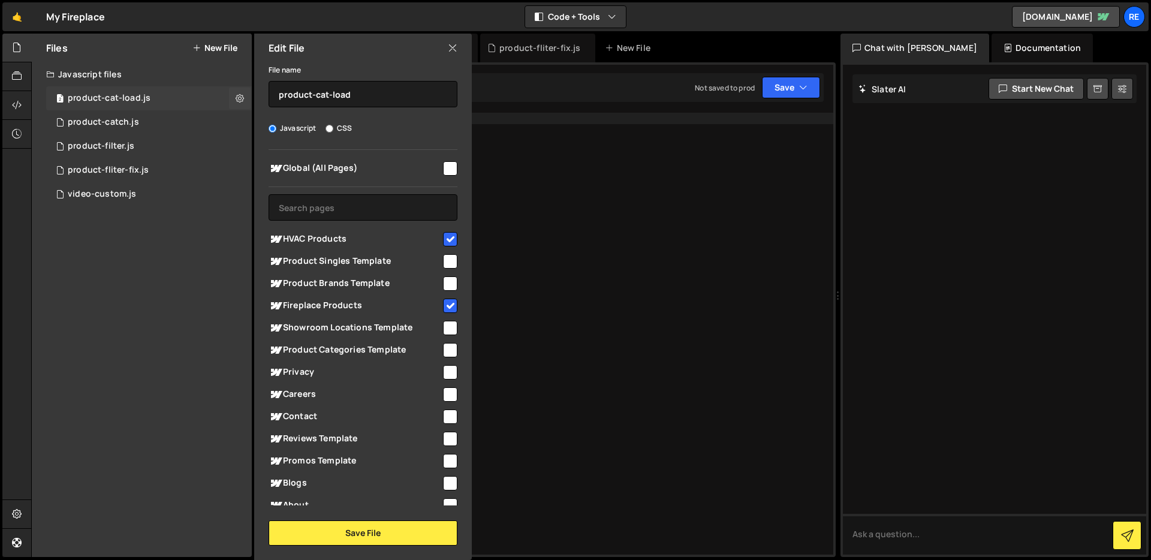
click at [160, 95] on div "2 product-cat-load.js 0" at bounding box center [149, 98] width 206 height 24
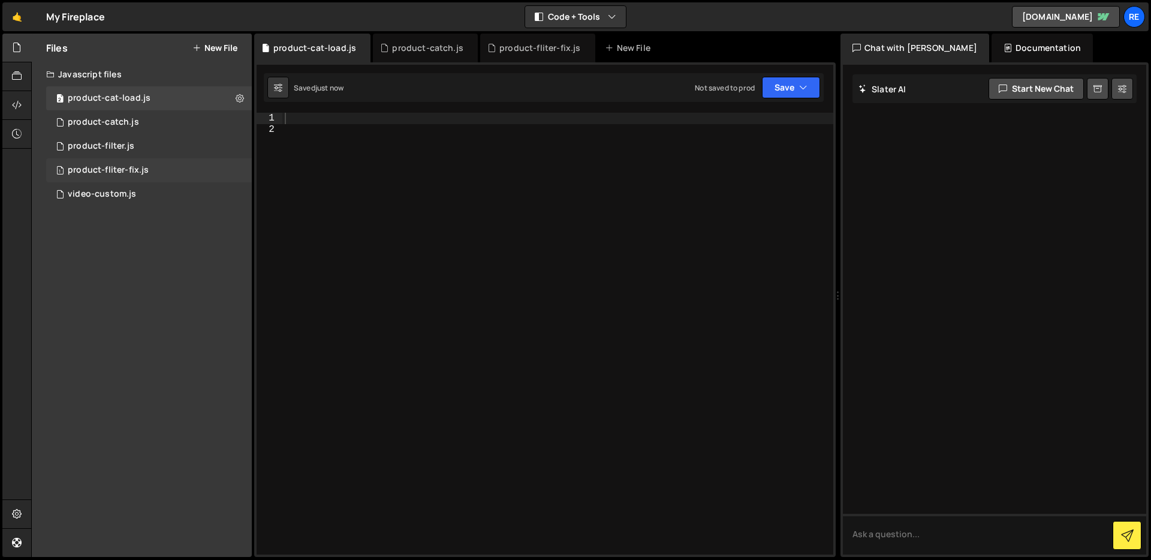
click at [185, 164] on div "1 product-fliter-fix.js 0" at bounding box center [149, 170] width 206 height 24
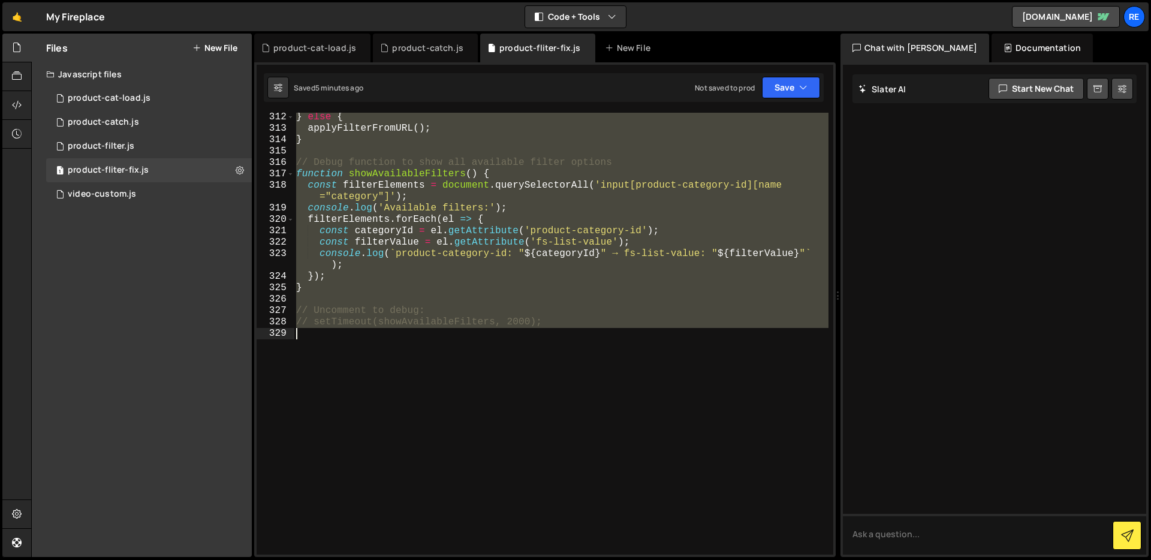
scroll to position [3577, 0]
drag, startPoint x: 299, startPoint y: 230, endPoint x: 618, endPoint y: 435, distance: 379.9
click at [618, 435] on div "} else { applyFilterFromURL ( ) ; } // Debug function to show all available fil…" at bounding box center [561, 343] width 535 height 465
type textarea "// setTimeout(showAvailableFilters, 2000);"
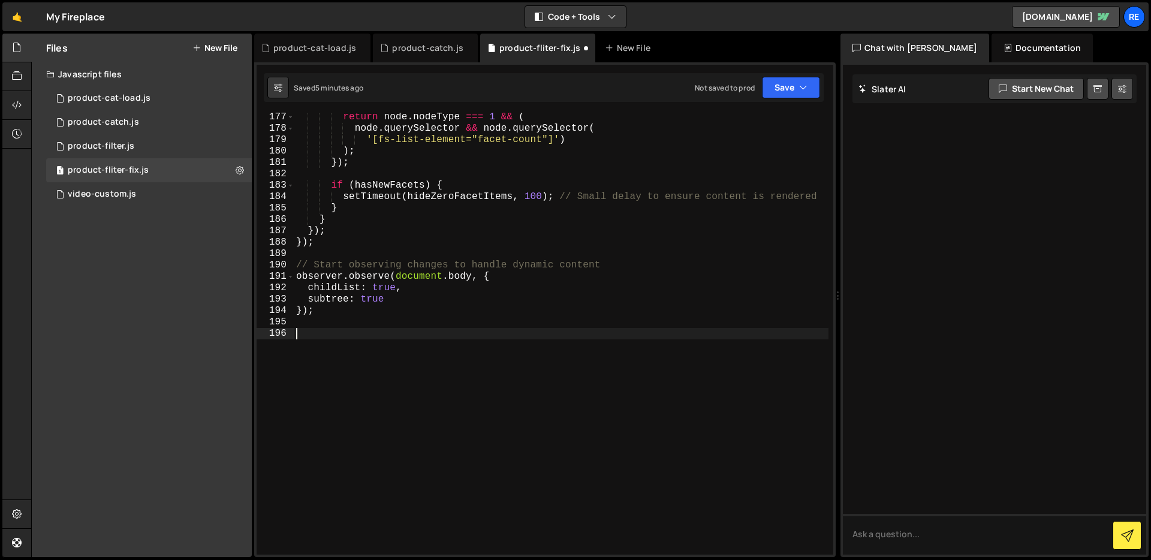
scroll to position [2029, 0]
type textarea "});"
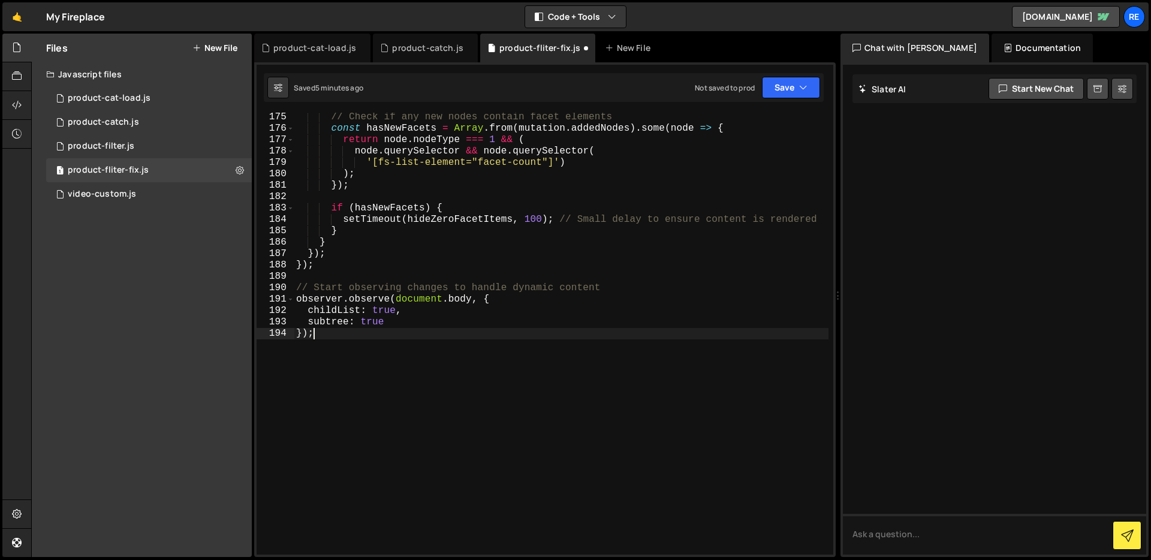
scroll to position [2006, 0]
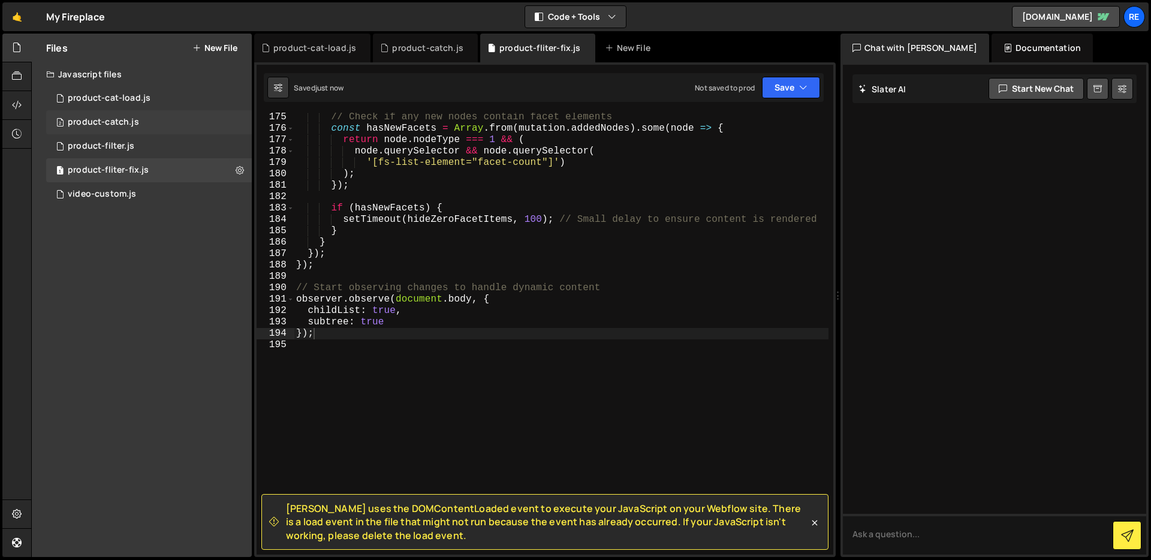
click at [158, 121] on div "2 product-catch.js 0" at bounding box center [149, 122] width 206 height 24
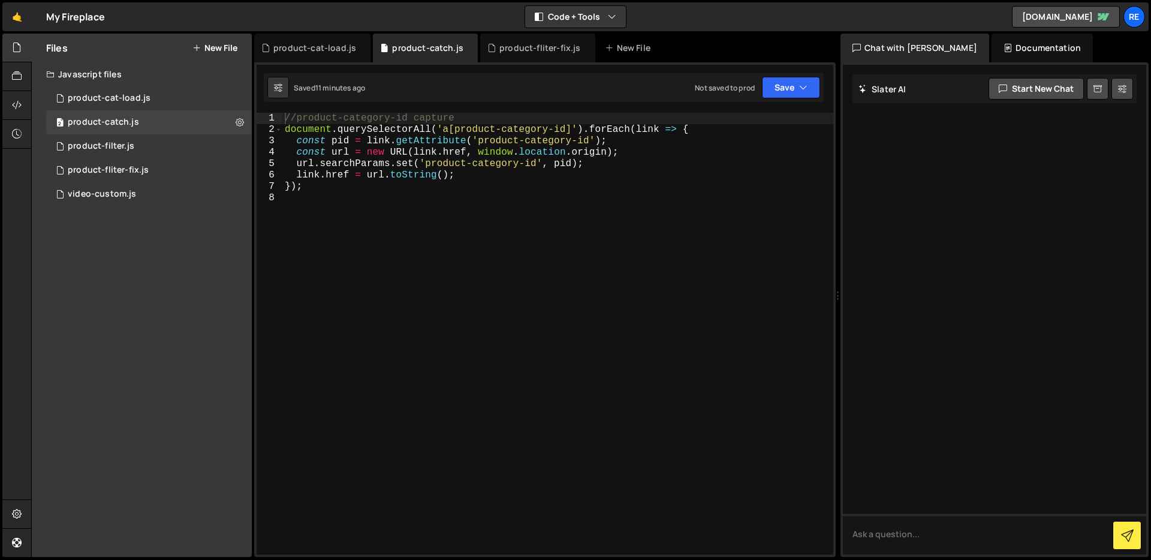
click at [491, 209] on div "//product-category-id capture document . querySelectorAll ( 'a[product-category…" at bounding box center [557, 345] width 551 height 465
type textarea "});"
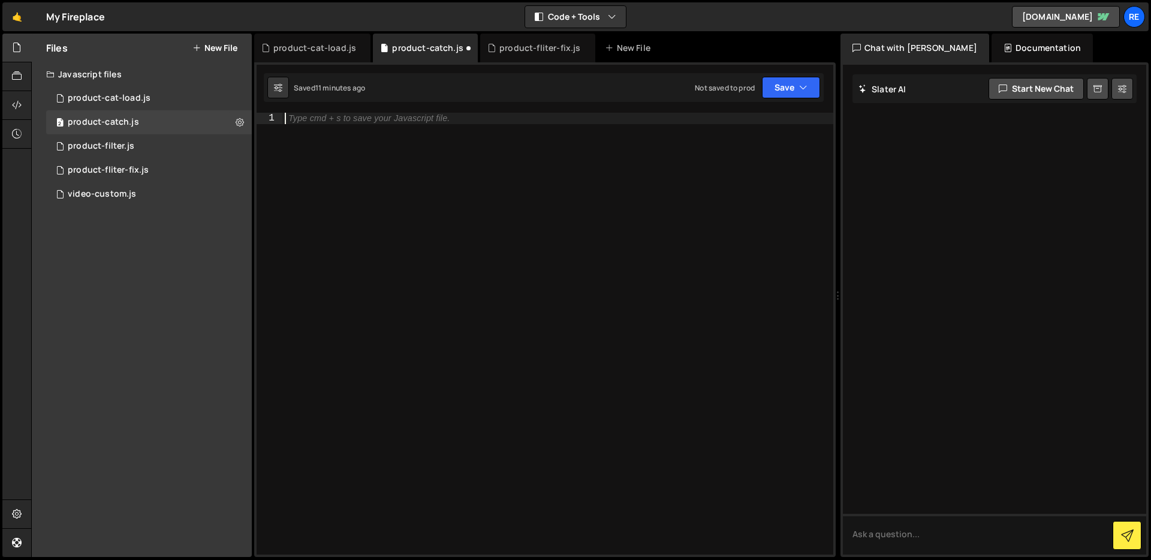
paste textarea "// setTimeout(showAvailableFilters, 2000);"
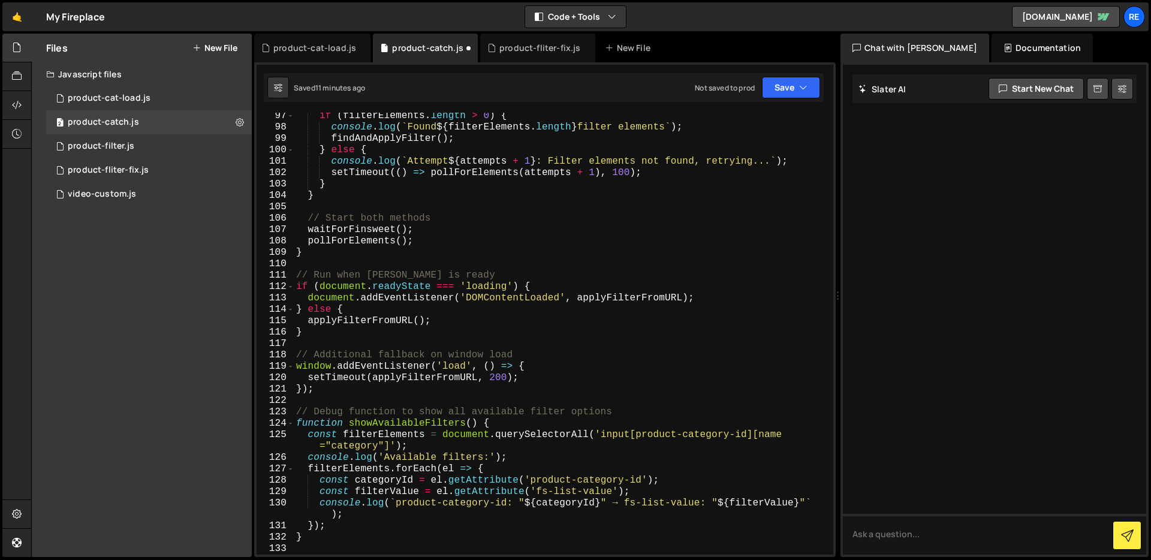
scroll to position [1363, 0]
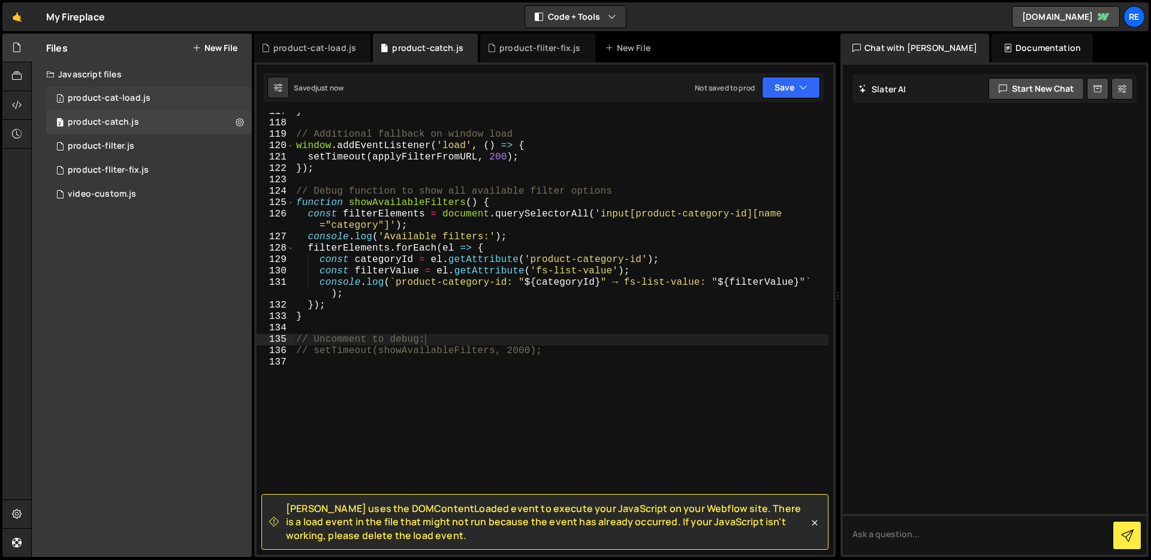
click at [138, 100] on div "product-cat-load.js" at bounding box center [109, 98] width 83 height 11
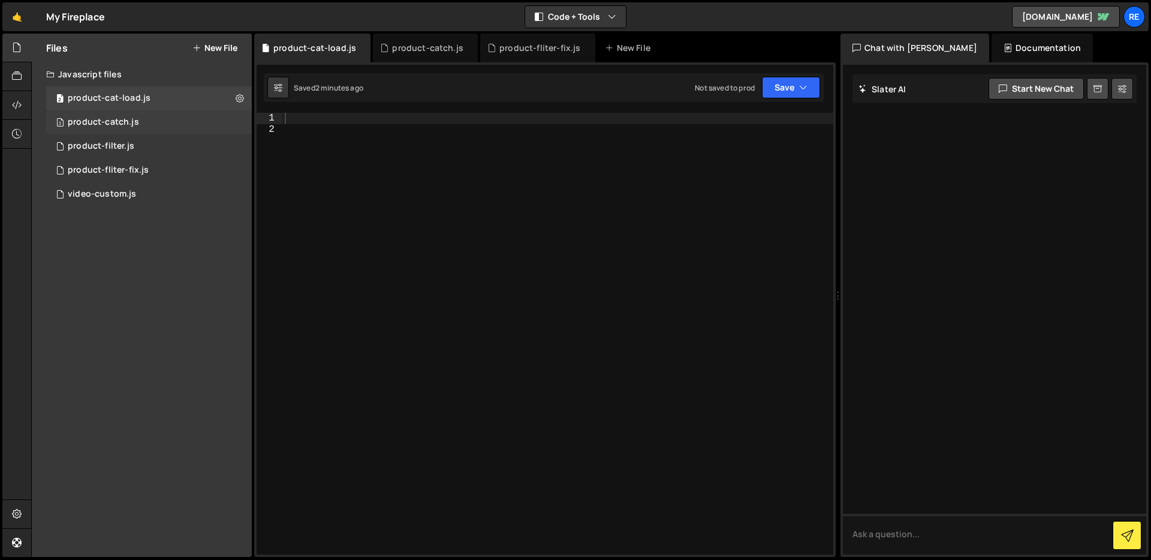
click at [164, 125] on div "2 product-catch.js 0" at bounding box center [149, 122] width 206 height 24
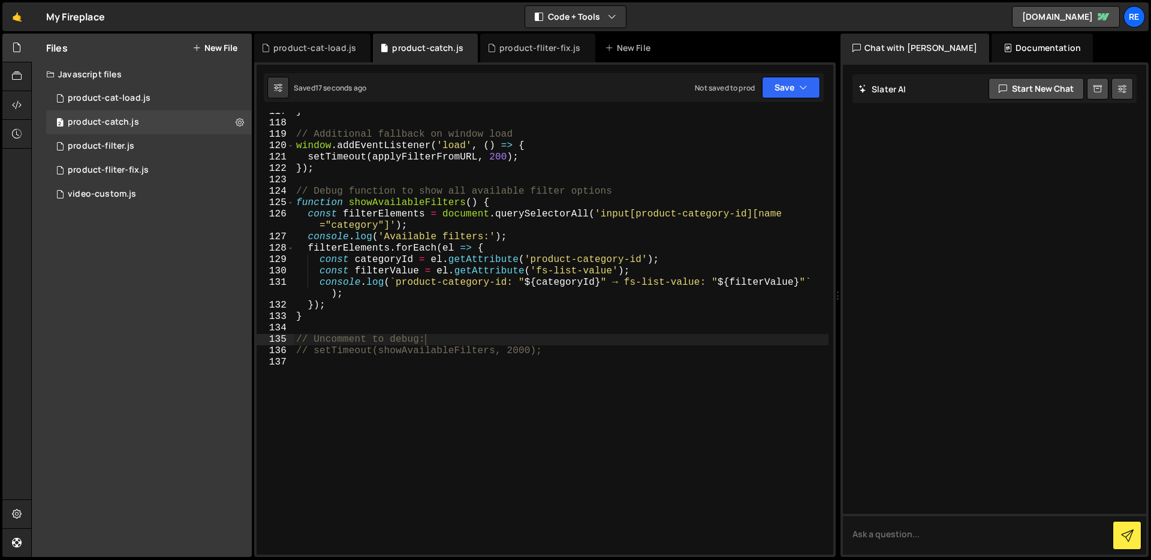
click at [501, 294] on div "} // Additional fallback on window load window . addEventListener ( 'load' , ( …" at bounding box center [561, 338] width 535 height 465
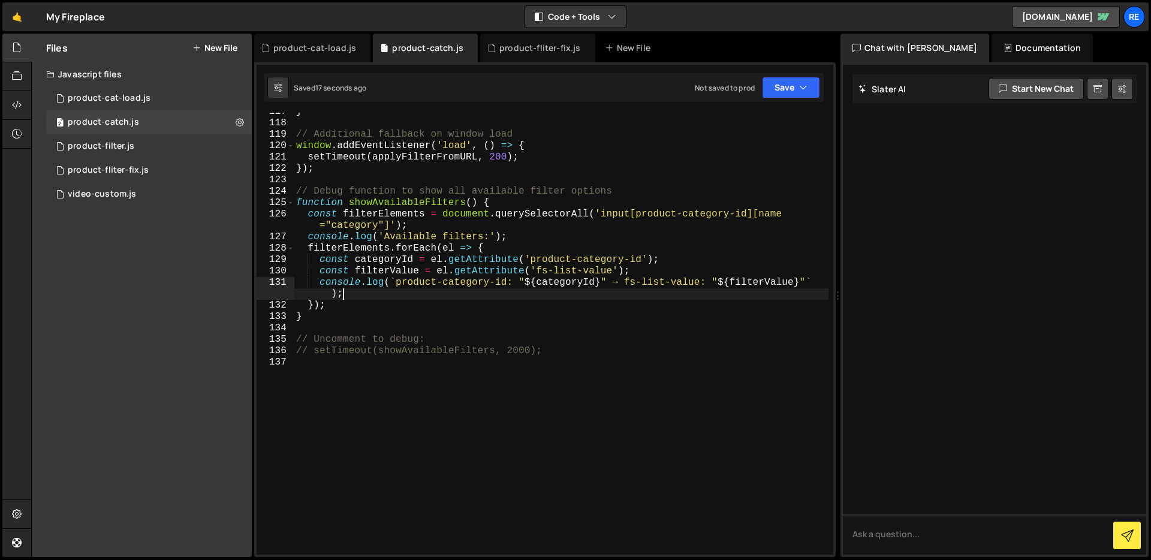
type textarea "// Uncomment to debug: // setTimeout(showAvailableFilters, 2000);"
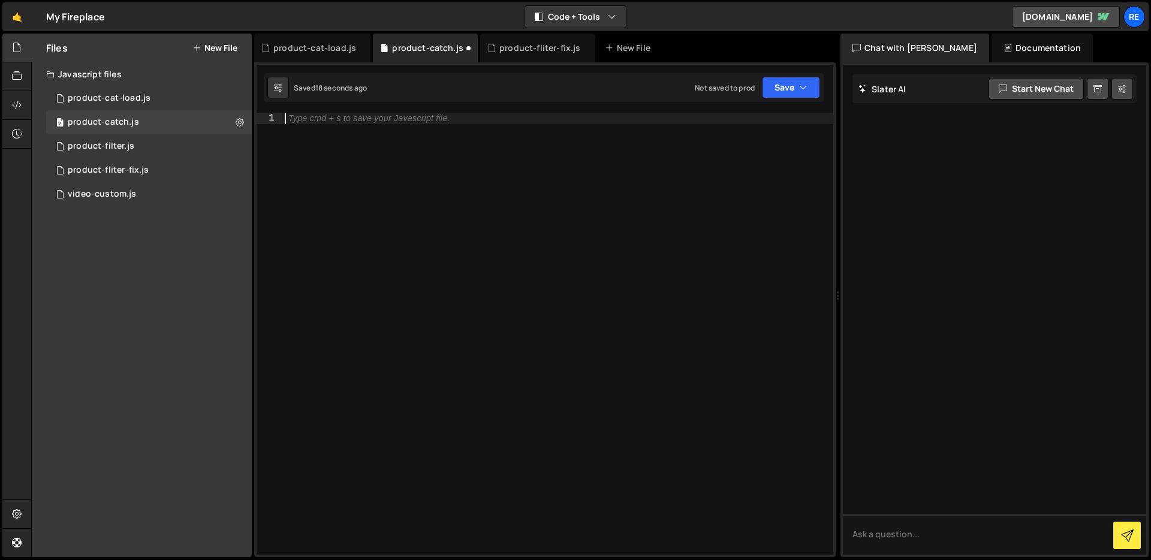
type textarea "});"
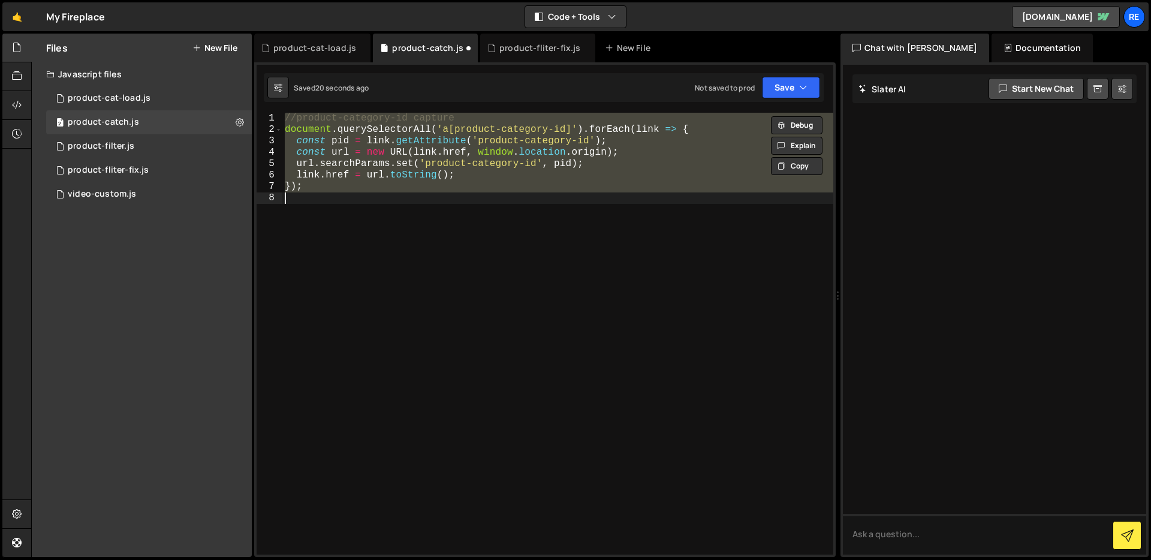
click at [497, 282] on div "//product-category-id capture document . querySelectorAll ( 'a[product-category…" at bounding box center [557, 334] width 551 height 442
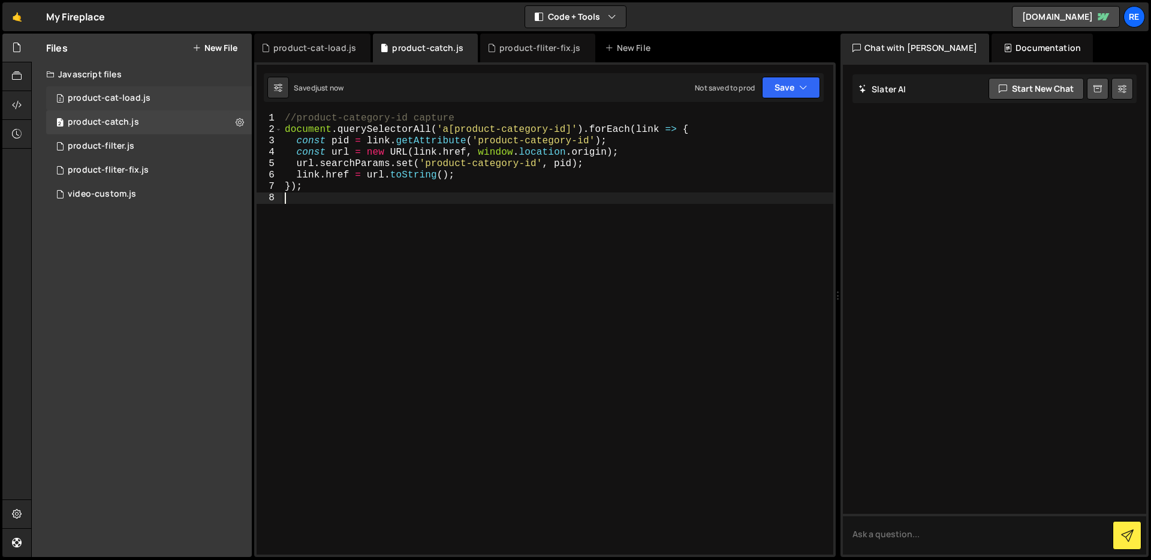
click at [156, 97] on div "2 product-cat-load.js 0" at bounding box center [149, 98] width 206 height 24
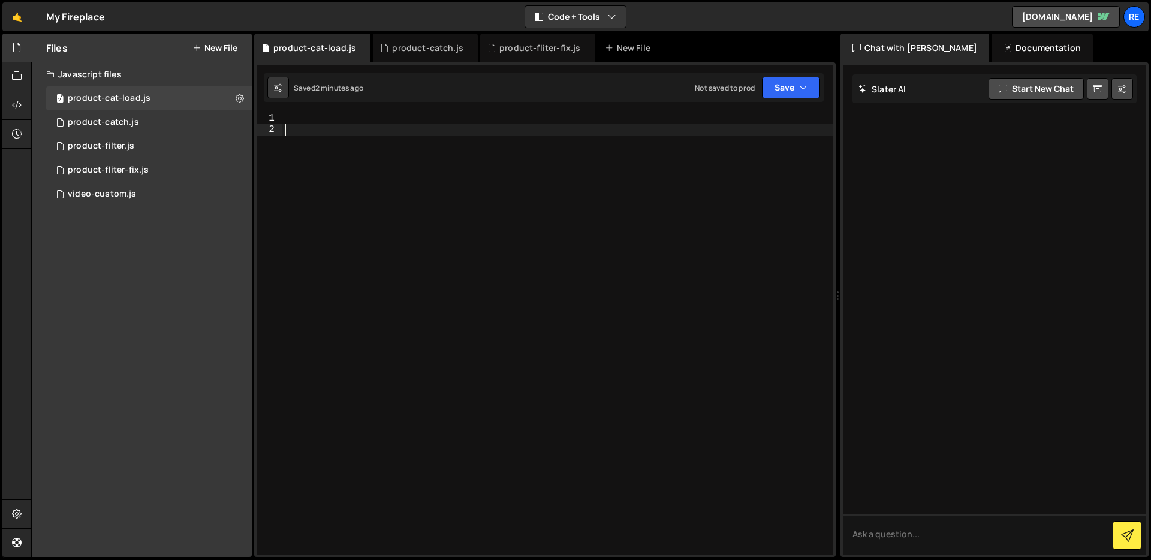
click at [445, 162] on div at bounding box center [557, 345] width 551 height 465
paste textarea "// setTimeout(showAvailableFilters, 2000);"
type textarea "// setTimeout(showAvailableFilters, 2000);"
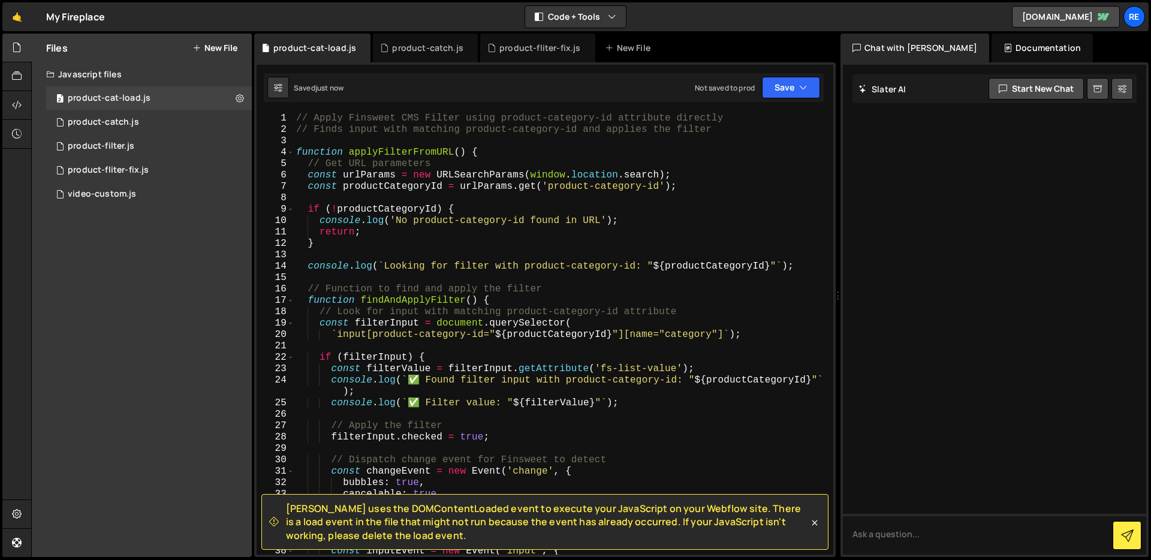
scroll to position [0, 0]
click at [169, 96] on div "2 product-cat-load.js 0" at bounding box center [149, 98] width 206 height 24
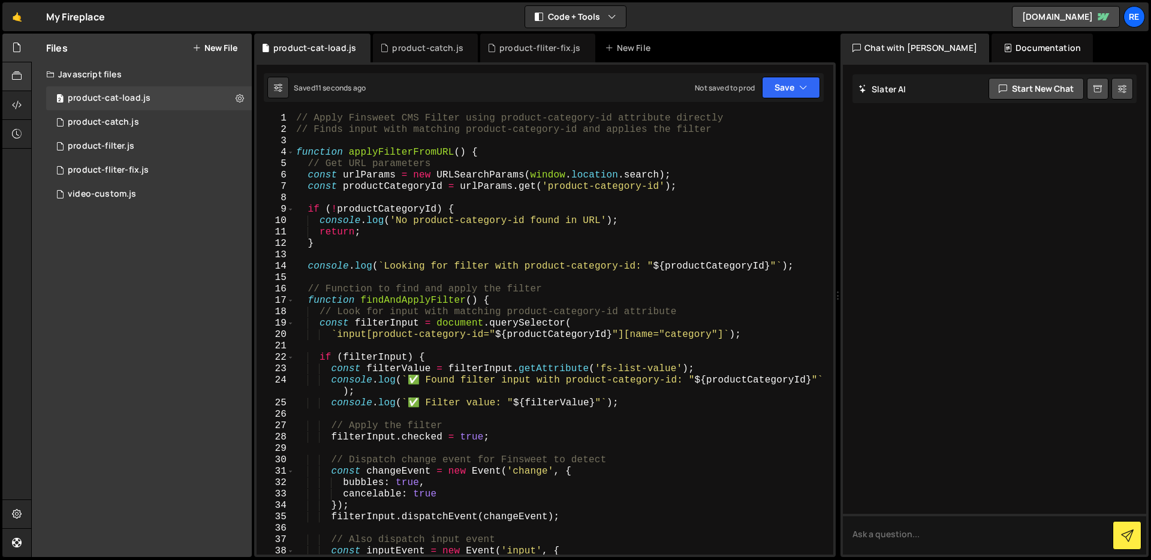
click at [26, 75] on div at bounding box center [28, 78] width 5 height 10
click at [22, 77] on div at bounding box center [16, 76] width 29 height 29
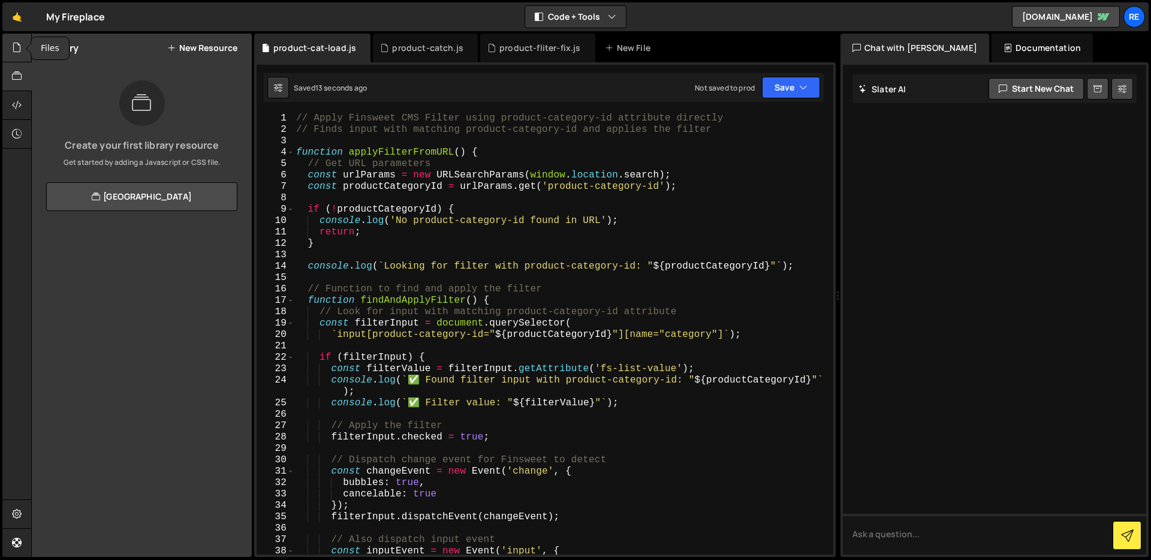
click at [14, 44] on icon at bounding box center [17, 47] width 10 height 13
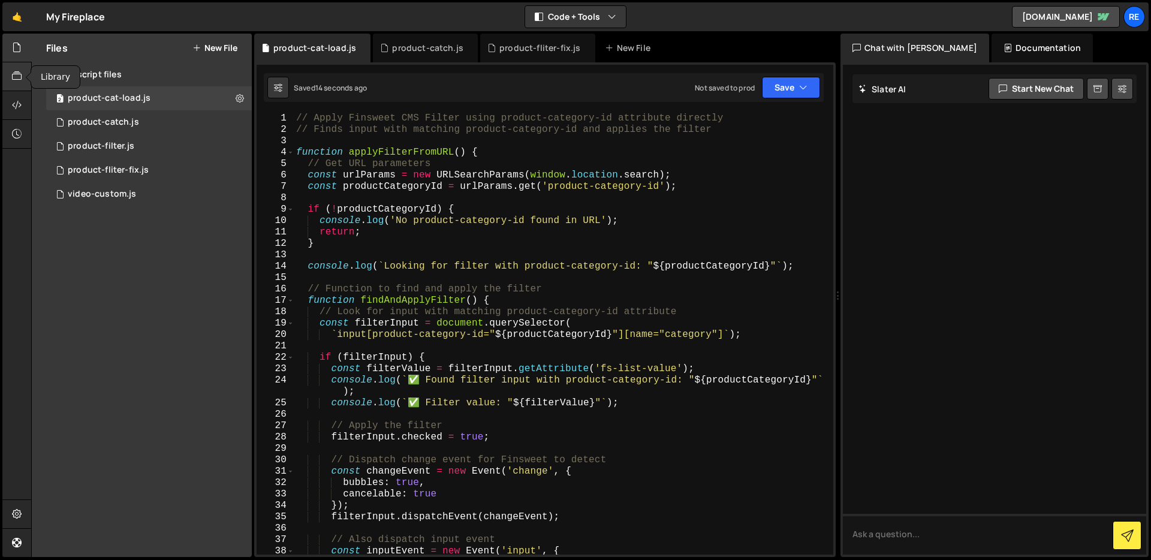
click at [17, 78] on icon at bounding box center [17, 76] width 10 height 13
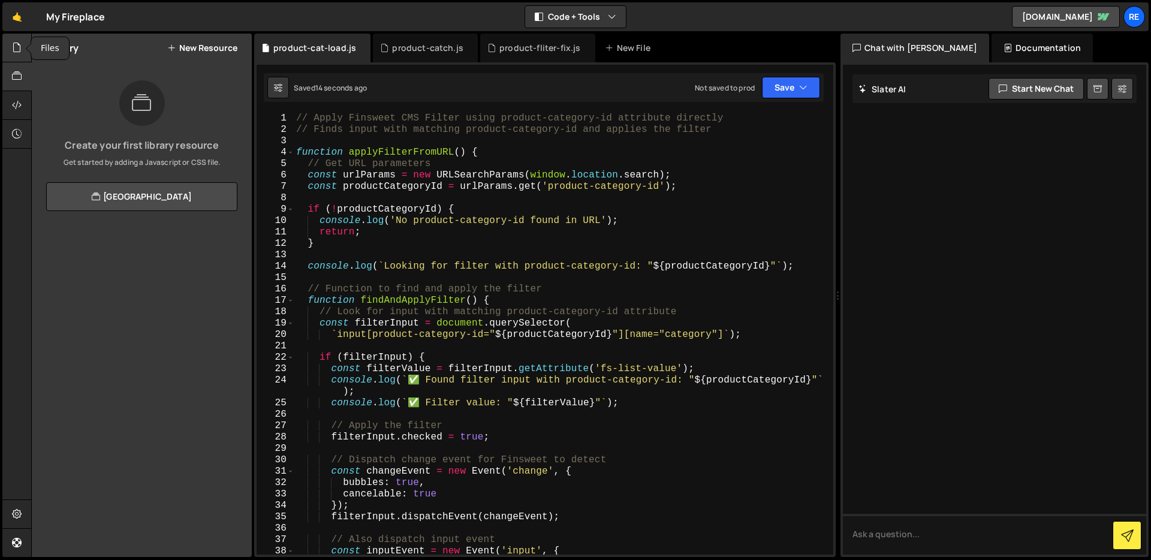
click at [12, 50] on icon at bounding box center [17, 47] width 10 height 13
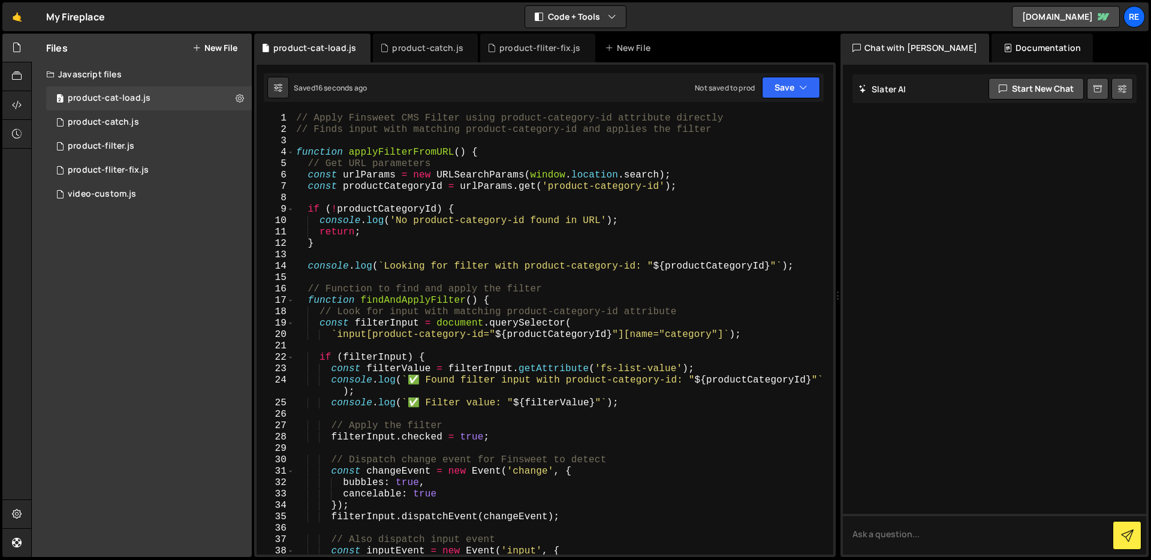
click at [103, 76] on div "Javascript files" at bounding box center [142, 74] width 220 height 24
click at [113, 122] on div "product-catch.js" at bounding box center [103, 122] width 71 height 11
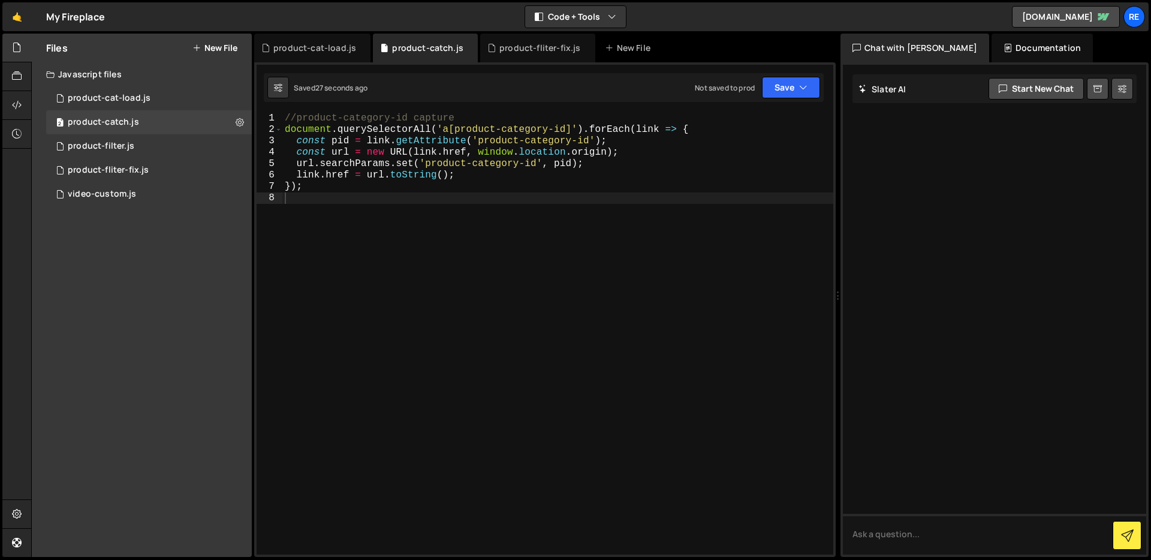
click at [230, 50] on button "New File" at bounding box center [214, 48] width 45 height 10
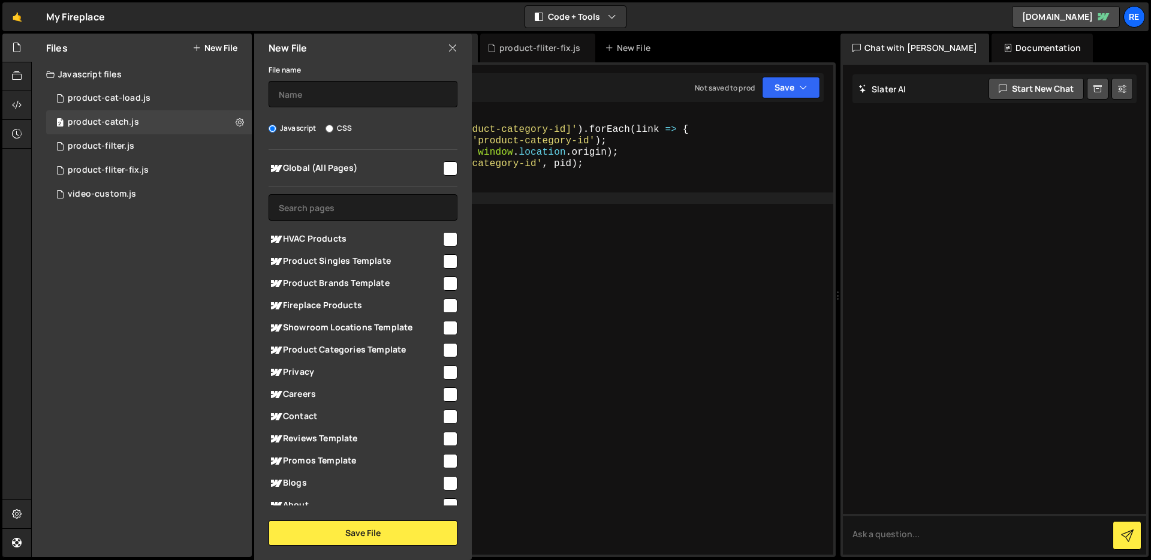
click at [450, 46] on icon at bounding box center [453, 47] width 10 height 13
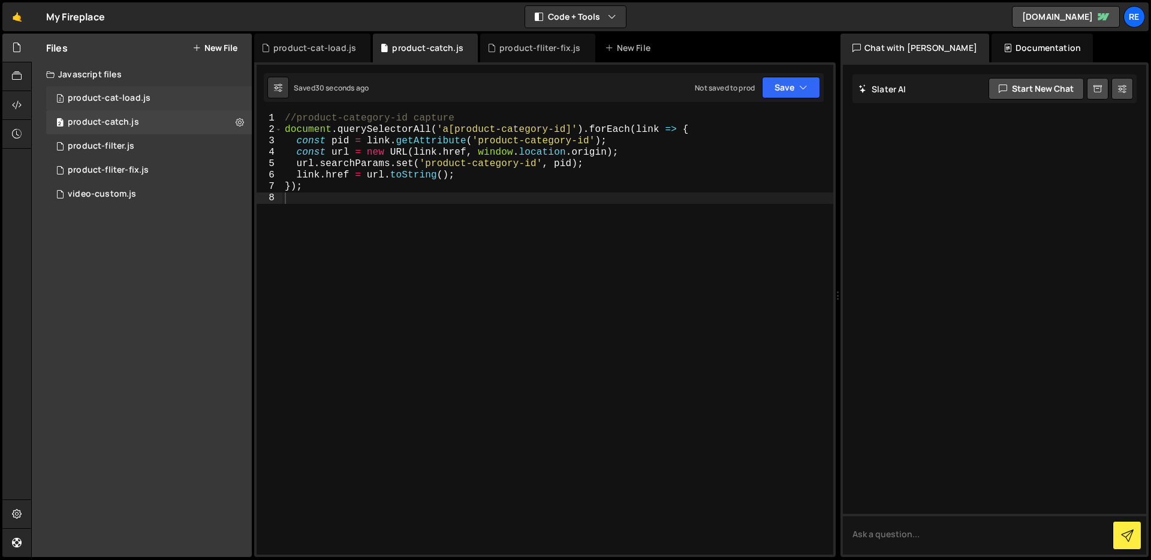
click at [129, 94] on div "product-cat-load.js" at bounding box center [109, 98] width 83 height 11
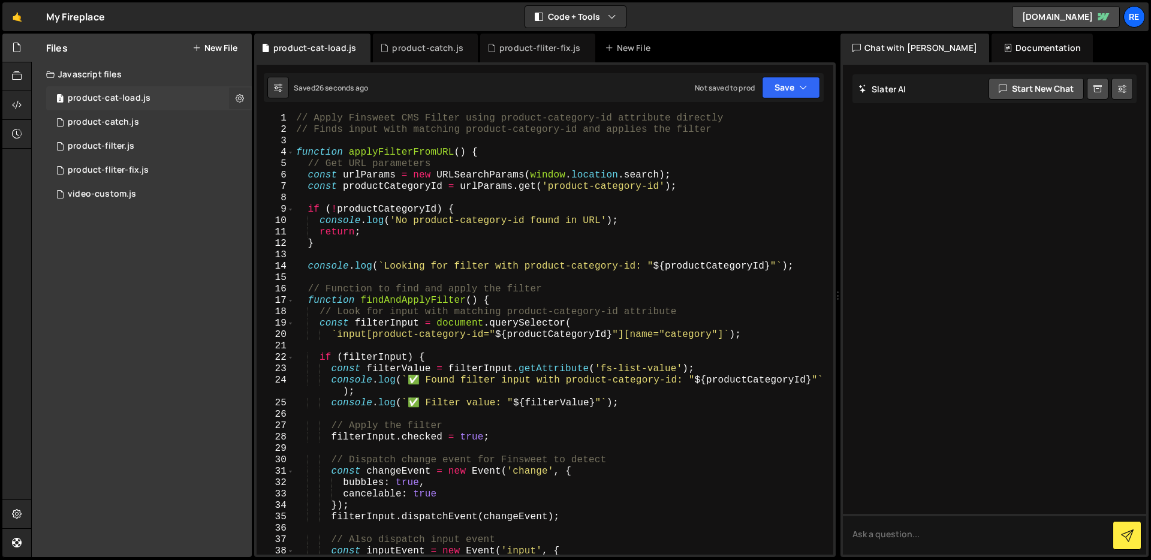
click at [240, 99] on icon at bounding box center [240, 97] width 8 height 11
type input "product-cat-load"
radio input "true"
checkbox input "true"
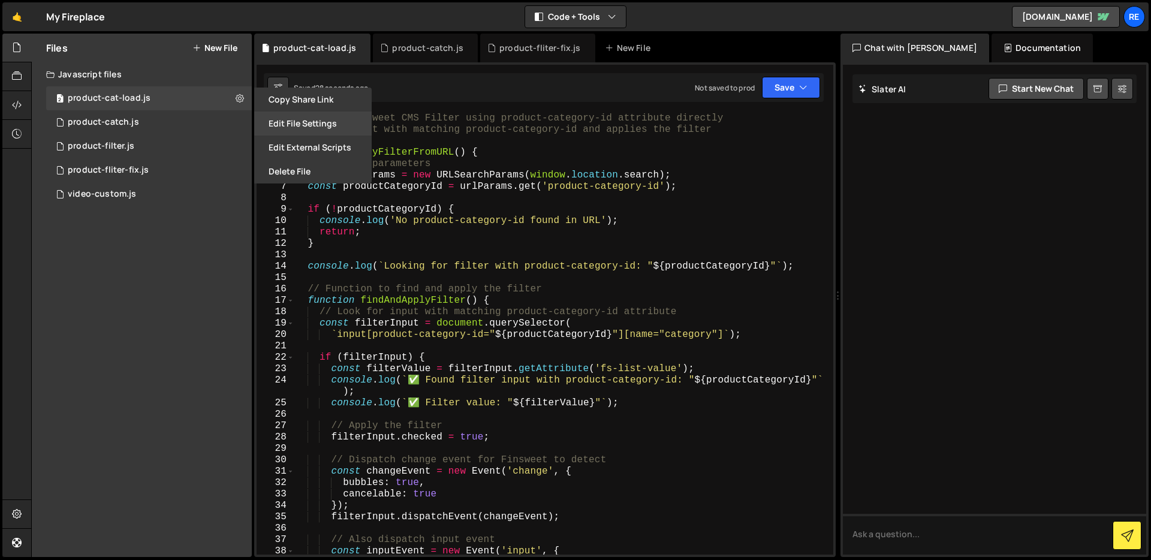
click at [321, 125] on button "Edit File Settings" at bounding box center [312, 123] width 117 height 24
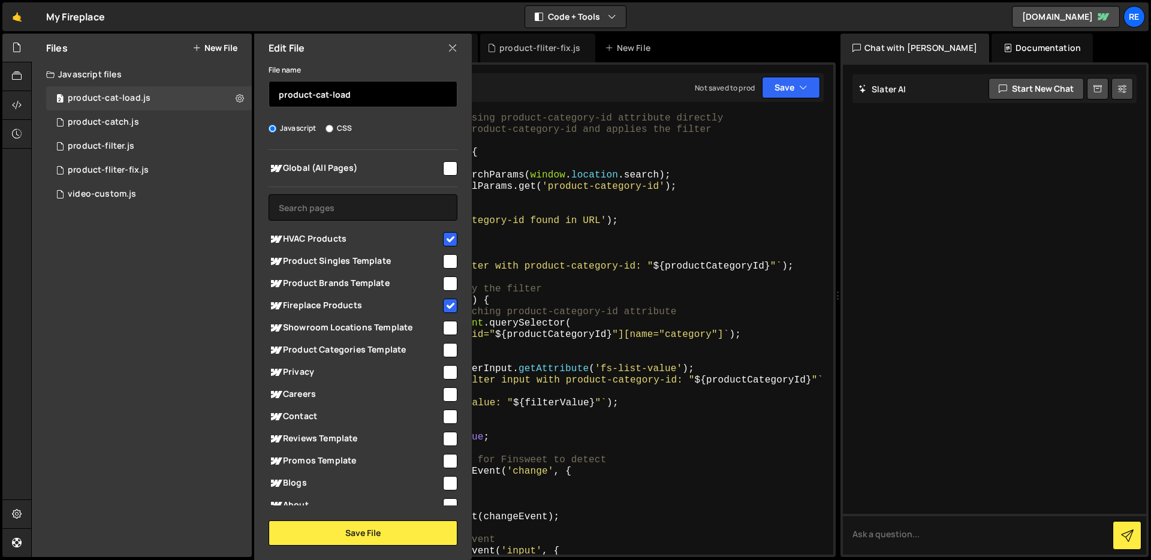
click at [324, 94] on input "product-cat-load" at bounding box center [363, 94] width 189 height 26
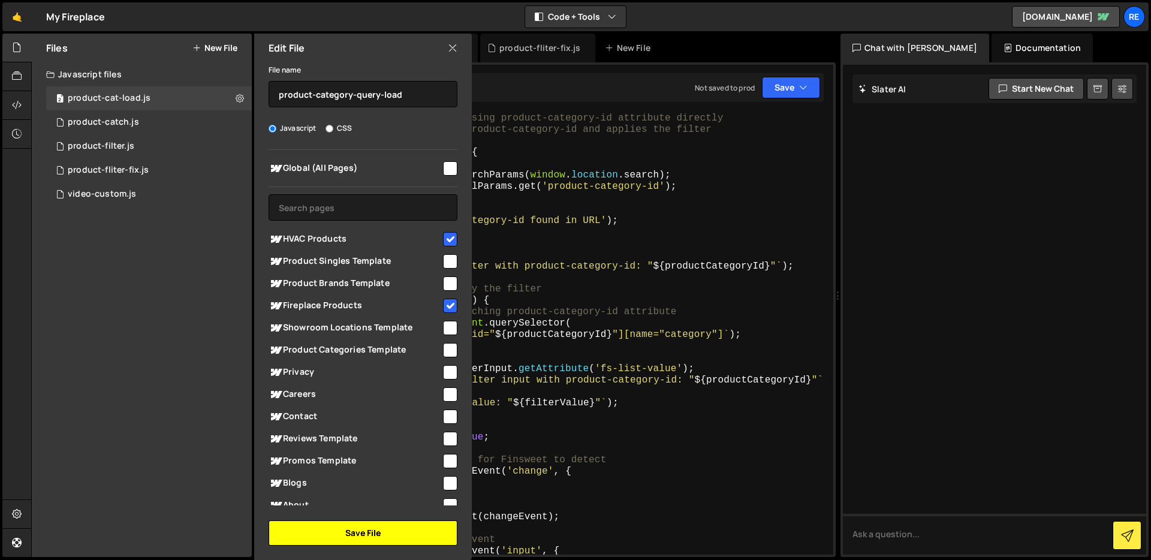
click at [426, 533] on button "Save File" at bounding box center [363, 532] width 189 height 25
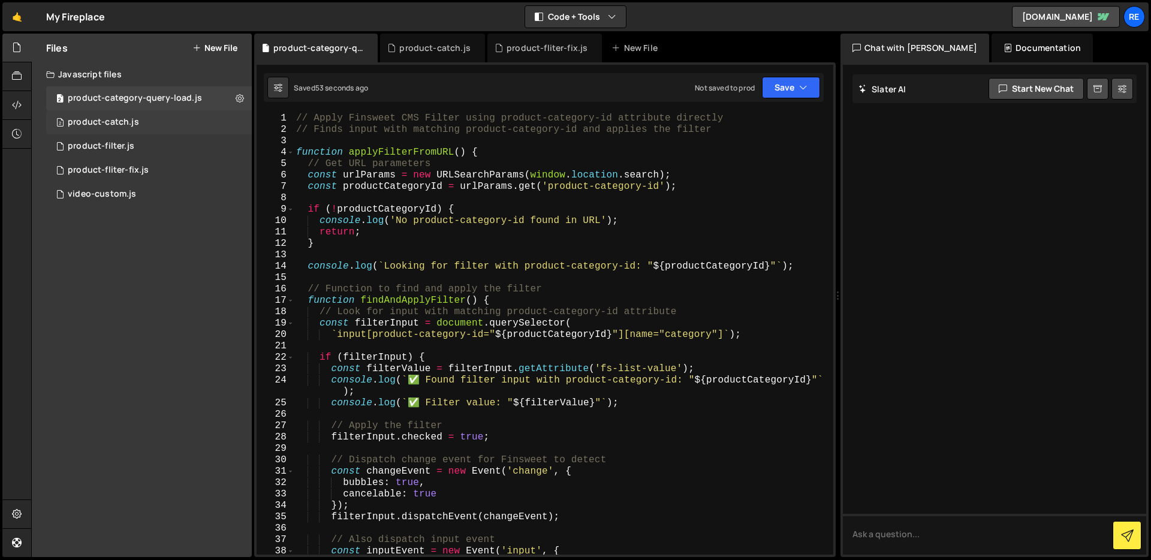
click at [232, 120] on div "2 product-catch.js 0" at bounding box center [151, 122] width 210 height 24
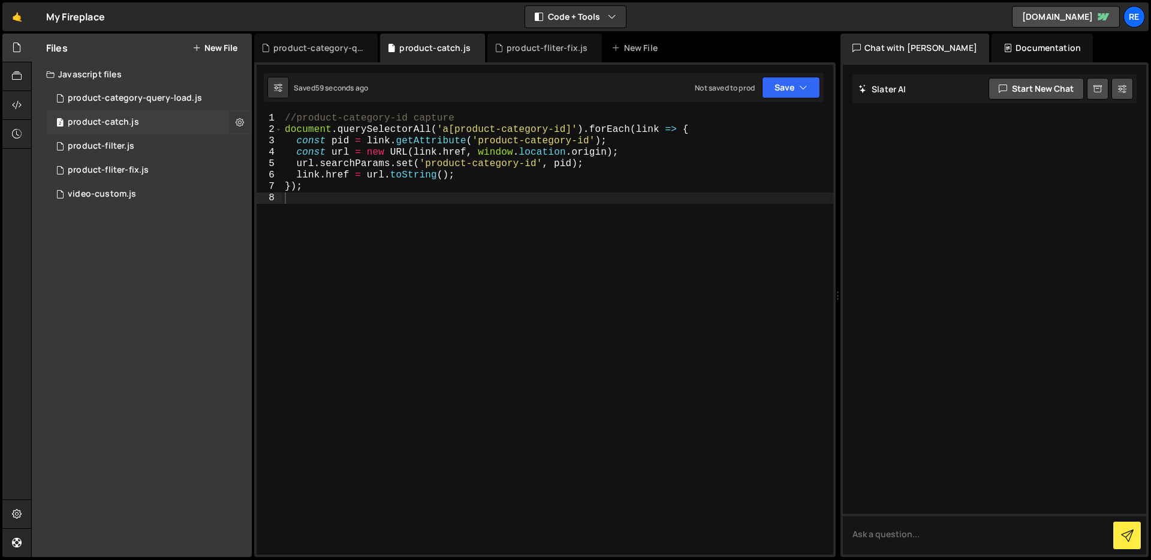
click at [244, 121] on button at bounding box center [240, 122] width 22 height 22
type input "product-catch"
radio input "true"
checkbox input "true"
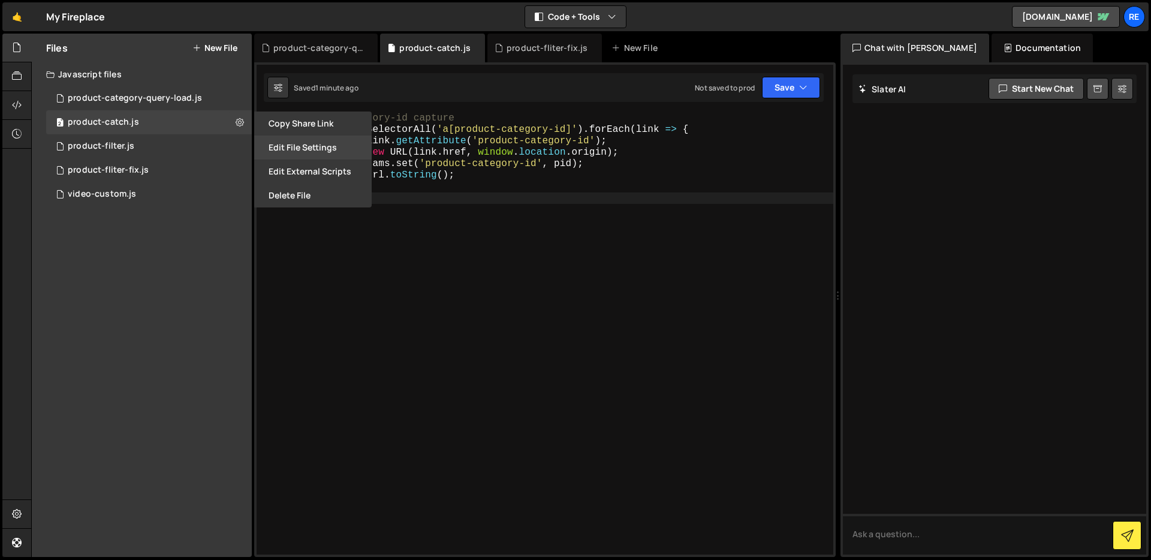
click at [315, 149] on button "Edit File Settings" at bounding box center [312, 147] width 117 height 24
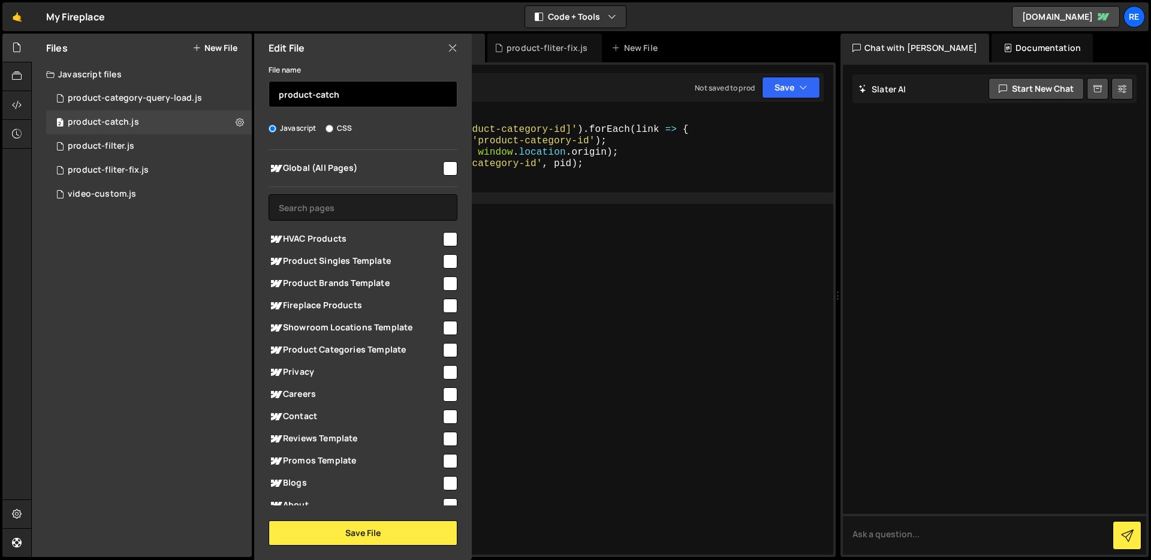
click at [379, 90] on input "product-catch" at bounding box center [363, 94] width 189 height 26
click at [382, 94] on input "product-catch" at bounding box center [363, 94] width 189 height 26
paste input "product-category-query-load"
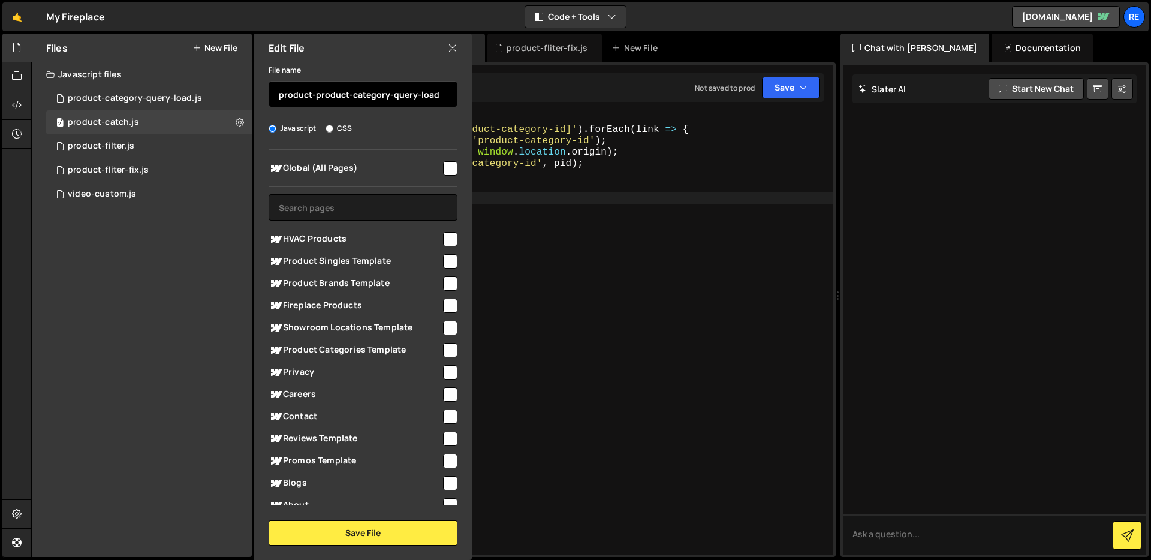
click at [410, 94] on input "product-product-category-query-load" at bounding box center [363, 94] width 189 height 26
paste input "text"
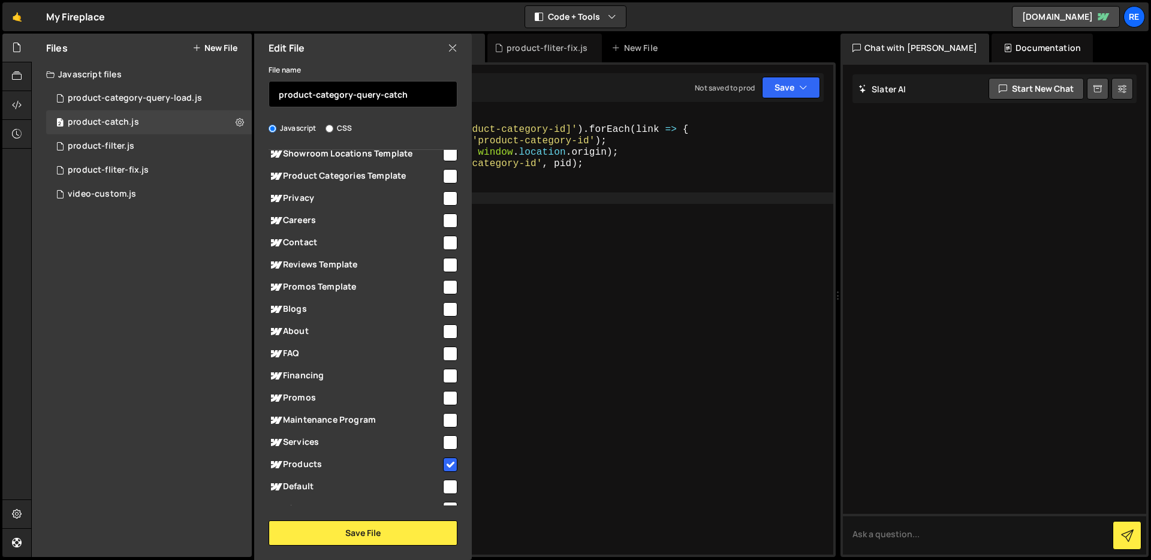
scroll to position [272, 0]
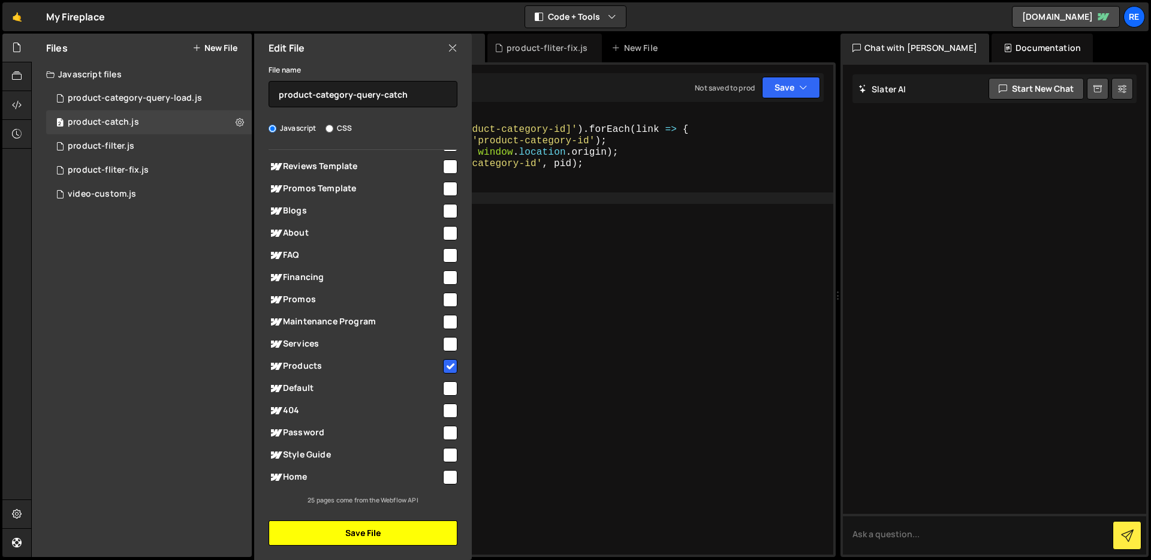
click at [379, 541] on button "Save File" at bounding box center [363, 532] width 189 height 25
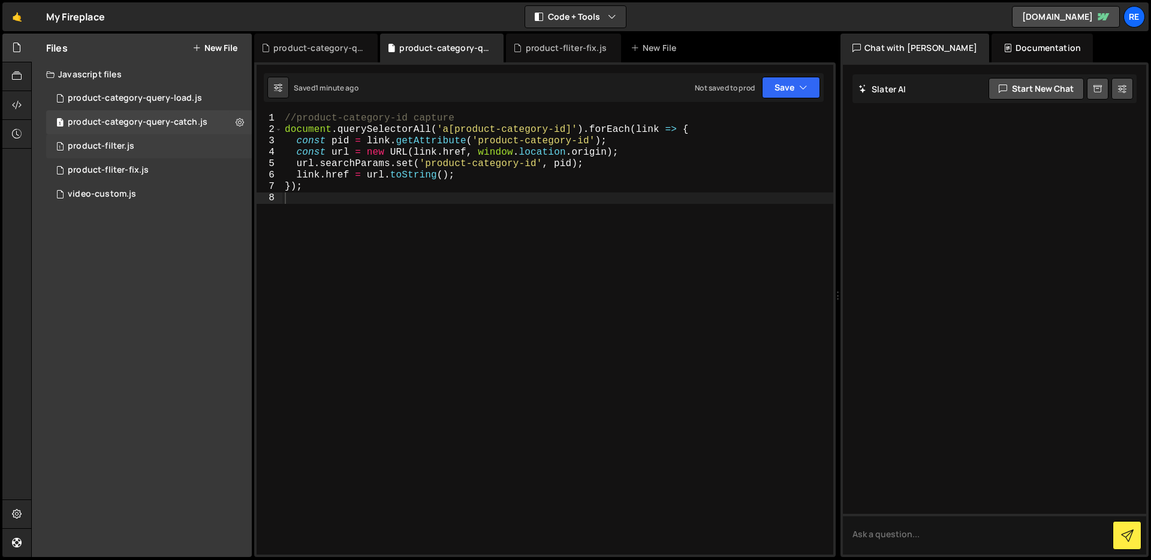
click at [215, 143] on div "1 product-filter.js 0" at bounding box center [151, 146] width 210 height 24
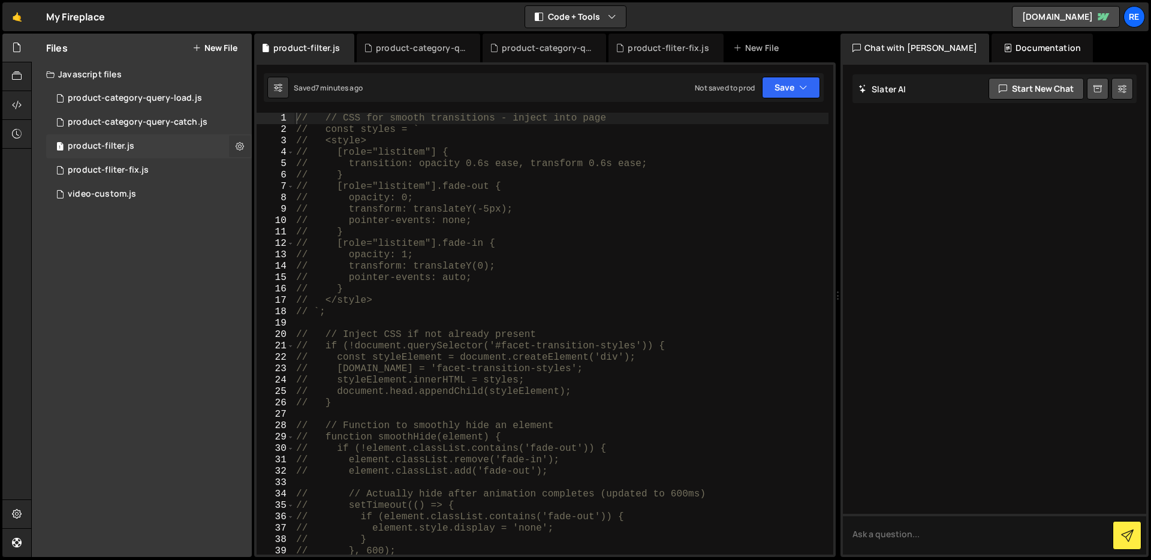
click at [241, 146] on icon at bounding box center [240, 145] width 8 height 11
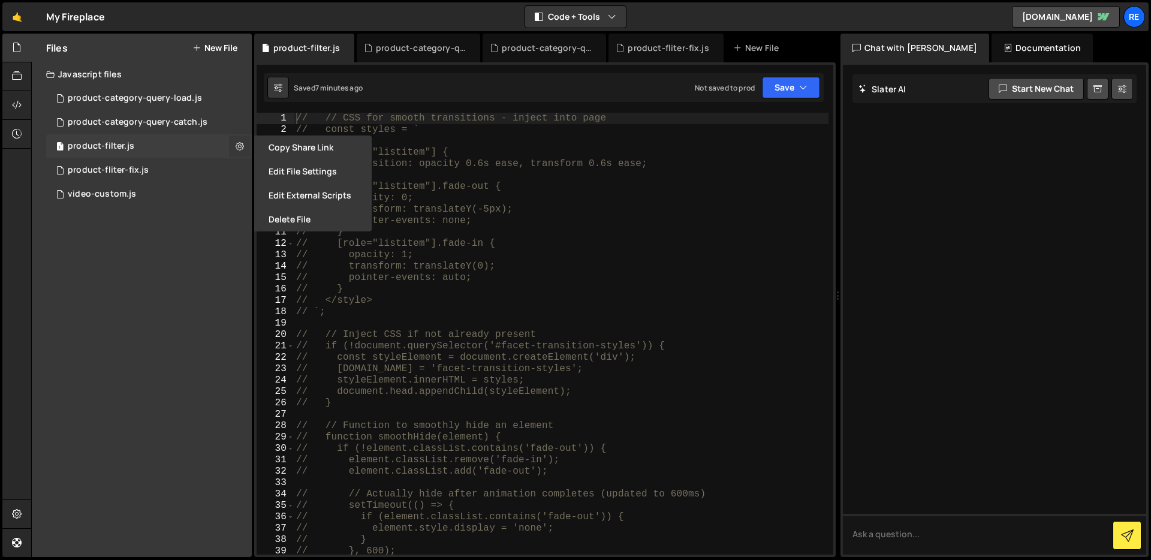
click at [241, 145] on icon at bounding box center [240, 145] width 8 height 11
click at [308, 172] on button "Edit File Settings" at bounding box center [312, 171] width 117 height 24
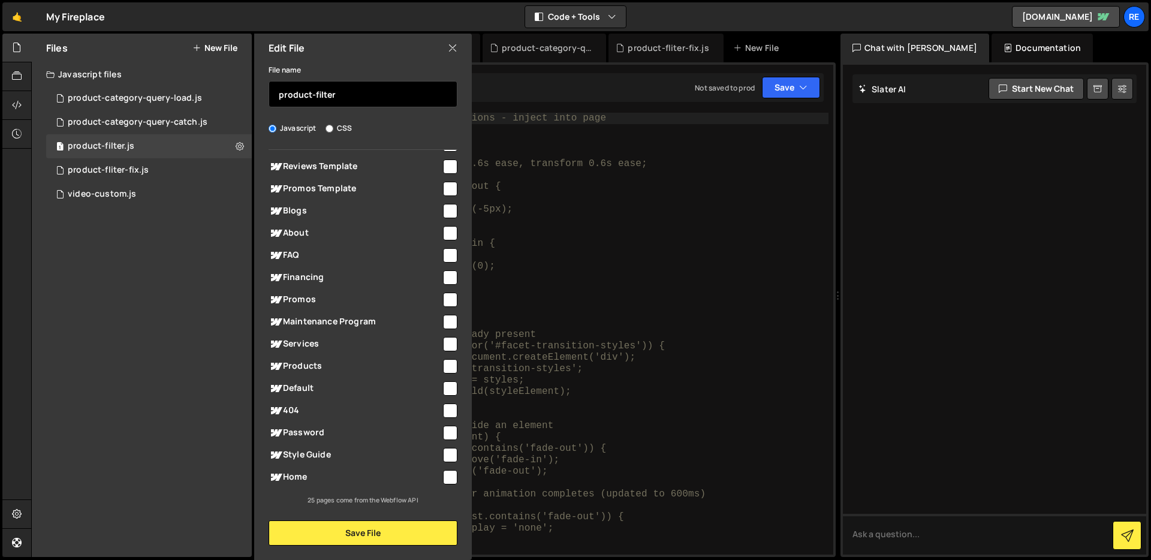
click at [351, 98] on input "product-filter" at bounding box center [363, 94] width 189 height 26
type input "product-filter-old"
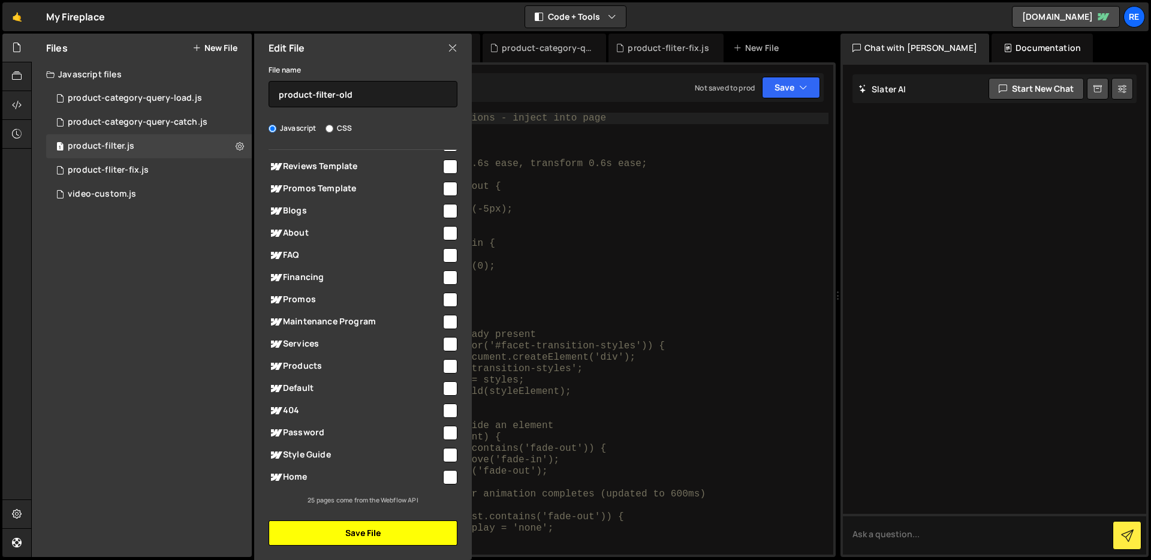
click at [403, 530] on button "Save File" at bounding box center [363, 532] width 189 height 25
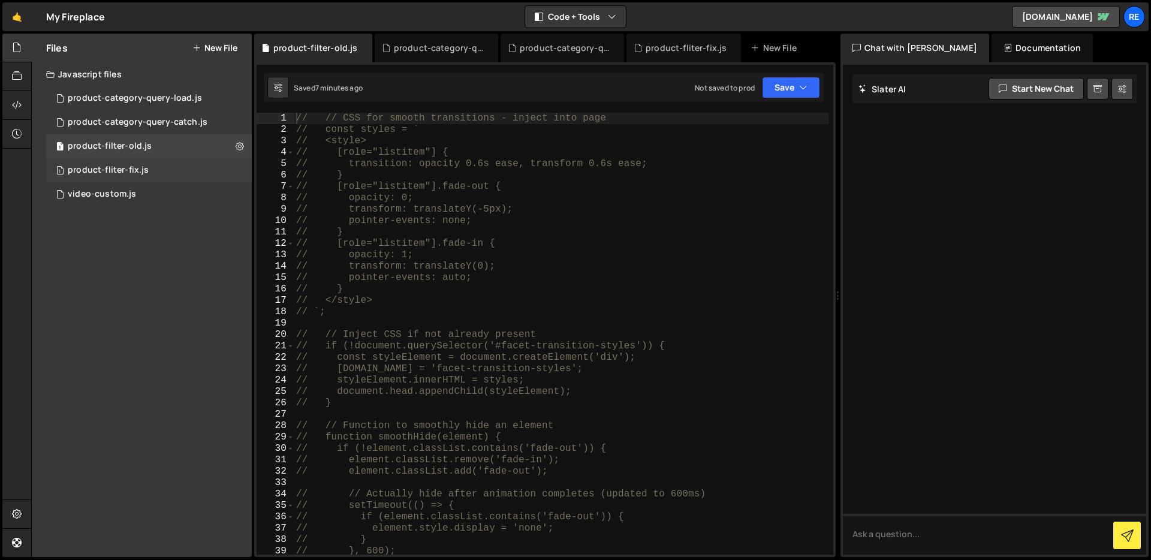
click at [177, 164] on div "1 product-fliter-fix.js 0" at bounding box center [151, 170] width 210 height 24
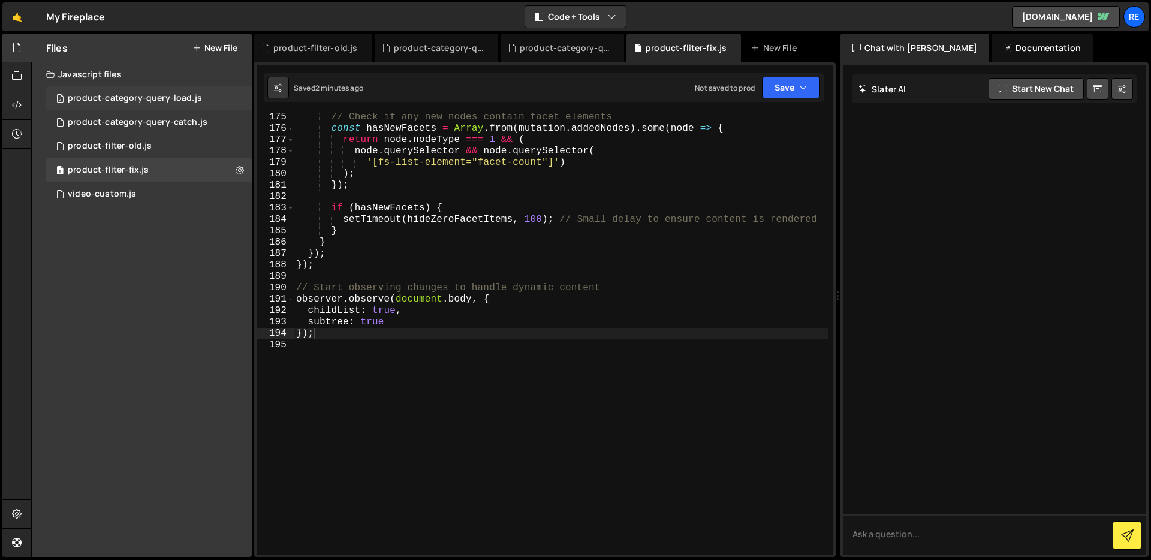
click at [146, 108] on div "2 product-category-query-load.js 0" at bounding box center [151, 98] width 210 height 24
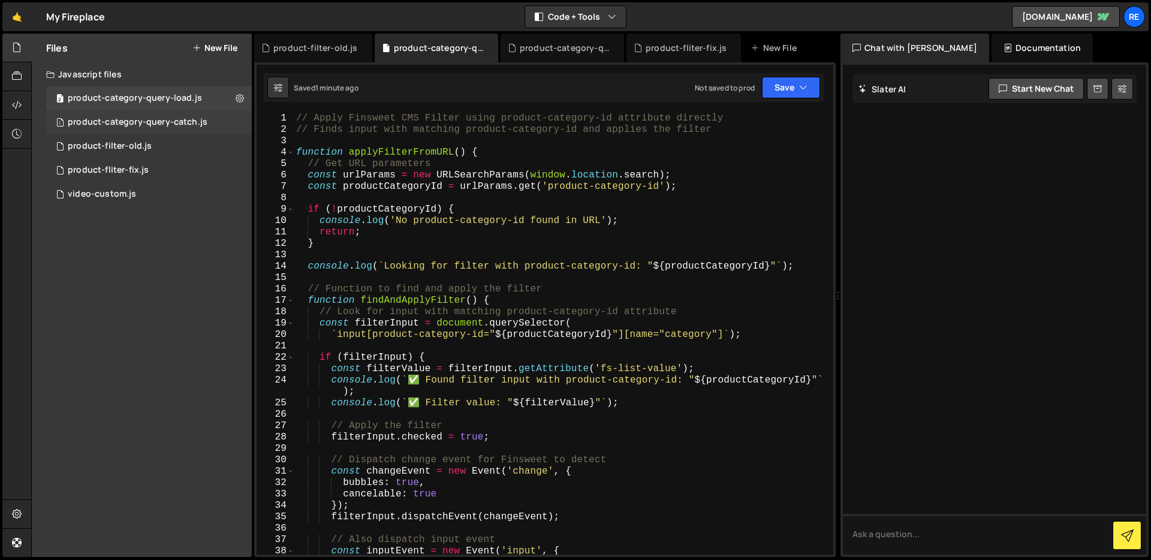
click at [181, 122] on div "product-category-query-catch.js" at bounding box center [138, 122] width 140 height 11
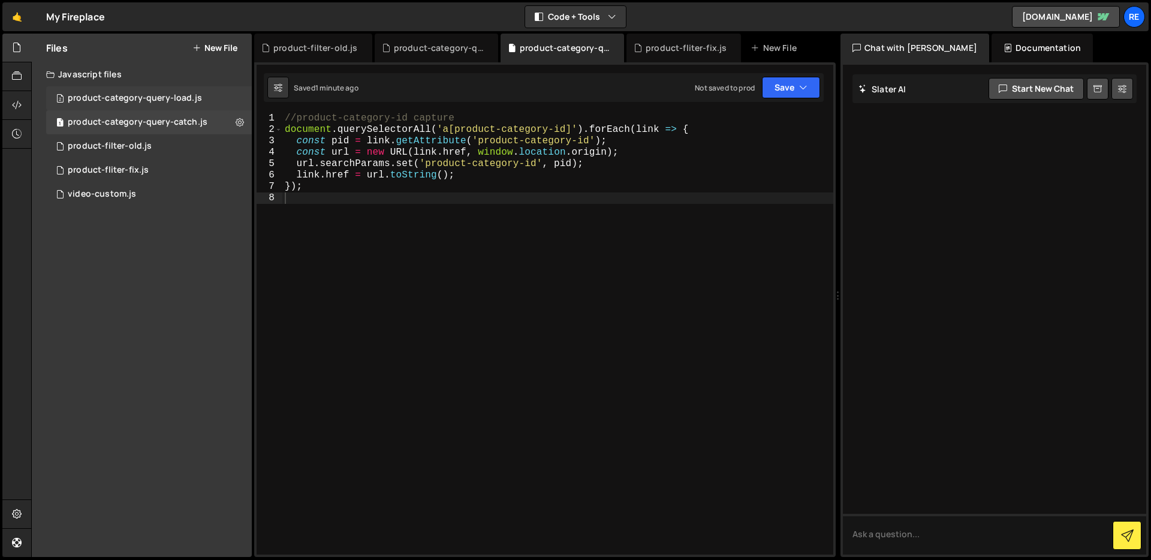
click at [174, 98] on div "product-category-query-load.js" at bounding box center [135, 98] width 134 height 11
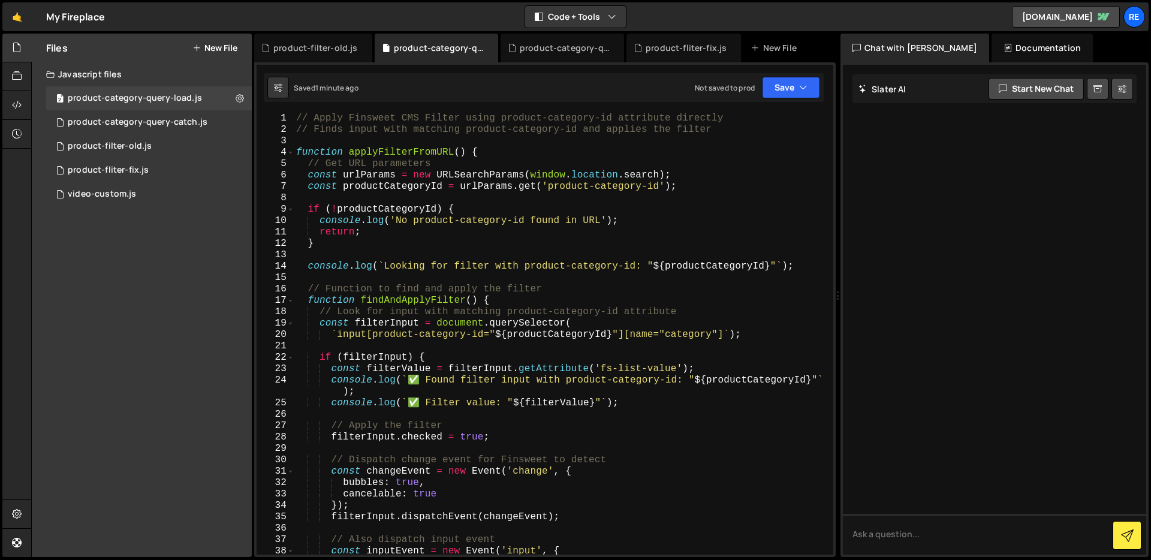
click at [403, 197] on div "// Apply Finsweet CMS Filter using product-category-id attribute directly // Fi…" at bounding box center [561, 345] width 535 height 465
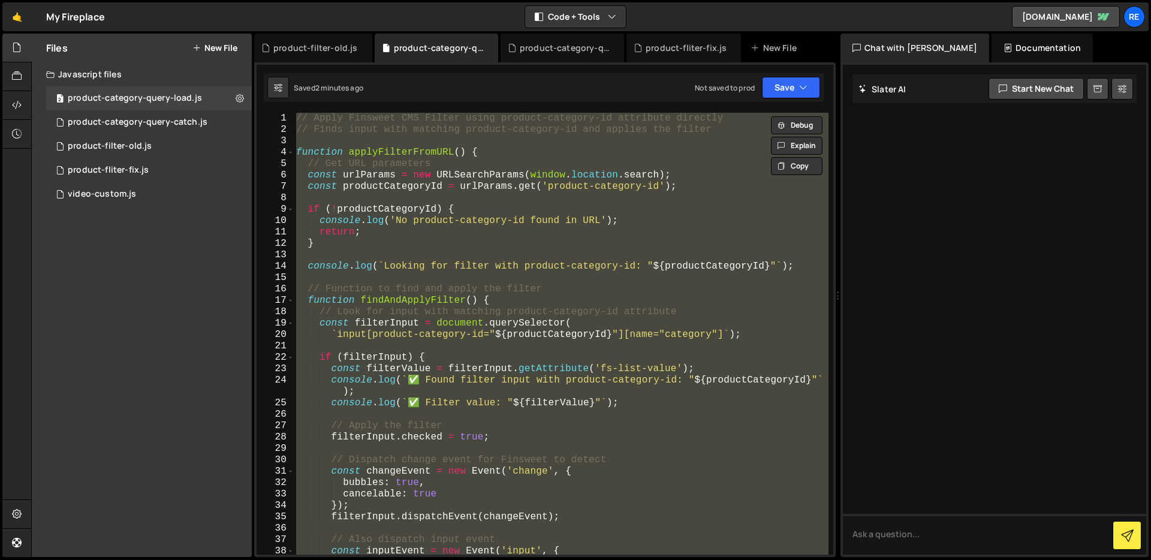
click at [391, 152] on div "// Apply Finsweet CMS Filter using product-category-id attribute directly // Fi…" at bounding box center [561, 334] width 535 height 442
type textarea "function applyFilterFromURL() {"
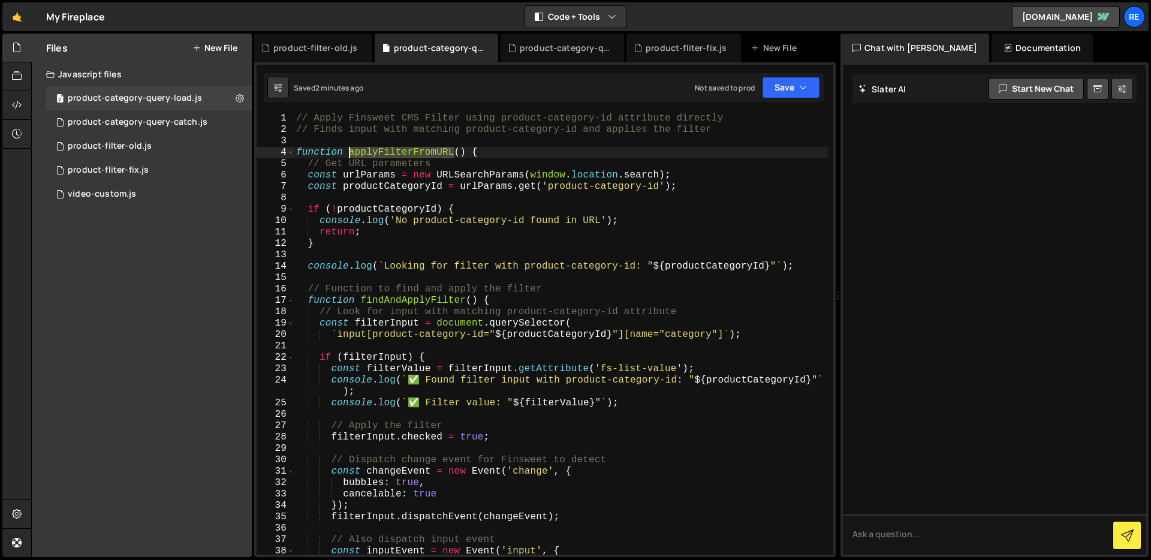
click at [391, 152] on div "// Apply Finsweet CMS Filter using product-category-id attribute directly // Fi…" at bounding box center [561, 345] width 535 height 465
click at [165, 171] on div "1 product-fliter-fix.js 0" at bounding box center [151, 170] width 210 height 24
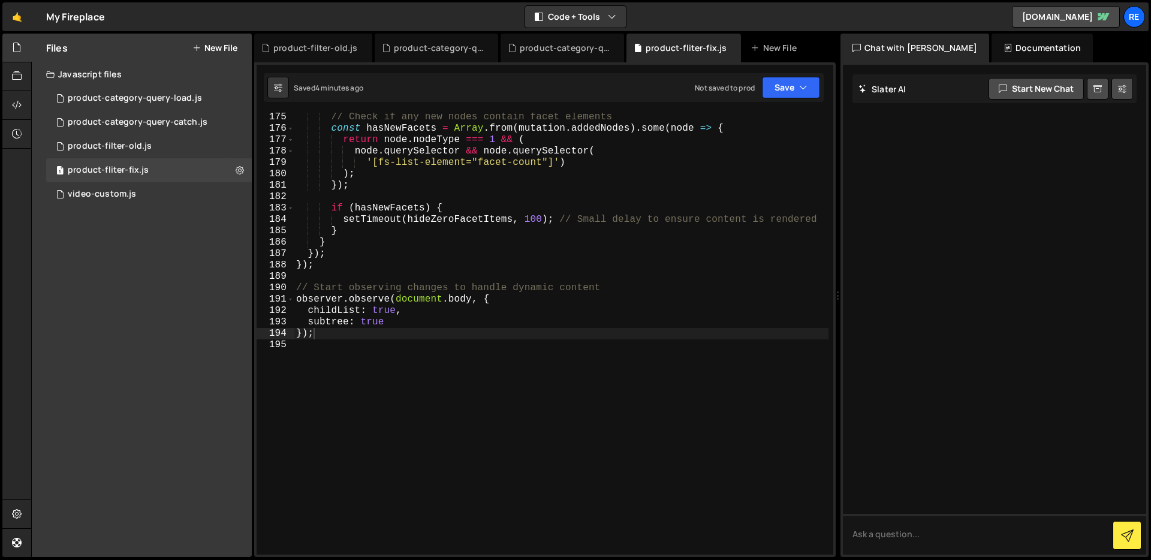
click at [476, 240] on div "// Check if any new nodes contain facet elements const hasNewFacets = Array . f…" at bounding box center [561, 343] width 535 height 465
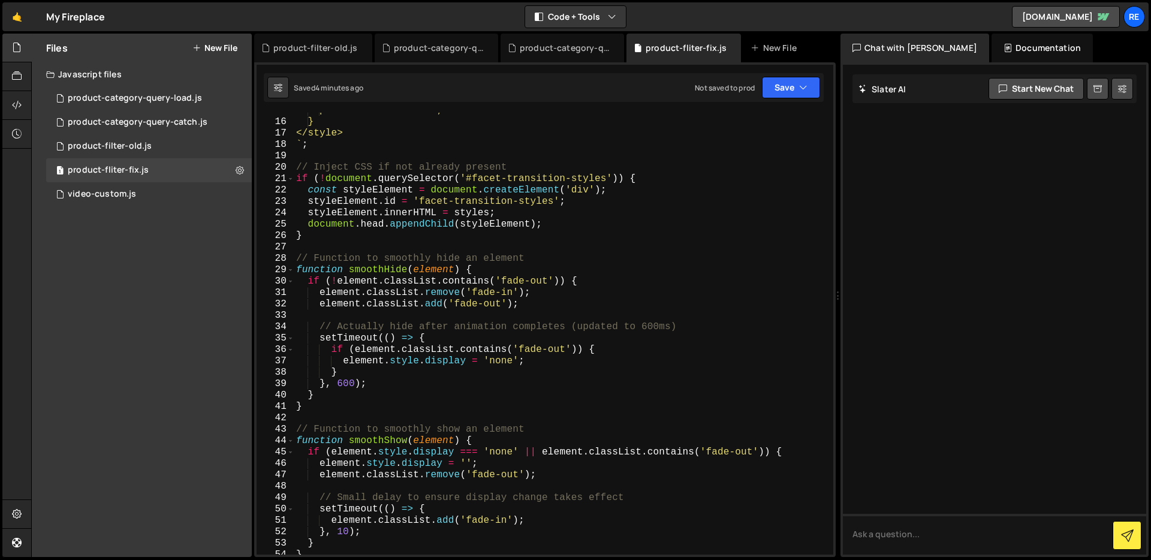
scroll to position [0, 0]
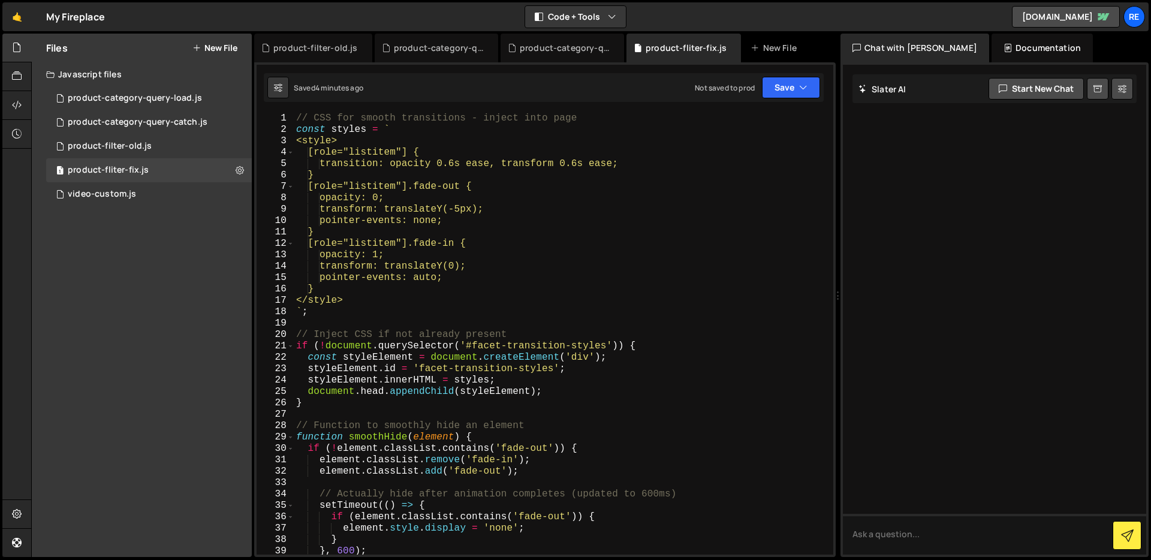
click at [520, 198] on div "// CSS for smooth transitions - inject into page const styles = ` <style> [role…" at bounding box center [561, 345] width 535 height 465
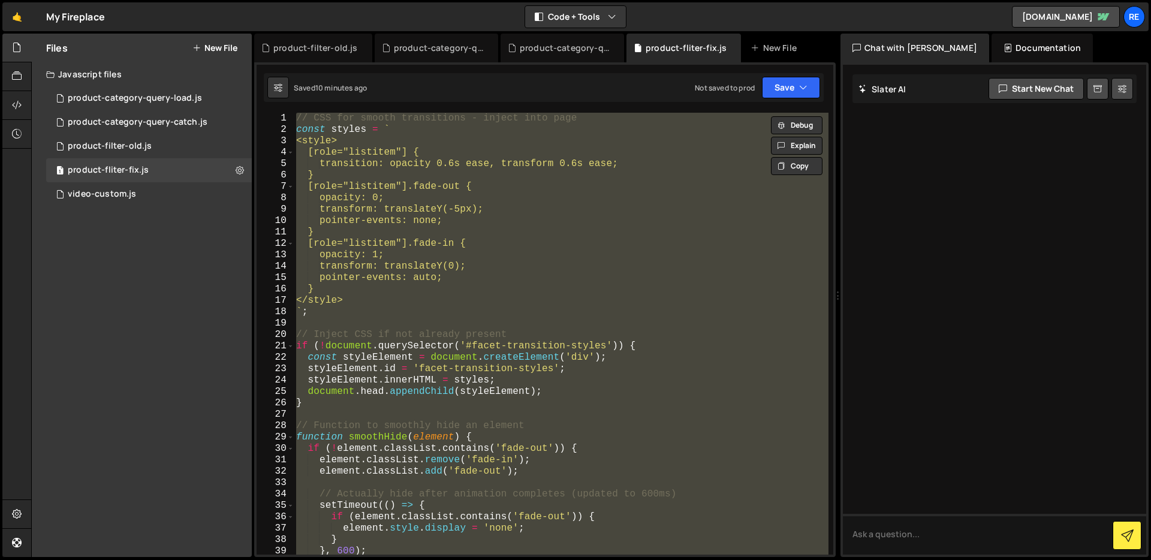
click at [430, 223] on div "// CSS for smooth transitions - inject into page const styles = ` <style> [role…" at bounding box center [561, 334] width 535 height 442
type textarea "// });"
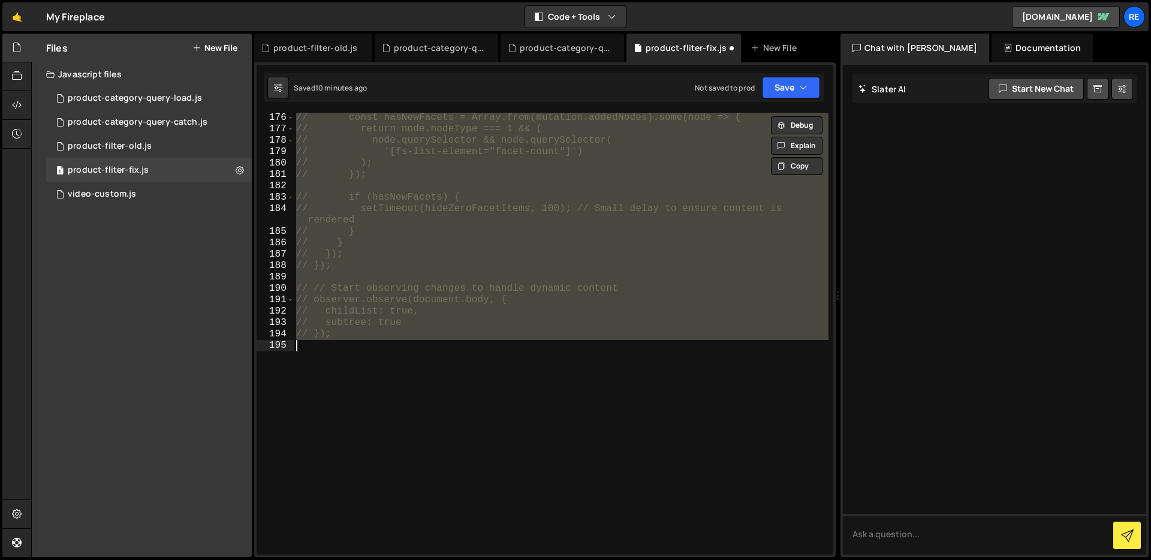
scroll to position [2040, 0]
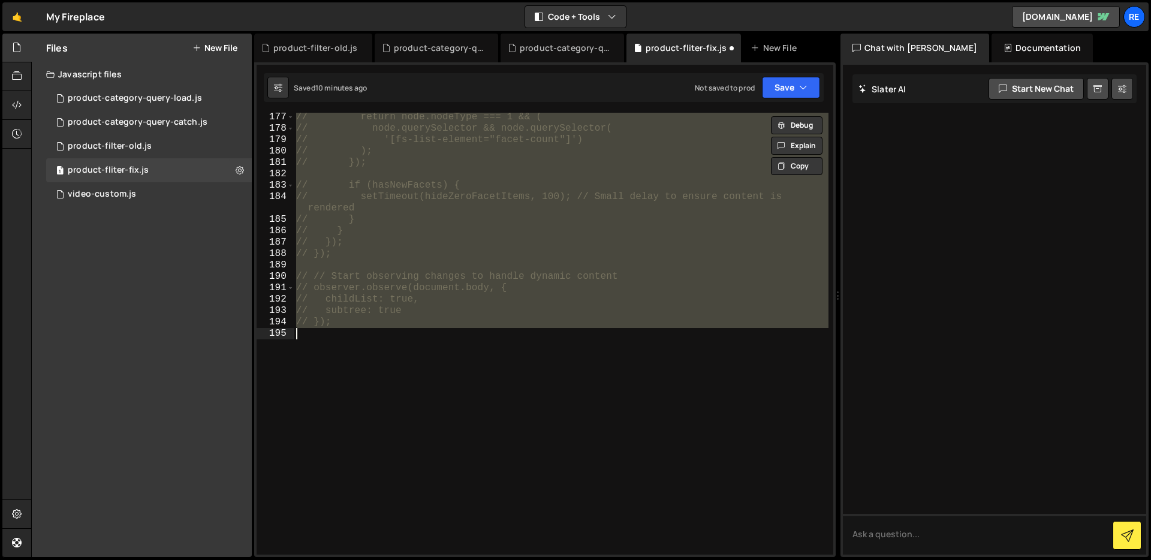
click at [457, 394] on div "// return node.nodeType === 1 && ( // node.querySelector && node.querySelector(…" at bounding box center [561, 334] width 535 height 442
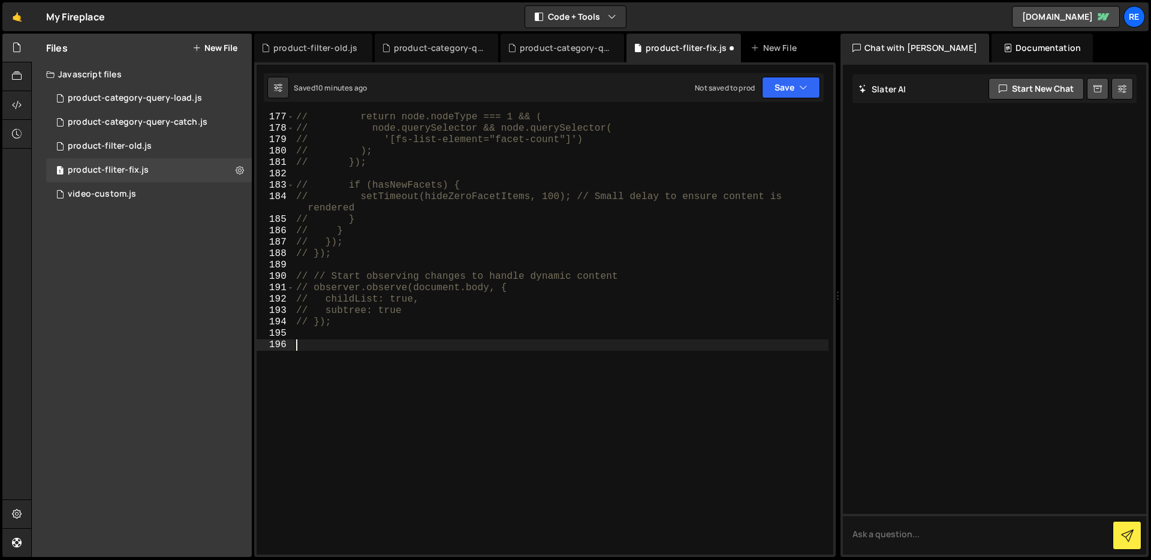
paste textarea "observer.observe(document.body, { childList: true, subtree: true });"
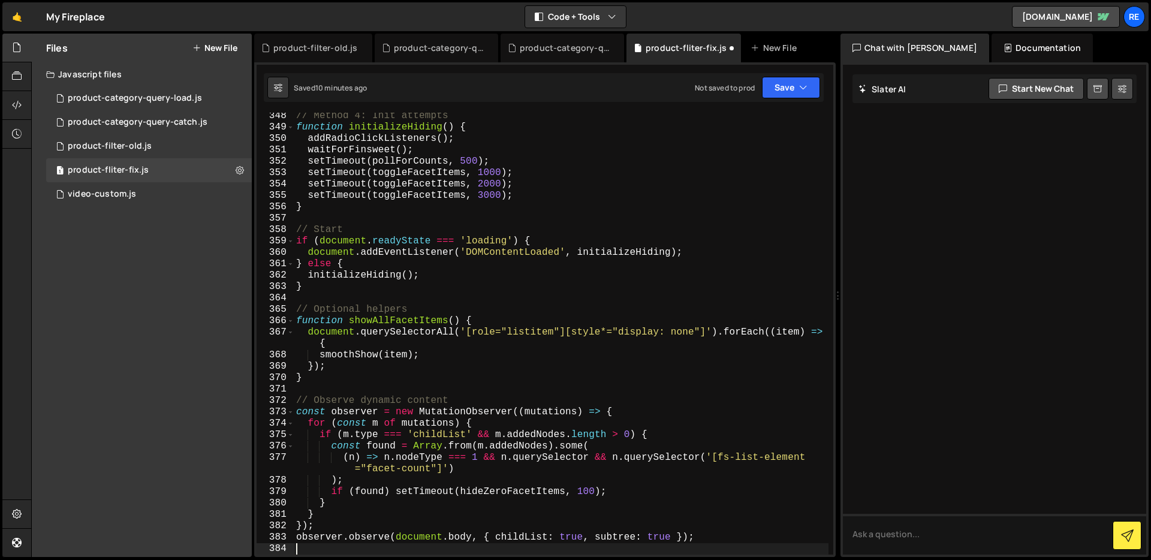
scroll to position [4011, 0]
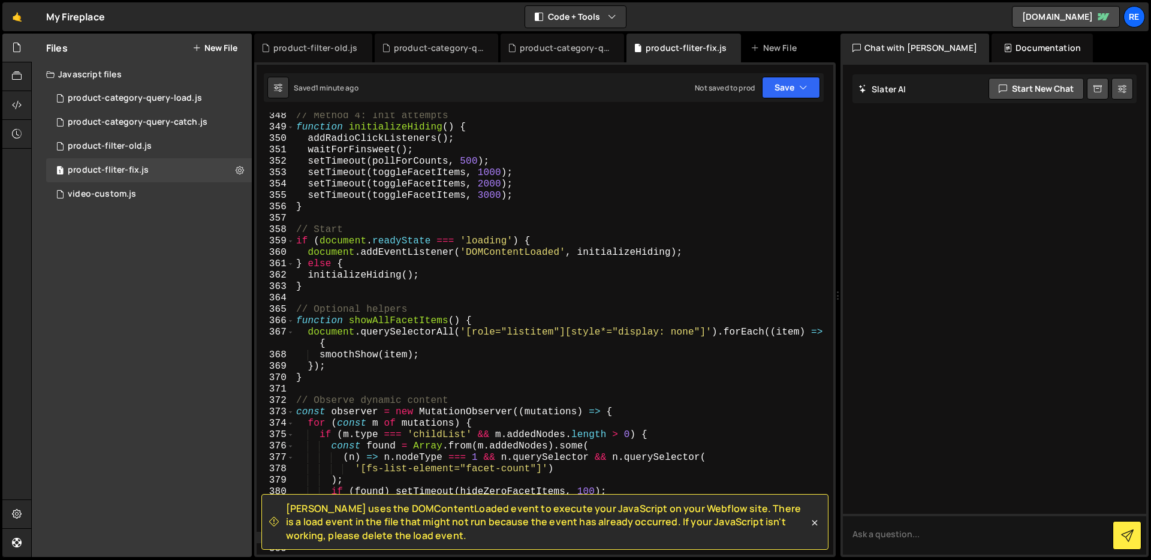
click at [596, 182] on div "// Method 4: Init attempts function initializeHiding ( ) { addRadioClickListene…" at bounding box center [561, 342] width 535 height 465
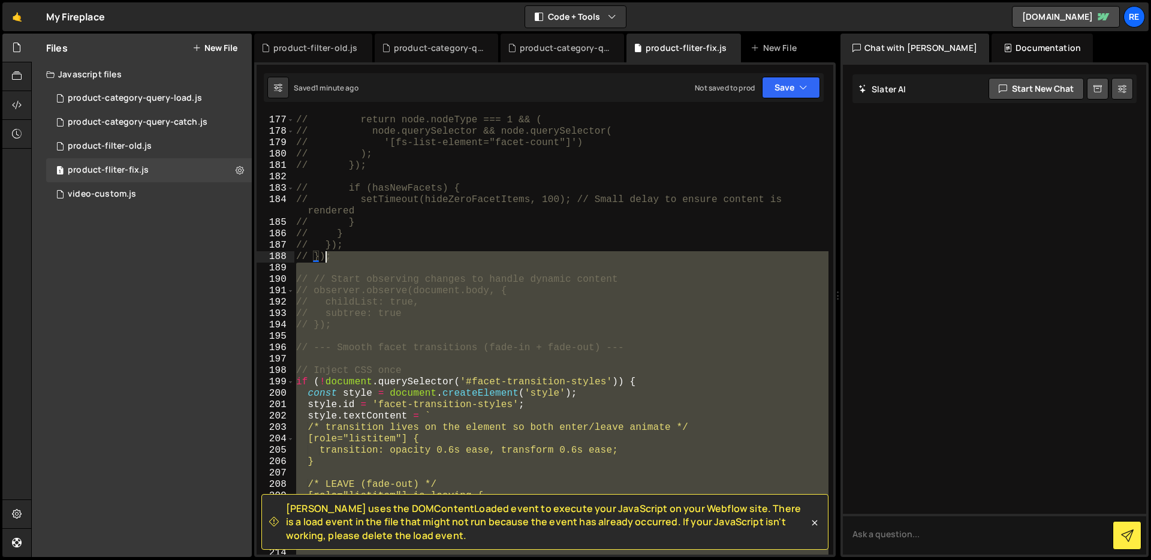
scroll to position [2084, 0]
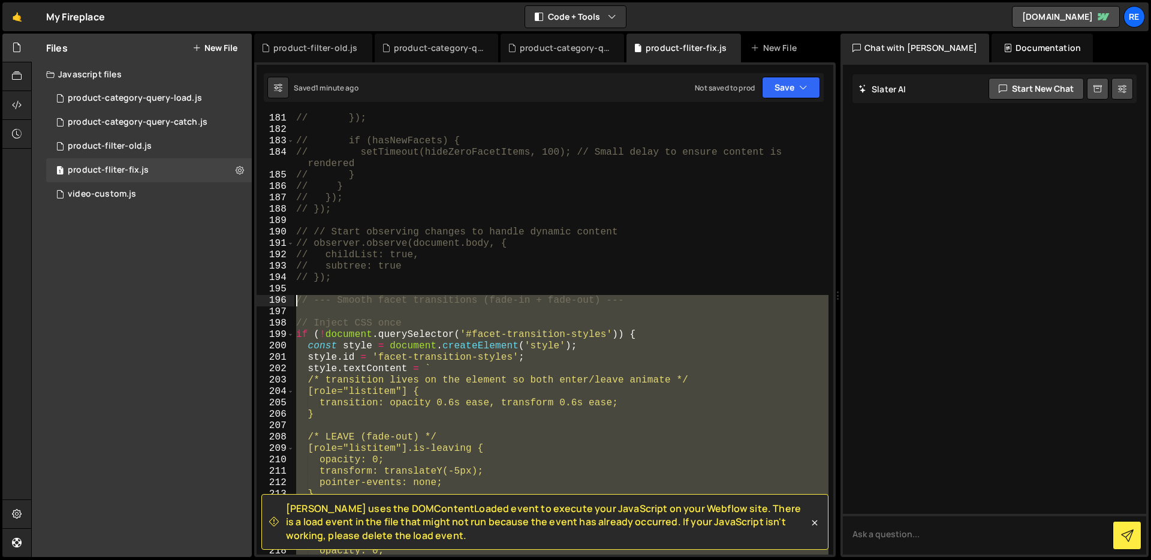
drag, startPoint x: 434, startPoint y: 360, endPoint x: 285, endPoint y: 305, distance: 158.6
click at [285, 305] on div "setTimeout(toggleFacetItems, 2000); 180 181 182 183 184 185 186 187 188 189 190…" at bounding box center [545, 334] width 577 height 442
type textarea "// --- Smooth facet transitions (fade-in + fade-out) ---"
click at [334, 312] on div "// ); // }); // if (hasNewFacets) { // setTimeout(hideZeroFacetItems, 100); // …" at bounding box center [561, 334] width 535 height 442
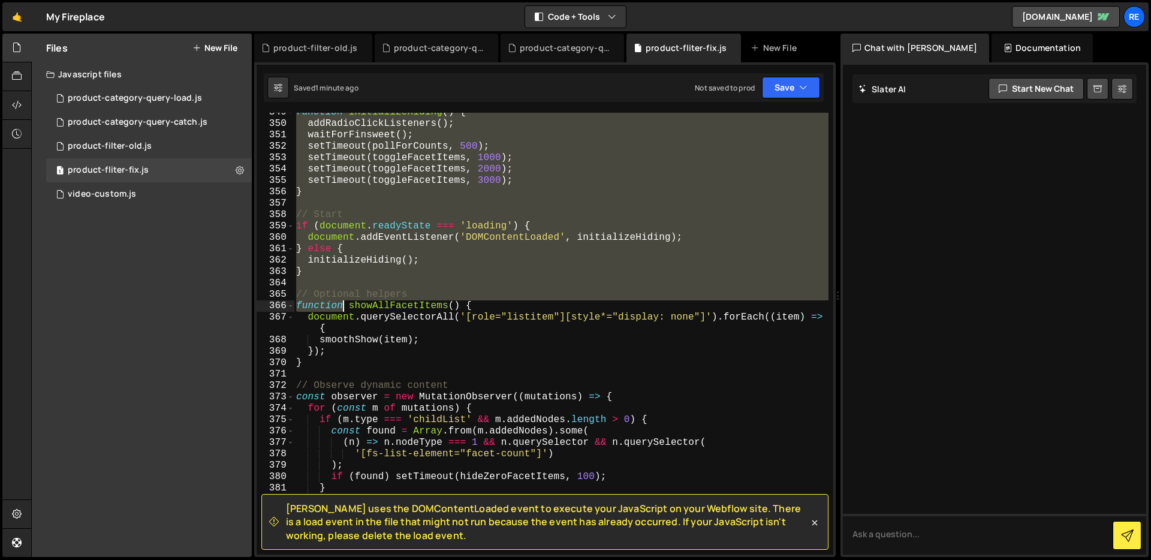
scroll to position [4227, 0]
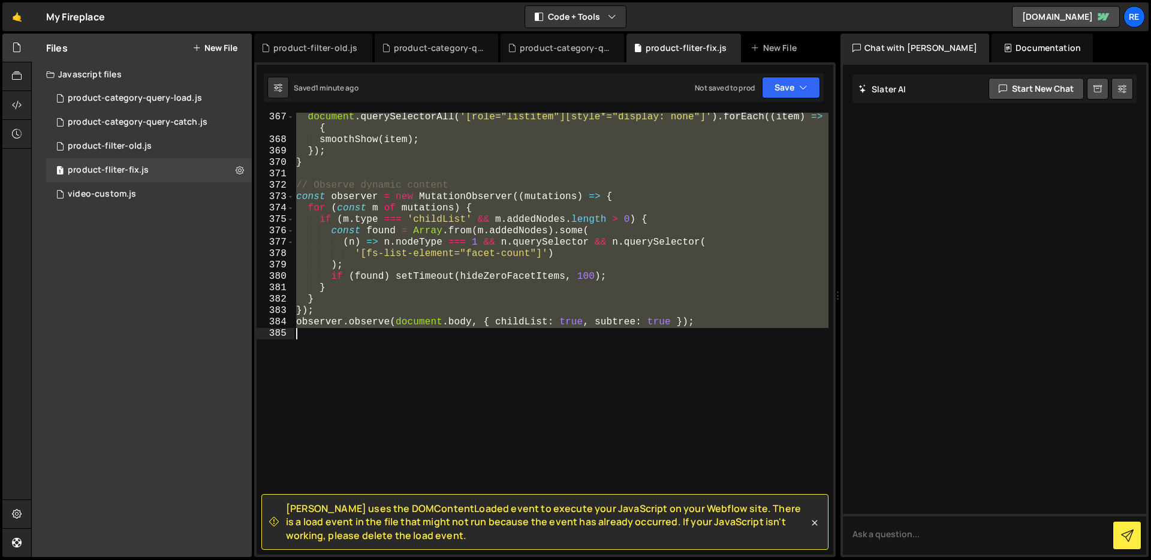
drag, startPoint x: 318, startPoint y: 312, endPoint x: 531, endPoint y: 399, distance: 230.1
click at [532, 399] on div "document . querySelectorAll ( '[role="listitem"][style*="display: none"]' ) . f…" at bounding box center [561, 349] width 535 height 476
type textarea "observer.observe(document.body, { childList: true, subtree: true });"
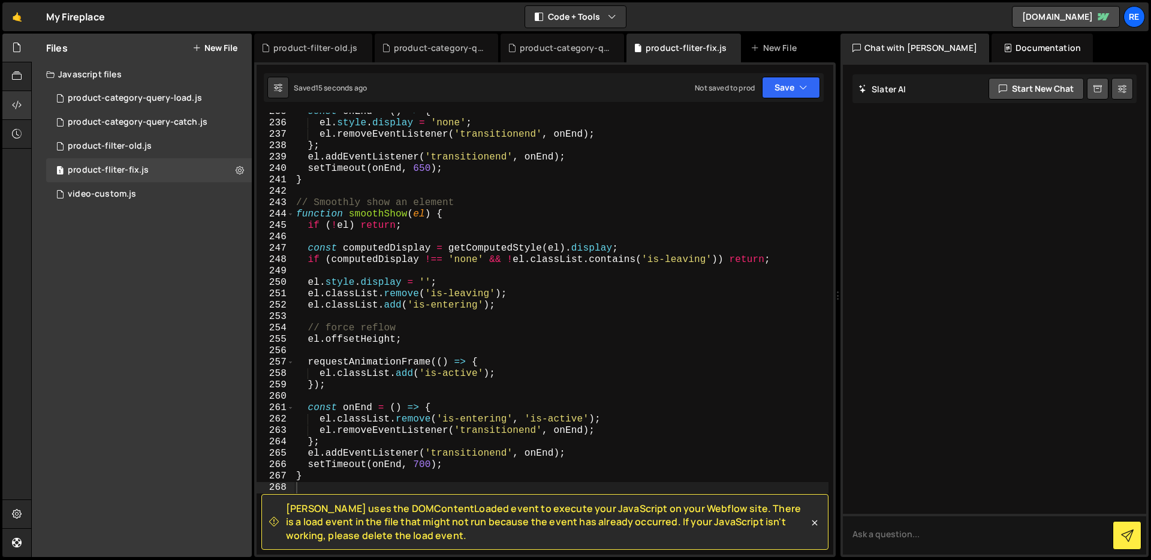
scroll to position [2871, 0]
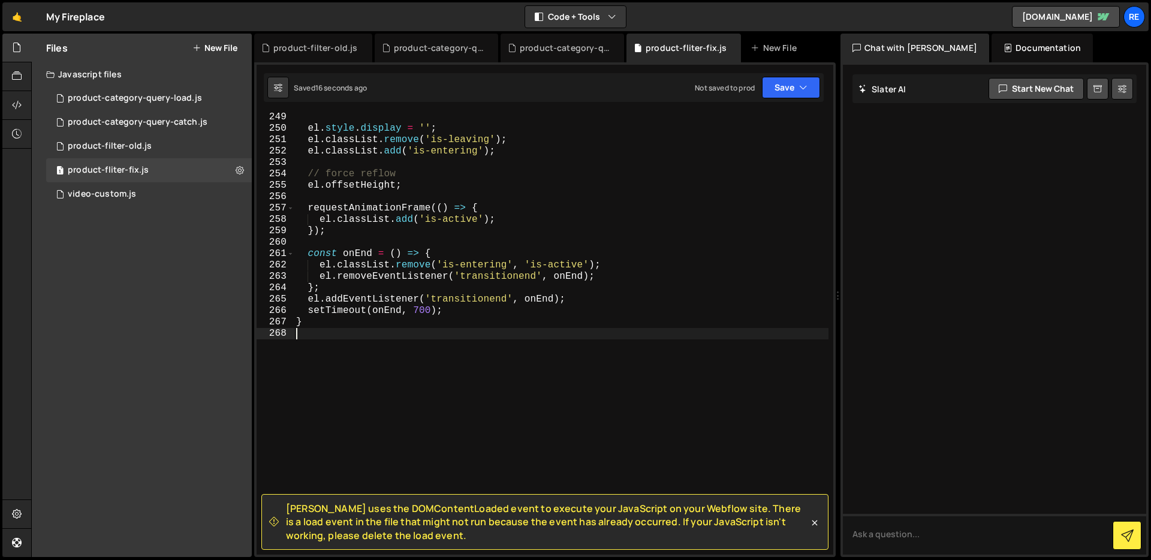
type textarea "}"
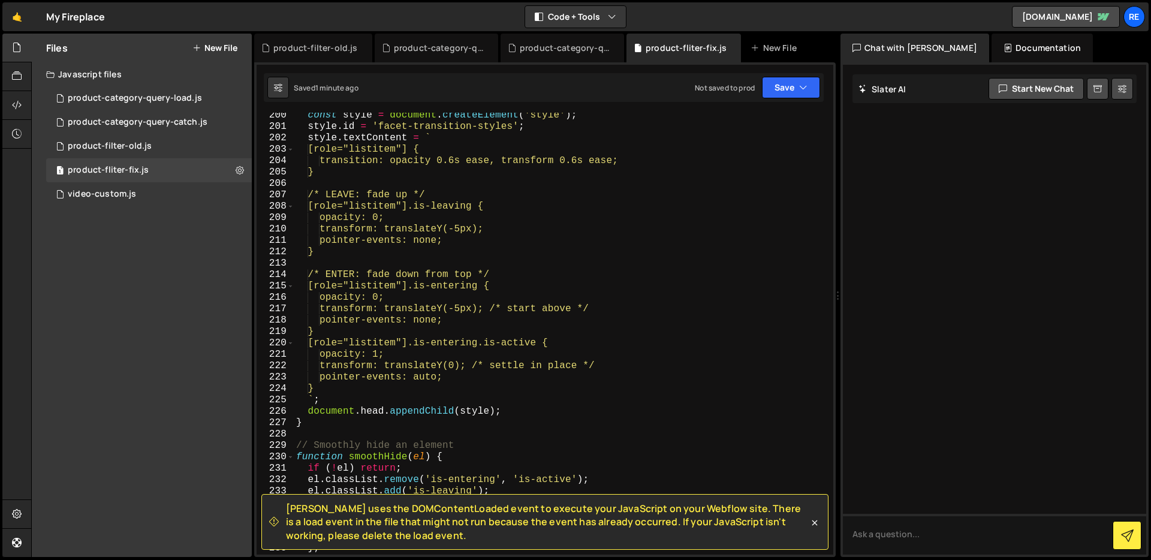
scroll to position [2162, 0]
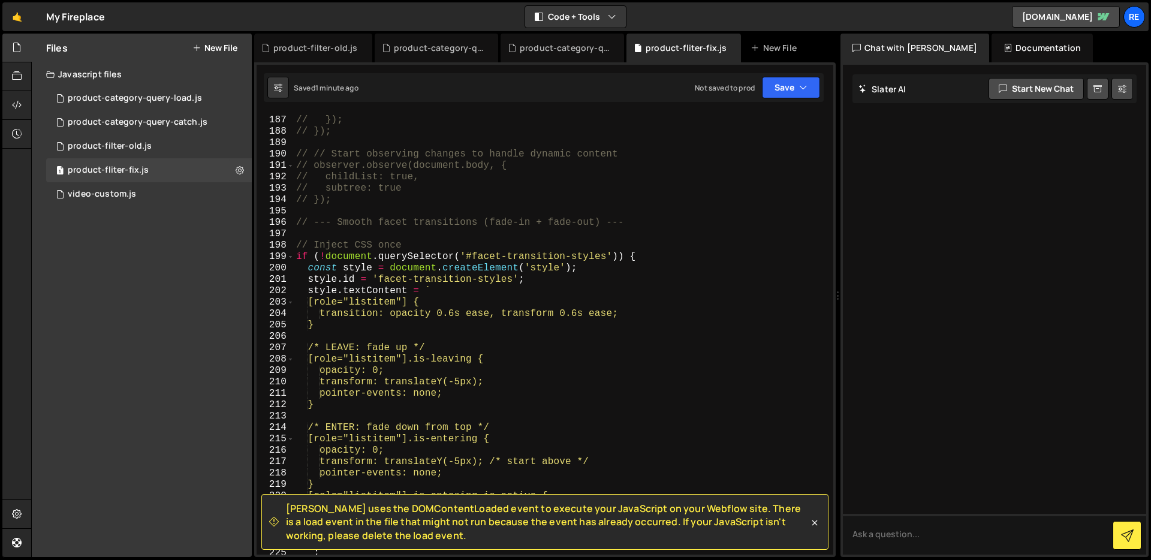
click at [317, 237] on div "// } // }); // }); // // Start observing changes to handle dynamic content // o…" at bounding box center [561, 335] width 535 height 465
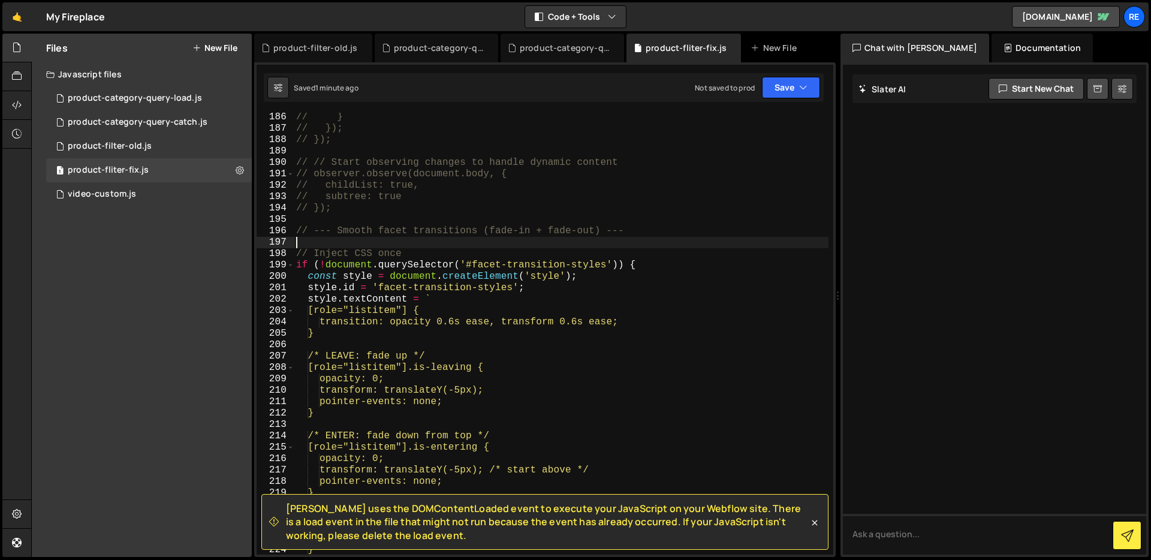
scroll to position [2166, 0]
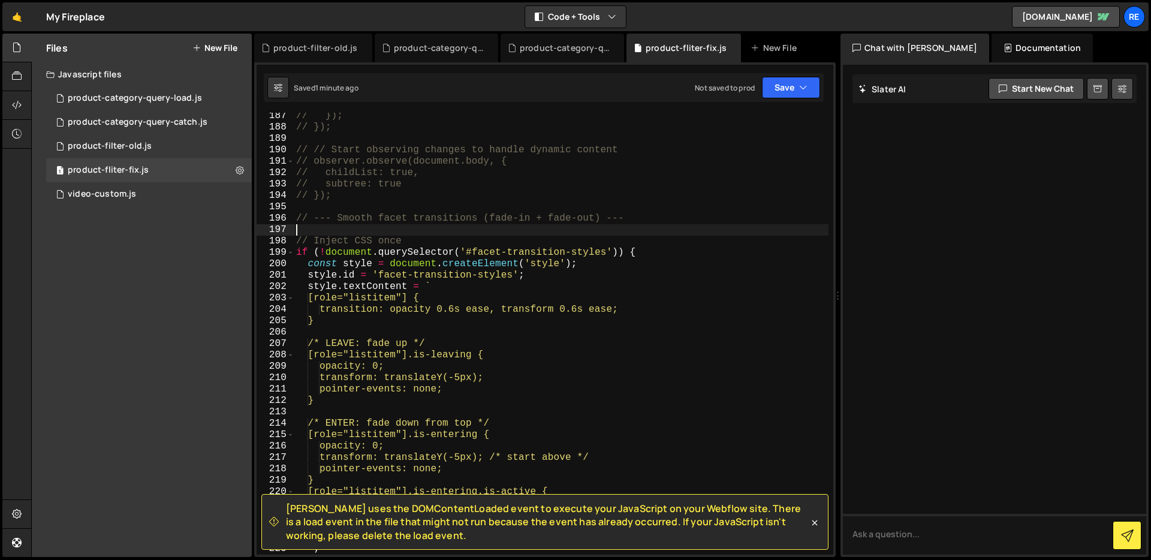
type textarea "}"
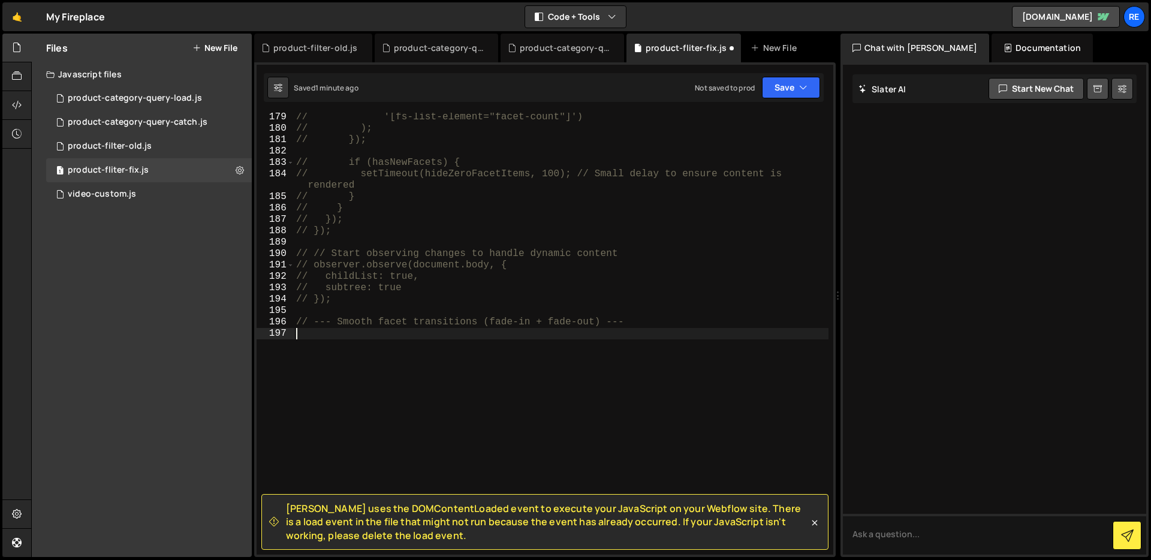
type textarea "observer.observe(document.body, { childList: true, subtree: true });"
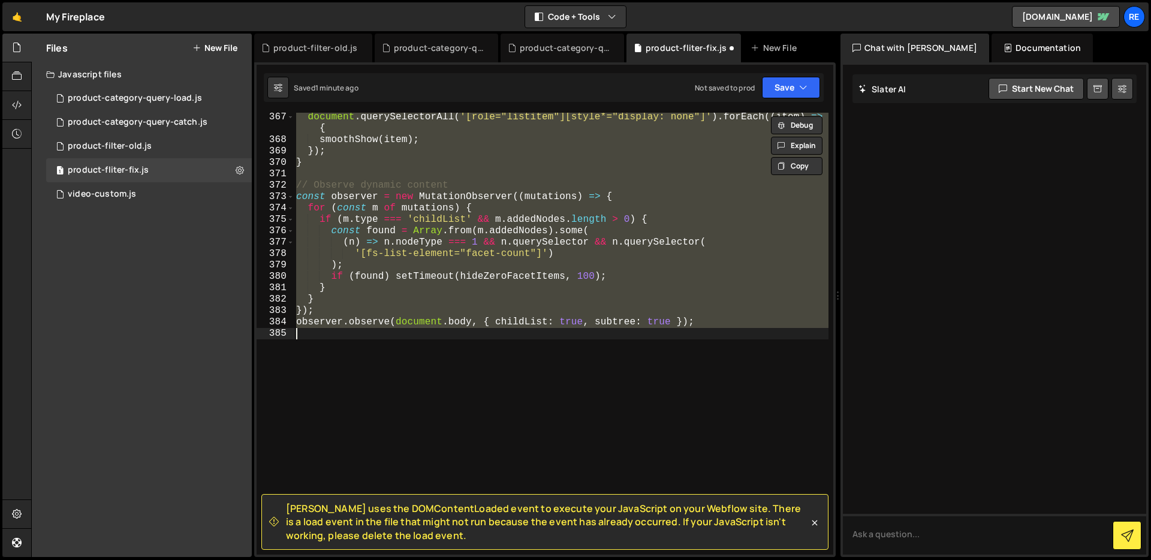
scroll to position [4227, 0]
click at [513, 355] on div "document . querySelectorAll ( '[role="listitem"][style*="display: none"]' ) . f…" at bounding box center [561, 334] width 535 height 442
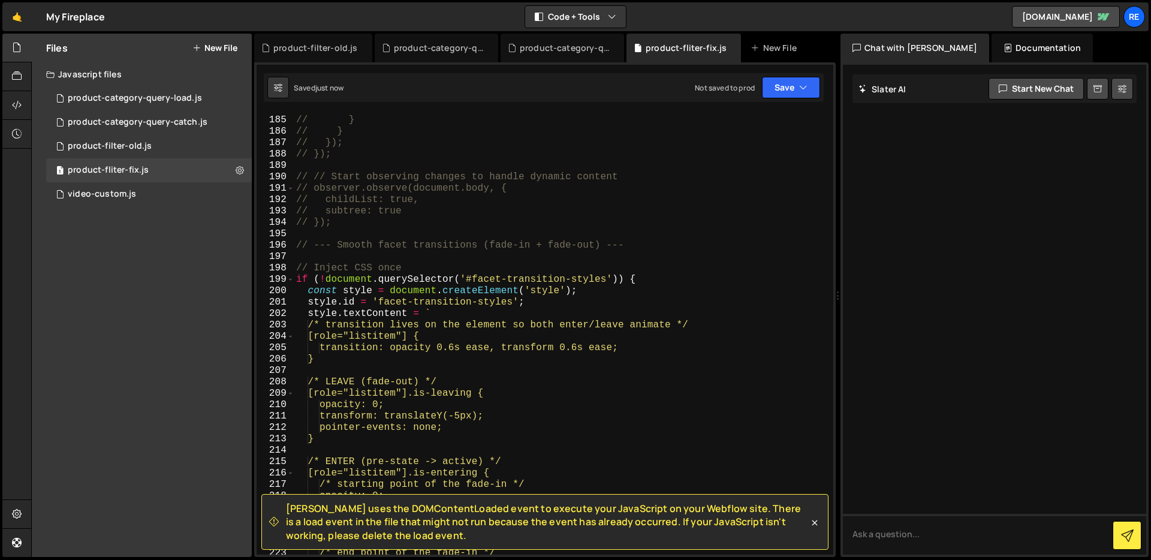
scroll to position [2096, 0]
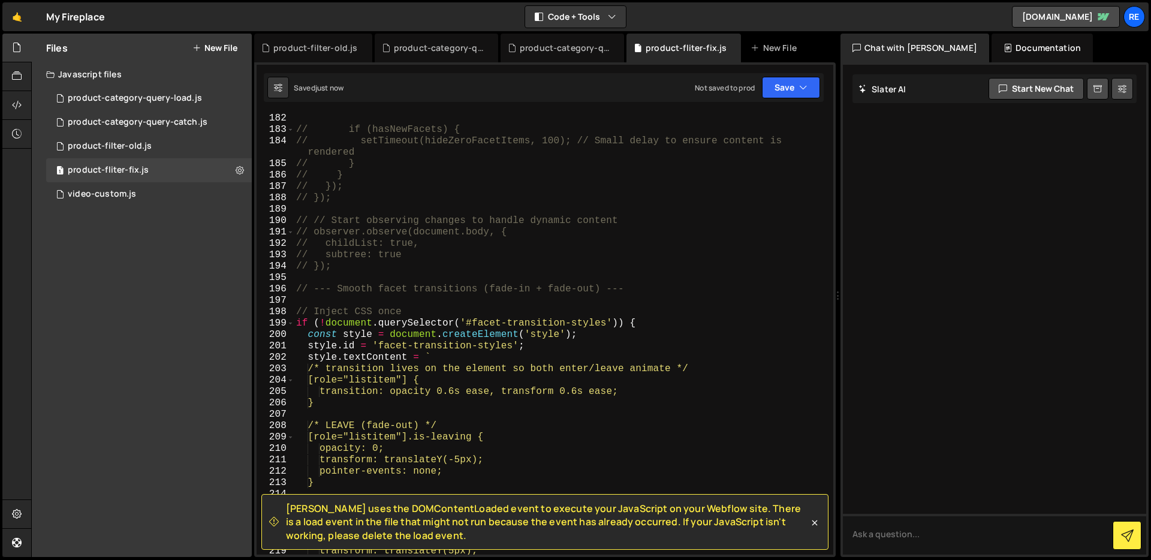
click at [383, 303] on div "// if (hasNewFacets) { // setTimeout(hideZeroFacetItems, 100); // Small delay t…" at bounding box center [561, 345] width 535 height 465
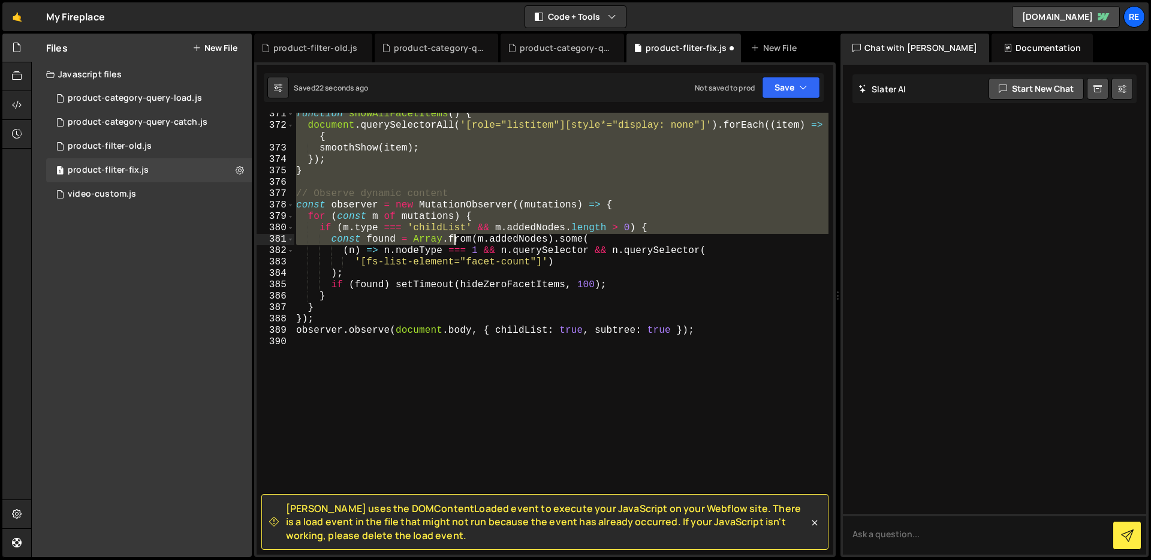
scroll to position [4284, 0]
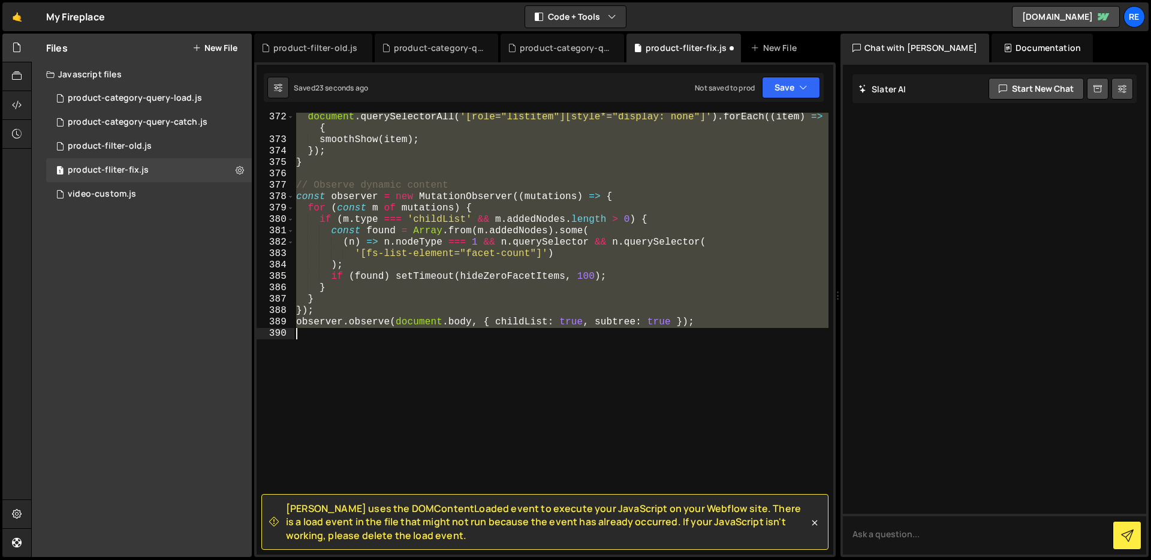
drag, startPoint x: 405, startPoint y: 246, endPoint x: 778, endPoint y: 357, distance: 389.6
click at [778, 357] on div "document . querySelectorAll ( '[role="listitem"][style*="display: none"]' ) . f…" at bounding box center [561, 349] width 535 height 476
type textarea "// observer.observe(document.body, { childList: true, subtree: true });"
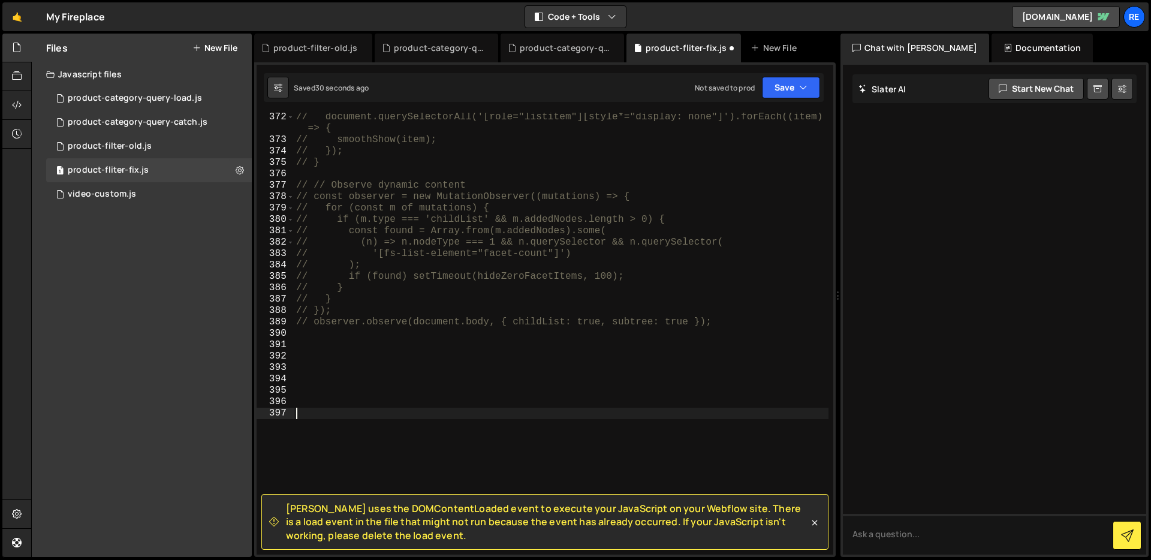
click at [379, 388] on div "// document.querySelectorAll('[role="listitem"][style*="display: none"]').forEa…" at bounding box center [561, 349] width 535 height 476
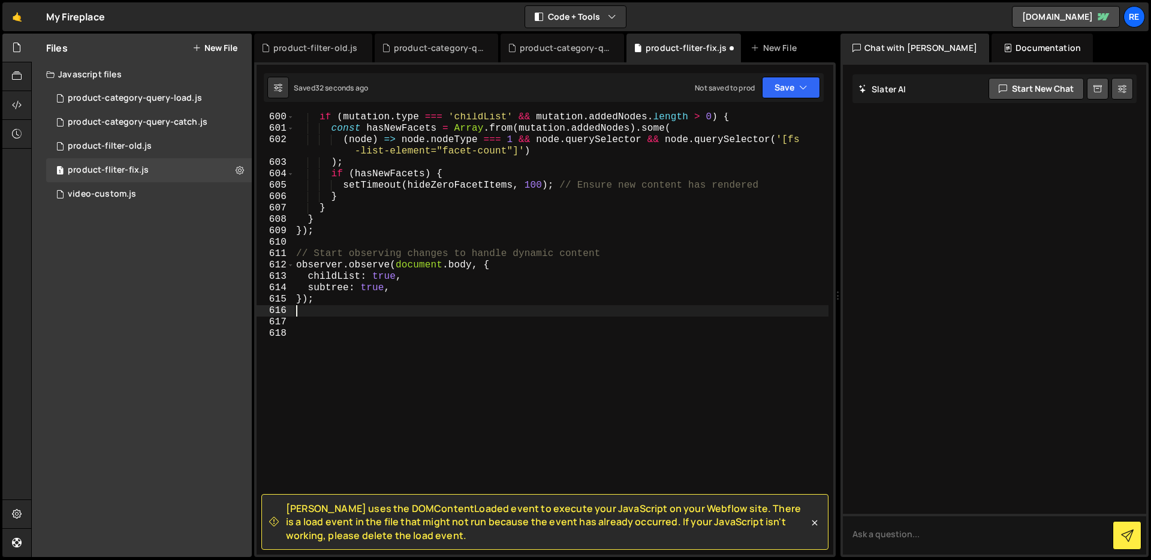
scroll to position [6778, 0]
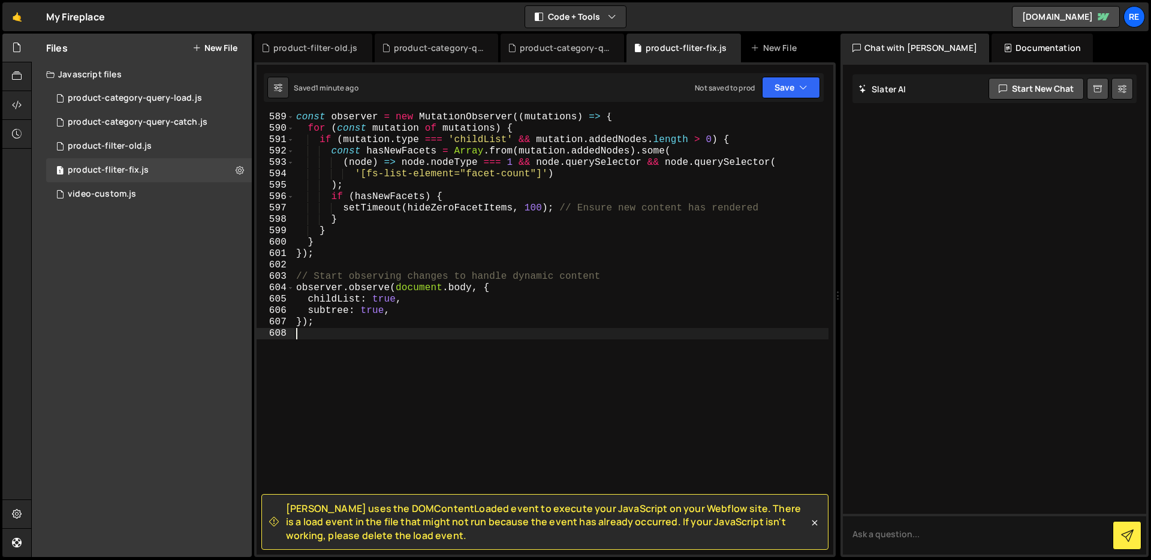
click at [402, 376] on div "const observer = new MutationObserver (( mutations ) => { for ( const mutation …" at bounding box center [561, 343] width 535 height 465
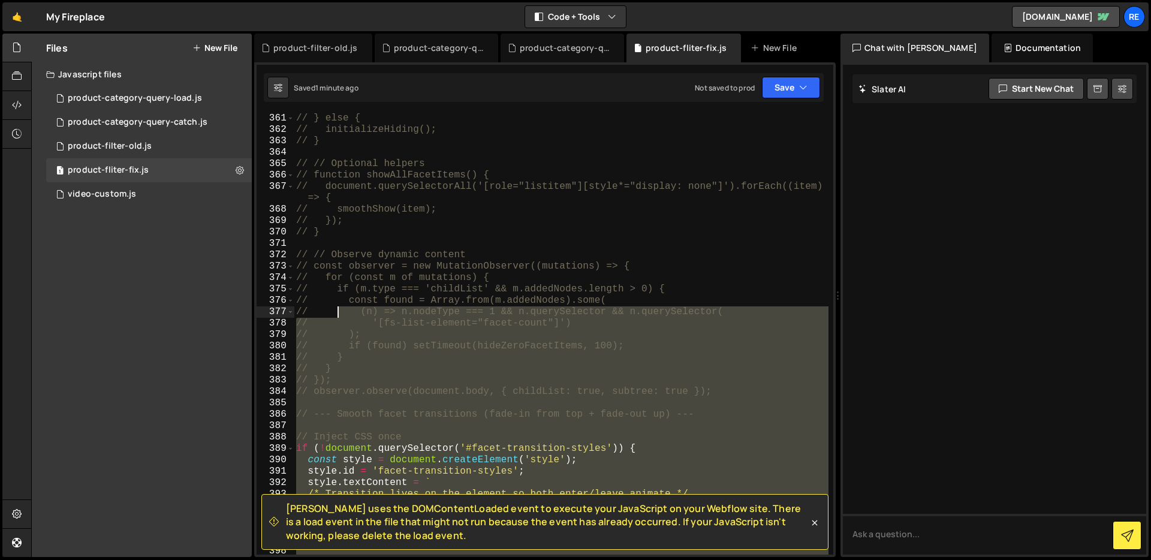
scroll to position [4215, 0]
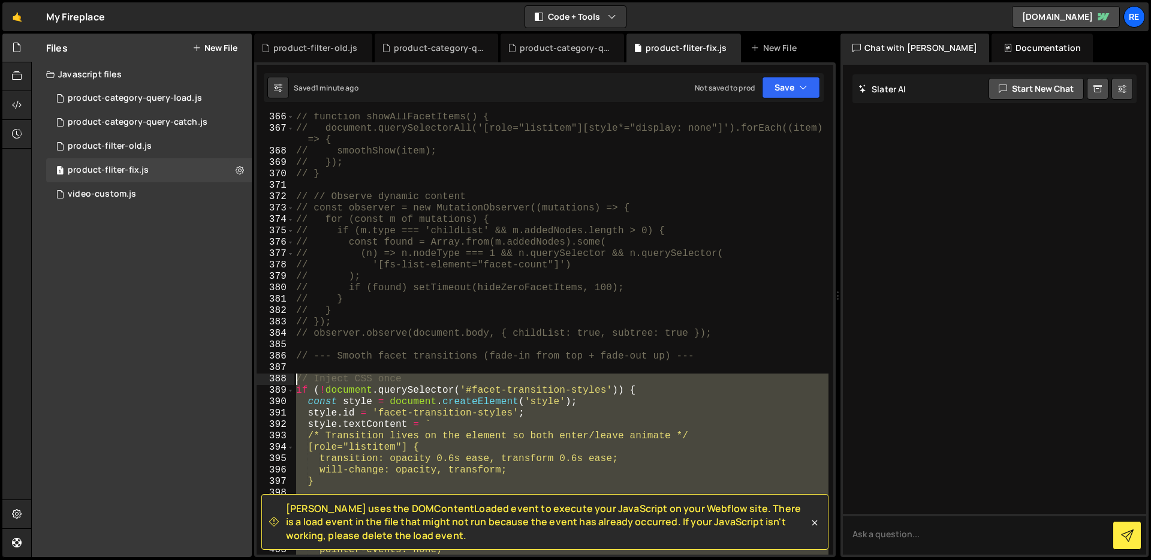
drag, startPoint x: 420, startPoint y: 390, endPoint x: 297, endPoint y: 380, distance: 123.3
click at [297, 380] on div "// function showAllFacetItems() { // document.querySelectorAll('[role="listitem…" at bounding box center [561, 343] width 535 height 465
type textarea "// Inject CSS once if (!document.querySelector('#facet-transition-styles')) {"
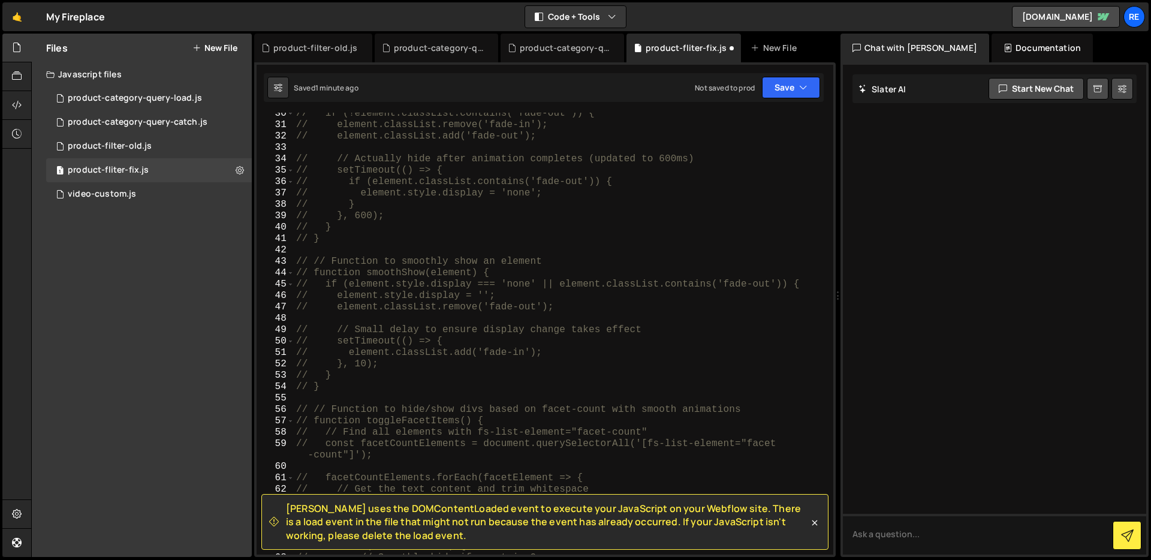
scroll to position [0, 0]
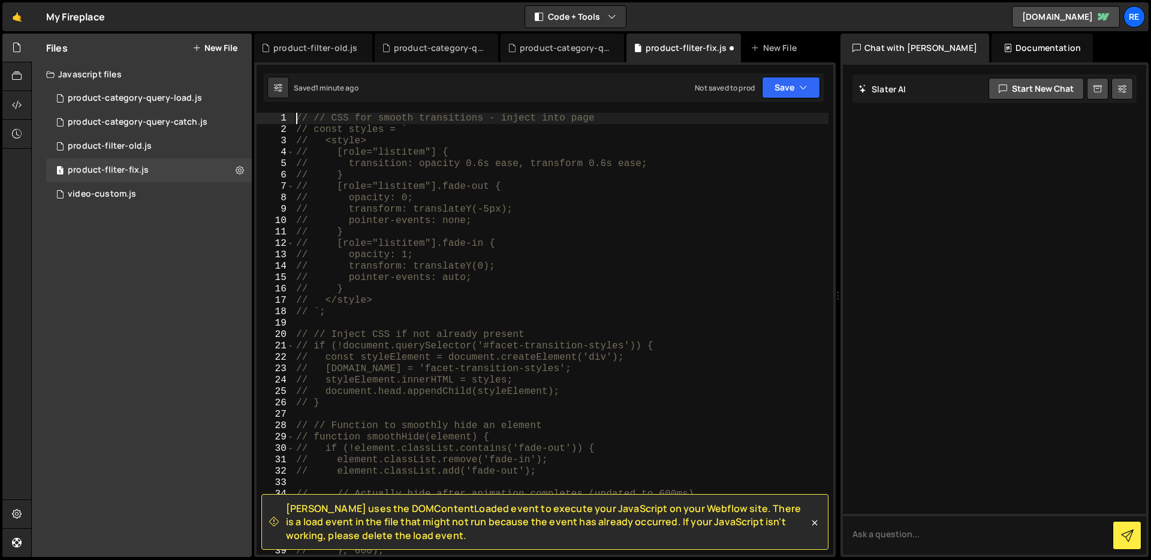
click at [299, 117] on div "// // CSS for smooth transitions - inject into page // const styles = ` // <sty…" at bounding box center [561, 345] width 535 height 465
type textarea "// // CSS for smooth transitions - inject into page"
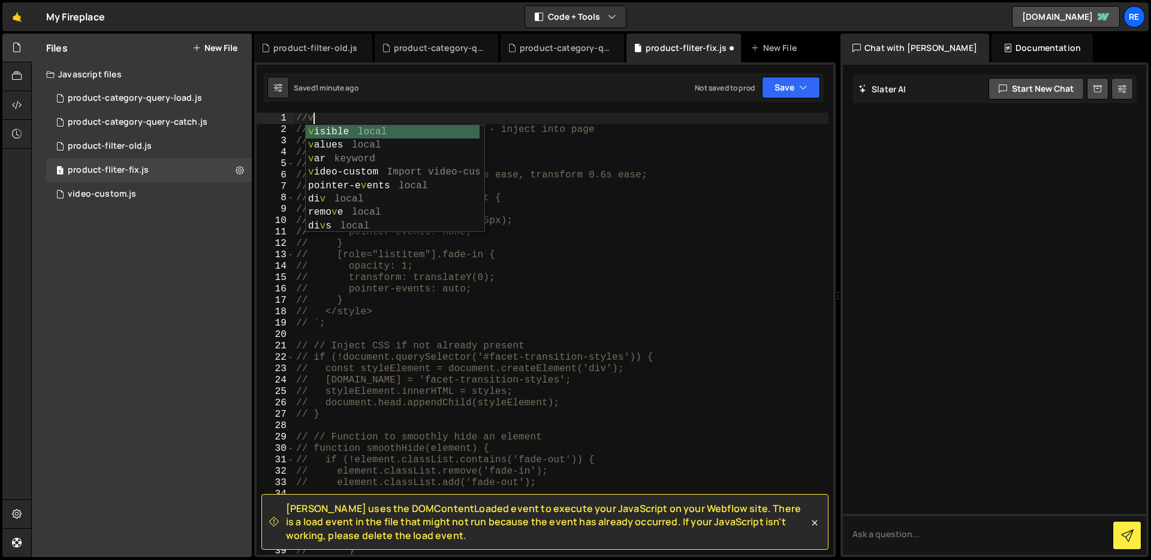
scroll to position [0, 1]
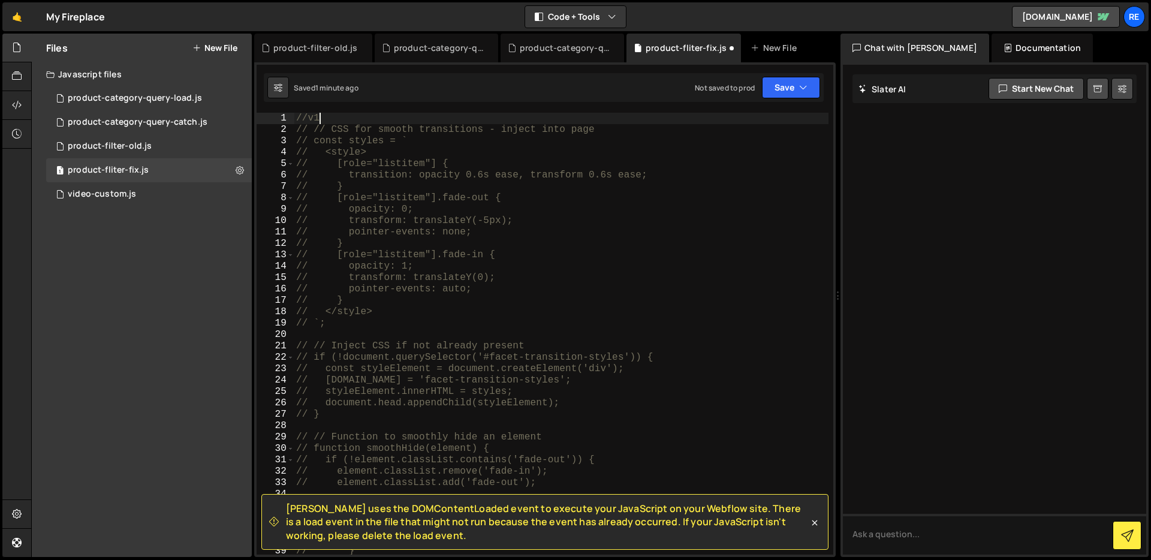
click at [328, 116] on div "//v1 // // CSS for smooth transitions - inject into page // const styles = ` //…" at bounding box center [561, 345] width 535 height 465
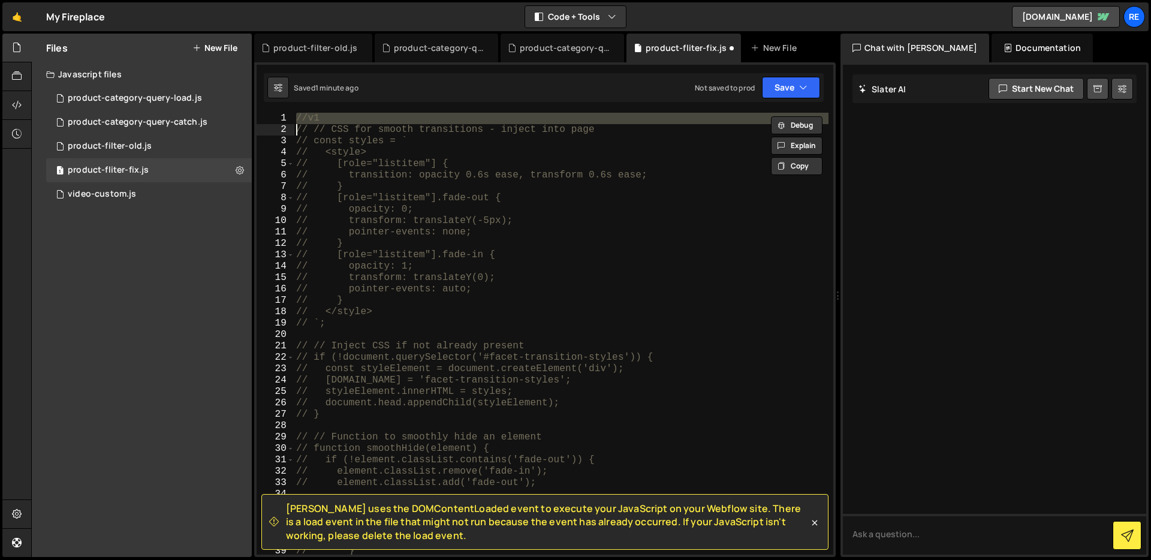
click at [328, 116] on div "//v1 // // CSS for smooth transitions - inject into page // const styles = ` //…" at bounding box center [561, 334] width 535 height 442
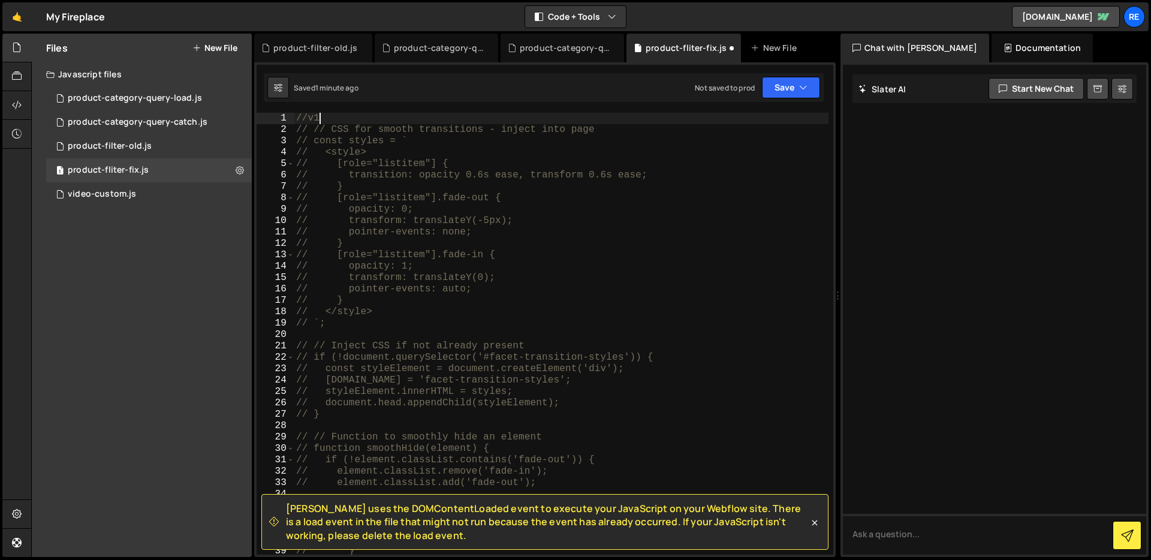
click at [328, 116] on div "//v1 // // CSS for smooth transitions - inject into page // const styles = ` //…" at bounding box center [561, 345] width 535 height 465
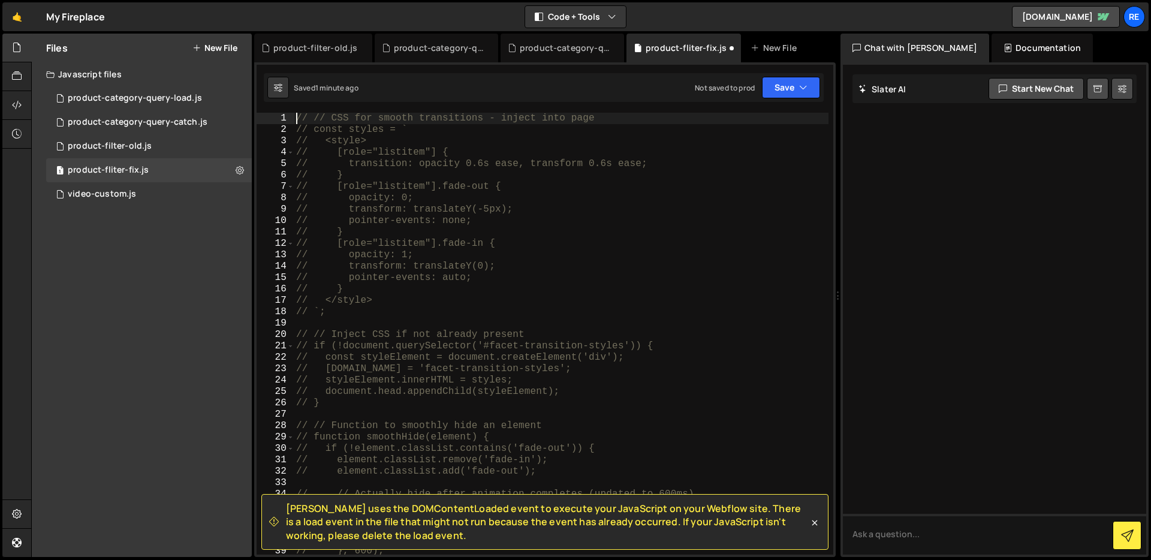
type textarea "//v1 // // CSS for smooth transitions - inject into page"
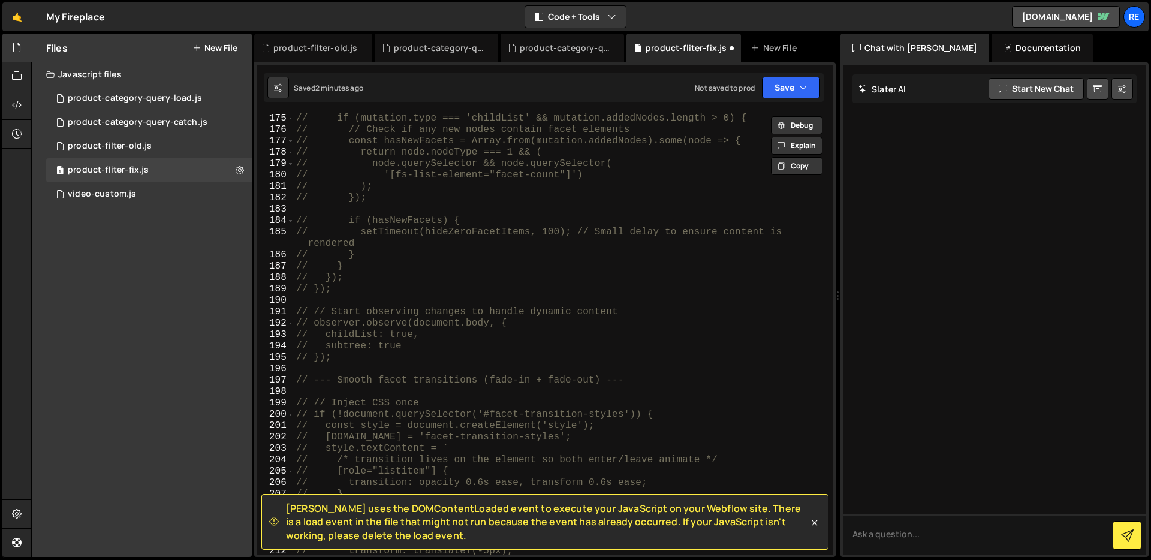
scroll to position [2057, 0]
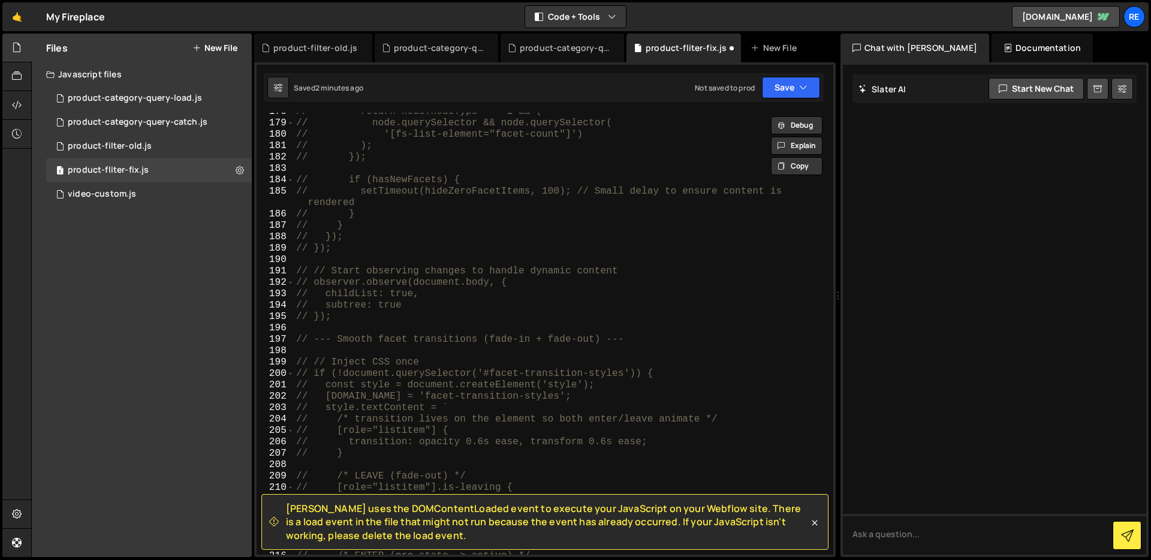
click at [369, 351] on div "// return node.nodeType === 1 && ( // node.querySelector && node.querySelector(…" at bounding box center [561, 338] width 535 height 465
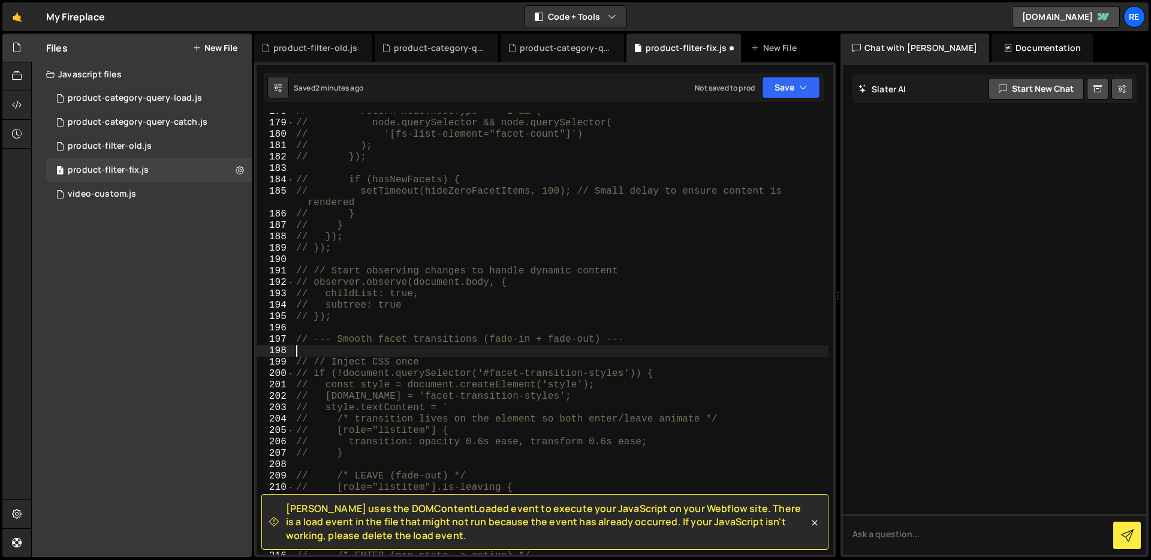
scroll to position [0, 0]
paste textarea "//v1"
type textarea "//v2"
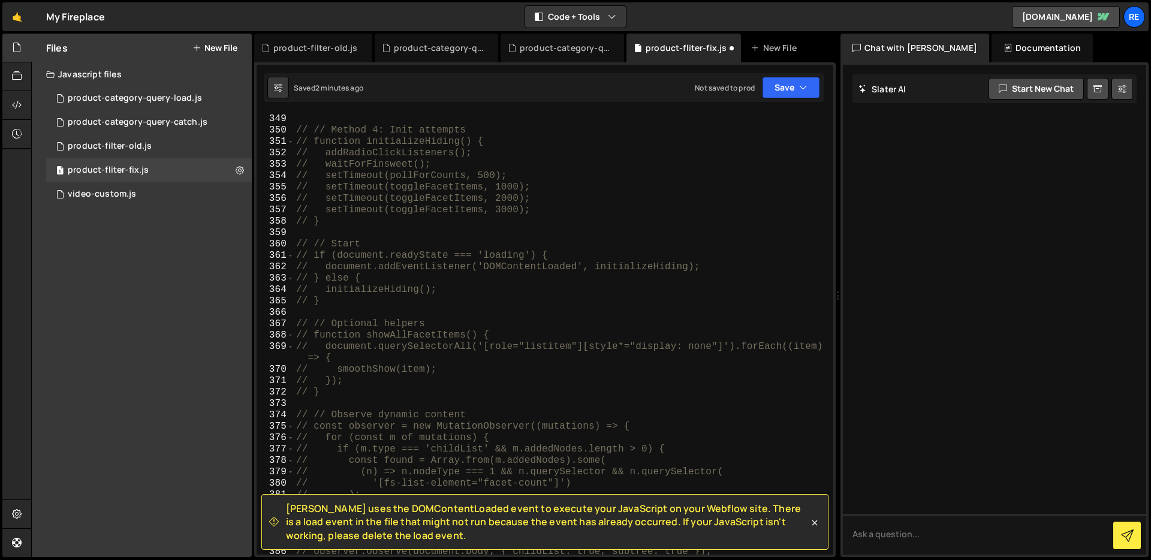
scroll to position [4260, 0]
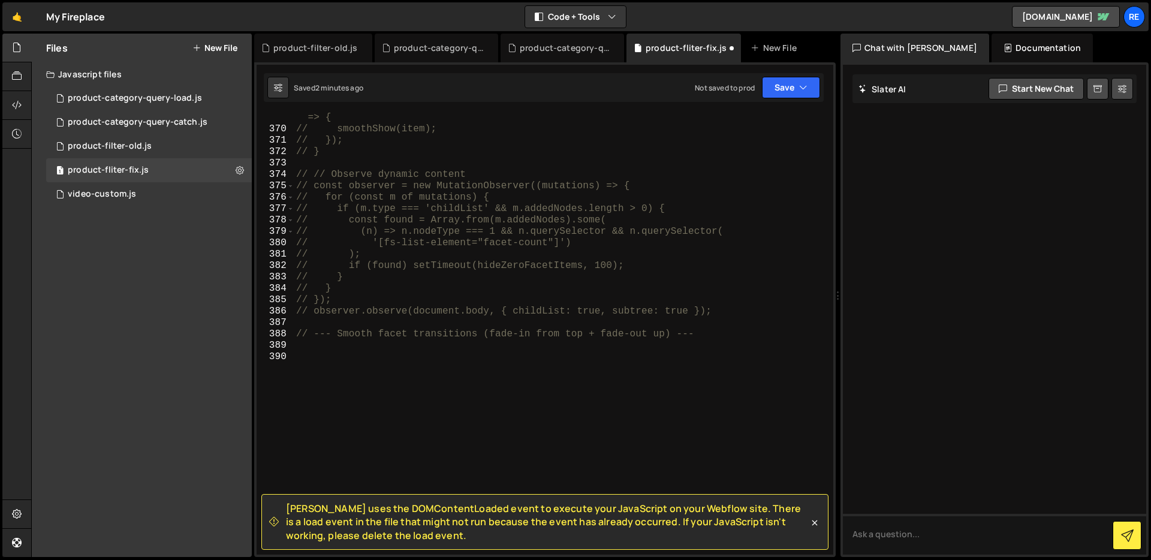
click at [402, 378] on div "// document.querySelectorAll('[role="listitem"][style*="display: none"]').forEa…" at bounding box center [561, 339] width 535 height 476
type textarea "//v3"
click at [413, 359] on div "// document.querySelectorAll('[role="listitem"][style*="display: none"]').forEa…" at bounding box center [561, 339] width 535 height 476
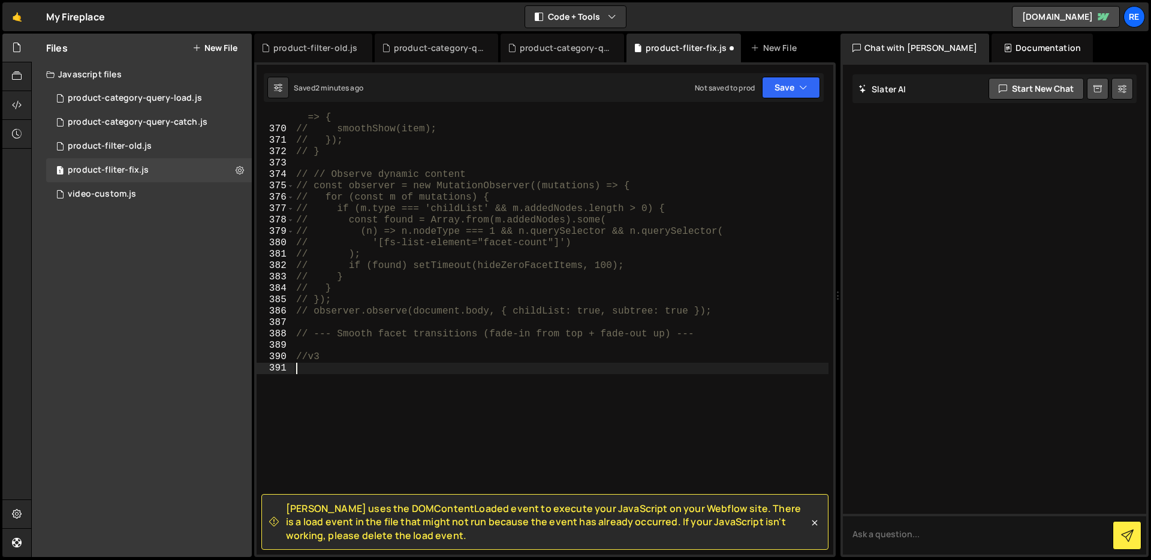
paste textarea "});"
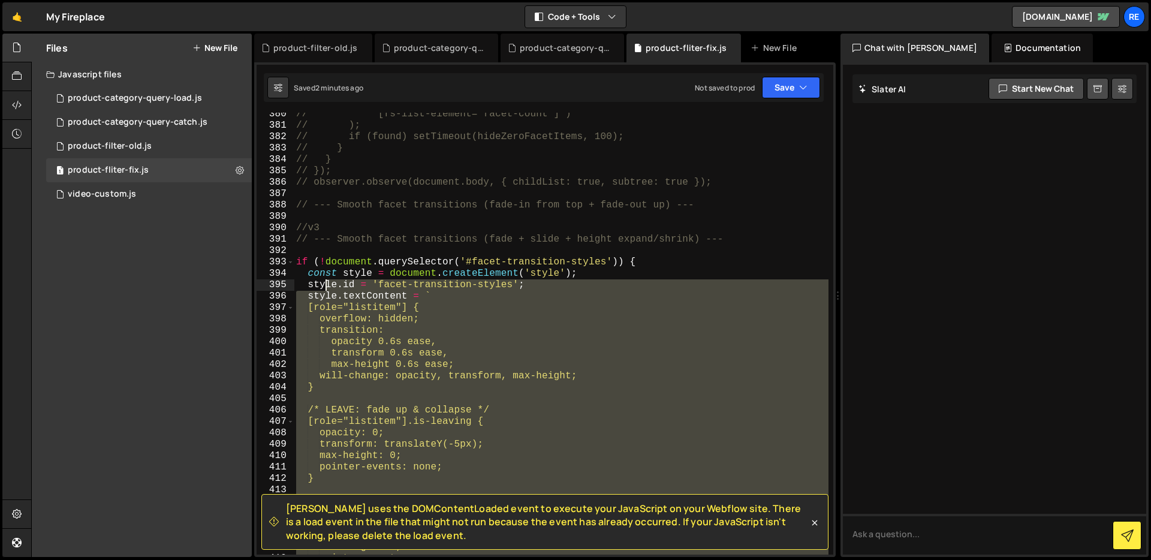
scroll to position [4389, 0]
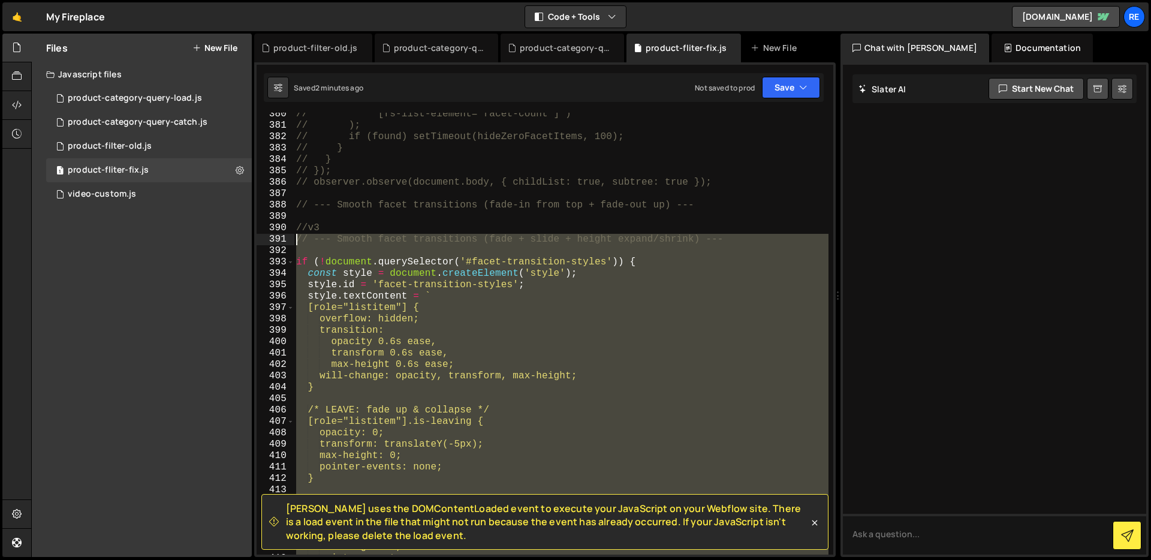
drag, startPoint x: 351, startPoint y: 368, endPoint x: 290, endPoint y: 245, distance: 137.8
click at [290, 245] on div "}); 380 381 382 383 384 385 386 387 388 389 390 391 392 393 394 395 396 397 398…" at bounding box center [545, 334] width 577 height 442
type textarea "// --- Smooth facet transitions (fade + slide + height expand/shrink) ---"
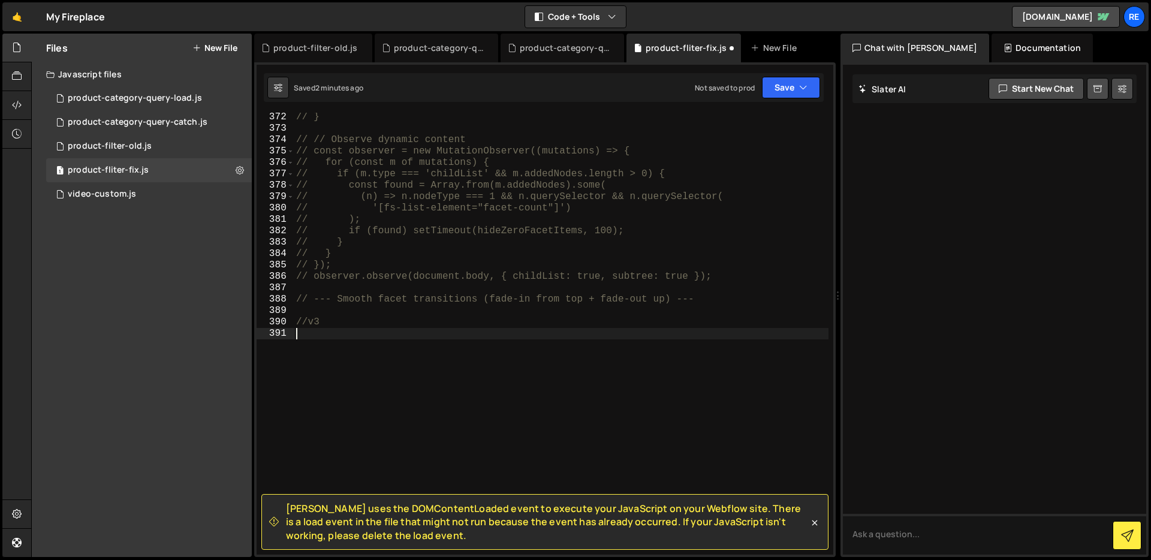
paste textarea "});"
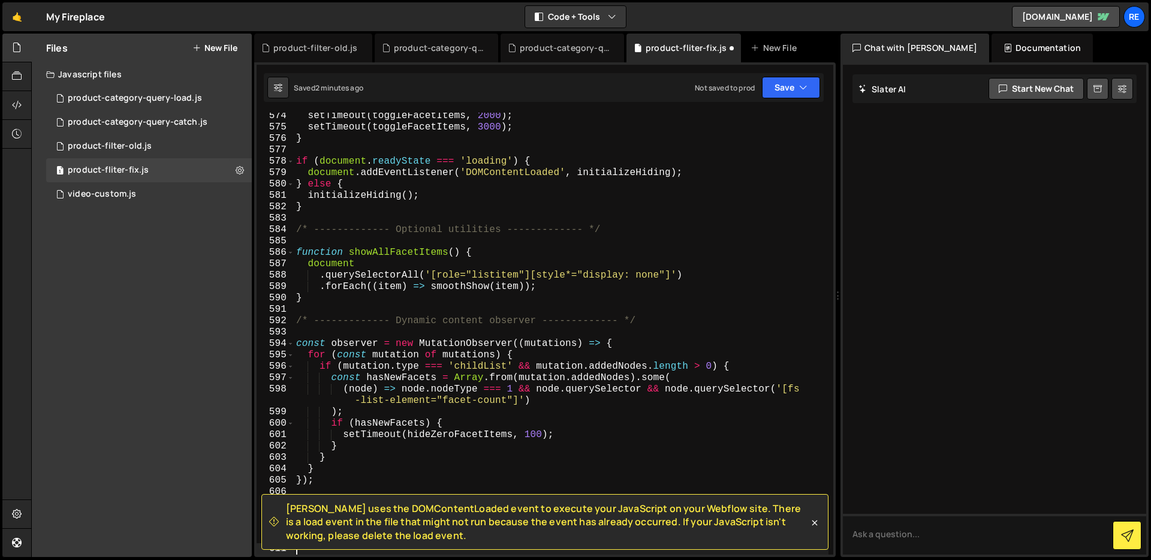
type textarea "});"
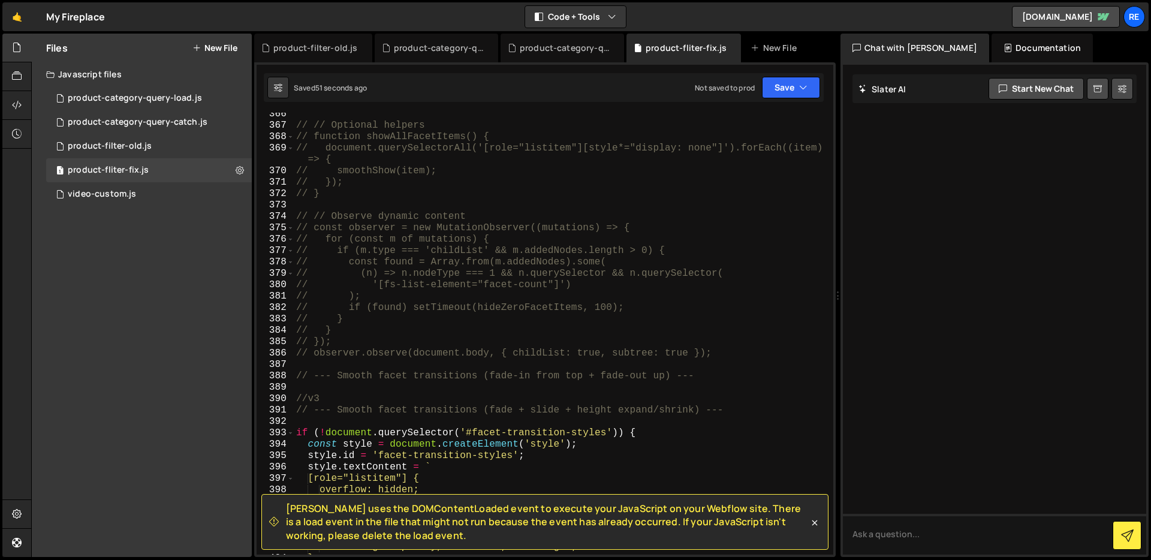
scroll to position [4481, 0]
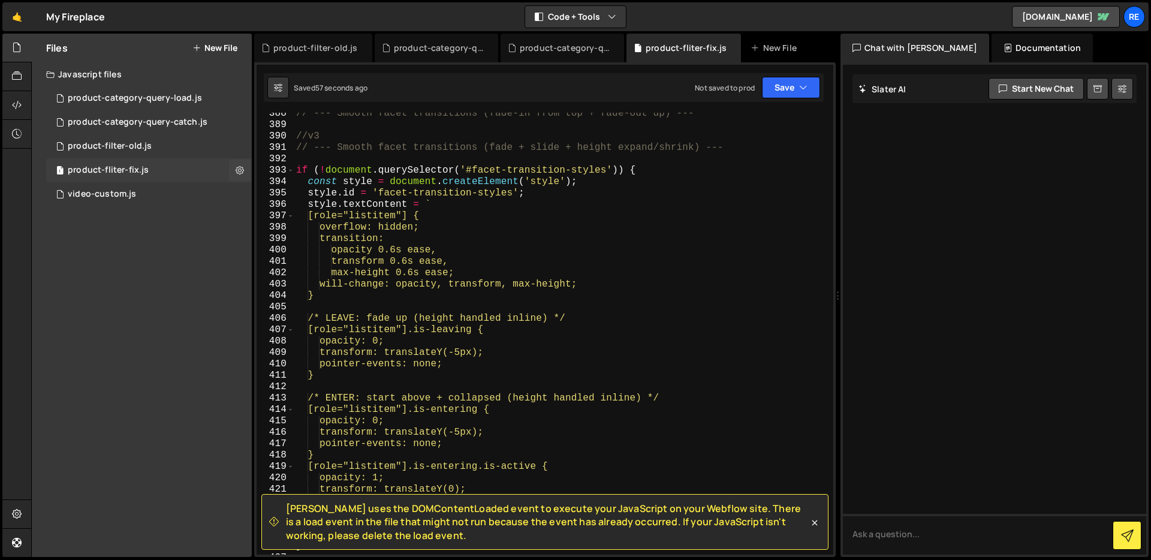
click at [168, 168] on div "1 product-fliter-fix.js 0" at bounding box center [151, 170] width 210 height 24
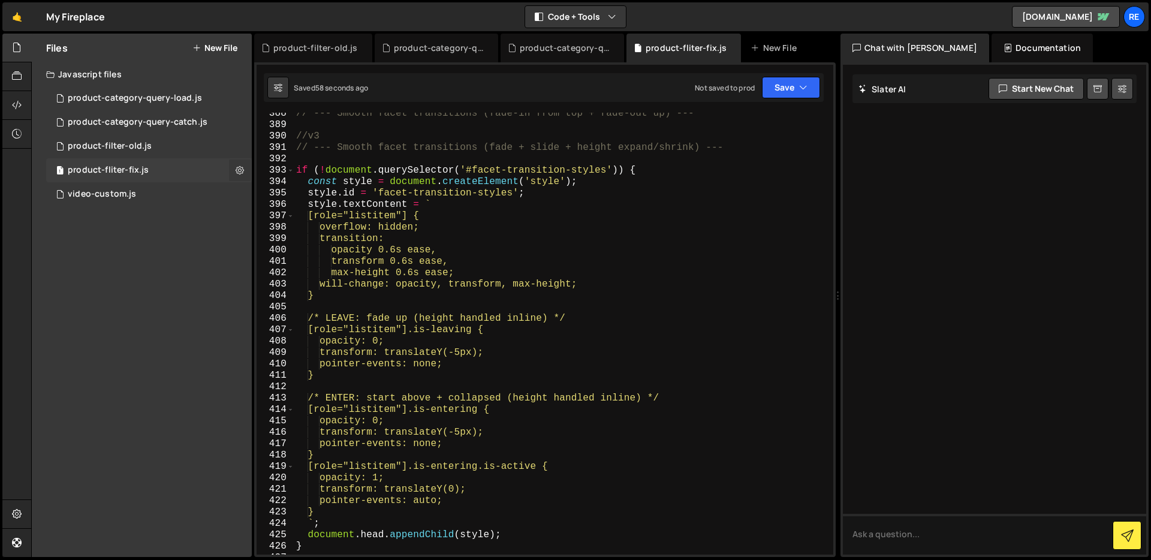
click at [240, 164] on icon at bounding box center [240, 169] width 8 height 11
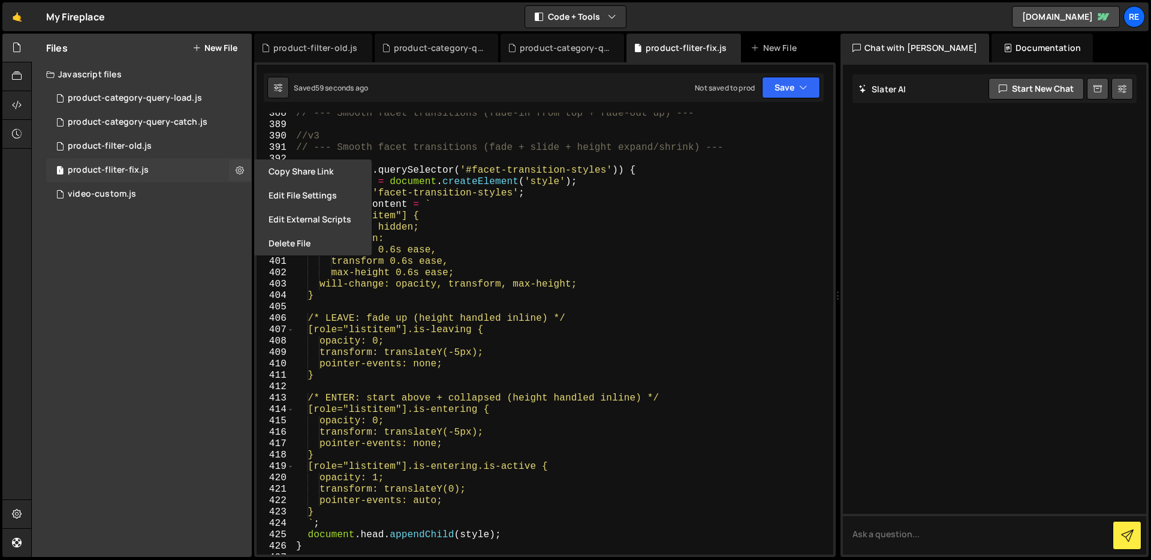
click at [186, 165] on div "1 product-fliter-fix.js 0" at bounding box center [151, 170] width 210 height 24
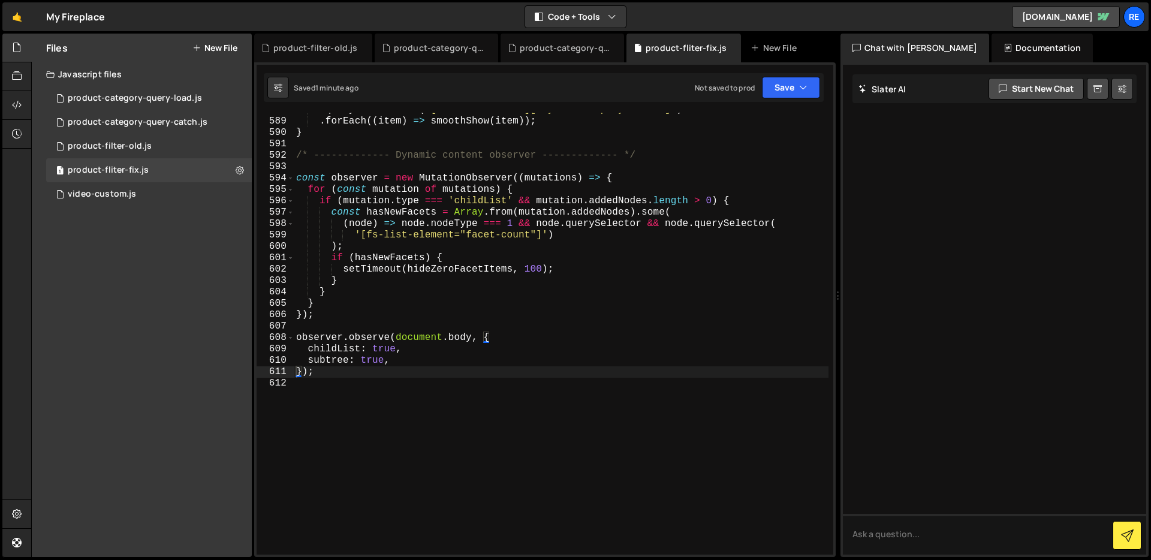
scroll to position [6823, 0]
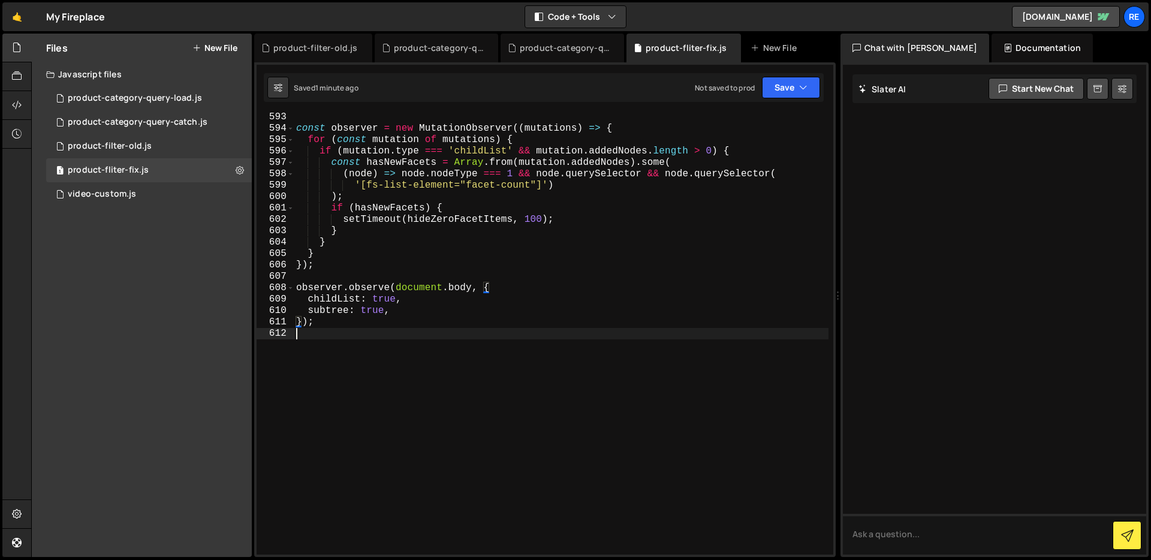
click at [384, 345] on div "const observer = new MutationObserver (( mutations ) => { for ( const mutation …" at bounding box center [561, 343] width 535 height 465
type textarea "});"
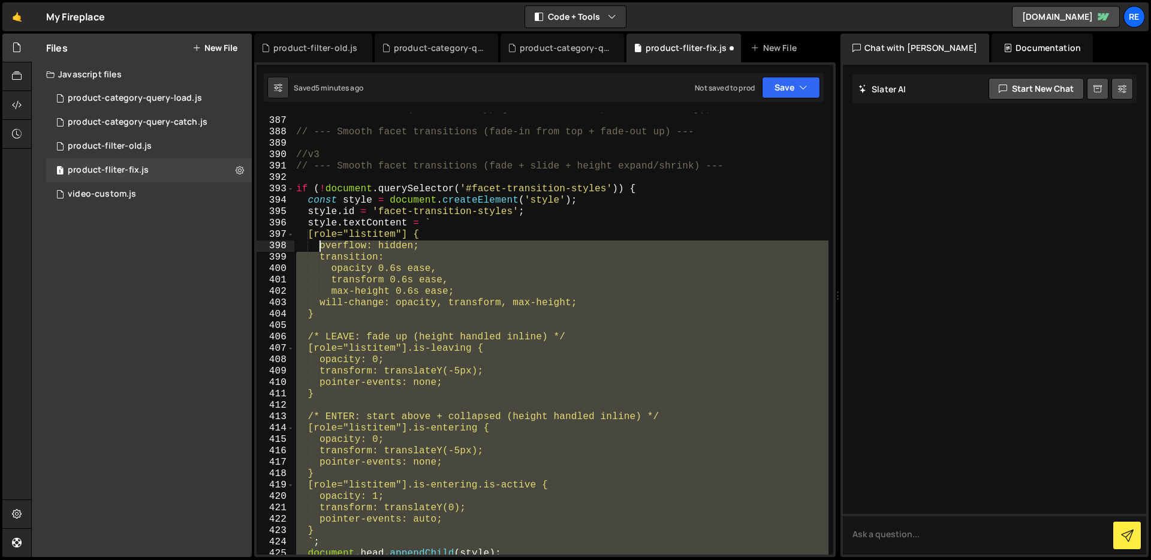
scroll to position [4413, 0]
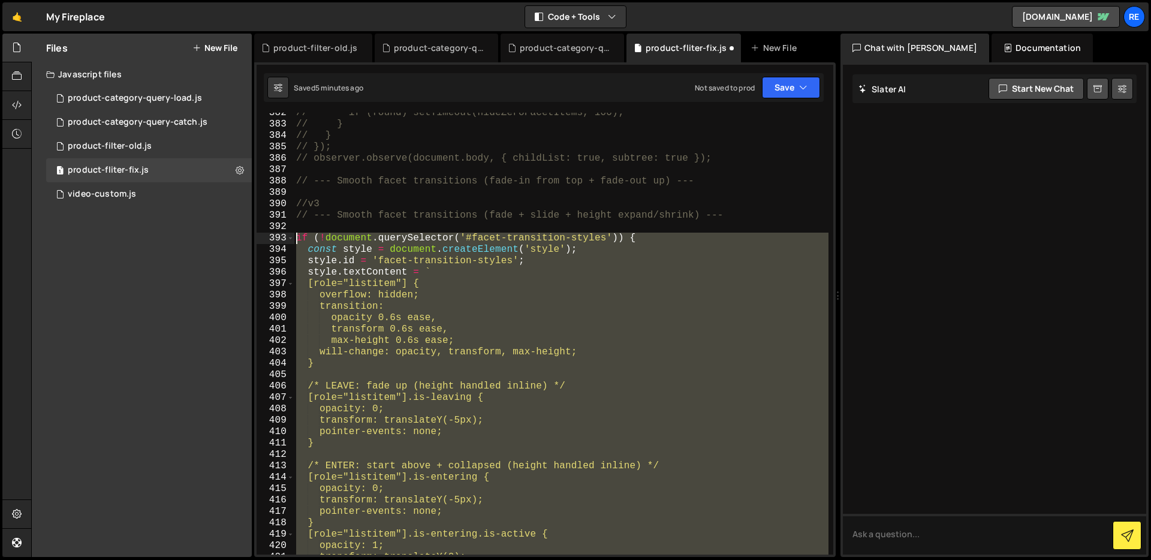
drag, startPoint x: 332, startPoint y: 324, endPoint x: 297, endPoint y: 234, distance: 97.0
click at [297, 234] on div "// if (found) setTimeout(hideZeroFacetItems, 100); // } // } // }); // observer…" at bounding box center [561, 339] width 535 height 465
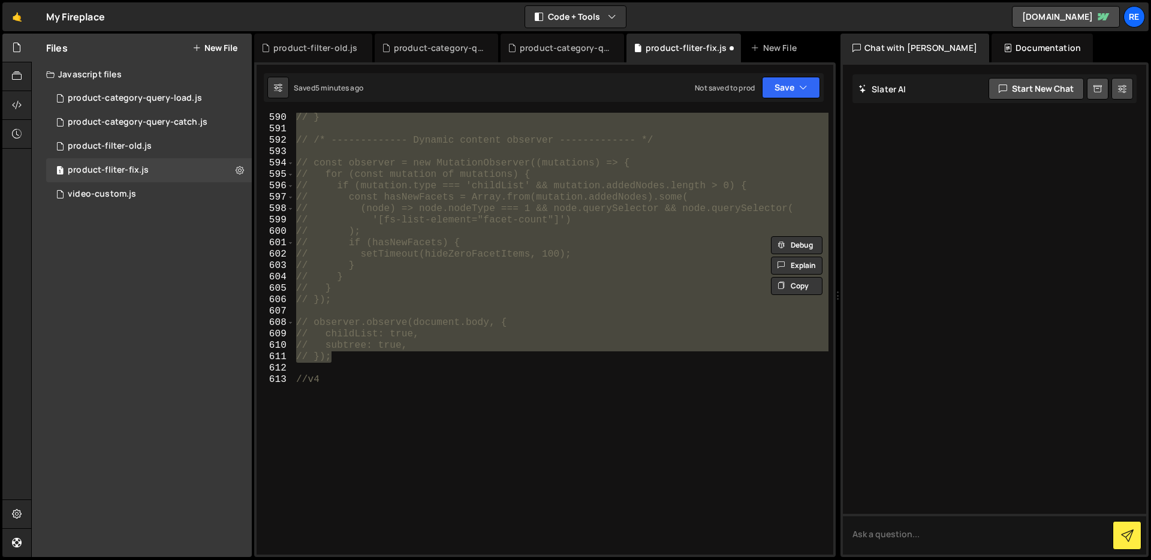
scroll to position [6846, 0]
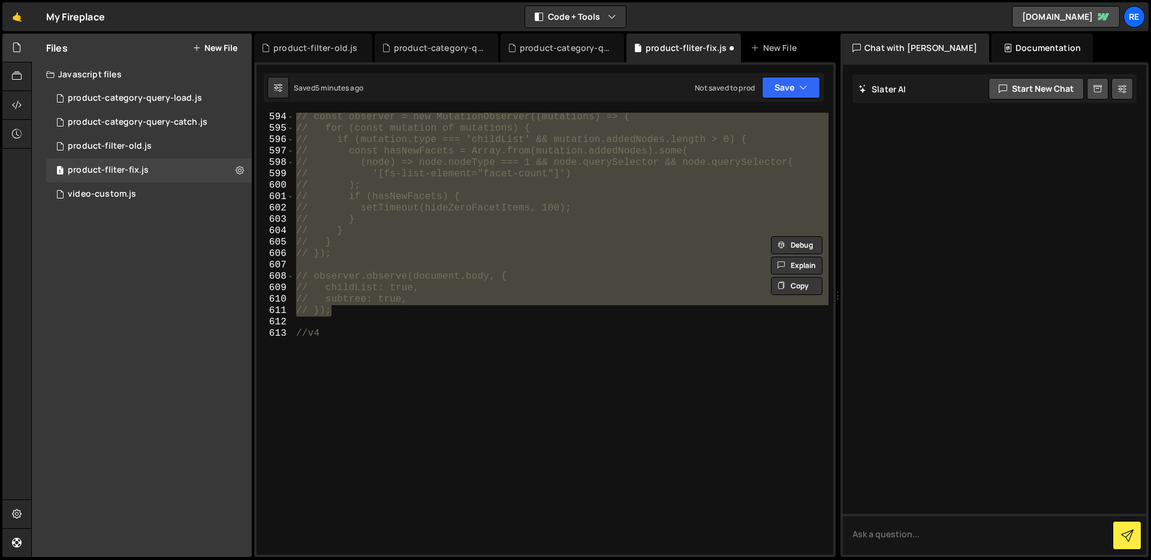
click at [536, 340] on div "// const observer = new MutationObserver((mutations) => { // for (const mutatio…" at bounding box center [561, 343] width 535 height 465
type textarea "//v4"
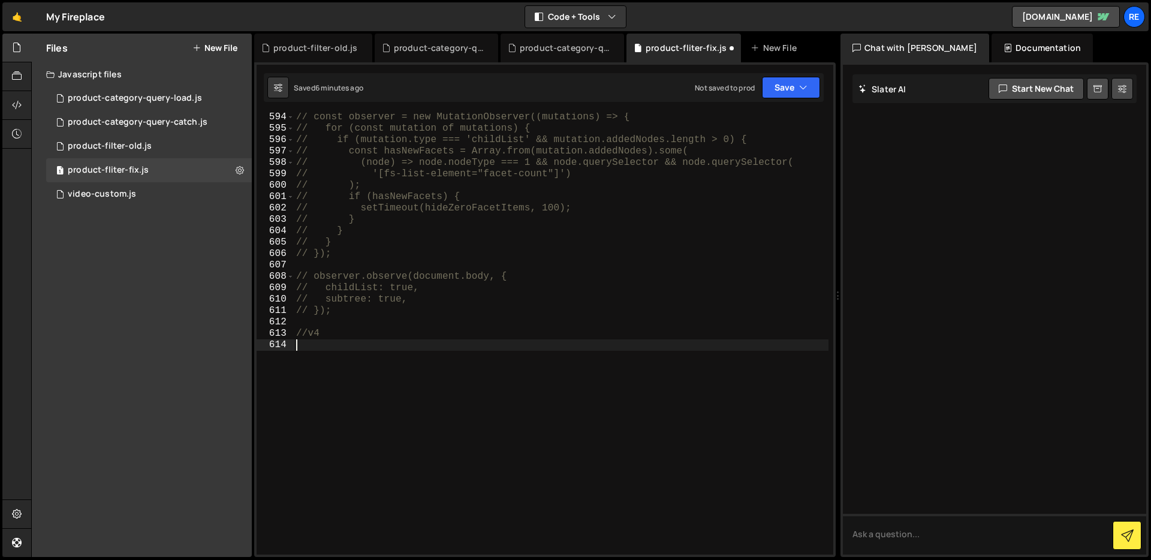
paste textarea "subtree: true,"
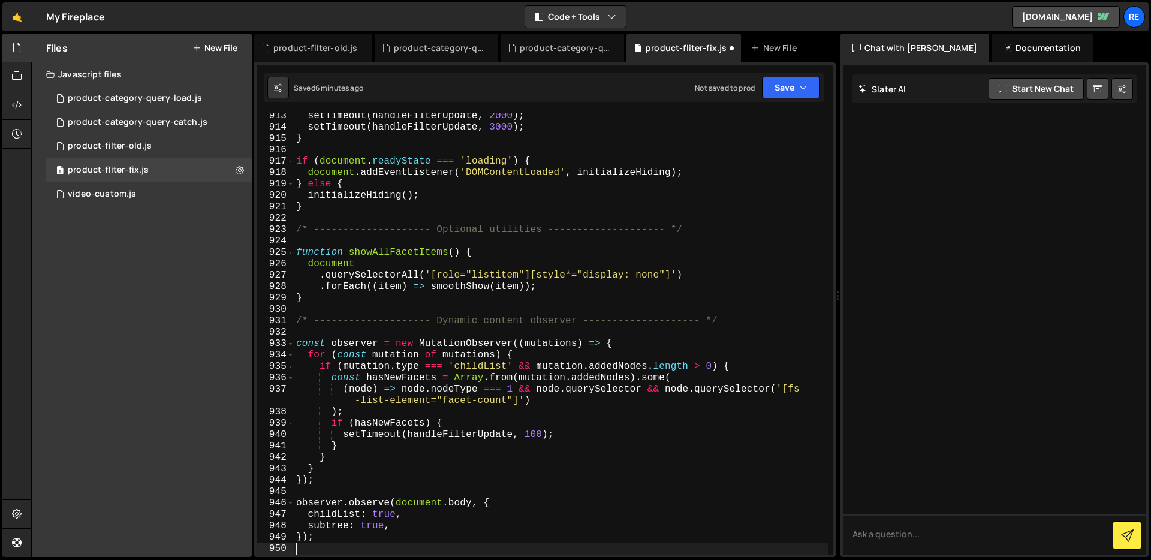
type textarea "subtree: true,"
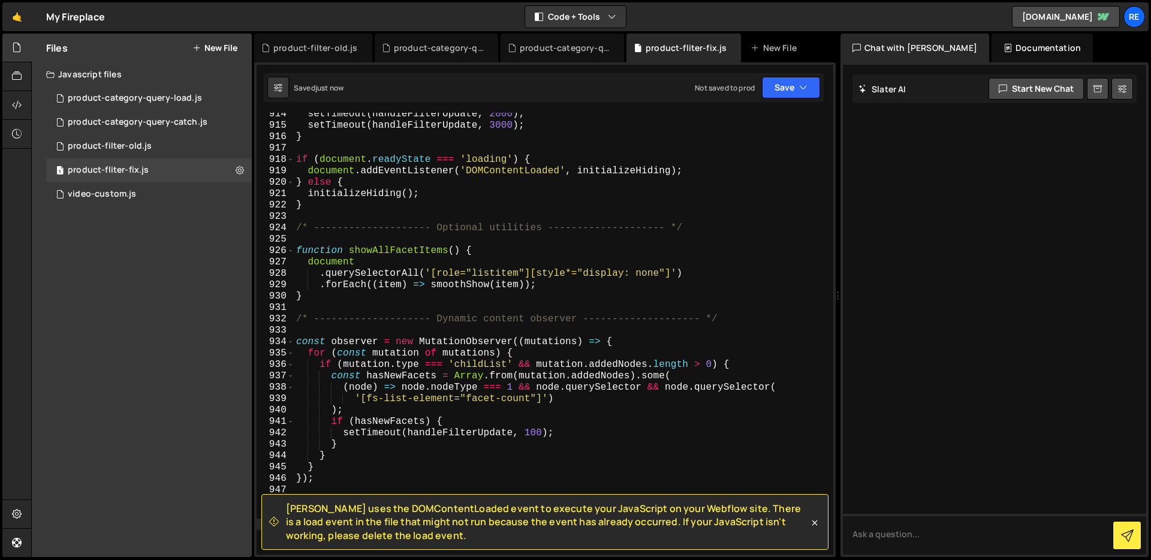
scroll to position [10555, 0]
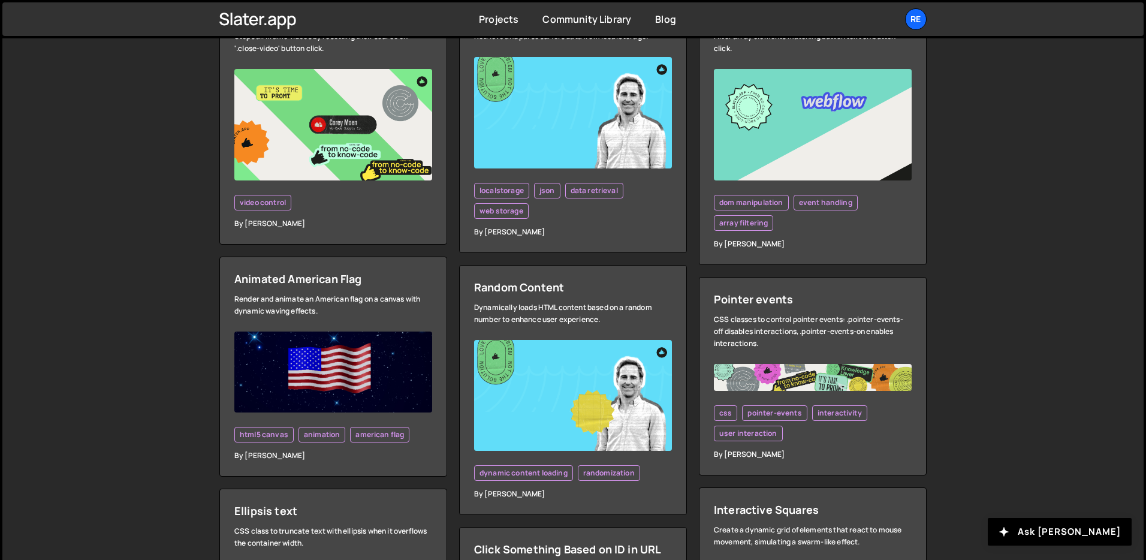
scroll to position [460, 0]
